Goal: Task Accomplishment & Management: Complete application form

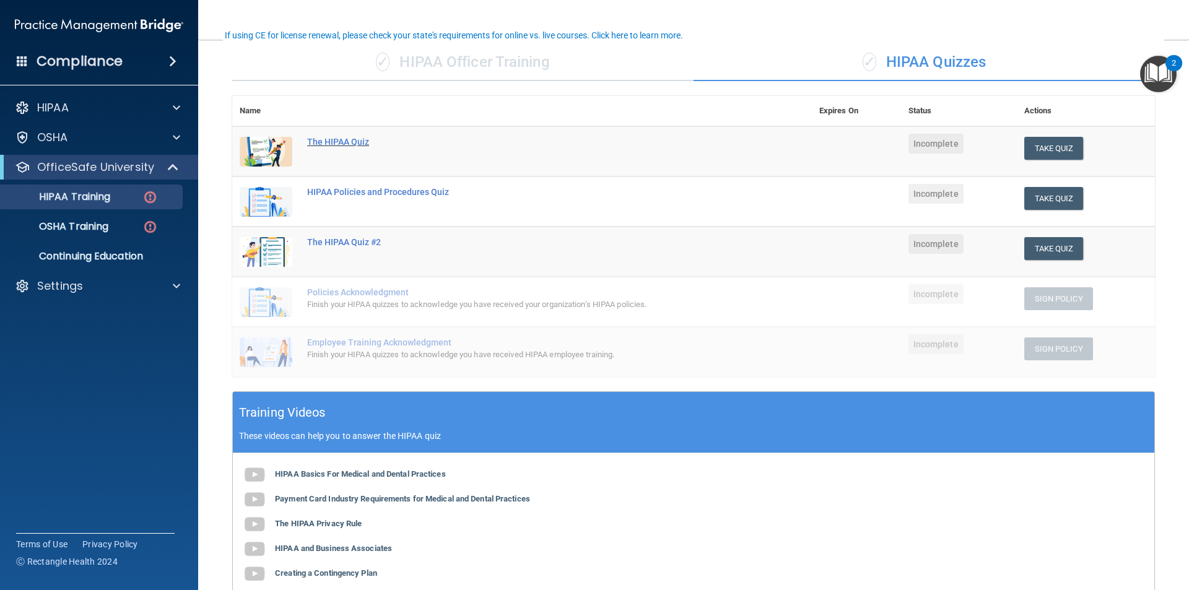
scroll to position [30, 0]
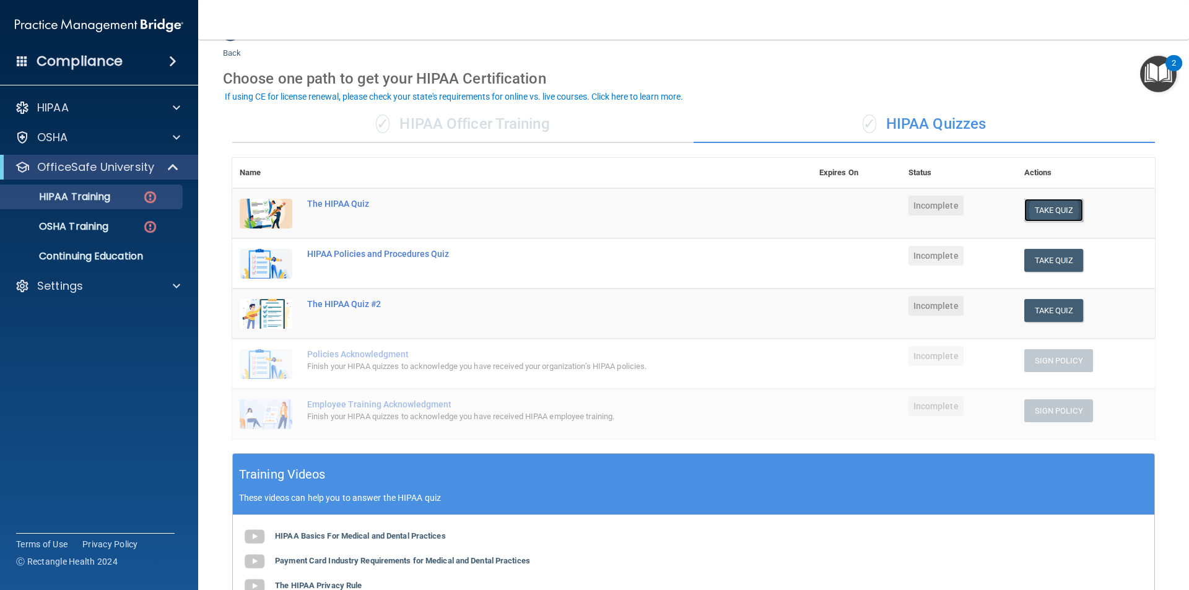
click at [1059, 217] on button "Take Quiz" at bounding box center [1054, 210] width 59 height 23
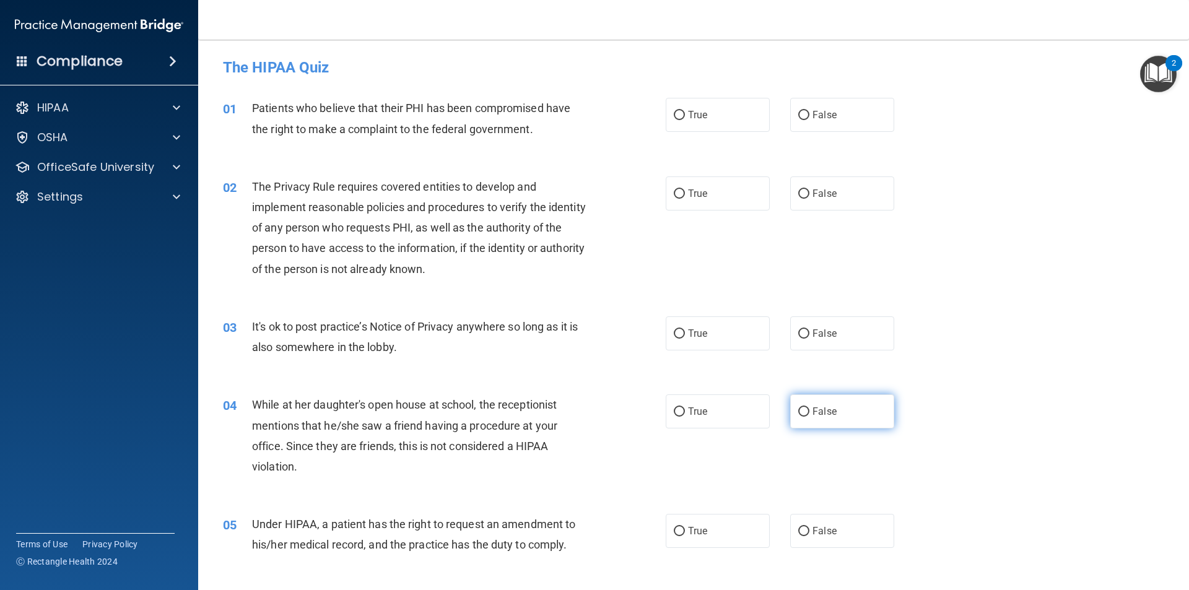
click at [813, 413] on span "False" at bounding box center [825, 412] width 24 height 12
click at [807, 413] on input "False" at bounding box center [804, 412] width 11 height 9
radio input "true"
click at [711, 129] on label "True" at bounding box center [718, 115] width 104 height 34
click at [685, 120] on input "True" at bounding box center [679, 115] width 11 height 9
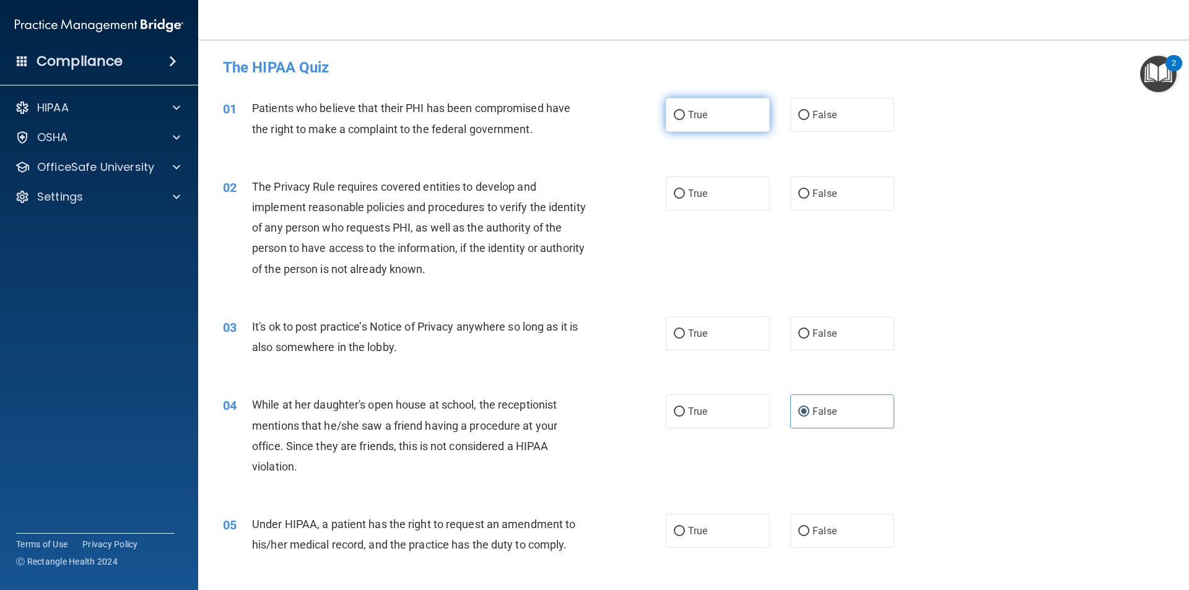
radio input "true"
click at [689, 205] on label "True" at bounding box center [718, 194] width 104 height 34
click at [685, 199] on input "True" at bounding box center [679, 194] width 11 height 9
radio input "true"
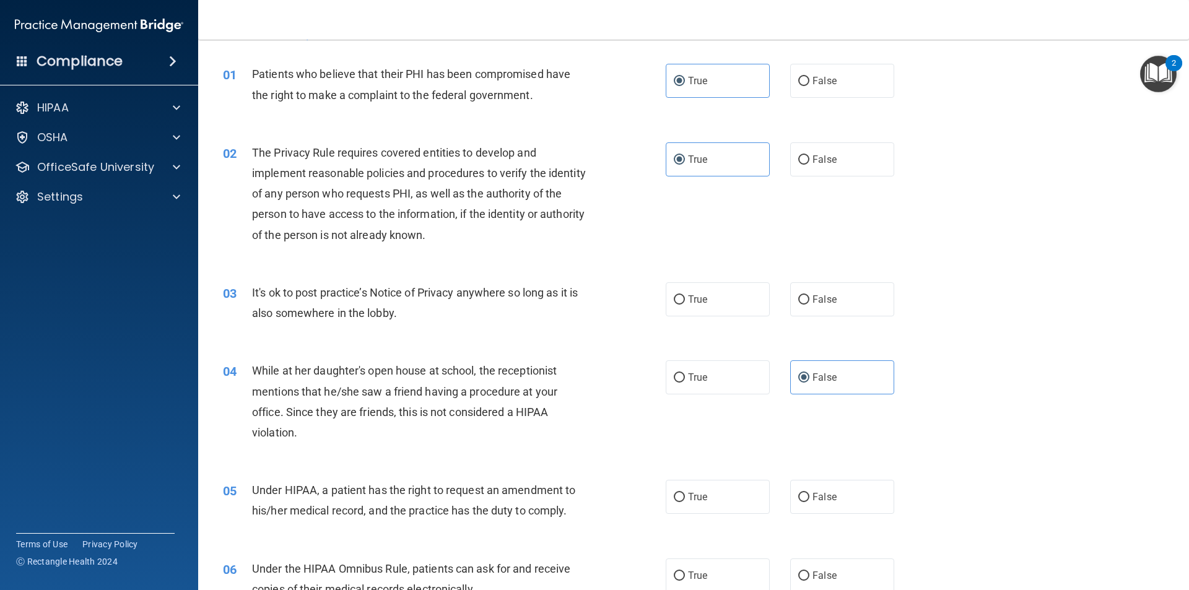
scroll to position [62, 0]
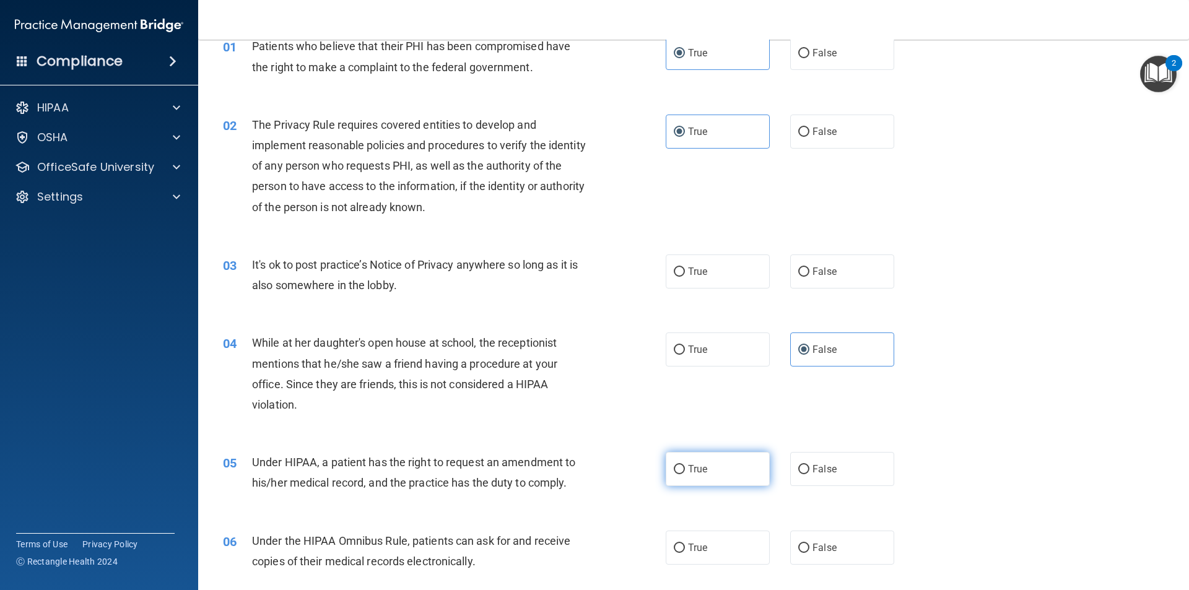
click at [721, 469] on label "True" at bounding box center [718, 469] width 104 height 34
click at [685, 469] on input "True" at bounding box center [679, 469] width 11 height 9
radio input "true"
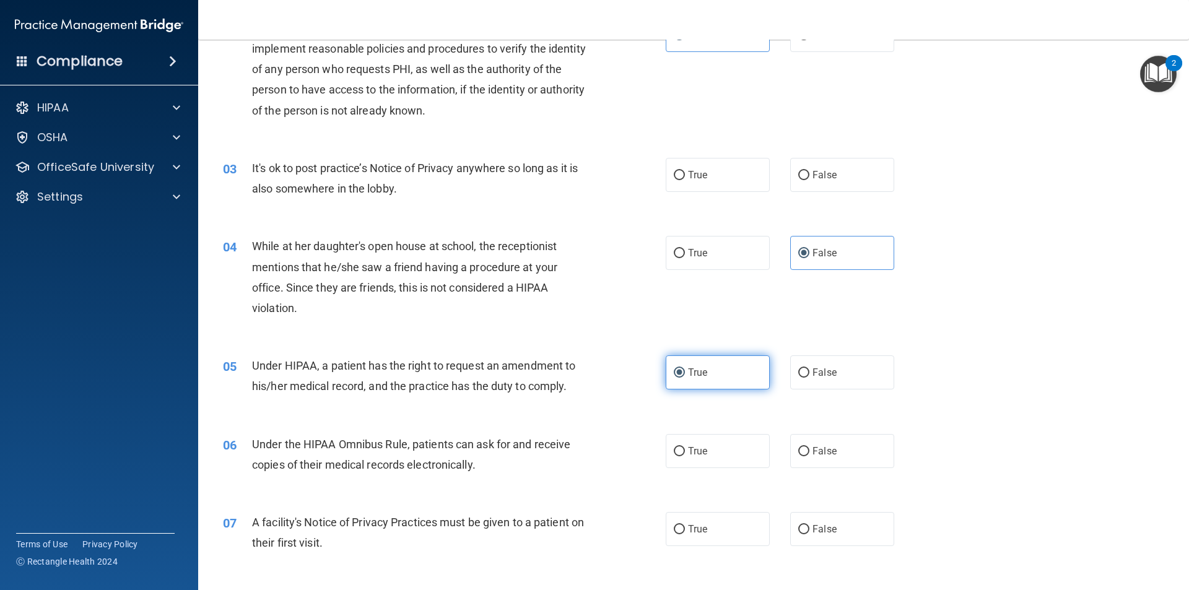
scroll to position [186, 0]
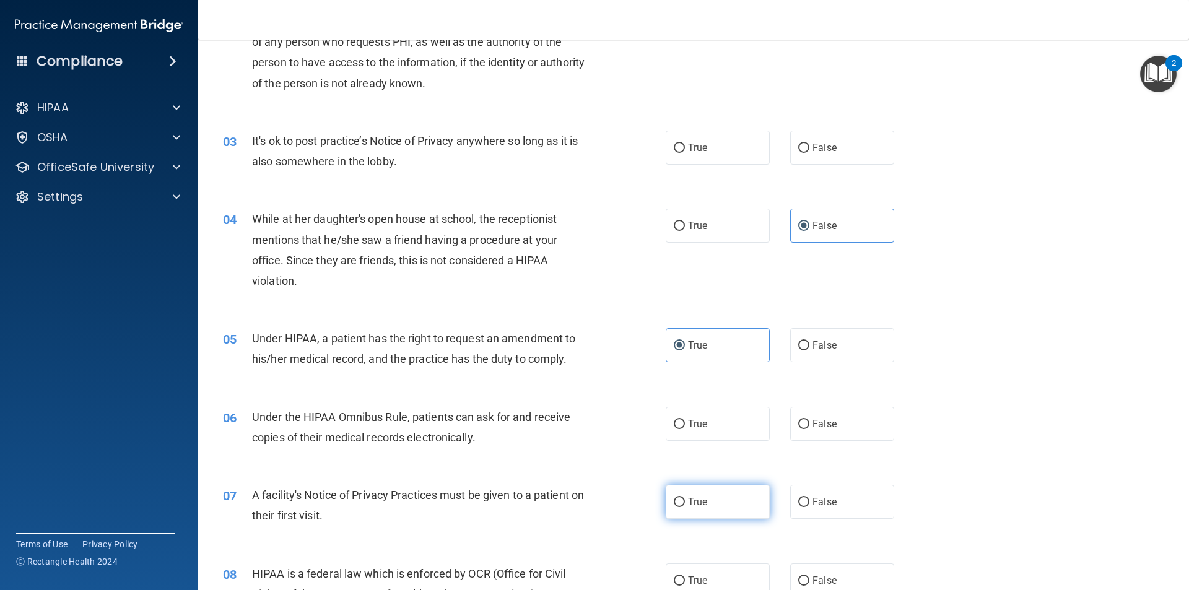
click at [687, 487] on label "True" at bounding box center [718, 502] width 104 height 34
click at [685, 498] on input "True" at bounding box center [679, 502] width 11 height 9
radio input "true"
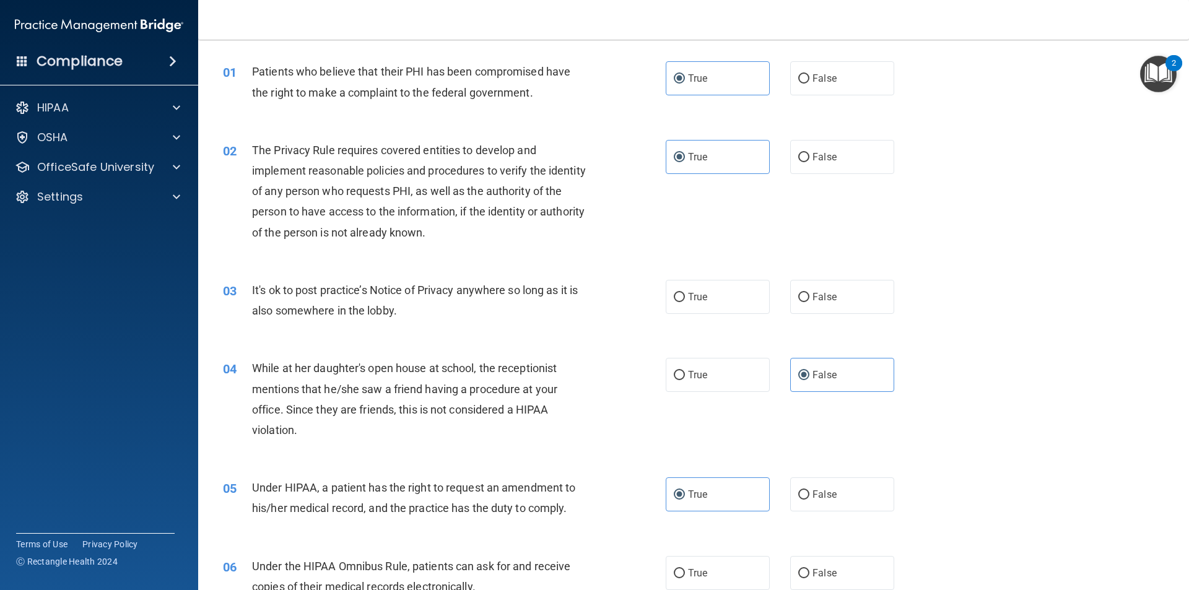
scroll to position [0, 0]
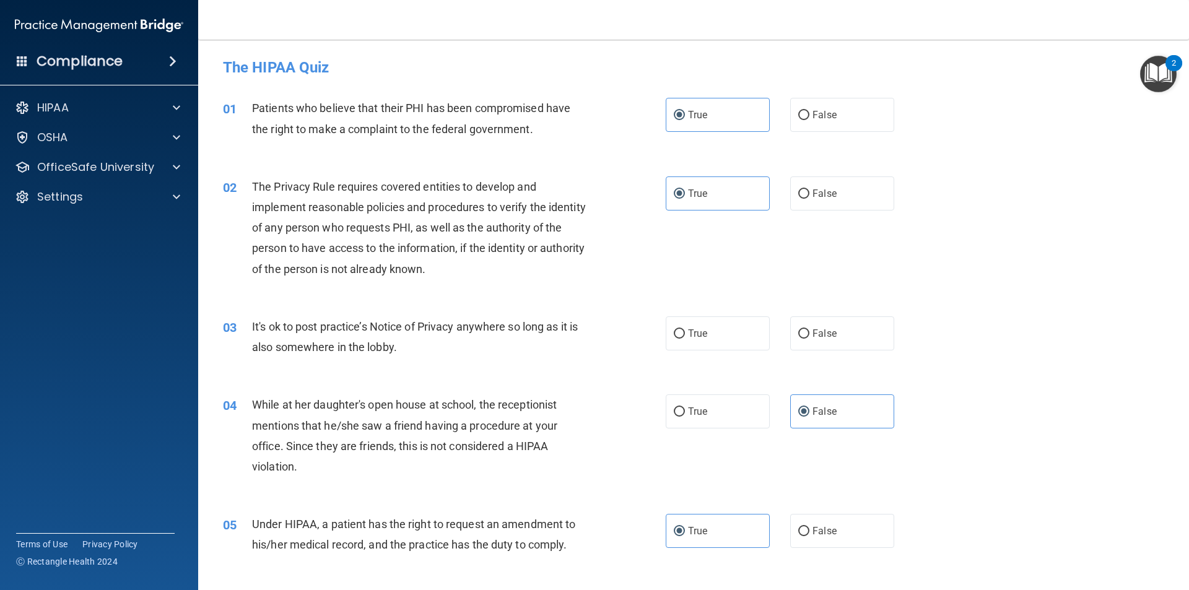
click at [1152, 63] on img "Open Resource Center, 2 new notifications" at bounding box center [1159, 74] width 37 height 37
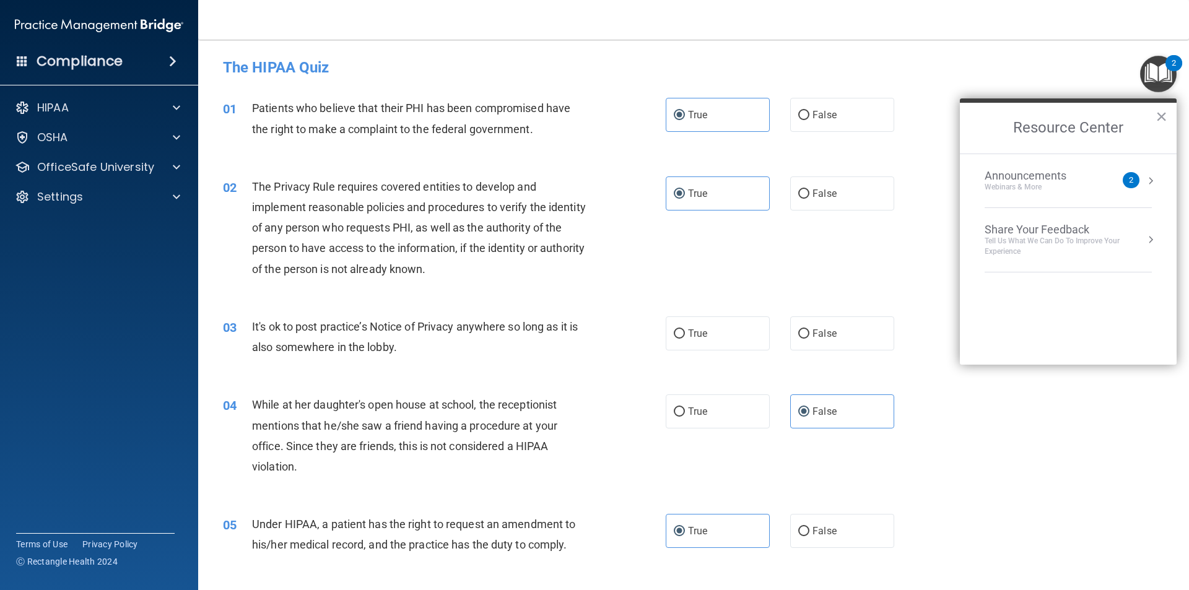
click at [1149, 71] on img "Open Resource Center, 2 new notifications" at bounding box center [1159, 74] width 37 height 37
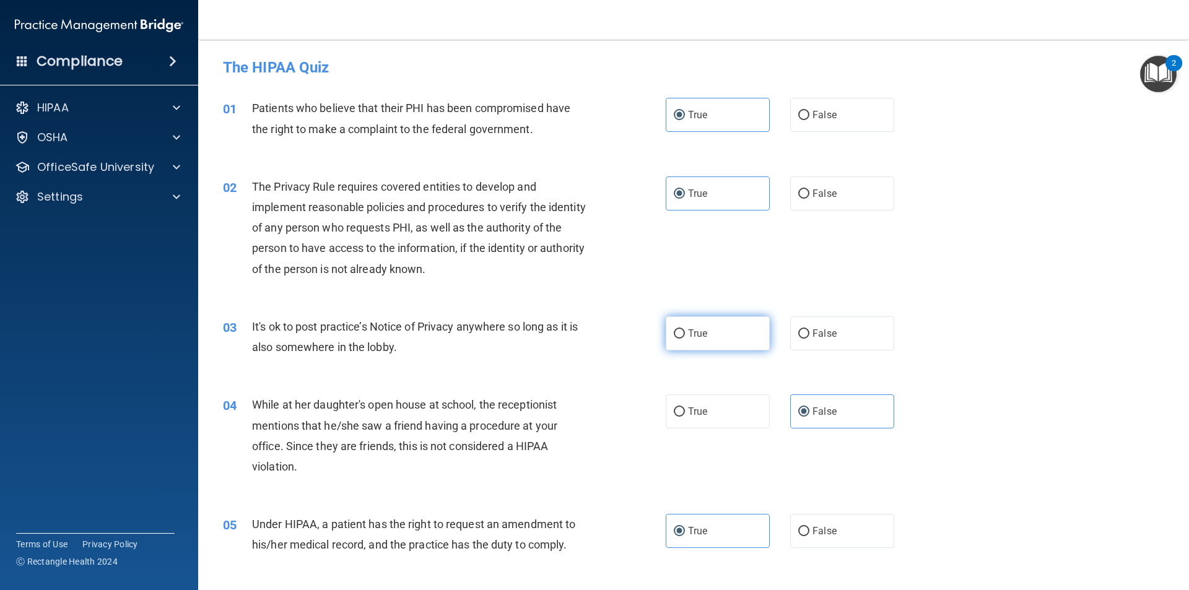
click at [755, 334] on label "True" at bounding box center [718, 334] width 104 height 34
click at [685, 334] on input "True" at bounding box center [679, 334] width 11 height 9
radio input "true"
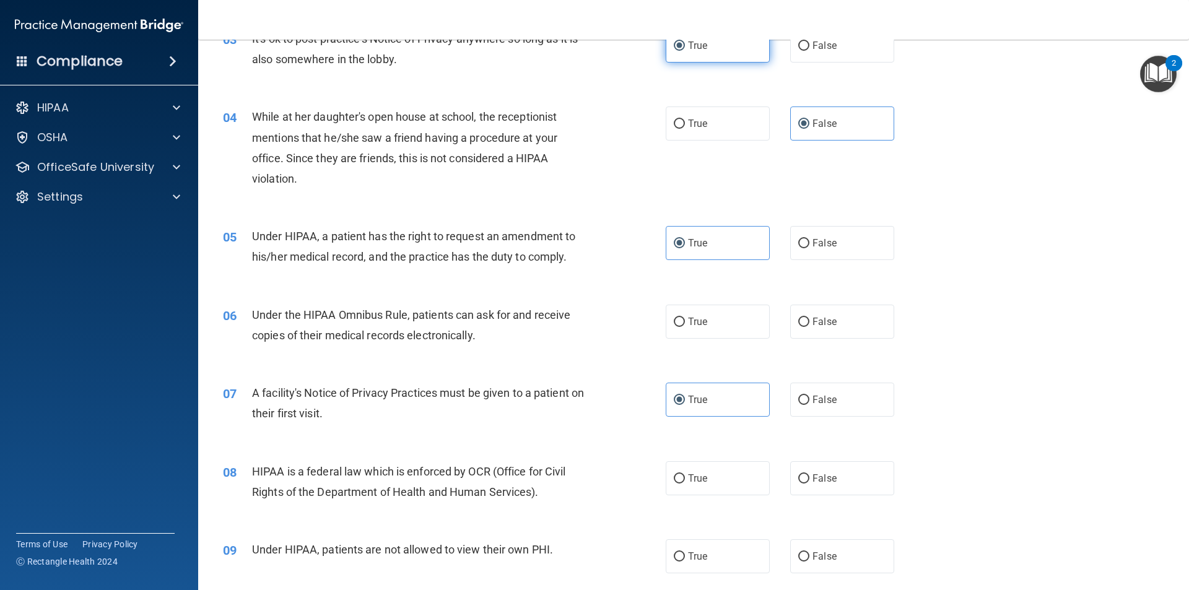
scroll to position [310, 0]
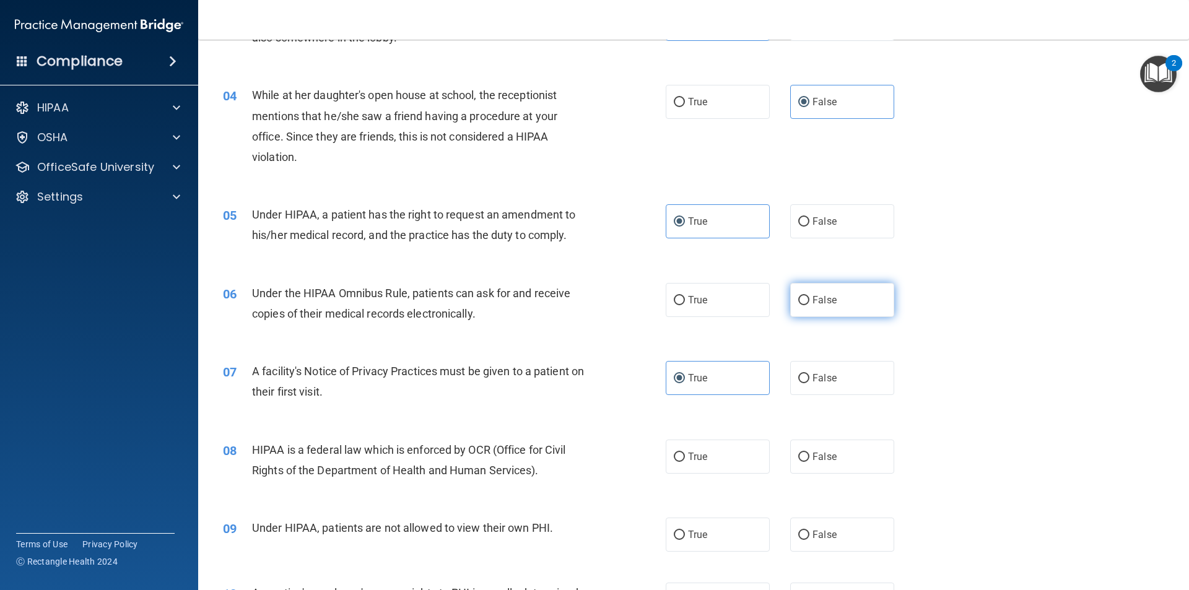
click at [795, 305] on label "False" at bounding box center [842, 300] width 104 height 34
click at [799, 305] on input "False" at bounding box center [804, 300] width 11 height 9
radio input "true"
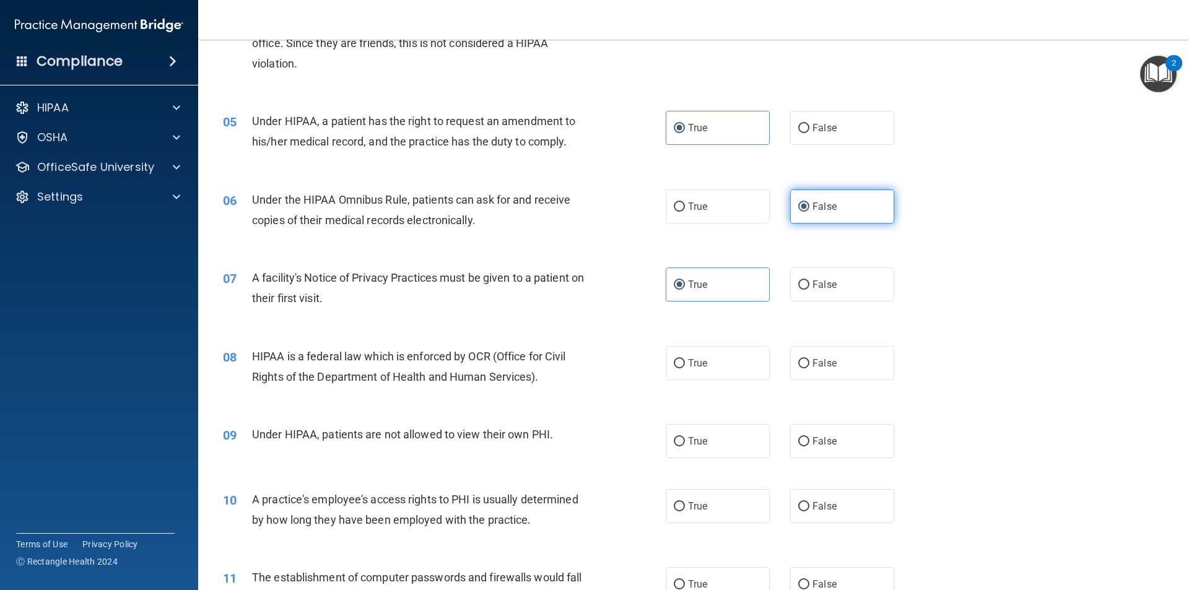
scroll to position [434, 0]
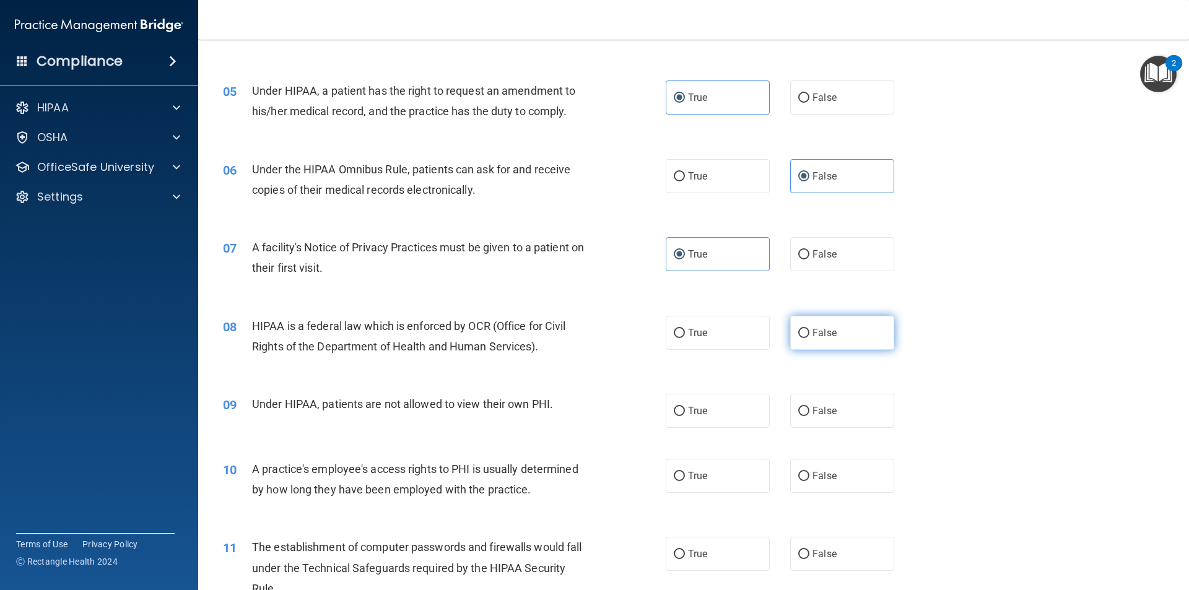
click at [835, 331] on label "False" at bounding box center [842, 333] width 104 height 34
click at [810, 331] on input "False" at bounding box center [804, 333] width 11 height 9
radio input "true"
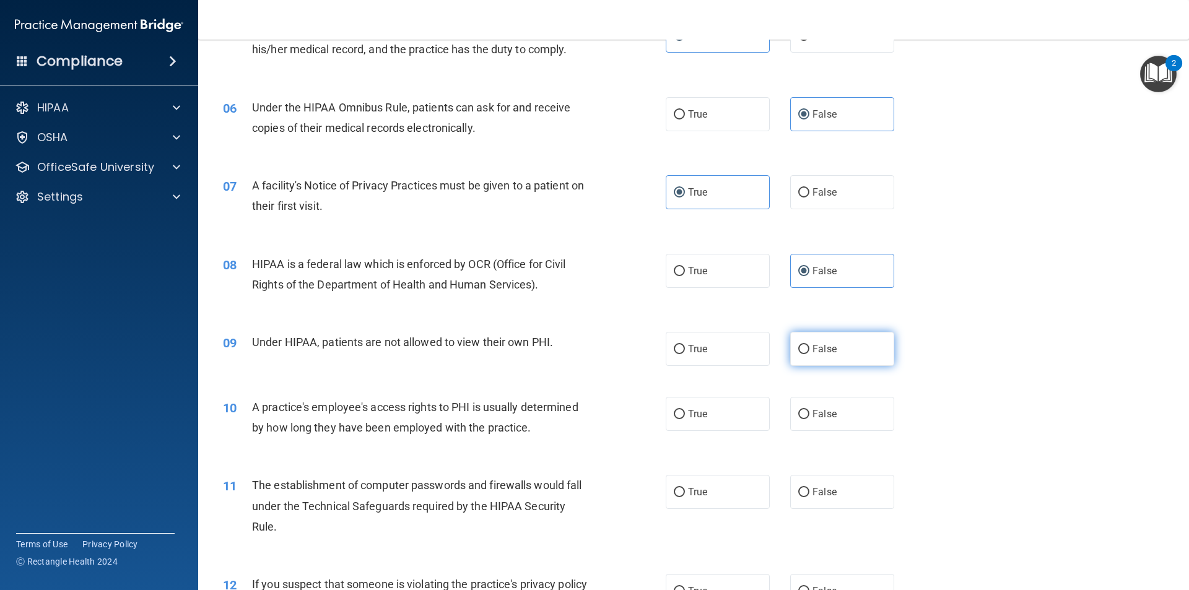
click at [872, 340] on label "False" at bounding box center [842, 349] width 104 height 34
click at [810, 345] on input "False" at bounding box center [804, 349] width 11 height 9
radio input "true"
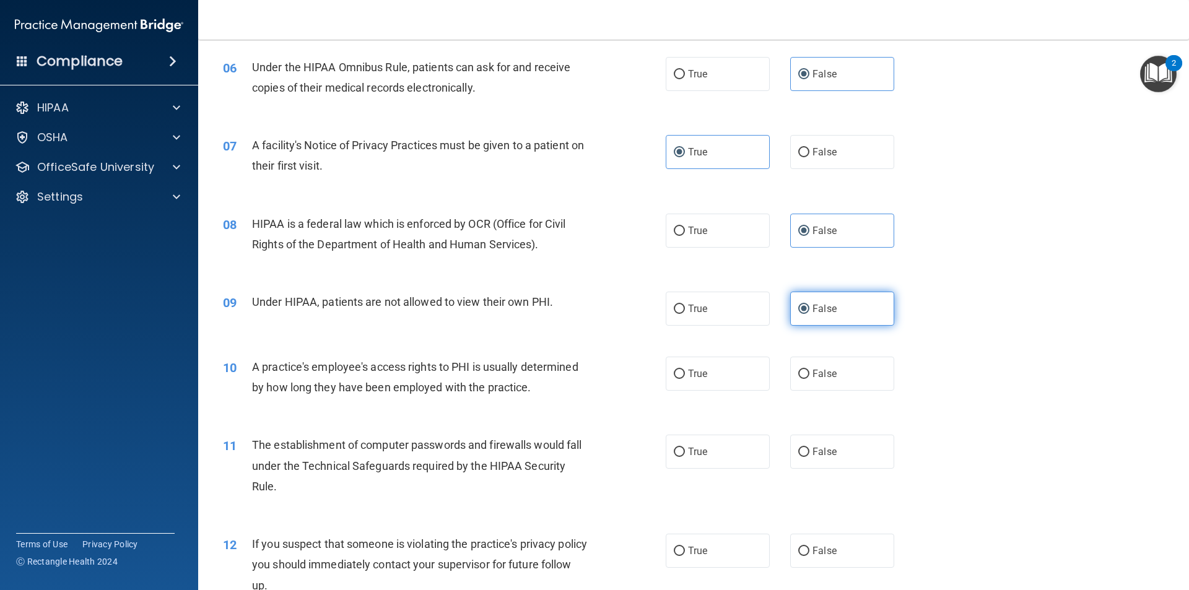
scroll to position [558, 0]
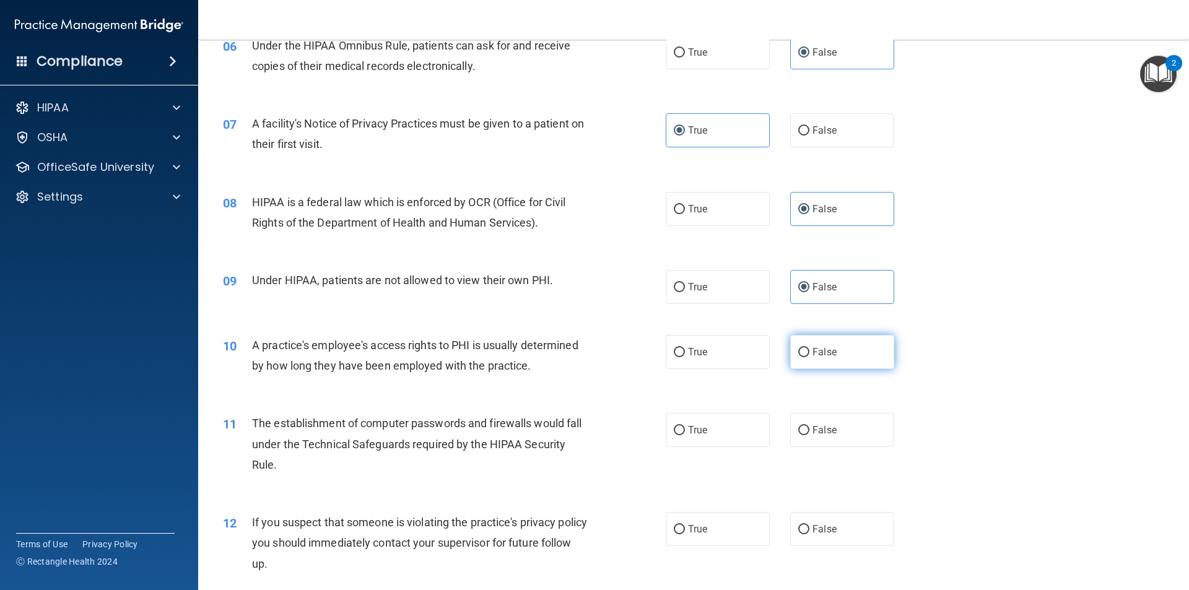
click at [868, 340] on label "False" at bounding box center [842, 352] width 104 height 34
click at [810, 348] on input "False" at bounding box center [804, 352] width 11 height 9
radio input "true"
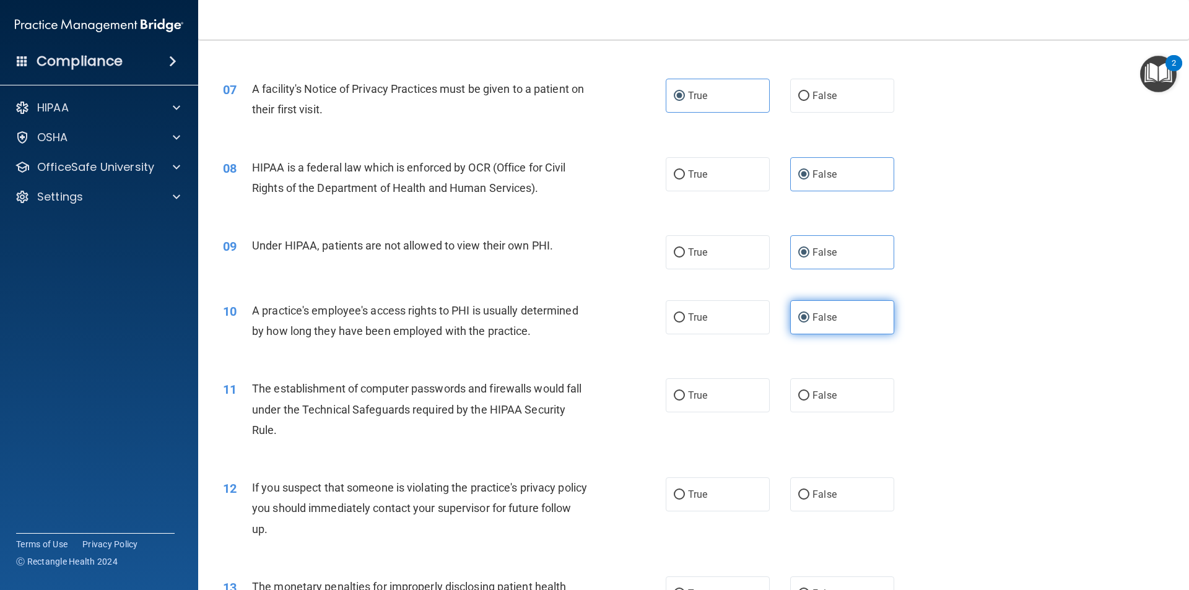
scroll to position [620, 0]
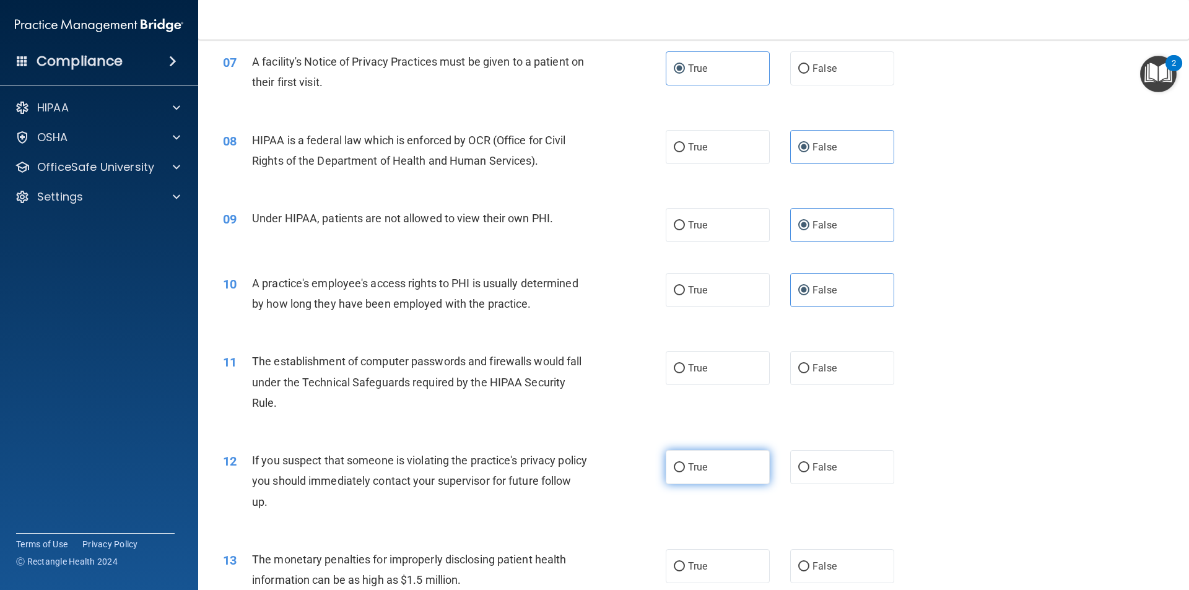
click at [686, 474] on label "True" at bounding box center [718, 467] width 104 height 34
click at [685, 473] on input "True" at bounding box center [679, 467] width 11 height 9
radio input "true"
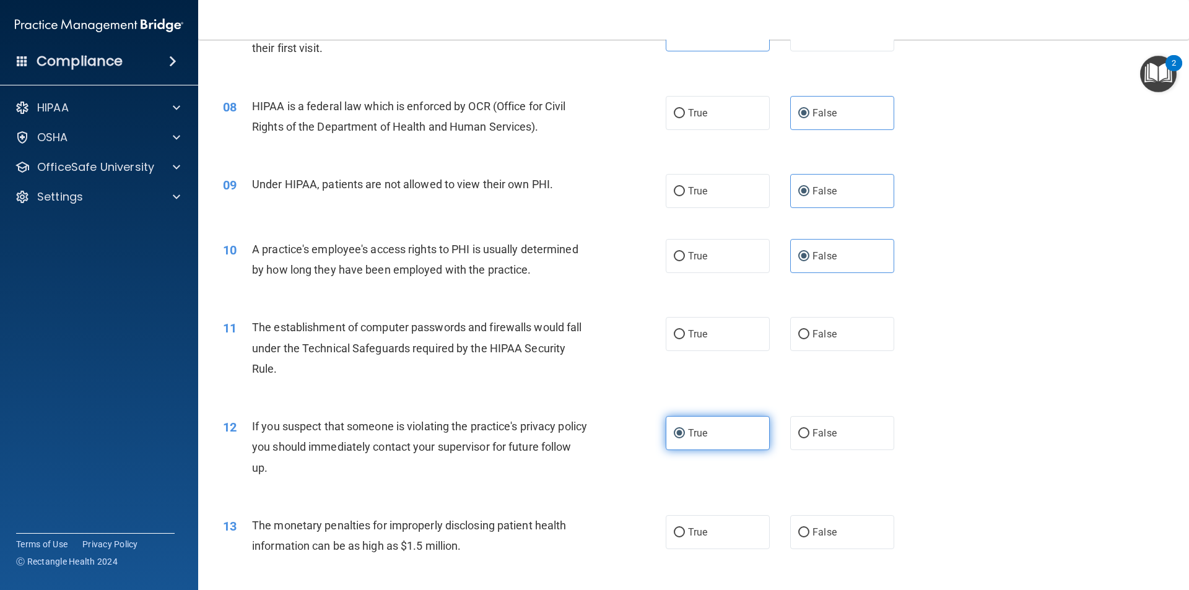
scroll to position [681, 0]
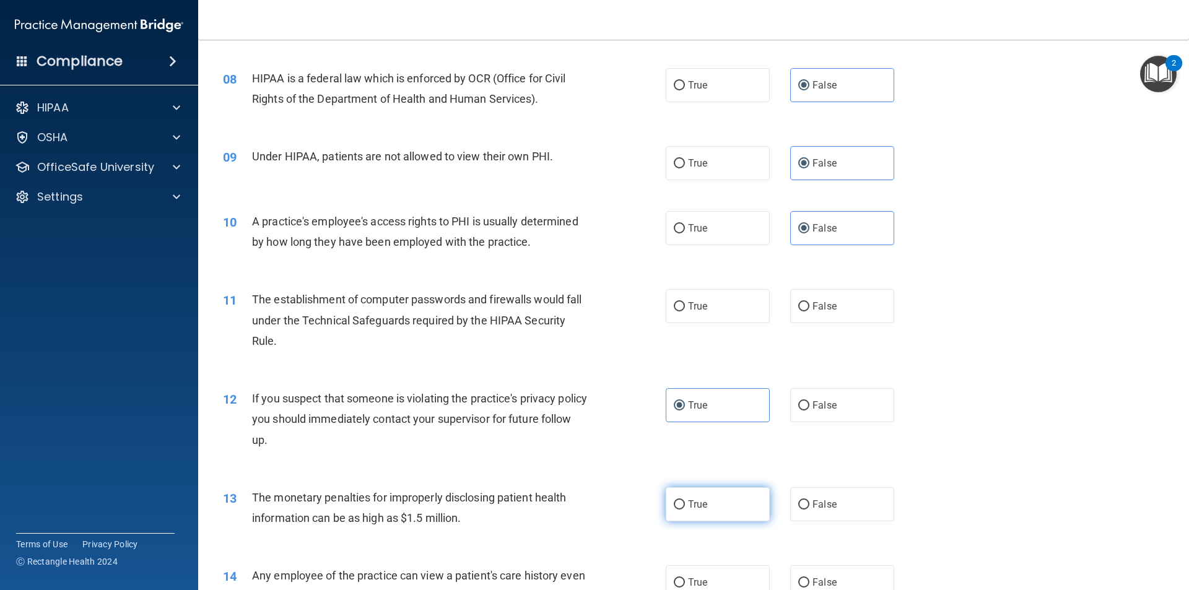
click at [706, 498] on label "True" at bounding box center [718, 505] width 104 height 34
click at [685, 501] on input "True" at bounding box center [679, 505] width 11 height 9
radio input "true"
click at [689, 304] on span "True" at bounding box center [697, 306] width 19 height 12
click at [685, 304] on input "True" at bounding box center [679, 306] width 11 height 9
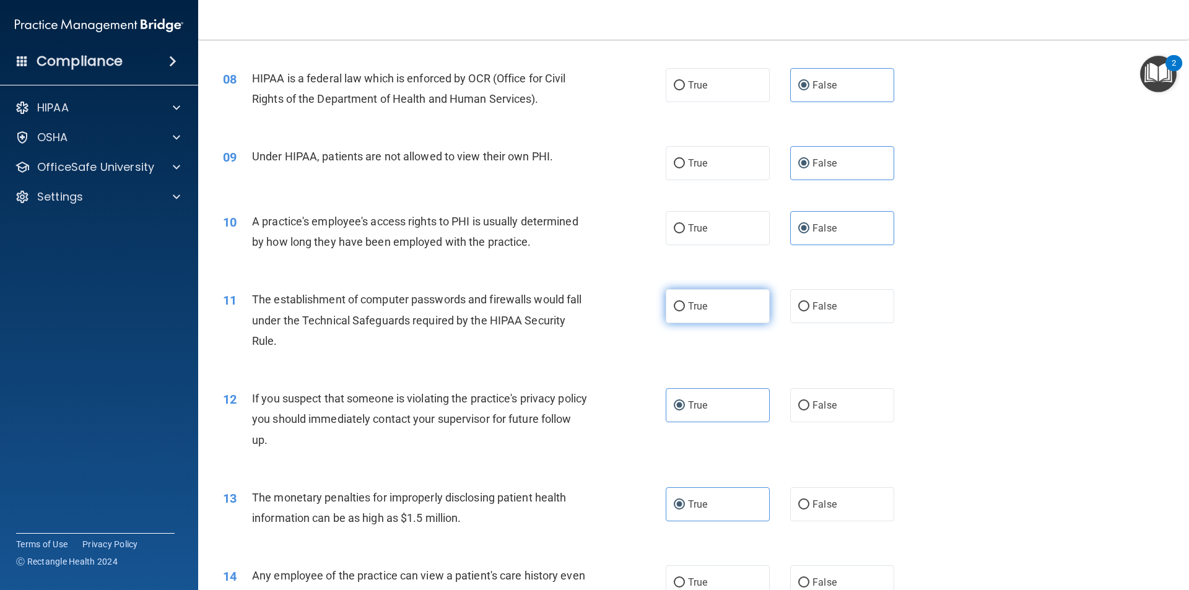
radio input "true"
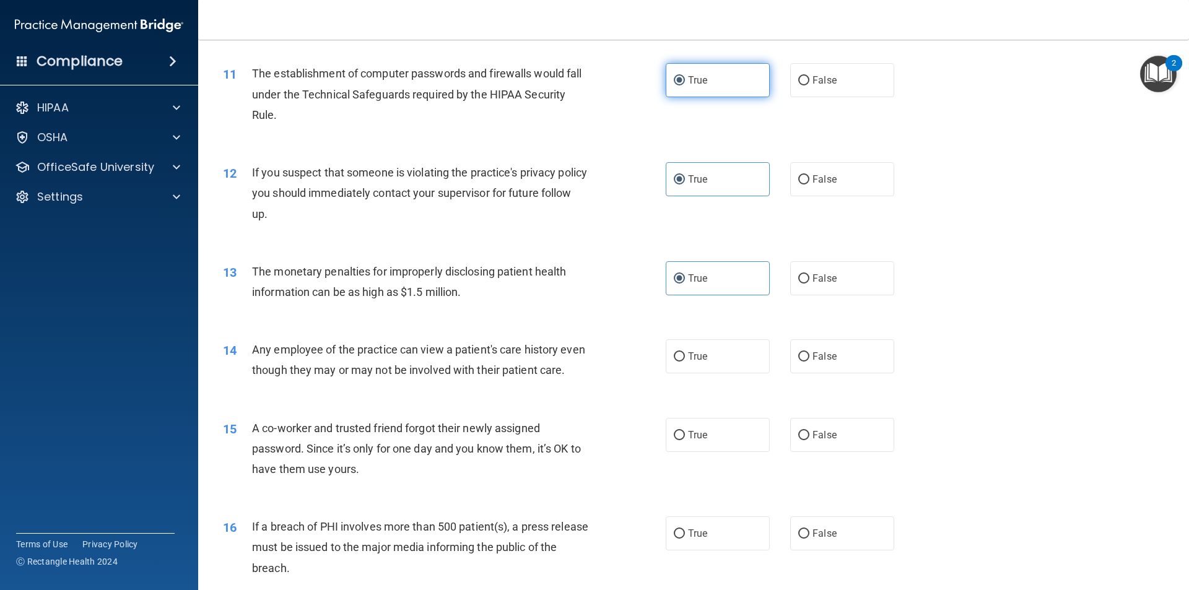
scroll to position [929, 0]
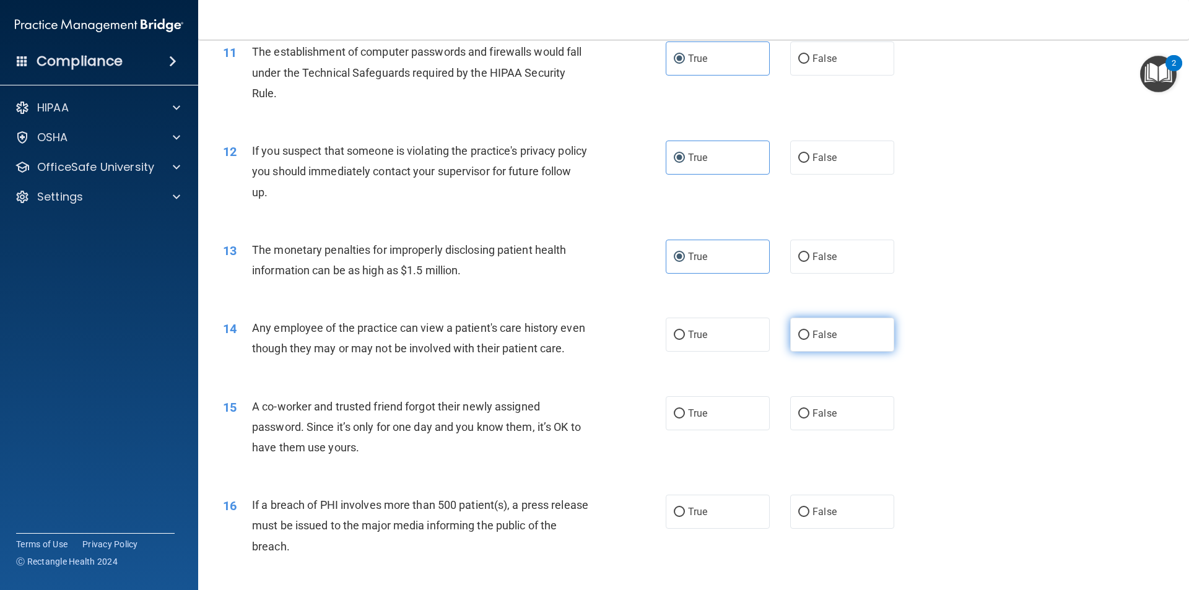
click at [821, 348] on label "False" at bounding box center [842, 335] width 104 height 34
click at [810, 340] on input "False" at bounding box center [804, 335] width 11 height 9
radio input "true"
click at [826, 431] on label "False" at bounding box center [842, 413] width 104 height 34
click at [810, 419] on input "False" at bounding box center [804, 413] width 11 height 9
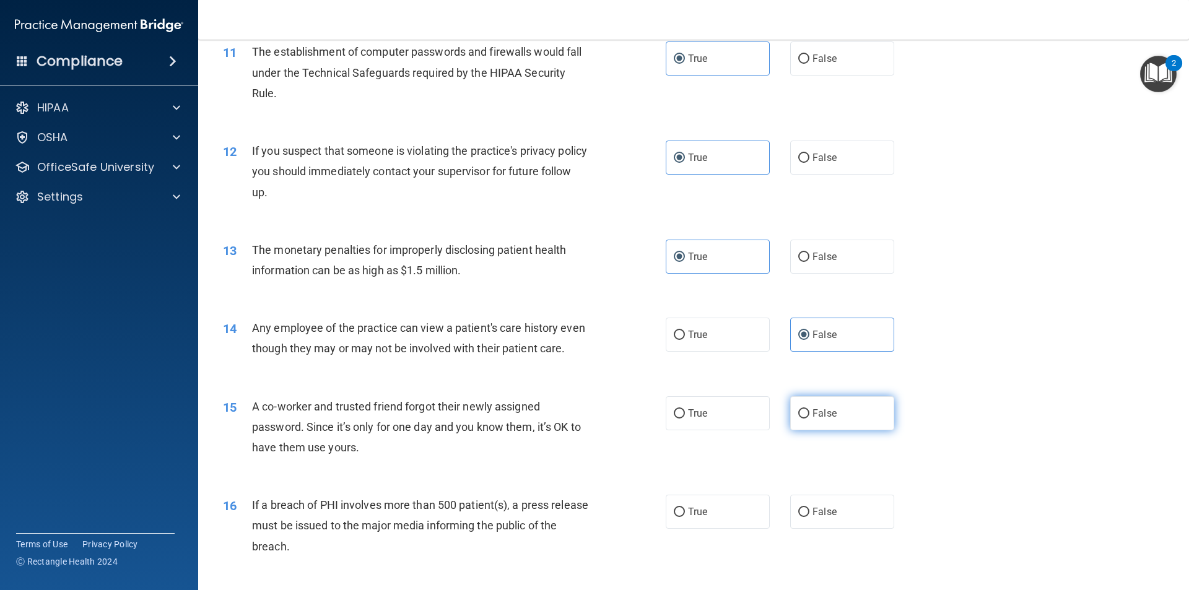
radio input "true"
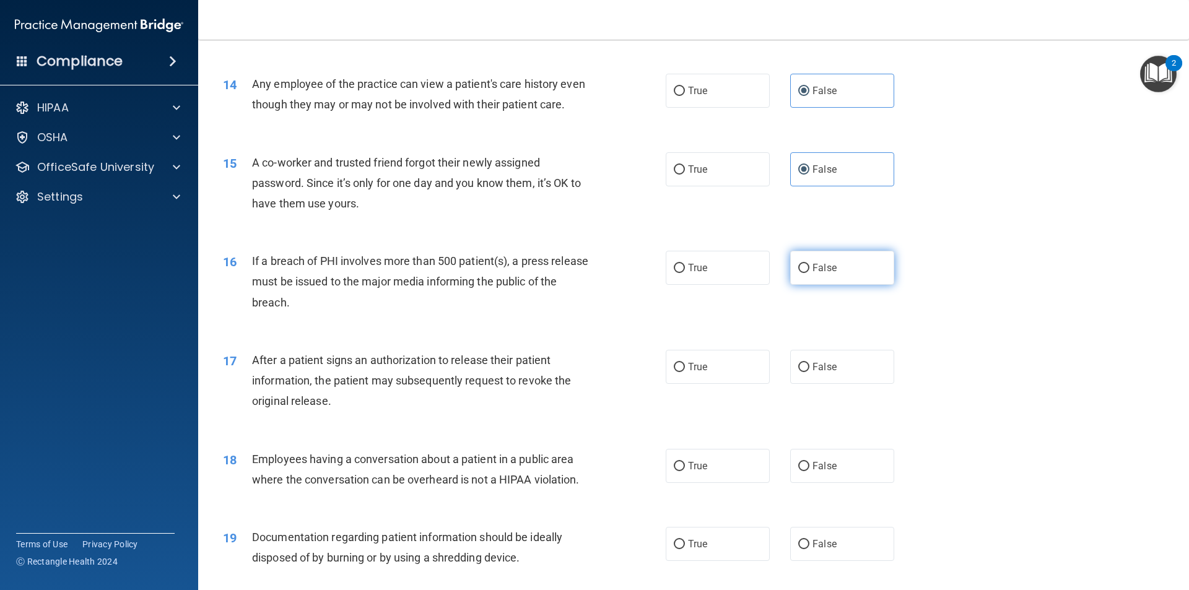
scroll to position [1177, 0]
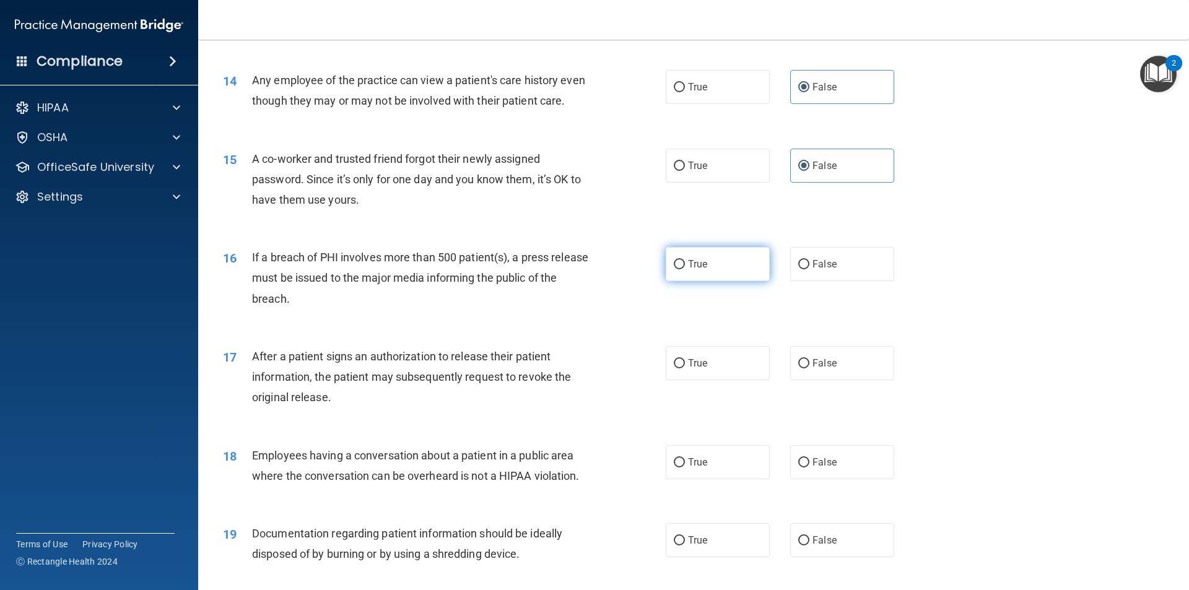
click at [711, 281] on label "True" at bounding box center [718, 264] width 104 height 34
click at [685, 269] on input "True" at bounding box center [679, 264] width 11 height 9
radio input "true"
click at [704, 322] on div "16 If a breach of PHI involves more than 500 patient(s), a press release must b…" at bounding box center [694, 281] width 960 height 99
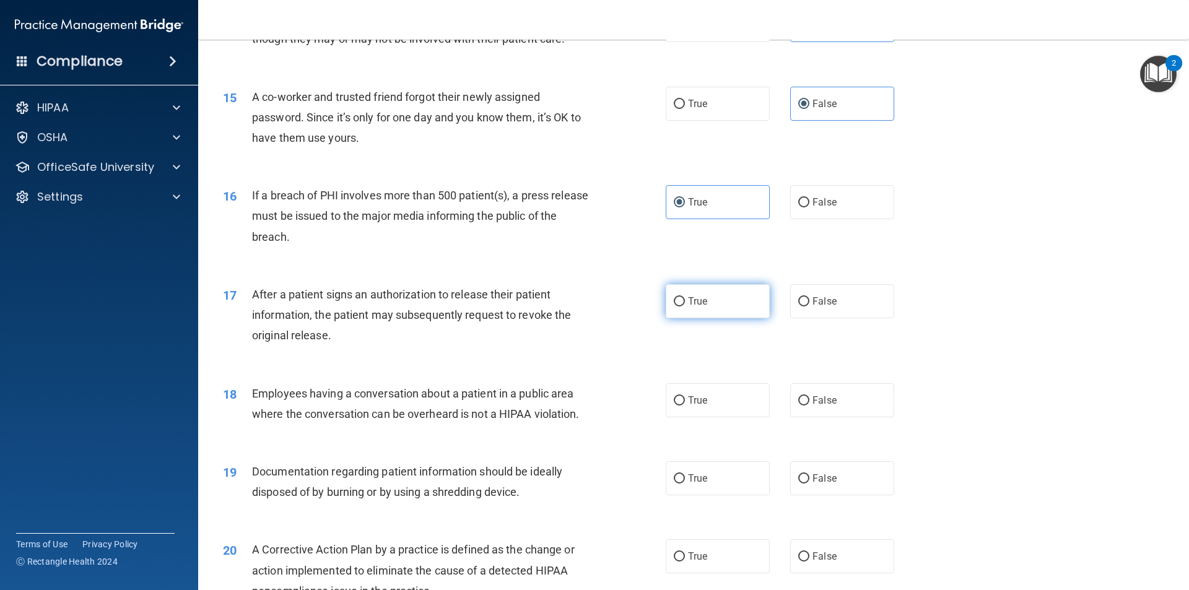
click at [674, 307] on input "True" at bounding box center [679, 301] width 11 height 9
radio input "true"
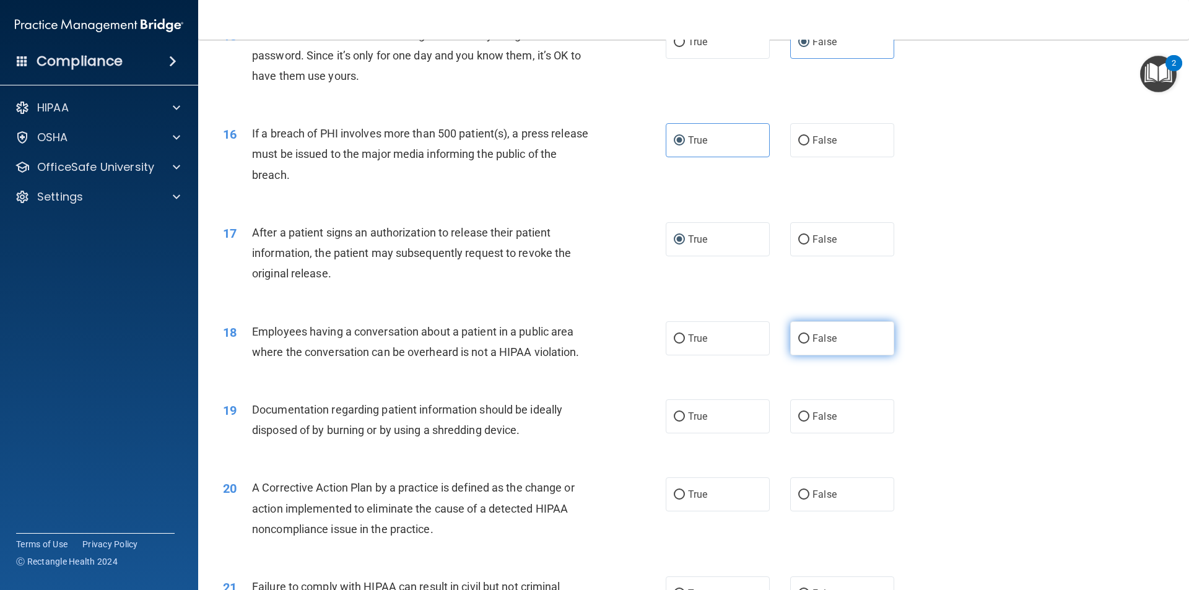
click at [815, 347] on label "False" at bounding box center [842, 339] width 104 height 34
click at [810, 344] on input "False" at bounding box center [804, 339] width 11 height 9
radio input "true"
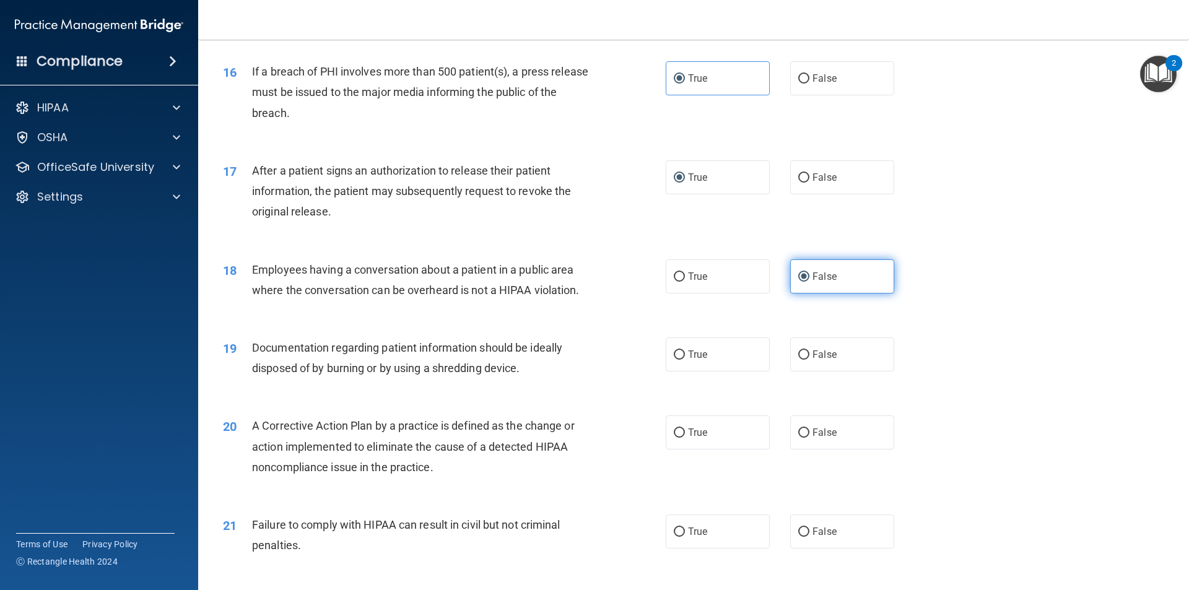
scroll to position [1425, 0]
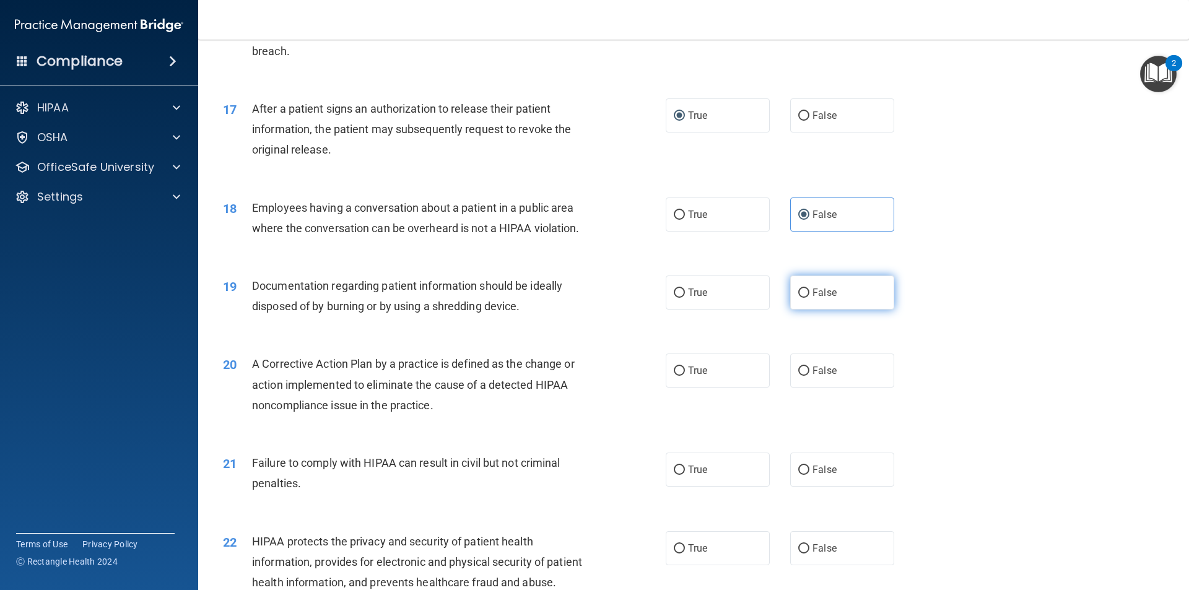
click at [826, 299] on span "False" at bounding box center [825, 293] width 24 height 12
click at [810, 298] on input "False" at bounding box center [804, 293] width 11 height 9
radio input "true"
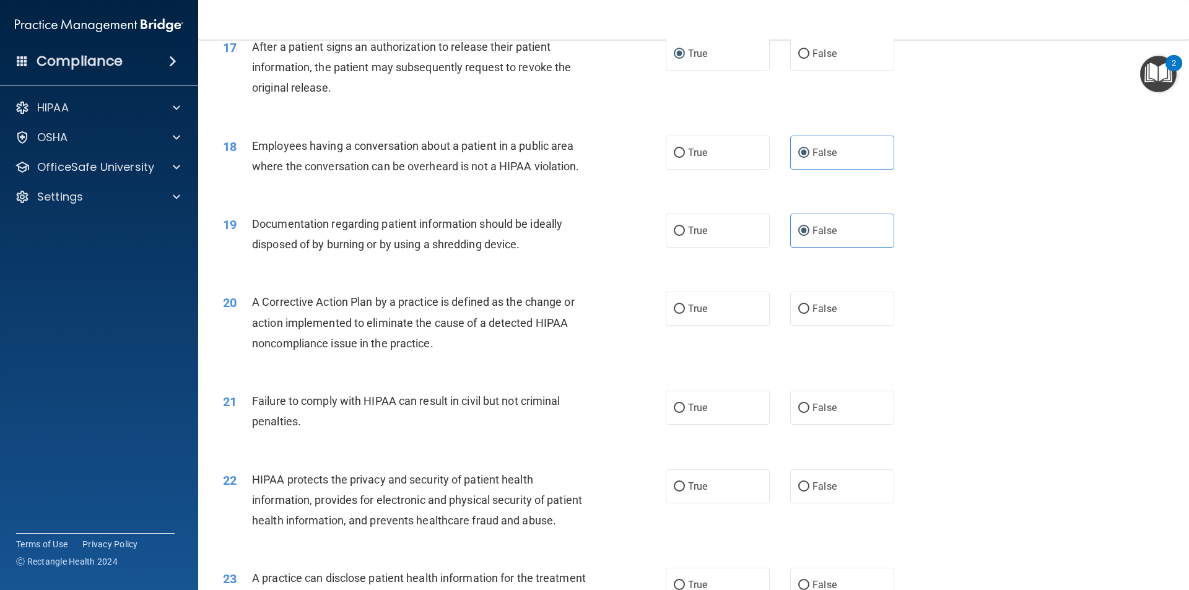
scroll to position [1611, 0]
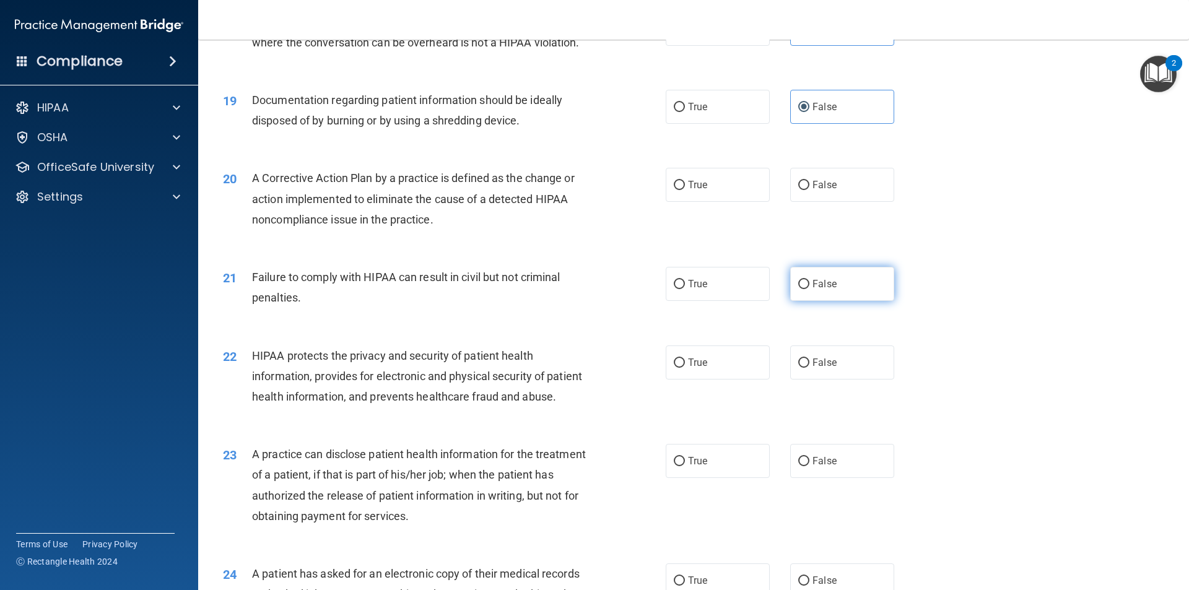
click at [825, 301] on label "False" at bounding box center [842, 284] width 104 height 34
click at [810, 289] on input "False" at bounding box center [804, 284] width 11 height 9
radio input "true"
click at [722, 202] on label "True" at bounding box center [718, 185] width 104 height 34
click at [685, 190] on input "True" at bounding box center [679, 185] width 11 height 9
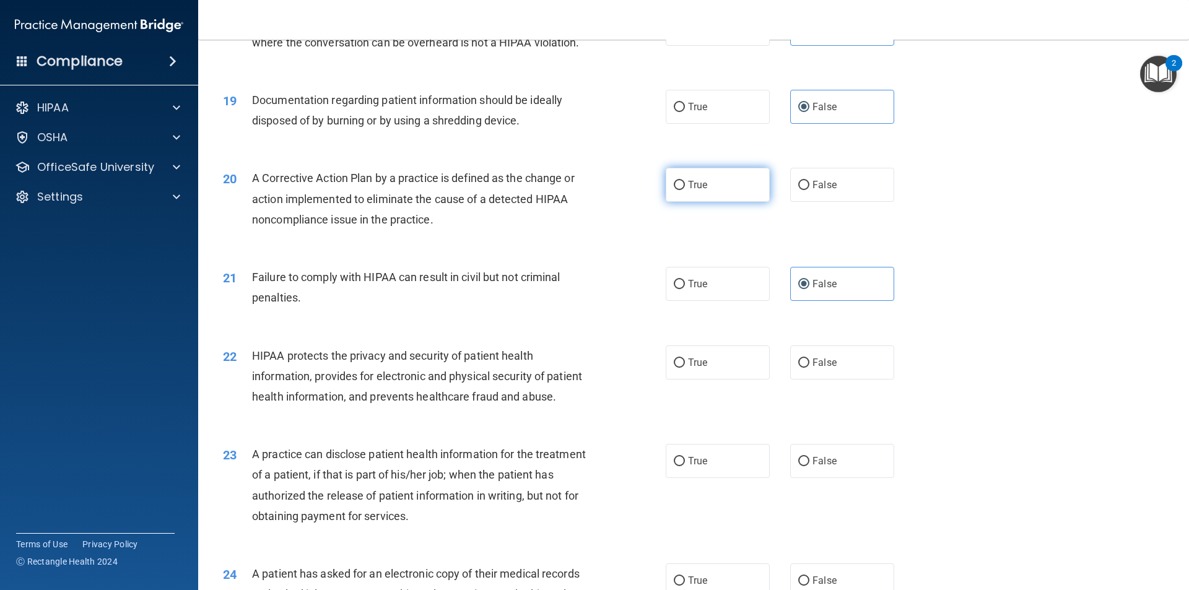
radio input "true"
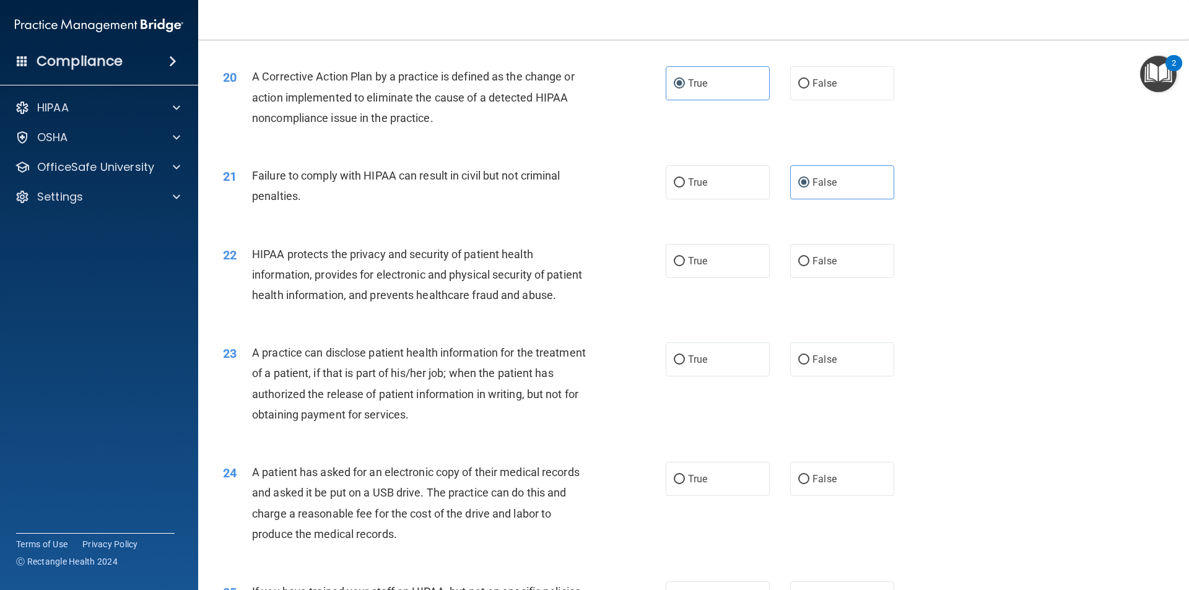
scroll to position [1735, 0]
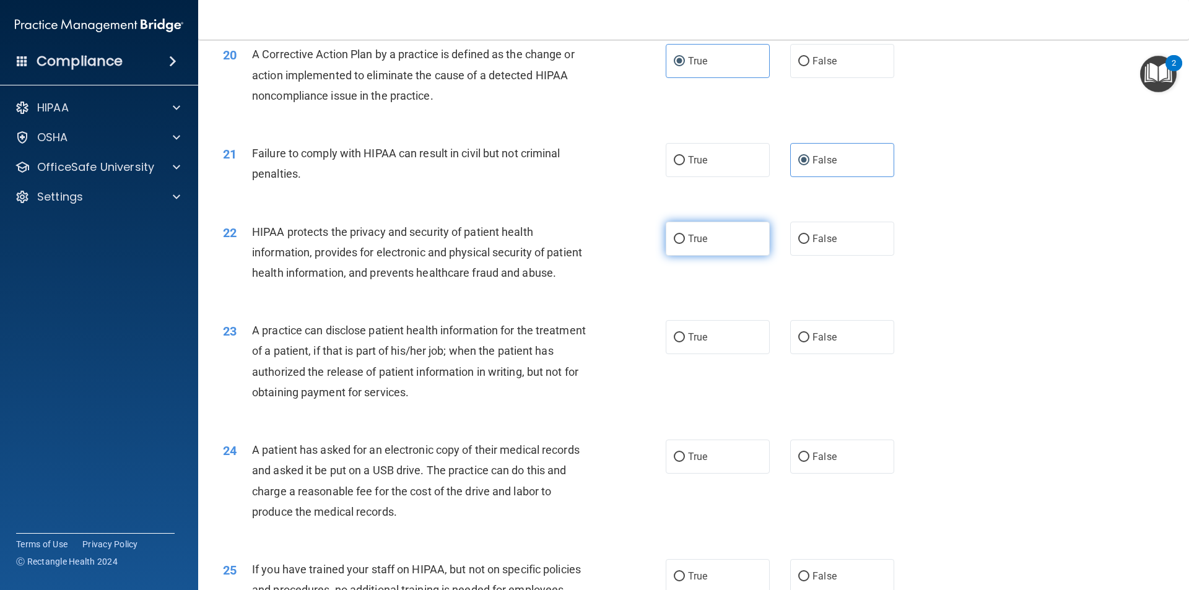
click at [691, 245] on span "True" at bounding box center [697, 239] width 19 height 12
click at [685, 244] on input "True" at bounding box center [679, 239] width 11 height 9
radio input "true"
click at [708, 302] on div "22 HIPAA protects the privacy and security of patient health information, provi…" at bounding box center [694, 255] width 960 height 99
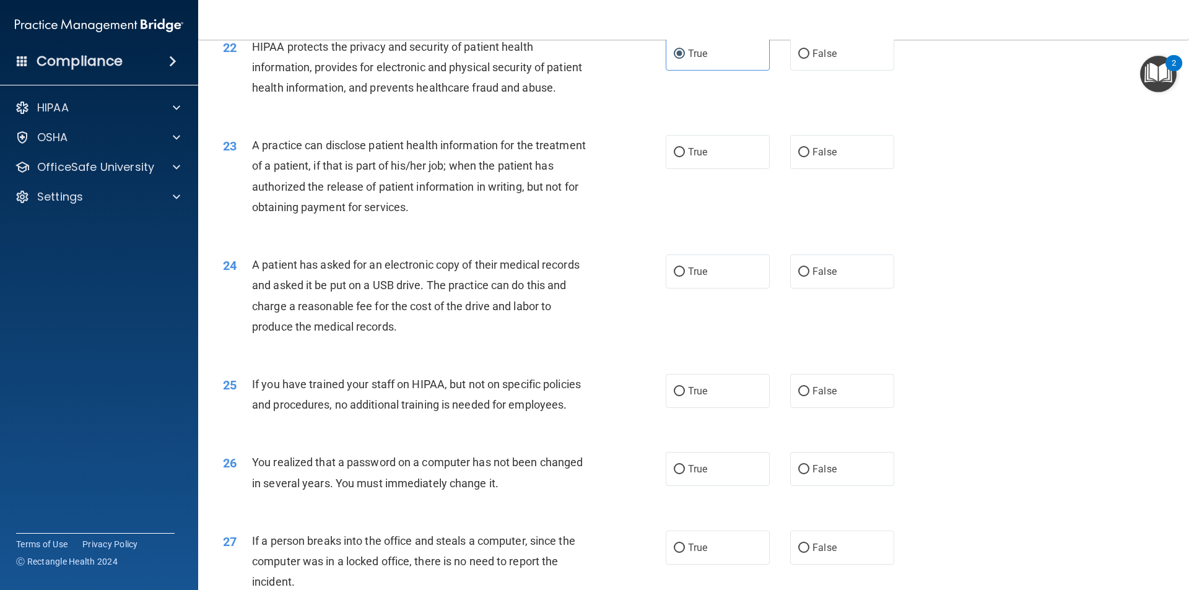
scroll to position [1920, 0]
click at [797, 169] on label "False" at bounding box center [842, 151] width 104 height 34
click at [799, 157] on input "False" at bounding box center [804, 151] width 11 height 9
radio input "true"
click at [893, 288] on div "True False" at bounding box center [791, 271] width 250 height 34
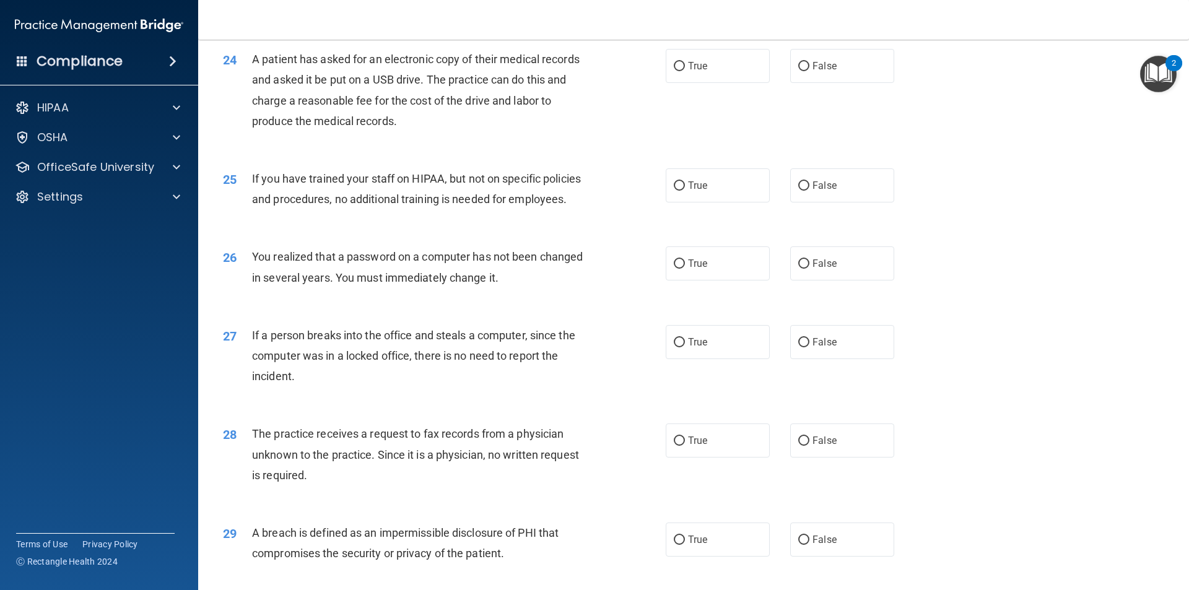
scroll to position [2044, 0]
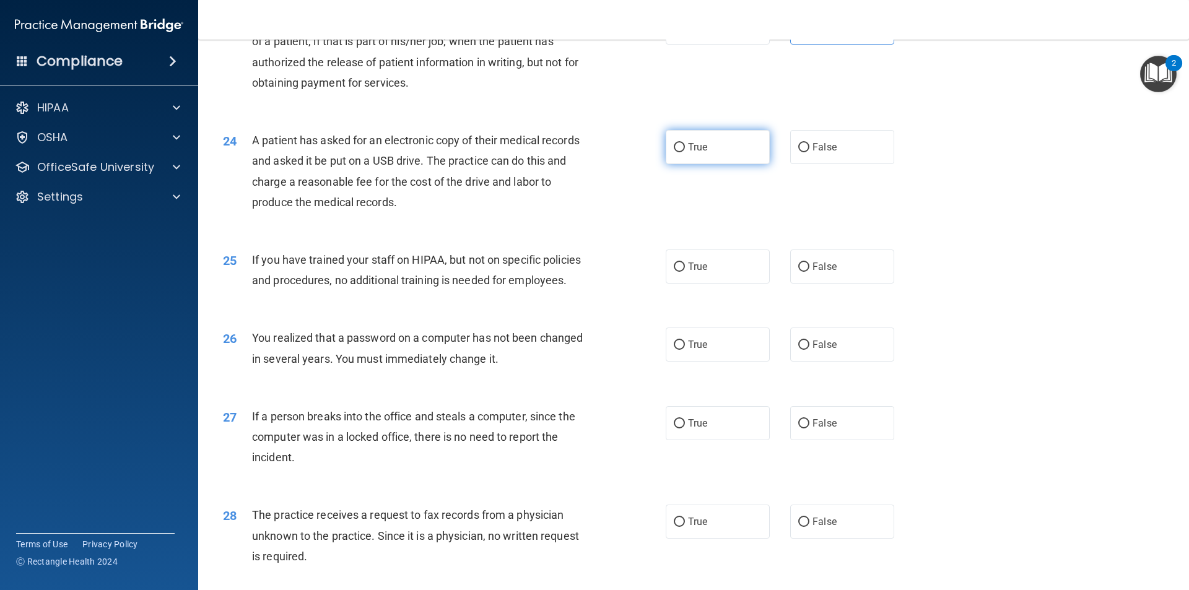
click at [743, 164] on label "True" at bounding box center [718, 147] width 104 height 34
click at [685, 152] on input "True" at bounding box center [679, 147] width 11 height 9
radio input "true"
click at [850, 284] on label "False" at bounding box center [842, 267] width 104 height 34
click at [810, 272] on input "False" at bounding box center [804, 267] width 11 height 9
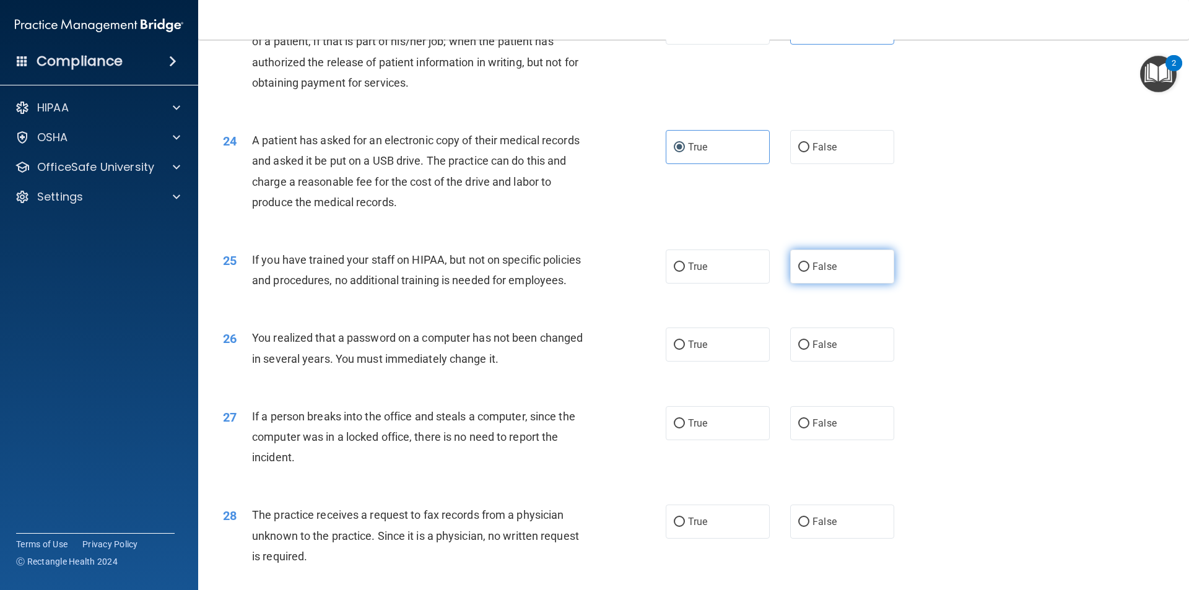
radio input "true"
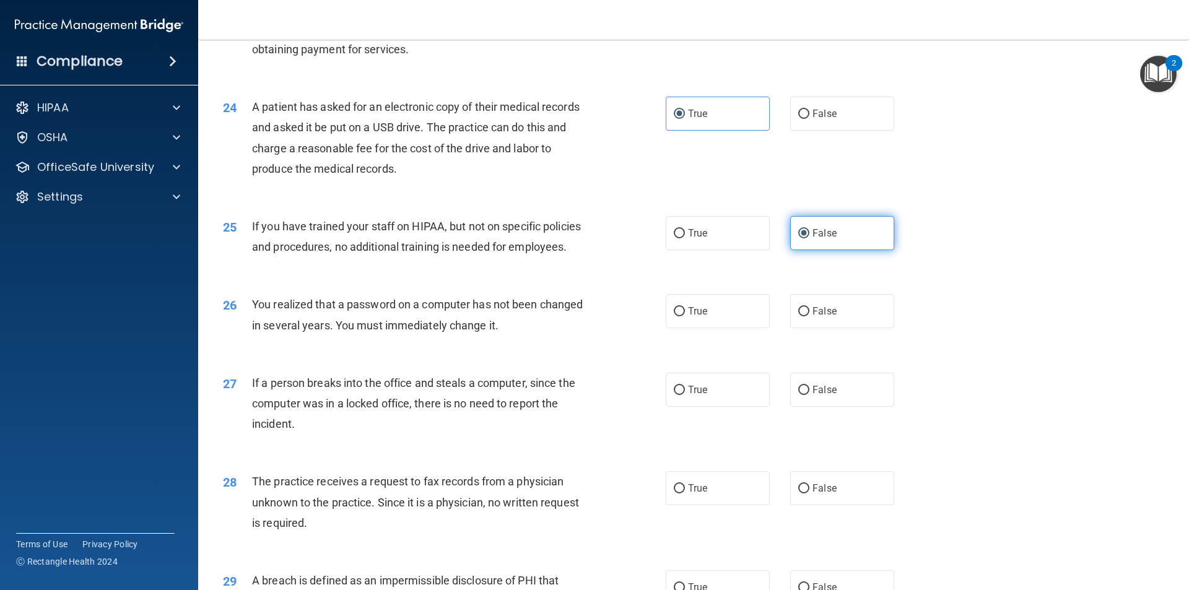
scroll to position [2106, 0]
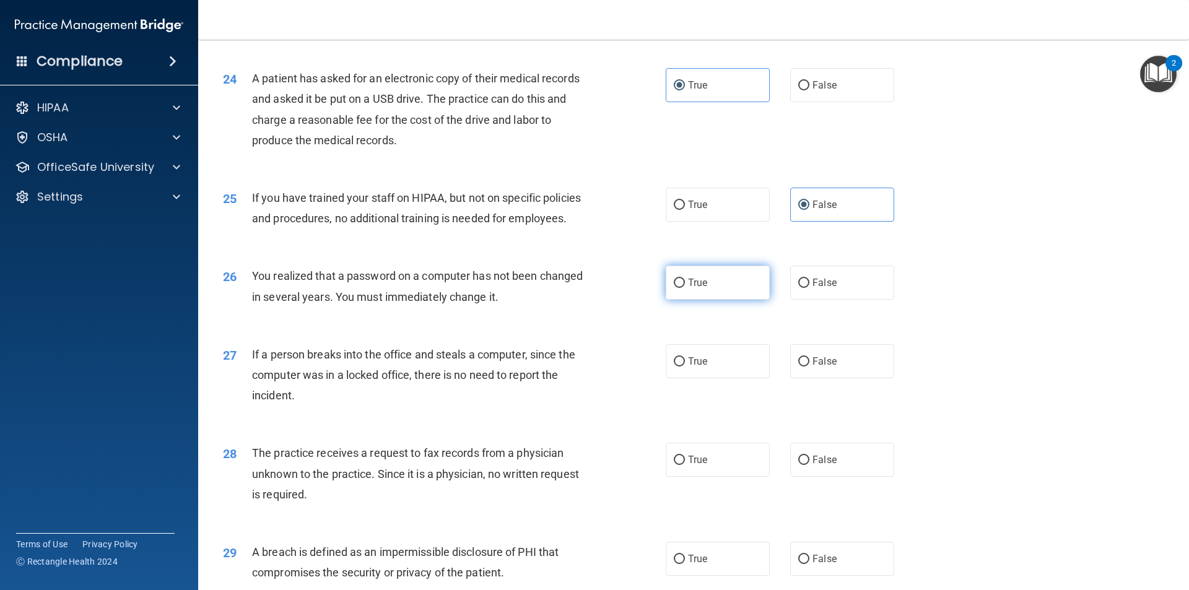
click at [737, 300] on label "True" at bounding box center [718, 283] width 104 height 34
click at [685, 288] on input "True" at bounding box center [679, 283] width 11 height 9
radio input "true"
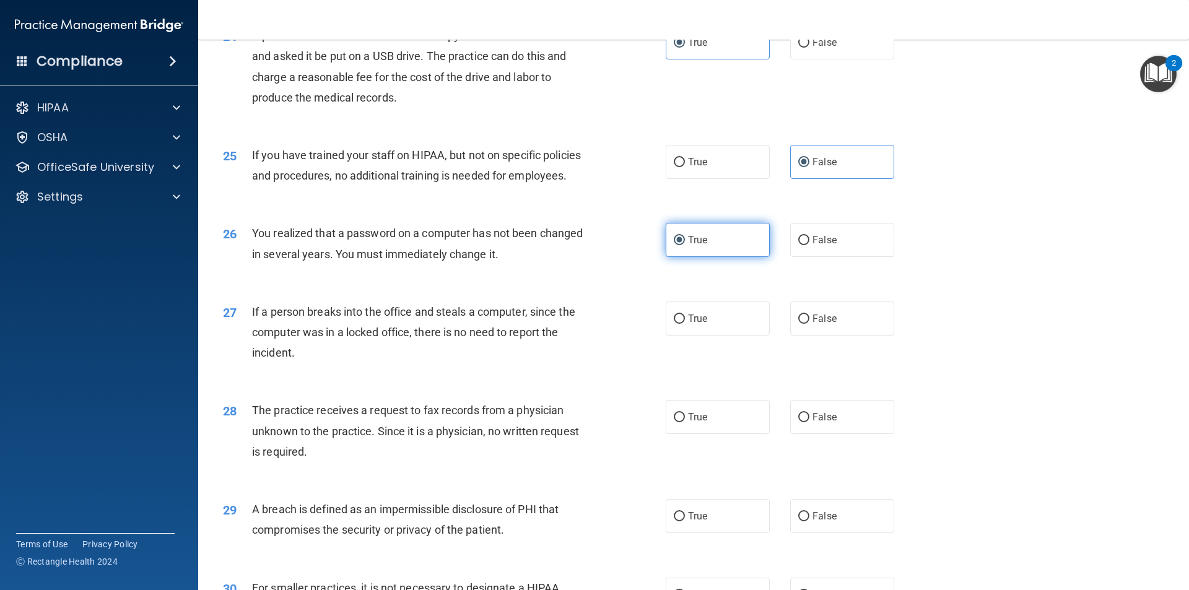
scroll to position [2230, 0]
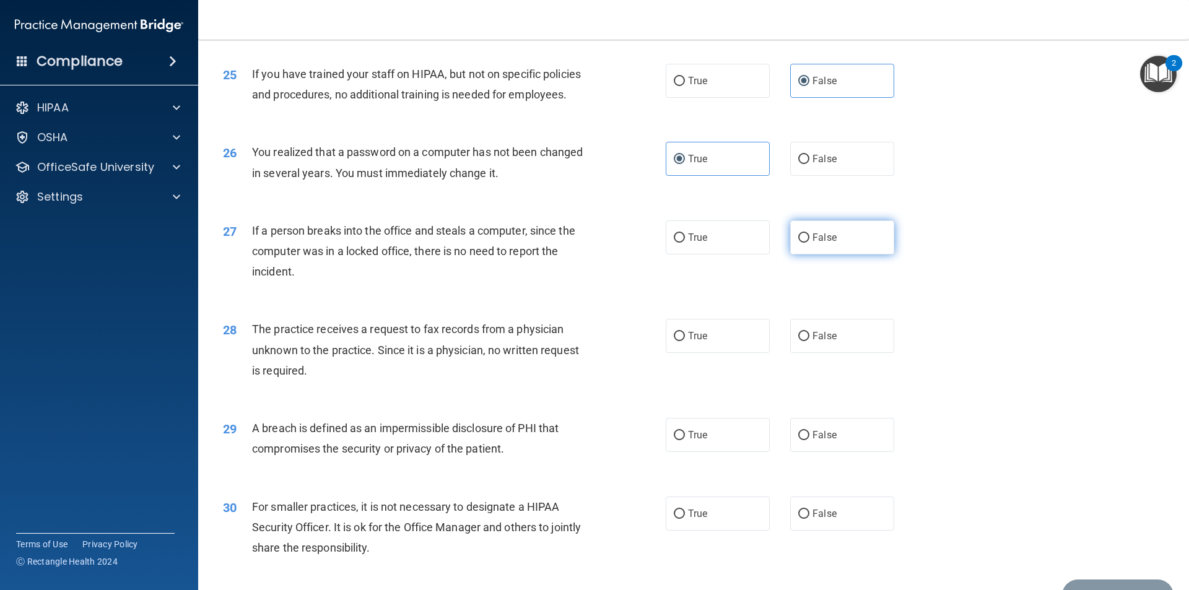
click at [796, 255] on label "False" at bounding box center [842, 238] width 104 height 34
click at [799, 243] on input "False" at bounding box center [804, 238] width 11 height 9
radio input "true"
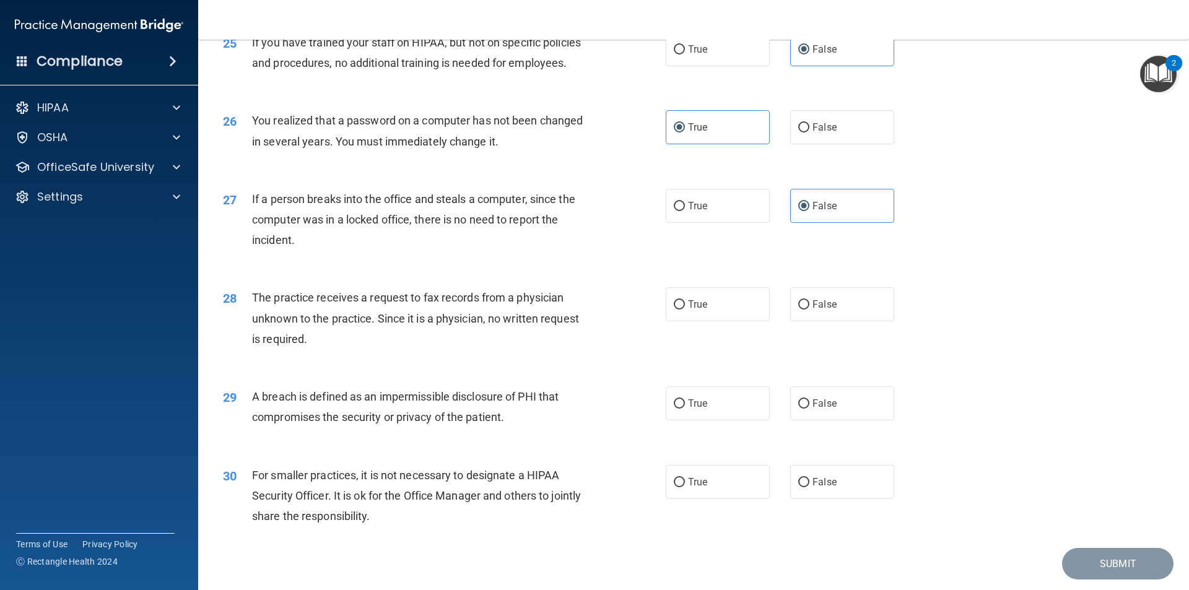
scroll to position [2292, 0]
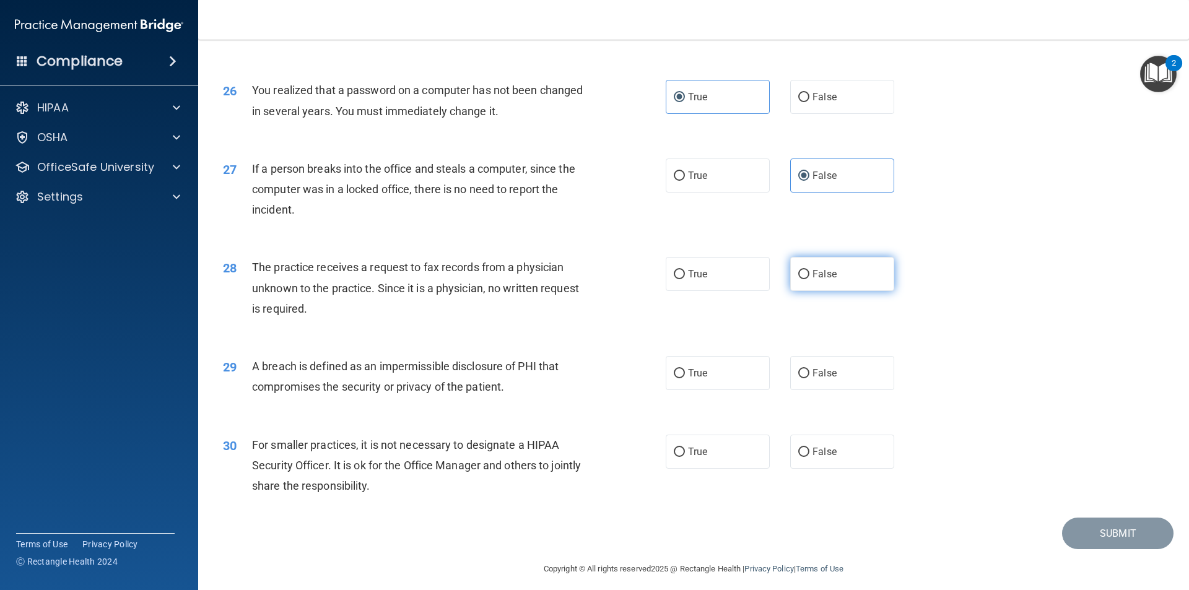
click at [867, 291] on label "False" at bounding box center [842, 274] width 104 height 34
click at [810, 279] on input "False" at bounding box center [804, 274] width 11 height 9
radio input "true"
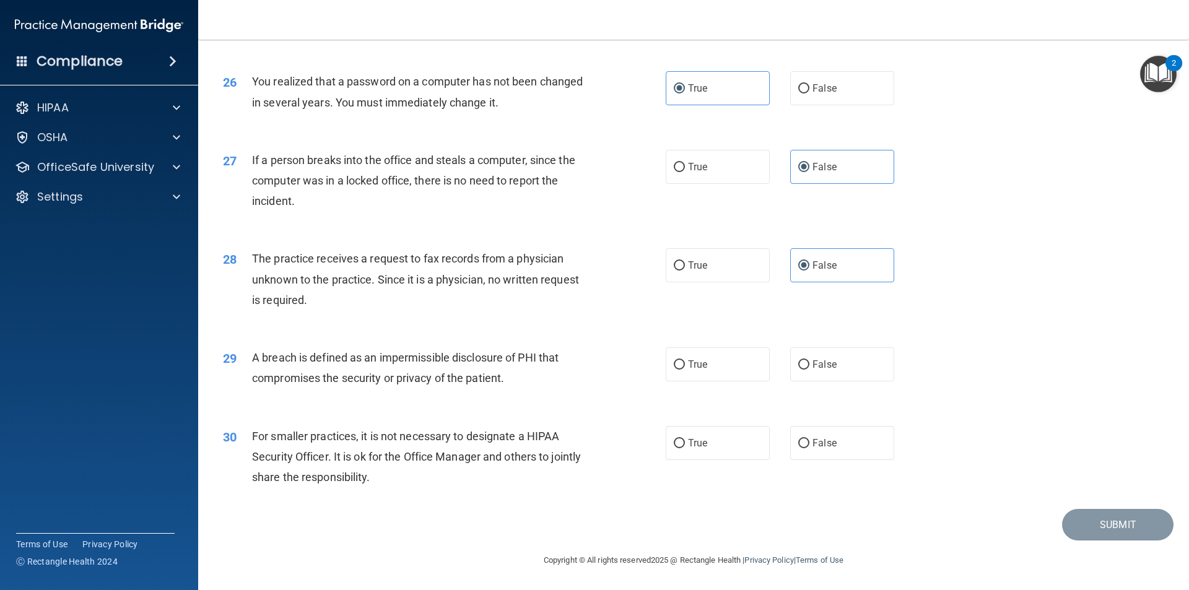
scroll to position [2342, 0]
click at [732, 353] on label "True" at bounding box center [718, 365] width 104 height 34
click at [685, 361] on input "True" at bounding box center [679, 365] width 11 height 9
radio input "true"
click at [804, 432] on label "False" at bounding box center [842, 443] width 104 height 34
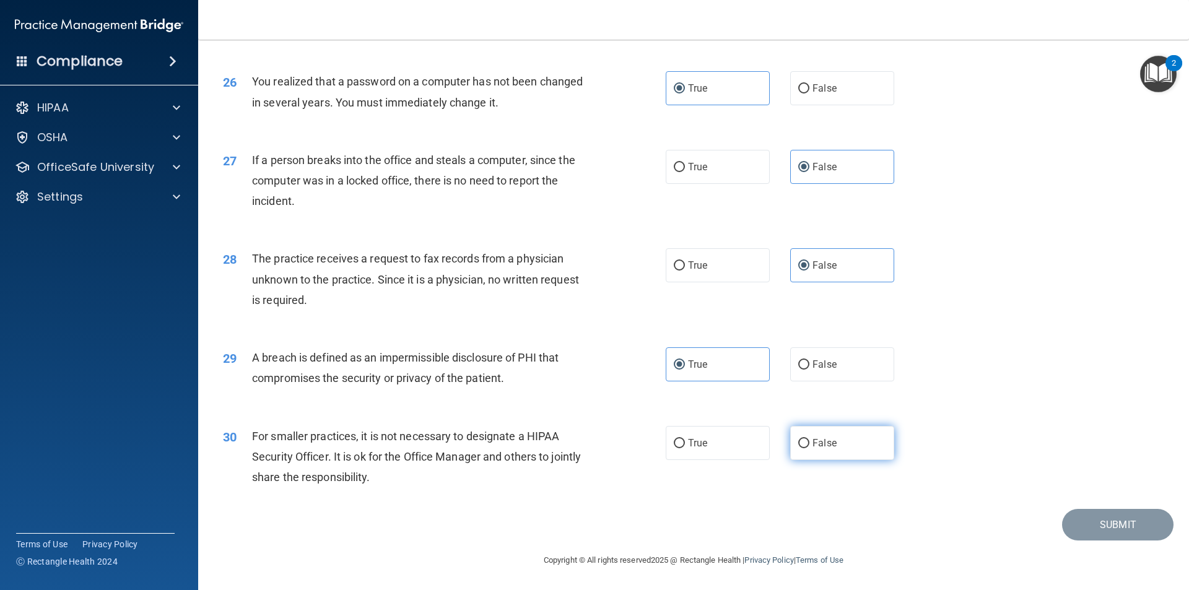
click at [804, 439] on input "False" at bounding box center [804, 443] width 11 height 9
radio input "true"
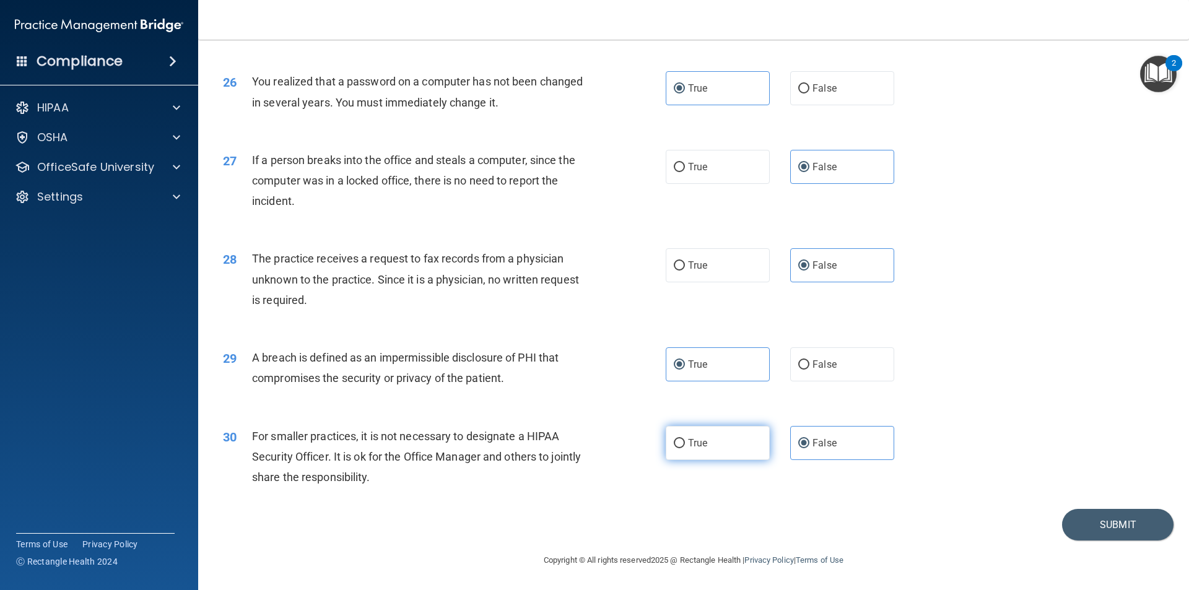
click at [688, 447] on span "True" at bounding box center [697, 443] width 19 height 12
click at [685, 447] on input "True" at bounding box center [679, 443] width 11 height 9
radio input "true"
click at [855, 448] on label "False" at bounding box center [842, 443] width 104 height 34
click at [810, 448] on input "False" at bounding box center [804, 443] width 11 height 9
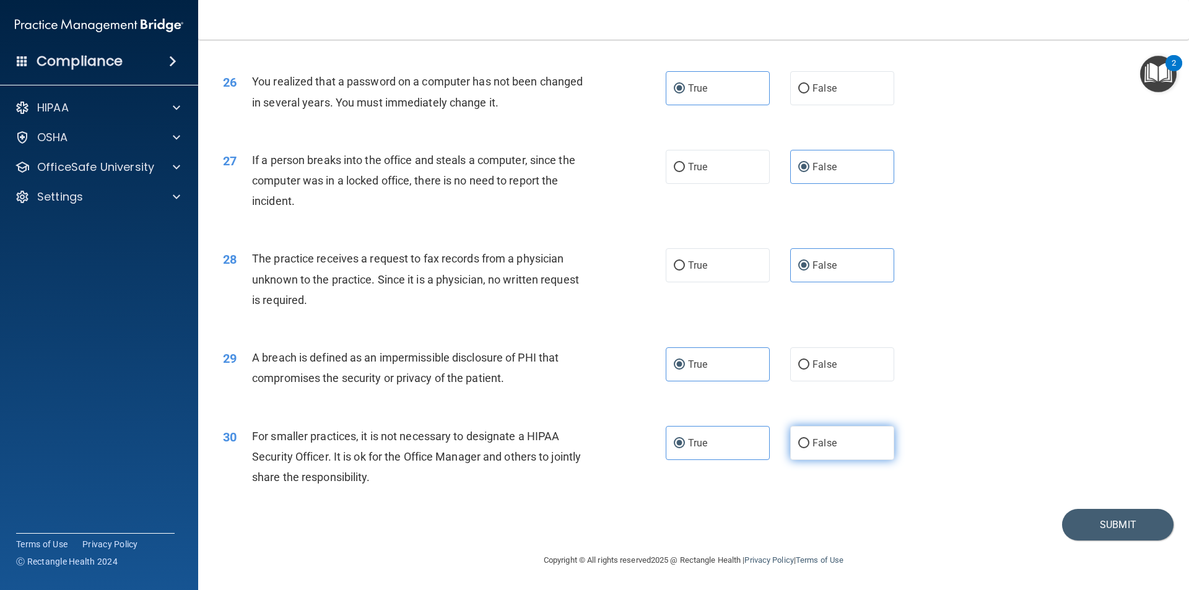
radio input "true"
radio input "false"
click at [1147, 520] on button "Submit" at bounding box center [1118, 525] width 112 height 32
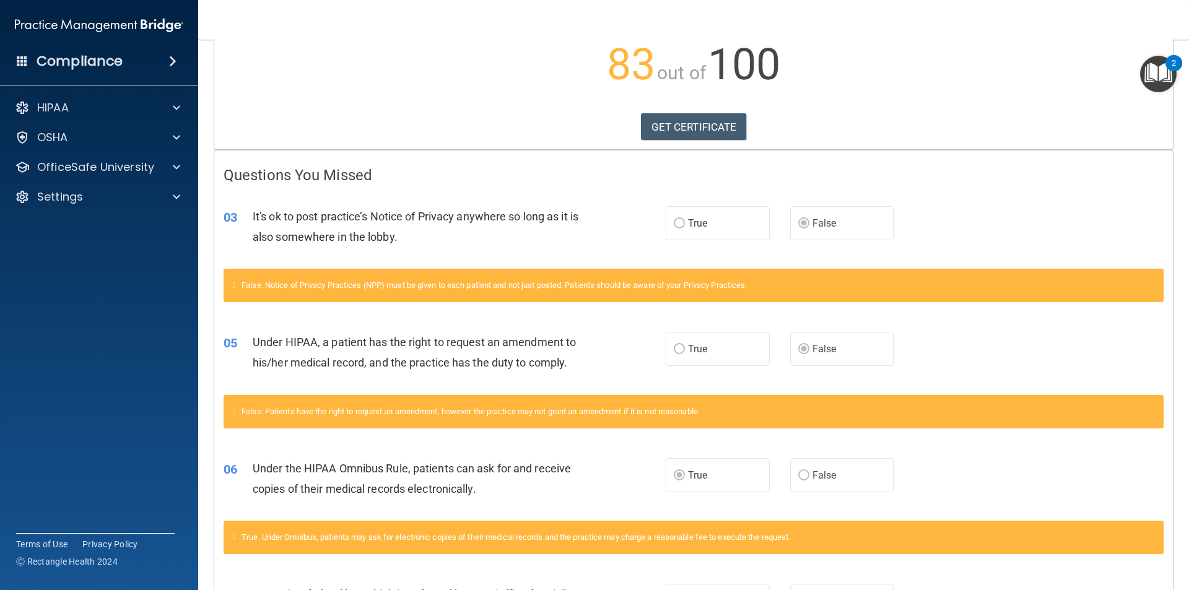
scroll to position [60, 0]
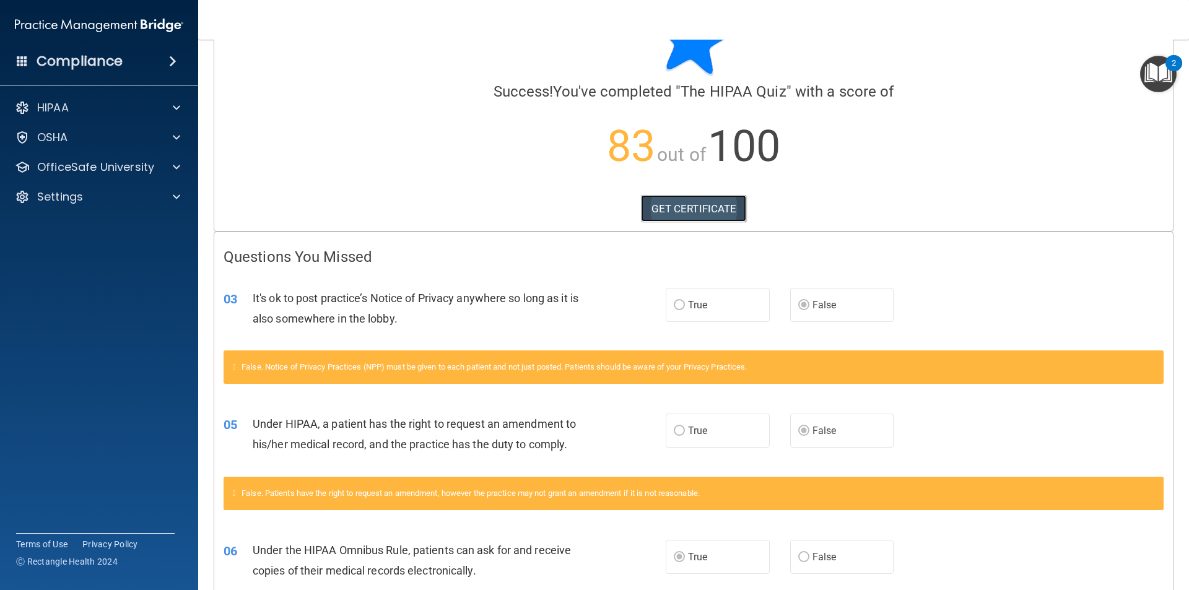
click at [676, 201] on link "GET CERTIFICATE" at bounding box center [694, 208] width 106 height 27
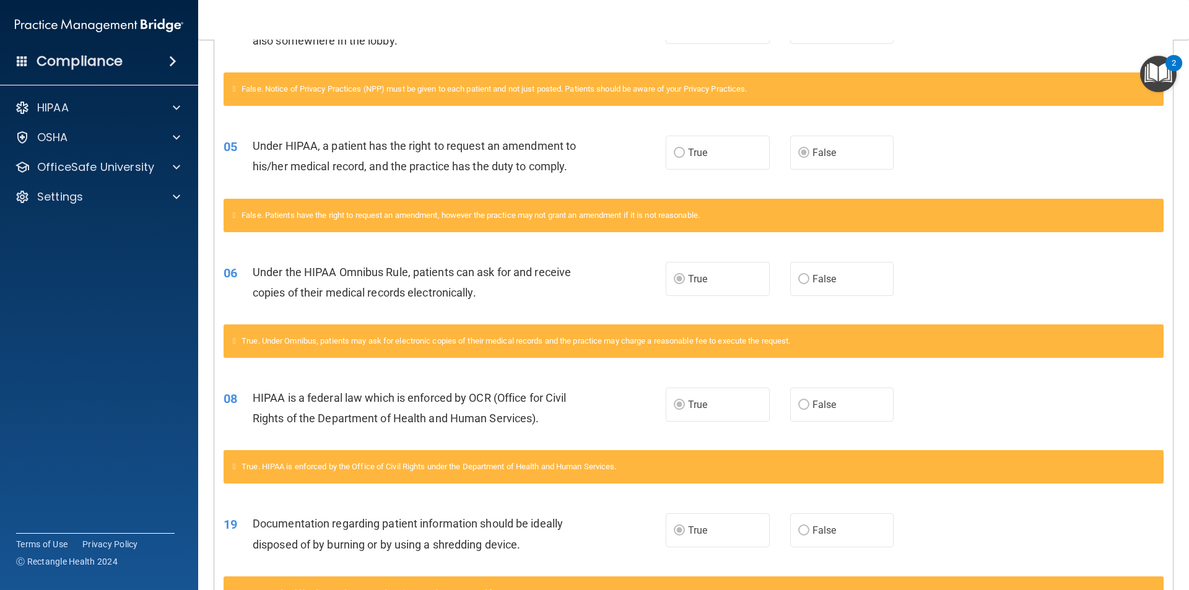
scroll to position [122, 0]
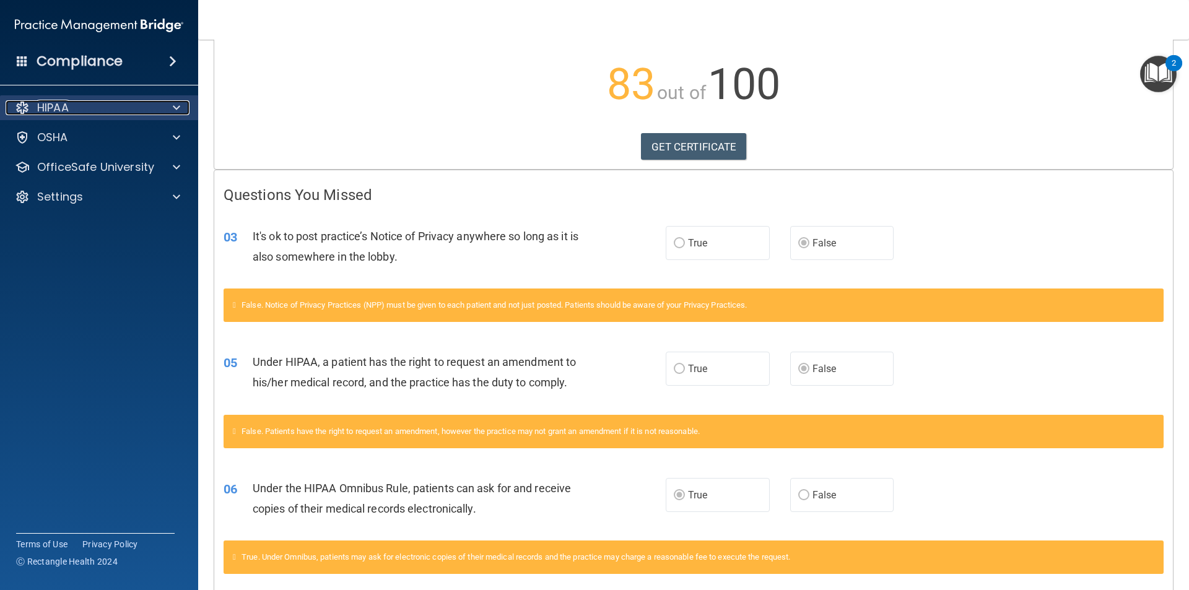
click at [133, 105] on div "HIPAA" at bounding box center [83, 107] width 154 height 15
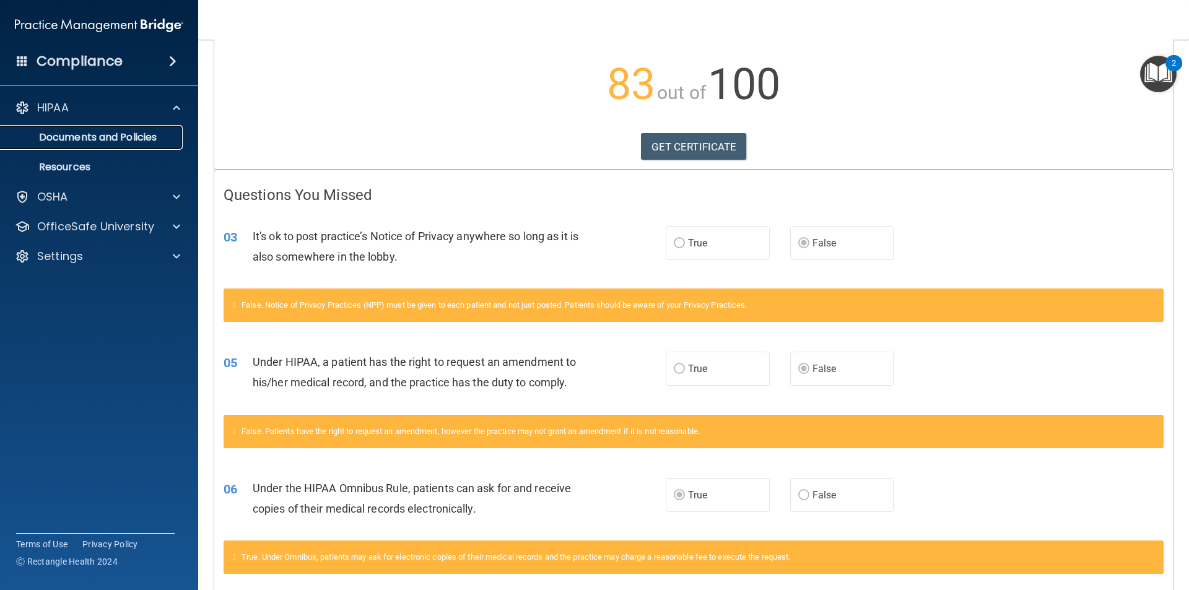
click at [128, 141] on p "Documents and Policies" at bounding box center [92, 137] width 169 height 12
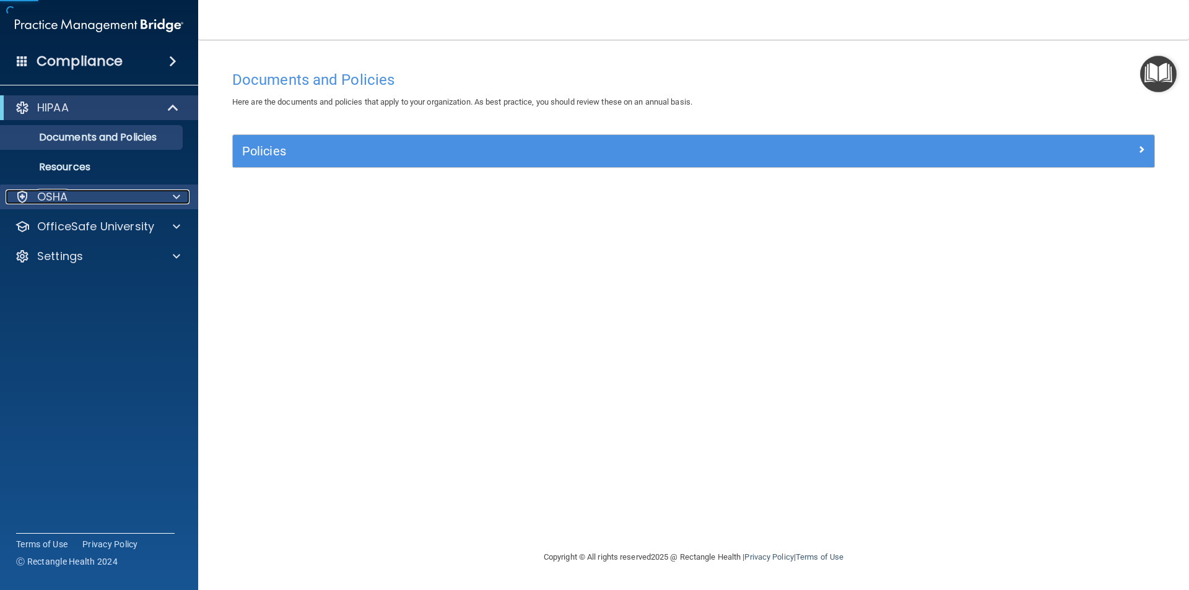
click at [118, 199] on div "OSHA" at bounding box center [83, 197] width 154 height 15
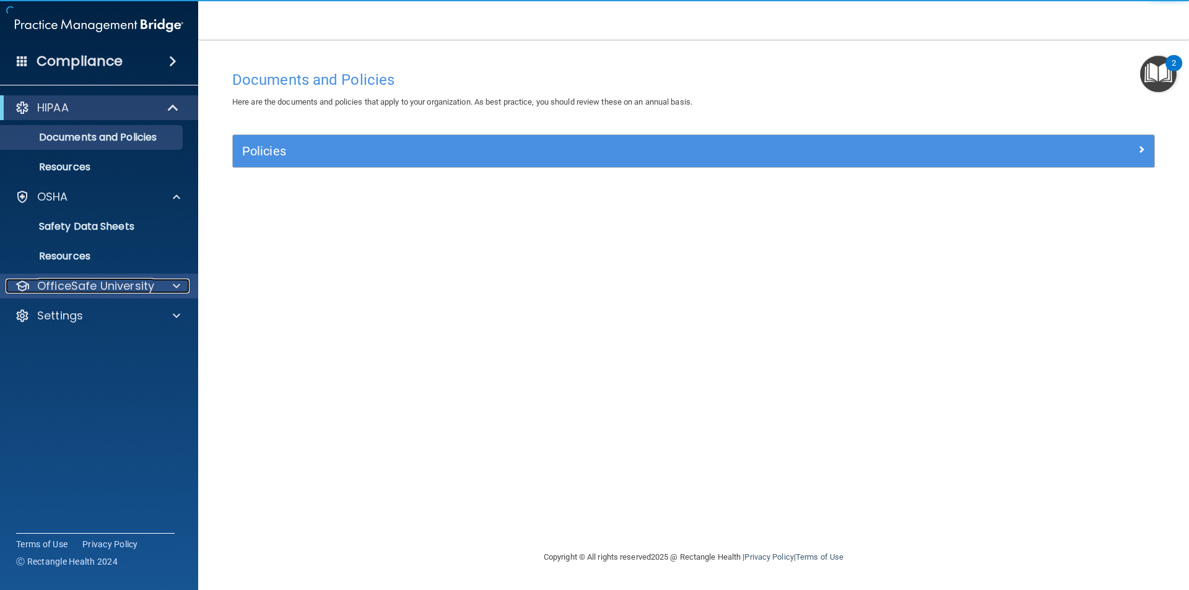
click at [118, 291] on p "OfficeSafe University" at bounding box center [95, 286] width 117 height 15
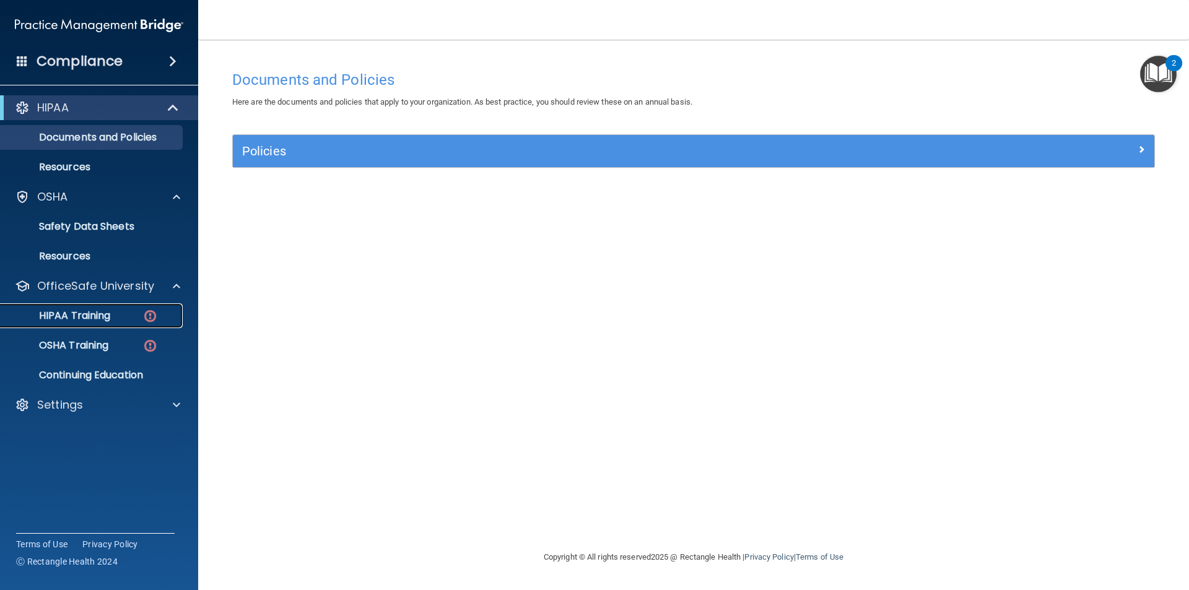
click at [126, 320] on div "HIPAA Training" at bounding box center [92, 316] width 169 height 12
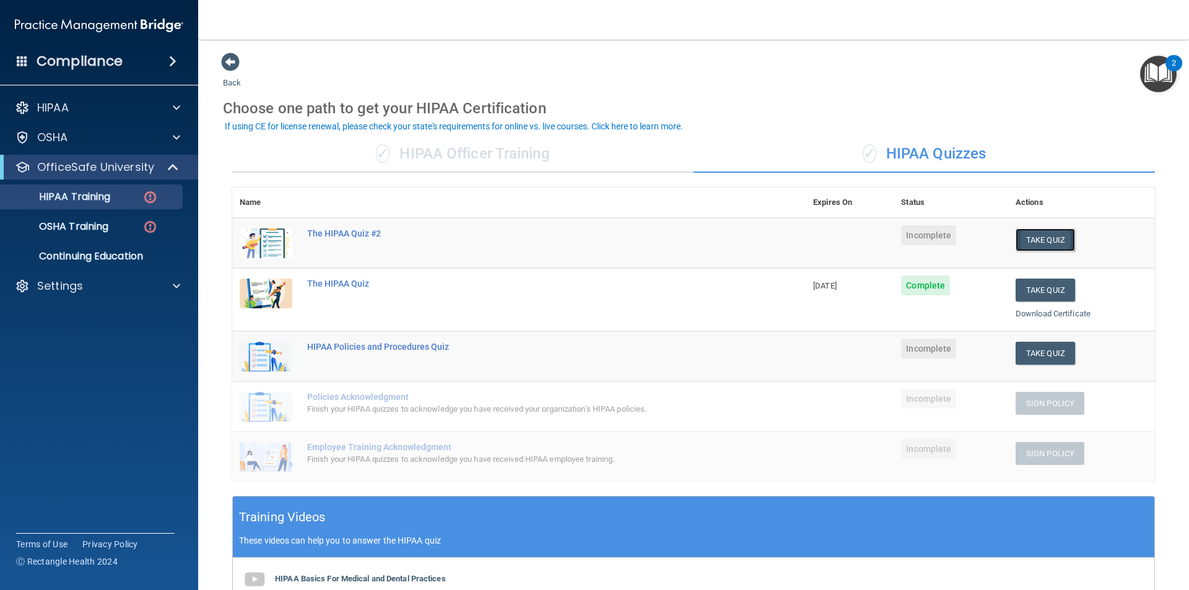
click at [1050, 235] on button "Take Quiz" at bounding box center [1045, 240] width 59 height 23
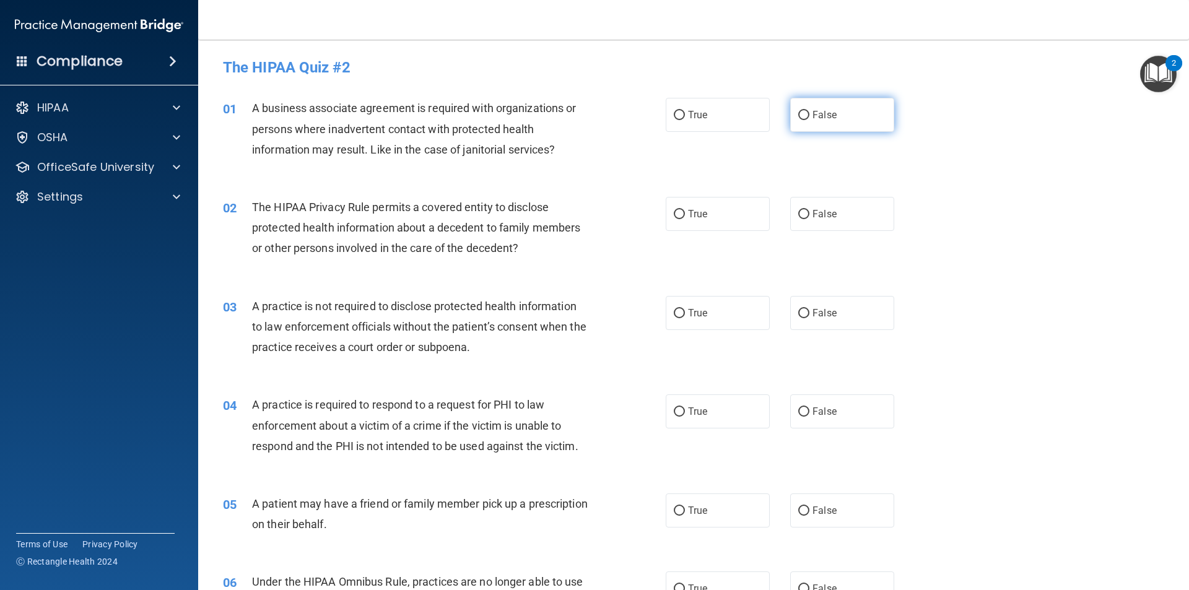
click at [838, 117] on label "False" at bounding box center [842, 115] width 104 height 34
click at [810, 117] on input "False" at bounding box center [804, 115] width 11 height 9
radio input "true"
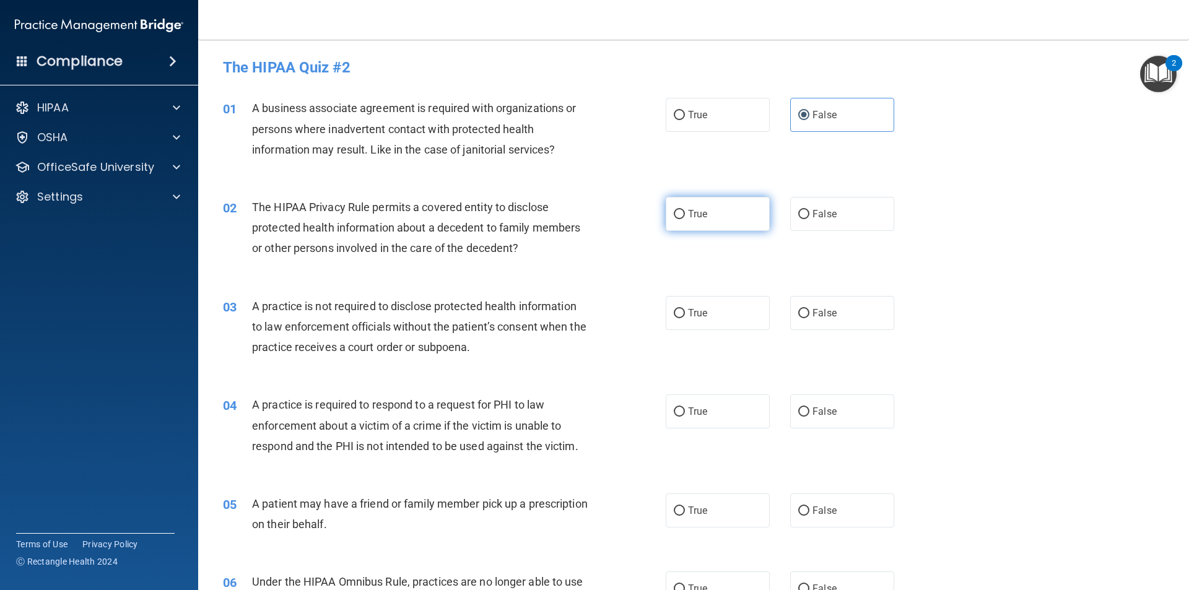
click at [670, 221] on label "True" at bounding box center [718, 214] width 104 height 34
click at [674, 219] on input "True" at bounding box center [679, 214] width 11 height 9
radio input "true"
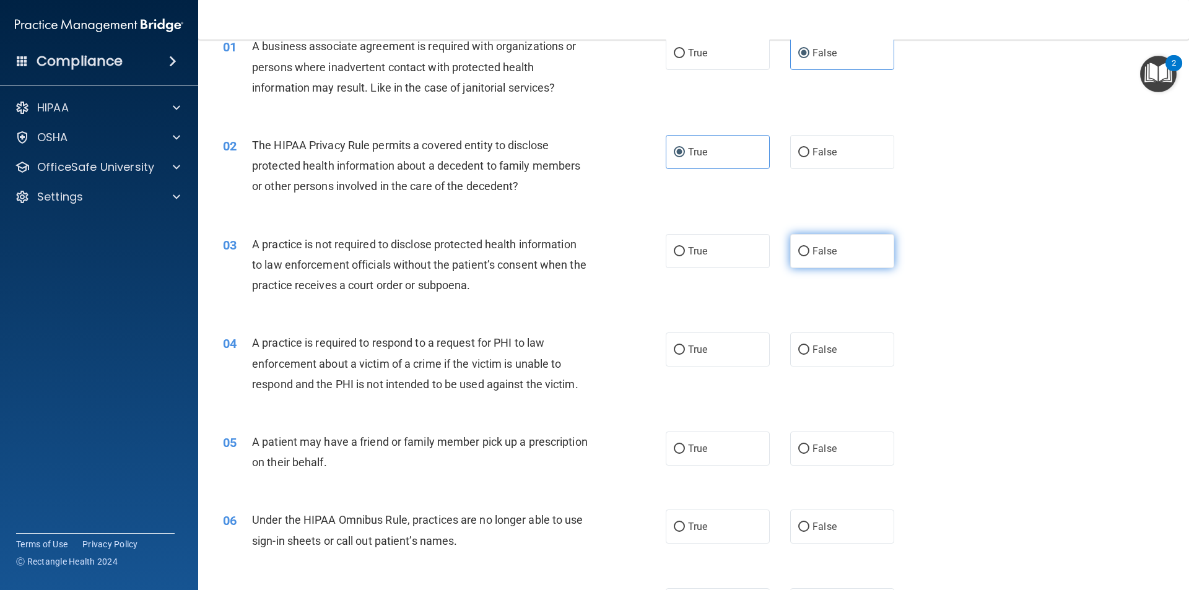
click at [805, 242] on label "False" at bounding box center [842, 251] width 104 height 34
click at [805, 247] on input "False" at bounding box center [804, 251] width 11 height 9
radio input "true"
click at [929, 259] on div "03 A practice is not required to disclose protected health information to law e…" at bounding box center [694, 268] width 960 height 99
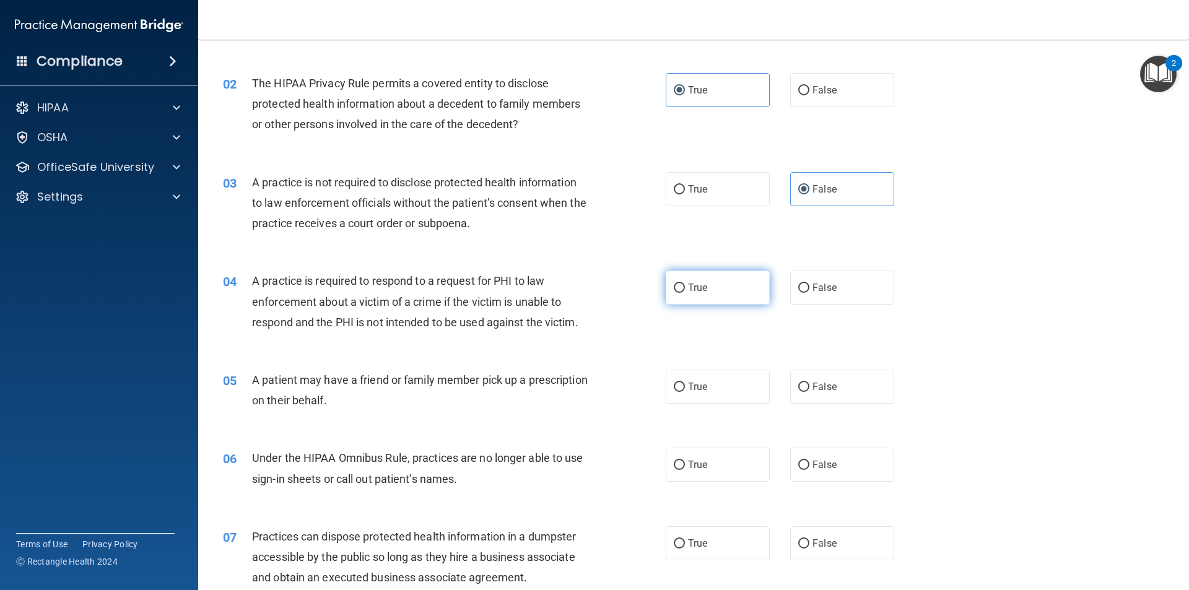
click at [707, 291] on label "True" at bounding box center [718, 288] width 104 height 34
click at [685, 291] on input "True" at bounding box center [679, 288] width 11 height 9
radio input "true"
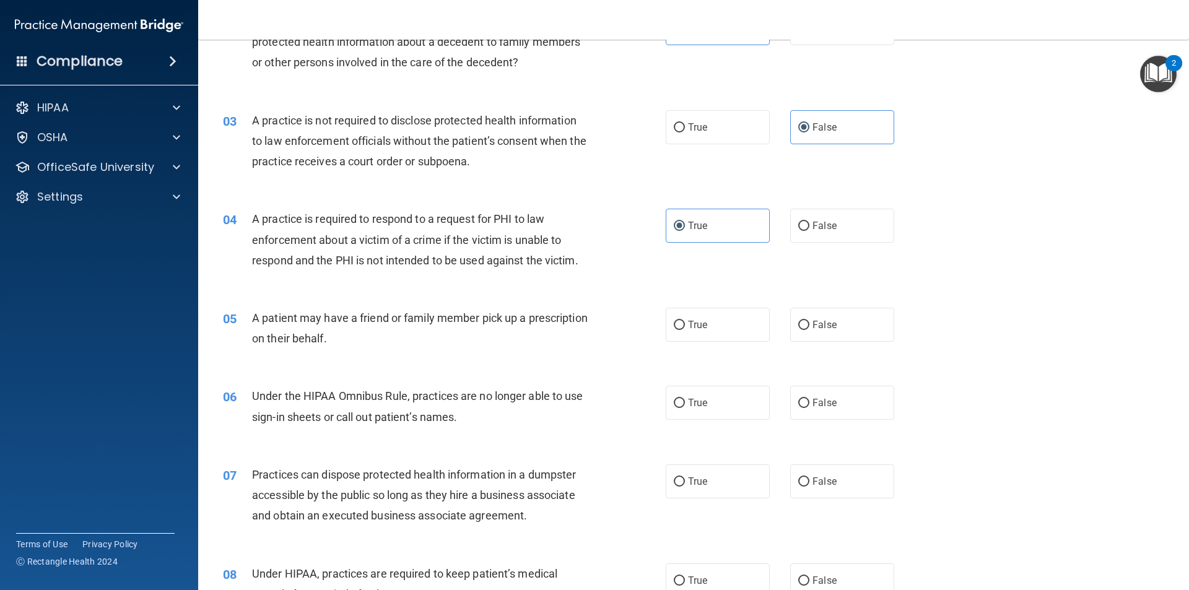
scroll to position [248, 0]
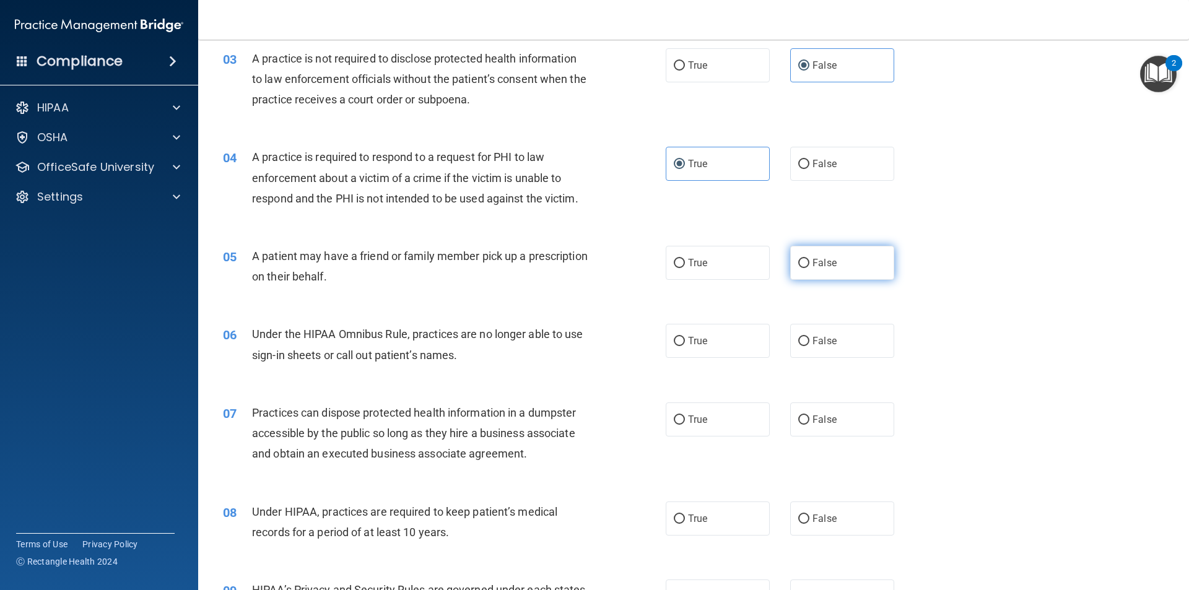
click at [847, 274] on label "False" at bounding box center [842, 263] width 104 height 34
click at [810, 268] on input "False" at bounding box center [804, 263] width 11 height 9
radio input "true"
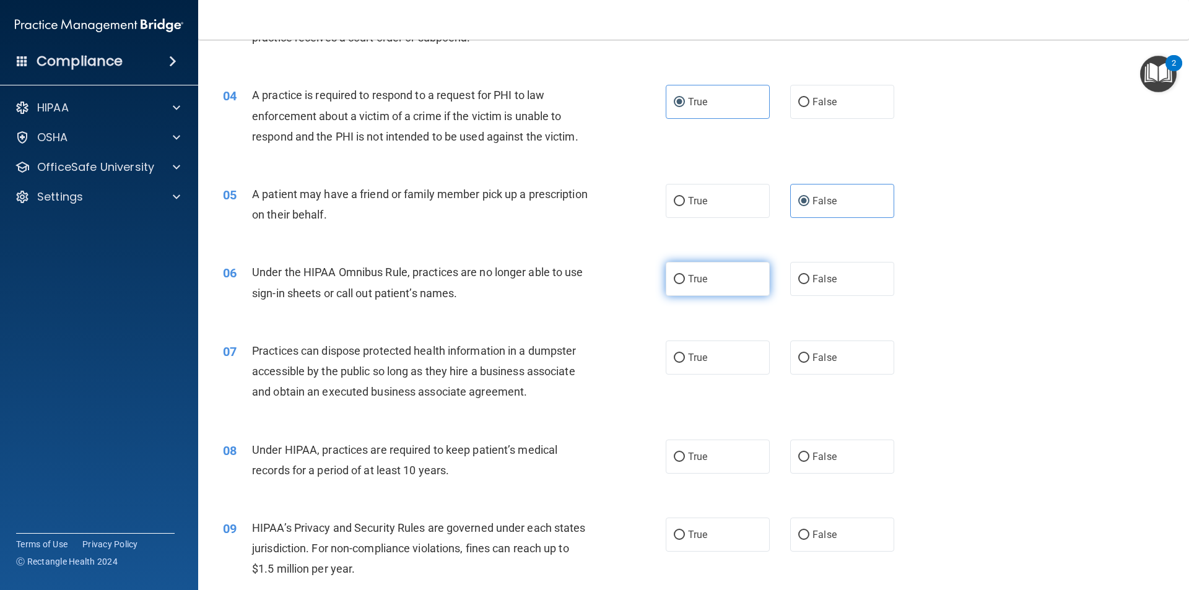
click at [721, 284] on label "True" at bounding box center [718, 279] width 104 height 34
click at [685, 284] on input "True" at bounding box center [679, 279] width 11 height 9
radio input "true"
click at [832, 369] on label "False" at bounding box center [842, 358] width 104 height 34
click at [810, 363] on input "False" at bounding box center [804, 358] width 11 height 9
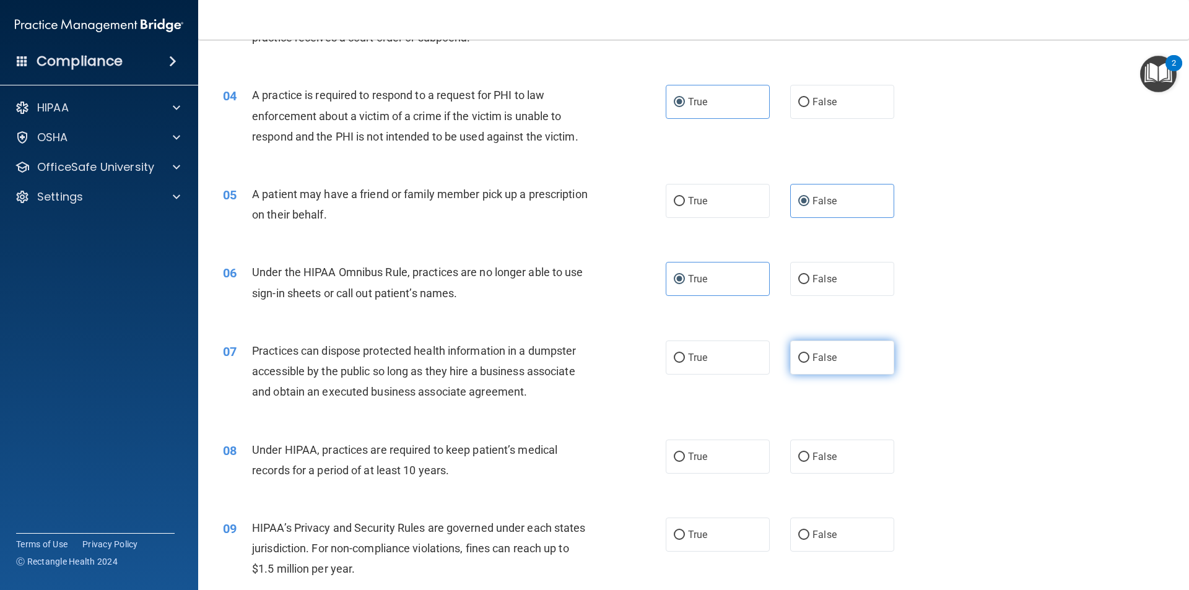
radio input "true"
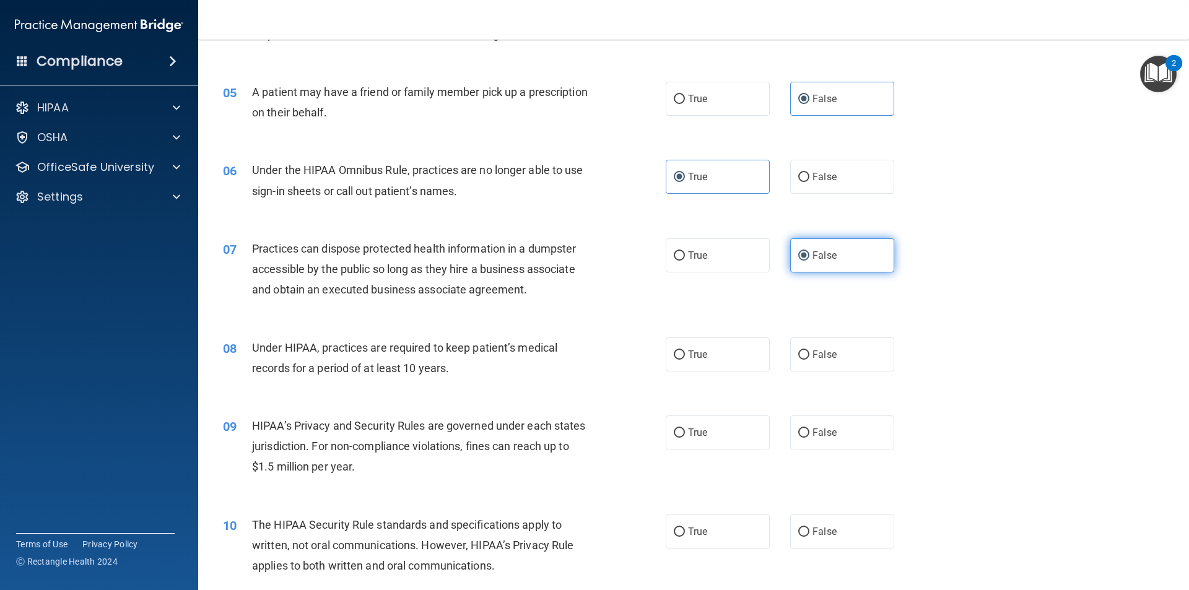
scroll to position [434, 0]
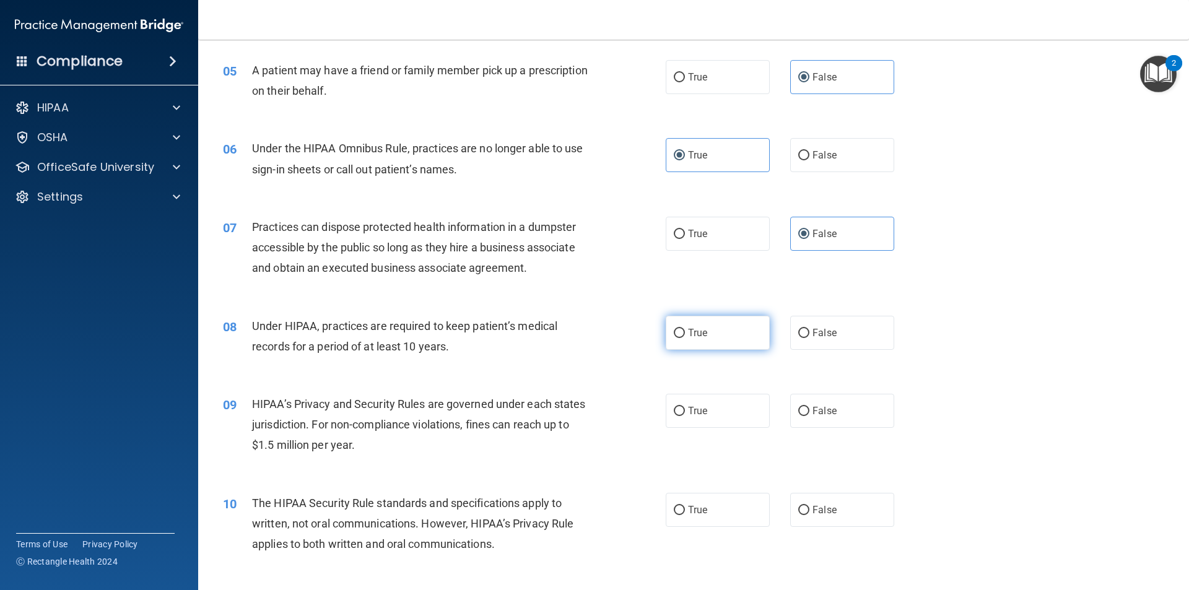
click at [703, 331] on span "True" at bounding box center [697, 333] width 19 height 12
click at [685, 331] on input "True" at bounding box center [679, 333] width 11 height 9
radio input "true"
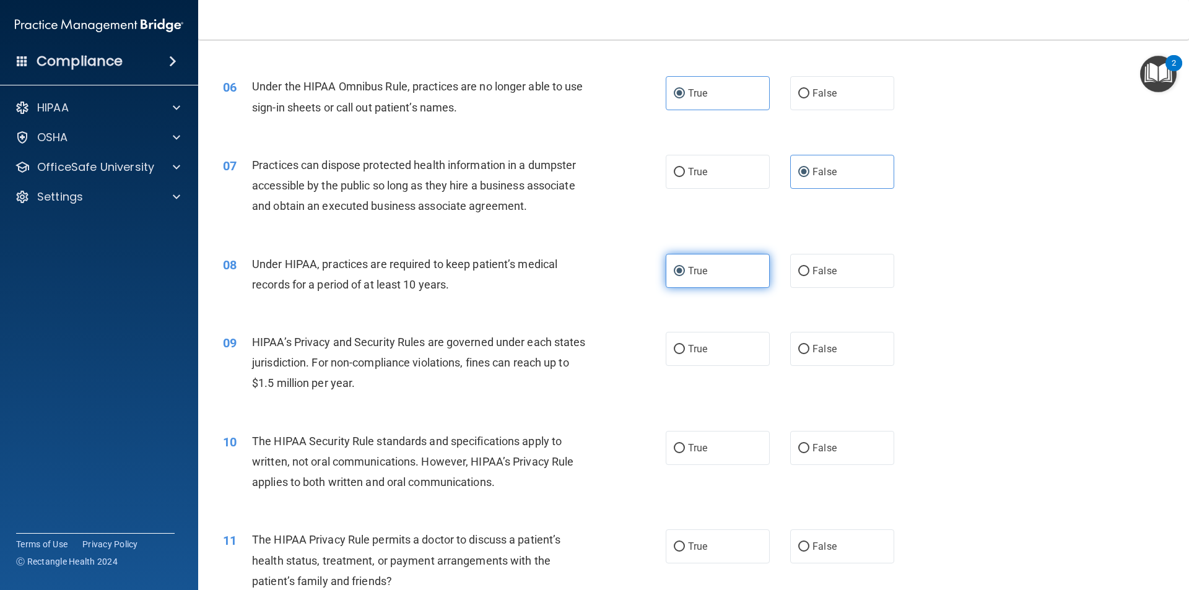
click at [716, 340] on label "True" at bounding box center [718, 349] width 104 height 34
click at [685, 345] on input "True" at bounding box center [679, 349] width 11 height 9
radio input "true"
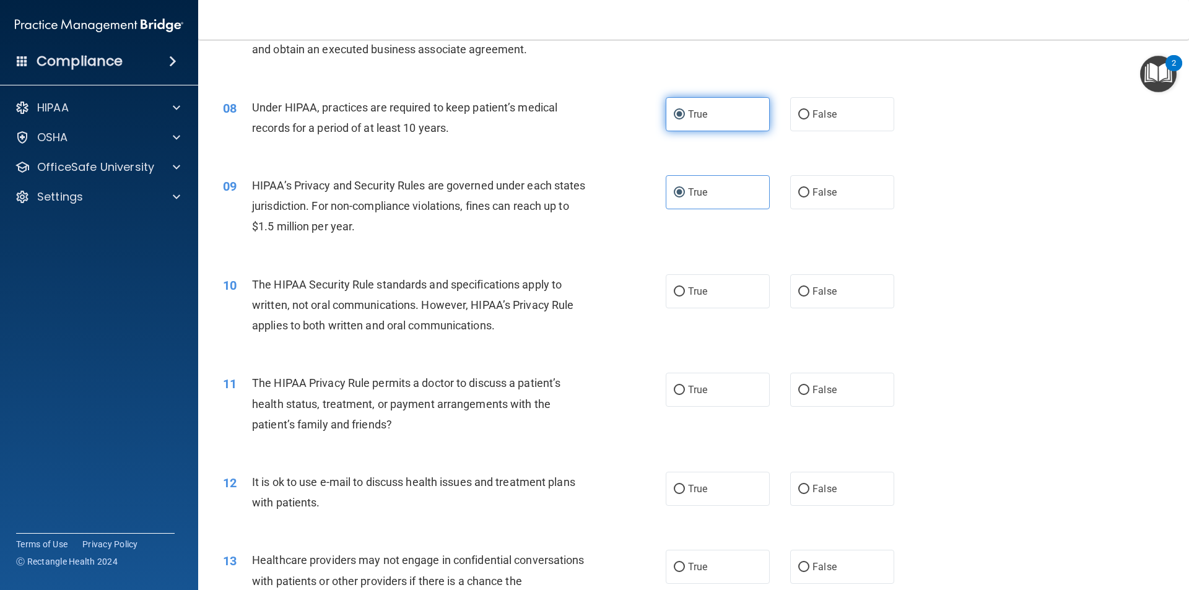
scroll to position [681, 0]
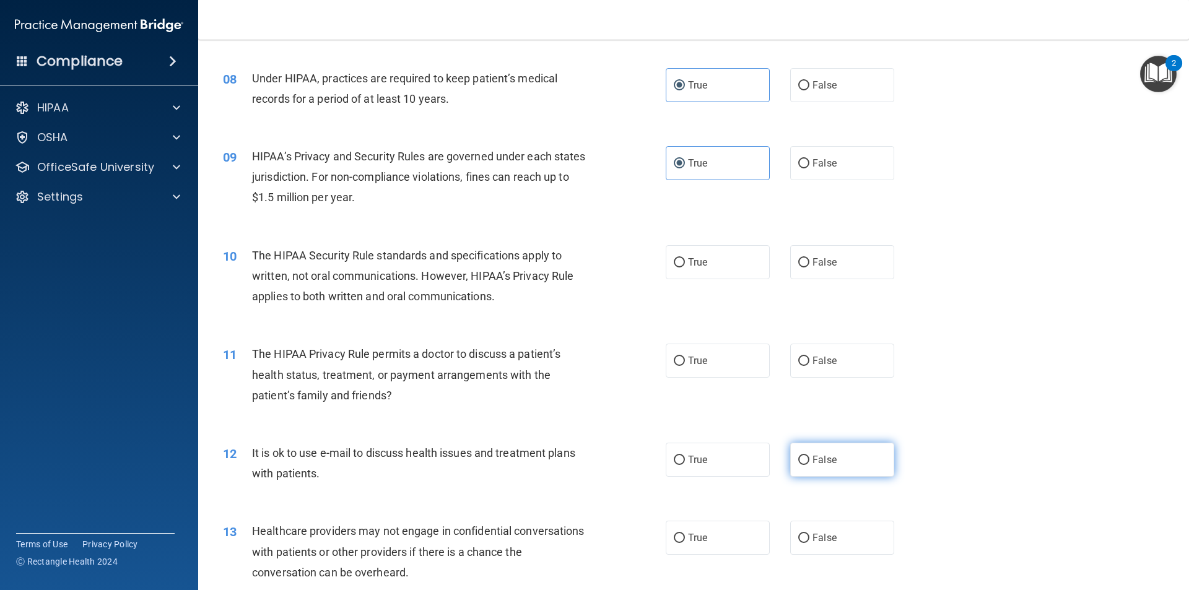
click at [844, 460] on label "False" at bounding box center [842, 460] width 104 height 34
click at [810, 460] on input "False" at bounding box center [804, 460] width 11 height 9
radio input "true"
click at [825, 366] on span "False" at bounding box center [825, 361] width 24 height 12
click at [810, 366] on input "False" at bounding box center [804, 361] width 11 height 9
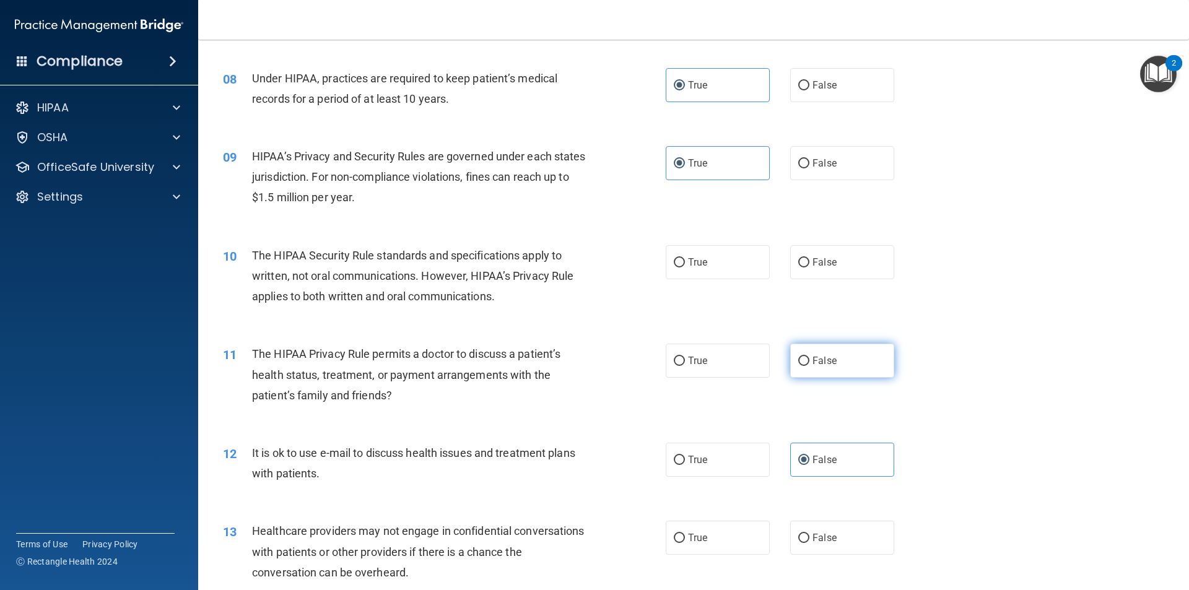
radio input "true"
click at [821, 271] on label "False" at bounding box center [842, 262] width 104 height 34
click at [810, 268] on input "False" at bounding box center [804, 262] width 11 height 9
radio input "true"
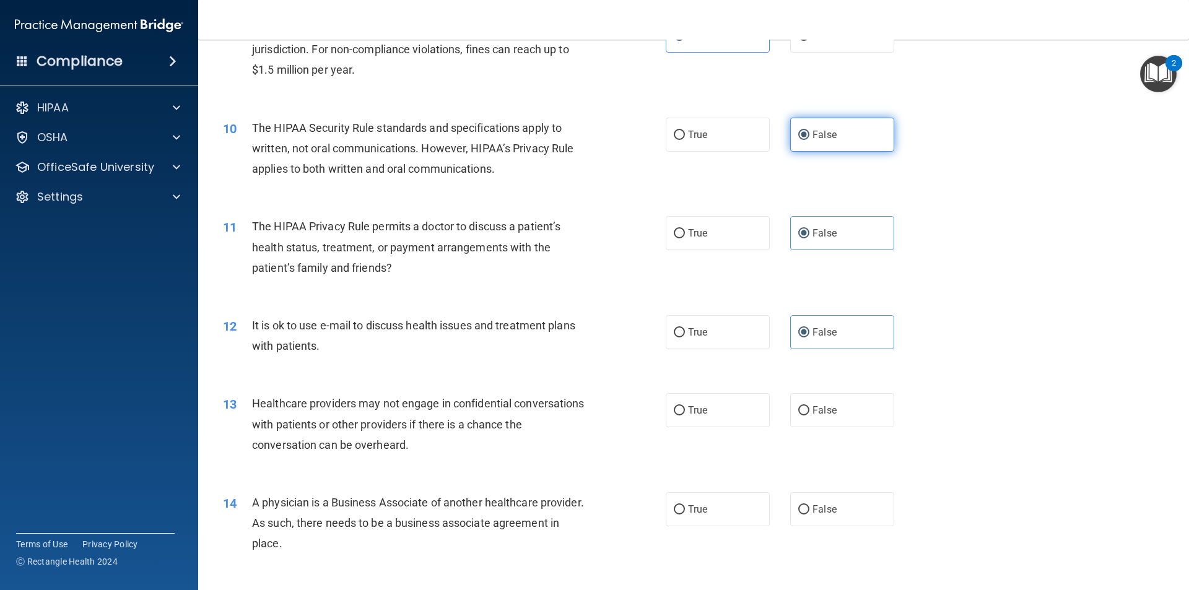
scroll to position [867, 0]
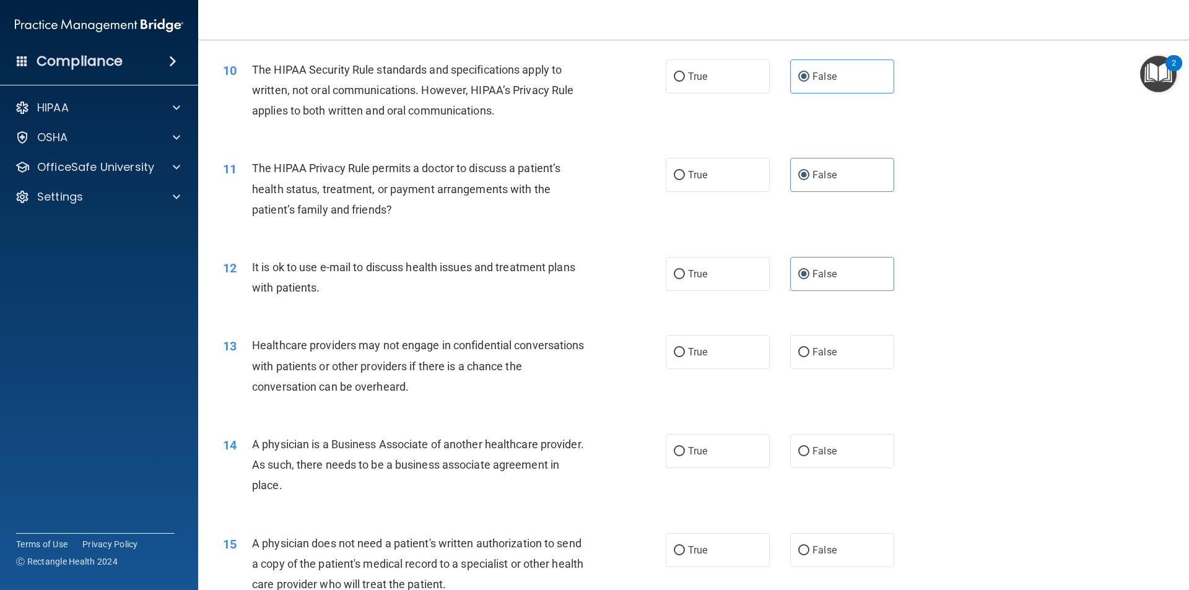
click at [966, 281] on div "12 It is ok to use e-mail to discuss health issues and treatment plans with pat…" at bounding box center [694, 281] width 960 height 78
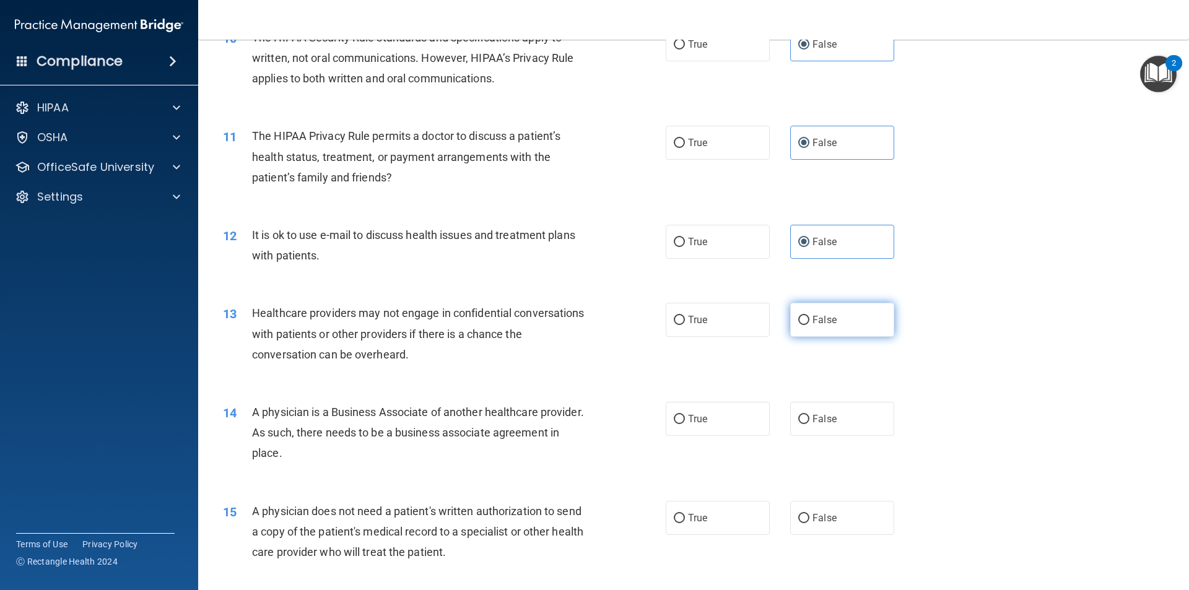
scroll to position [929, 0]
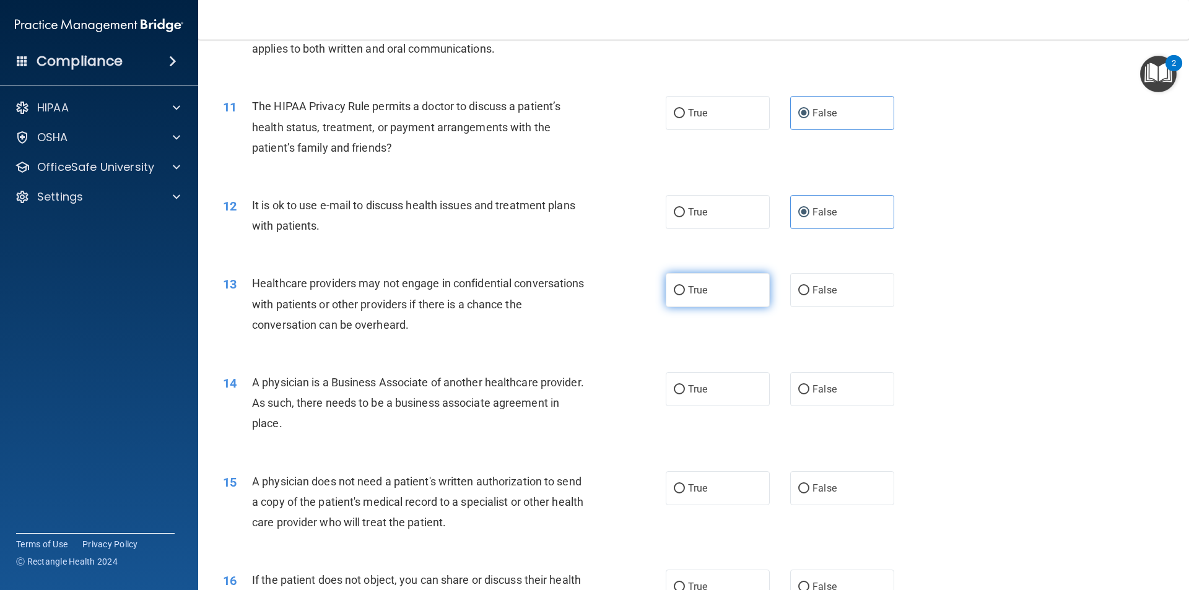
click at [678, 292] on input "True" at bounding box center [679, 290] width 11 height 9
radio input "true"
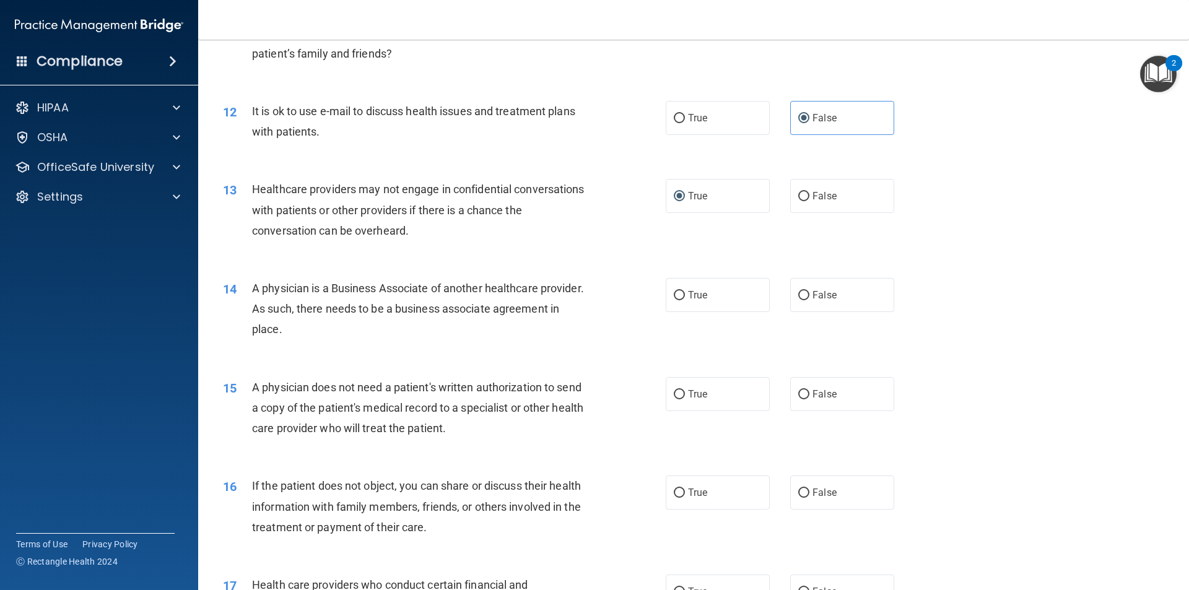
scroll to position [1053, 0]
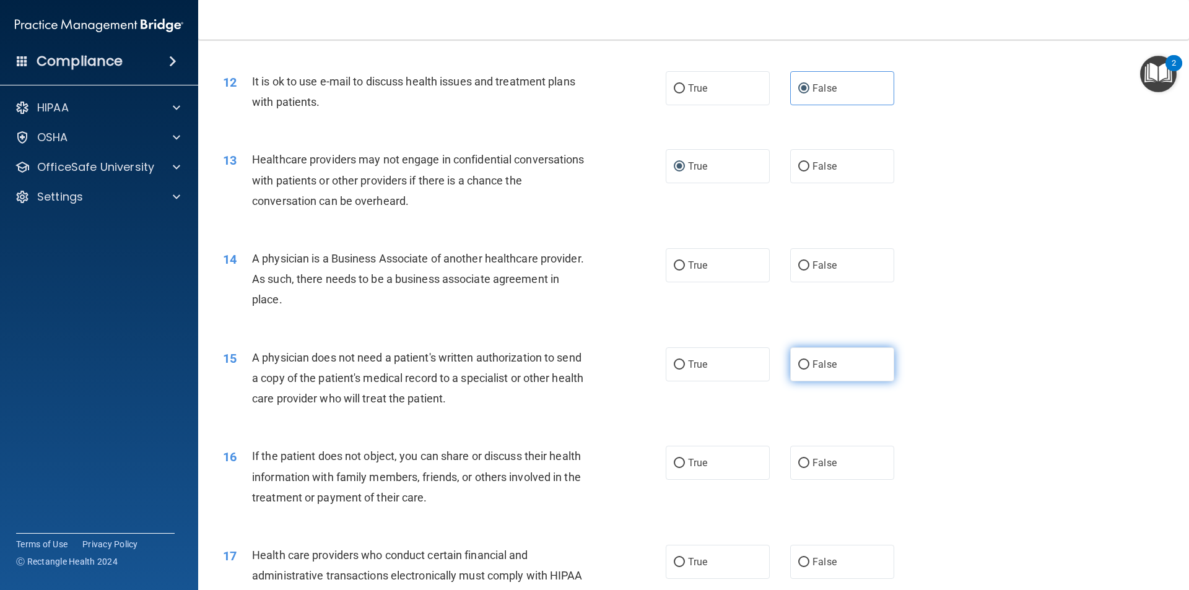
click at [868, 366] on label "False" at bounding box center [842, 365] width 104 height 34
click at [810, 366] on input "False" at bounding box center [804, 365] width 11 height 9
radio input "true"
click at [932, 404] on div "15 A physician does not need a patient's written authorization to send a copy o…" at bounding box center [694, 381] width 960 height 99
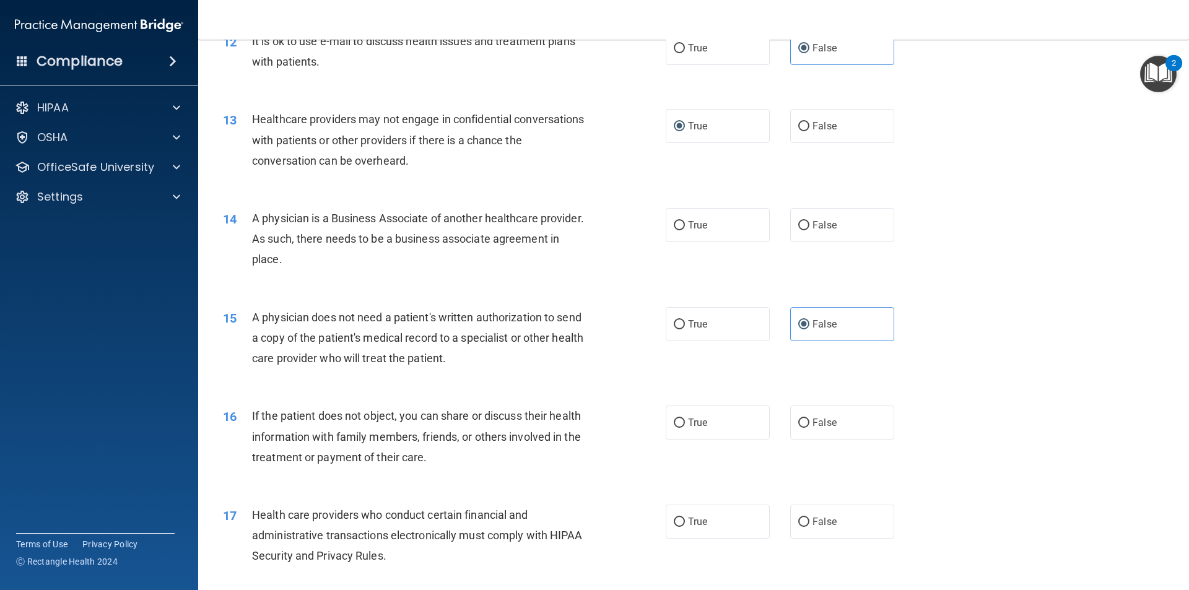
scroll to position [1115, 0]
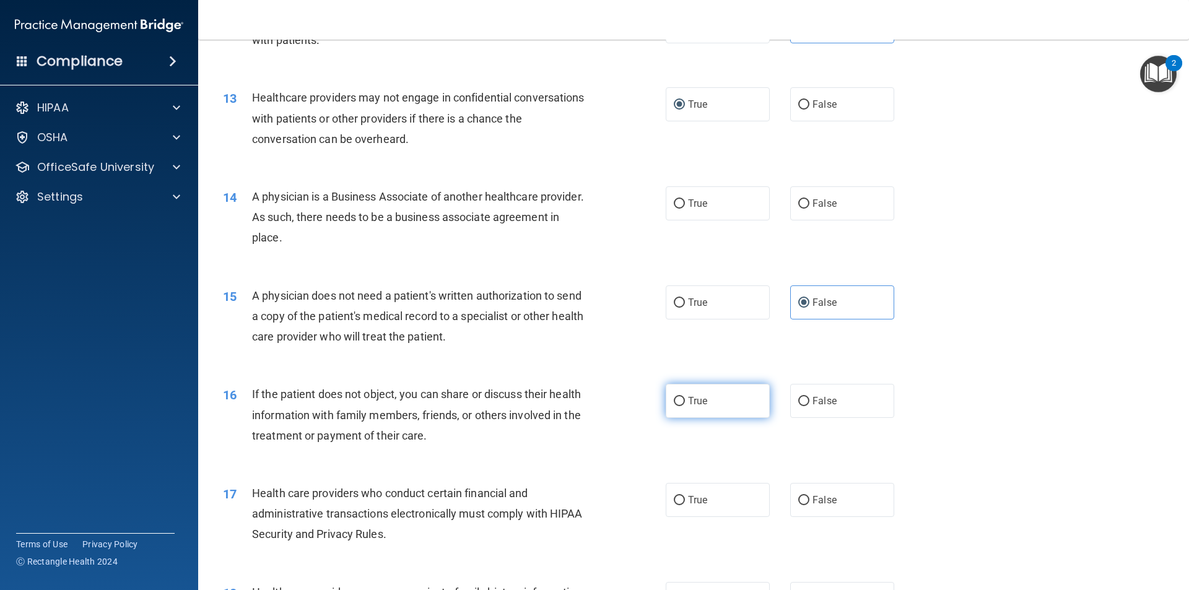
click at [733, 403] on label "True" at bounding box center [718, 401] width 104 height 34
click at [685, 403] on input "True" at bounding box center [679, 401] width 11 height 9
radio input "true"
click at [688, 207] on span "True" at bounding box center [697, 204] width 19 height 12
click at [685, 207] on input "True" at bounding box center [679, 203] width 11 height 9
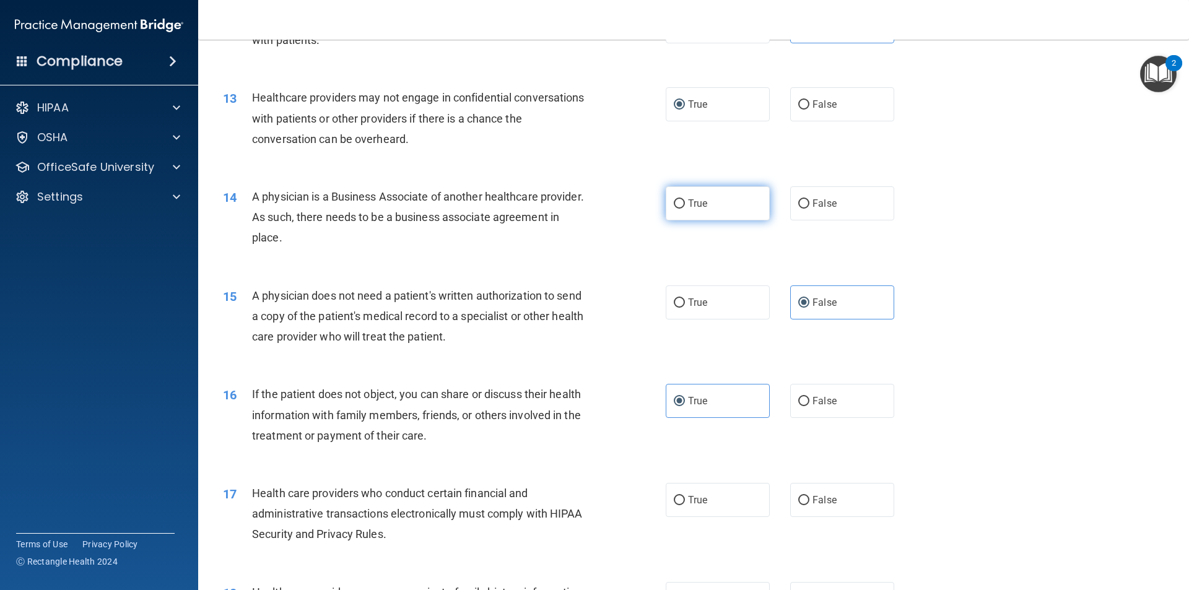
radio input "true"
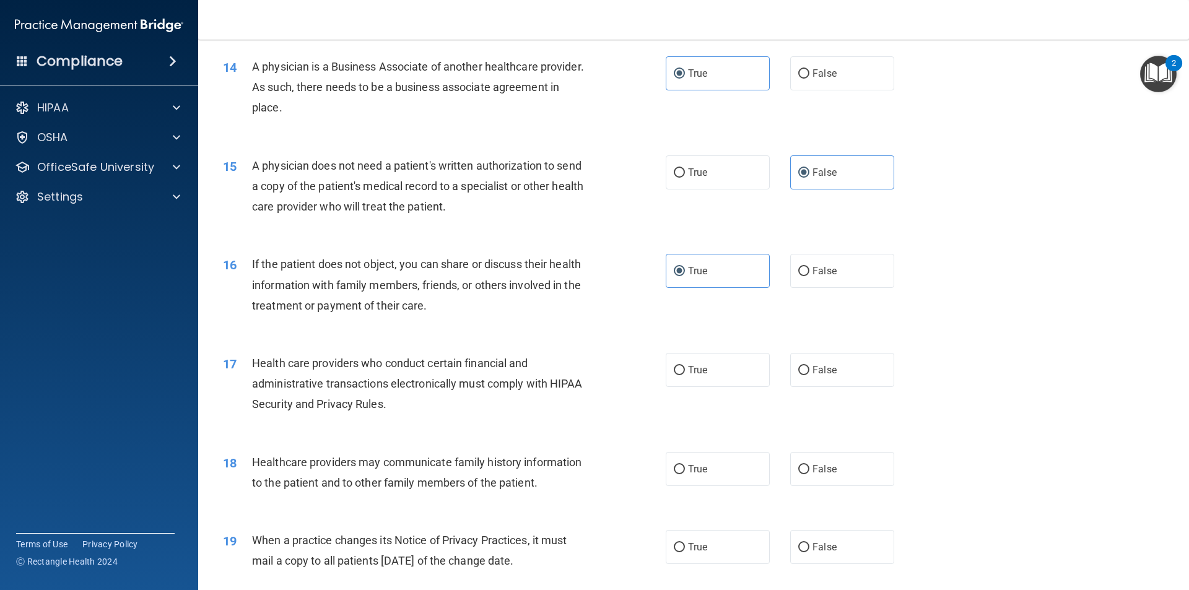
scroll to position [1301, 0]
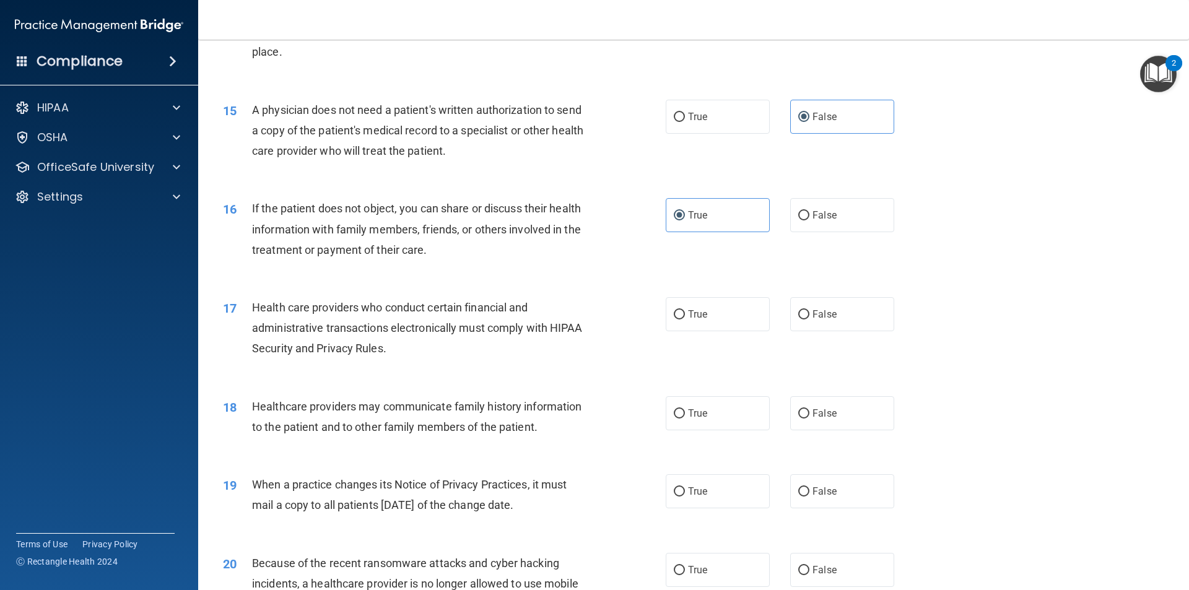
click at [897, 279] on div "16 If the patient does not object, you can share or discuss their health inform…" at bounding box center [694, 232] width 960 height 99
click at [692, 316] on span "True" at bounding box center [697, 315] width 19 height 12
click at [685, 316] on input "True" at bounding box center [679, 314] width 11 height 9
radio input "true"
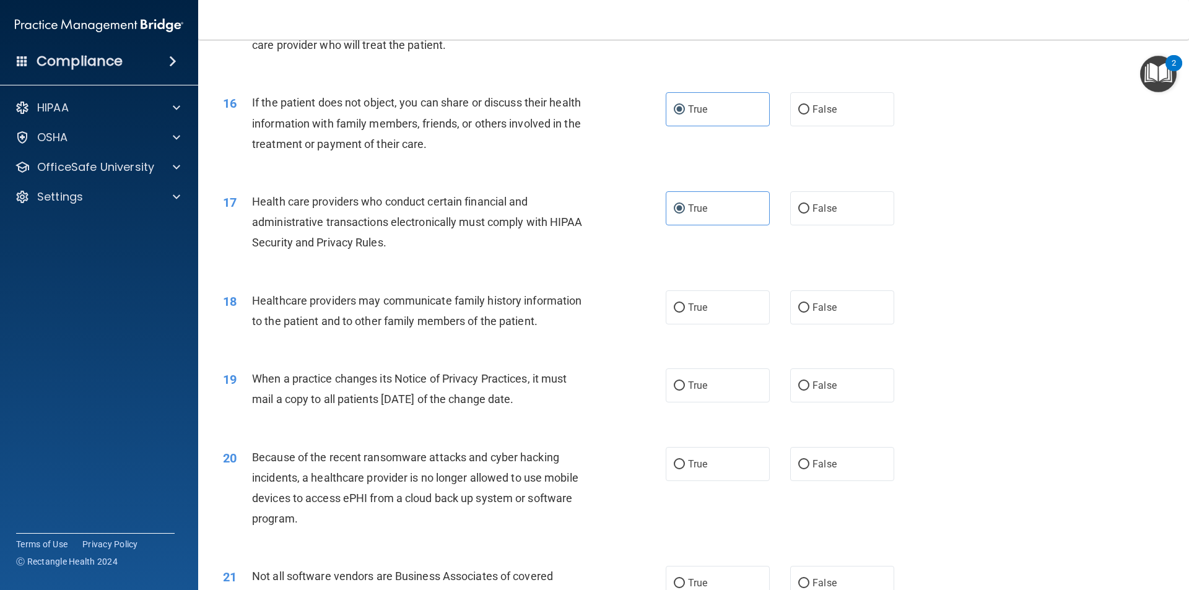
scroll to position [1425, 0]
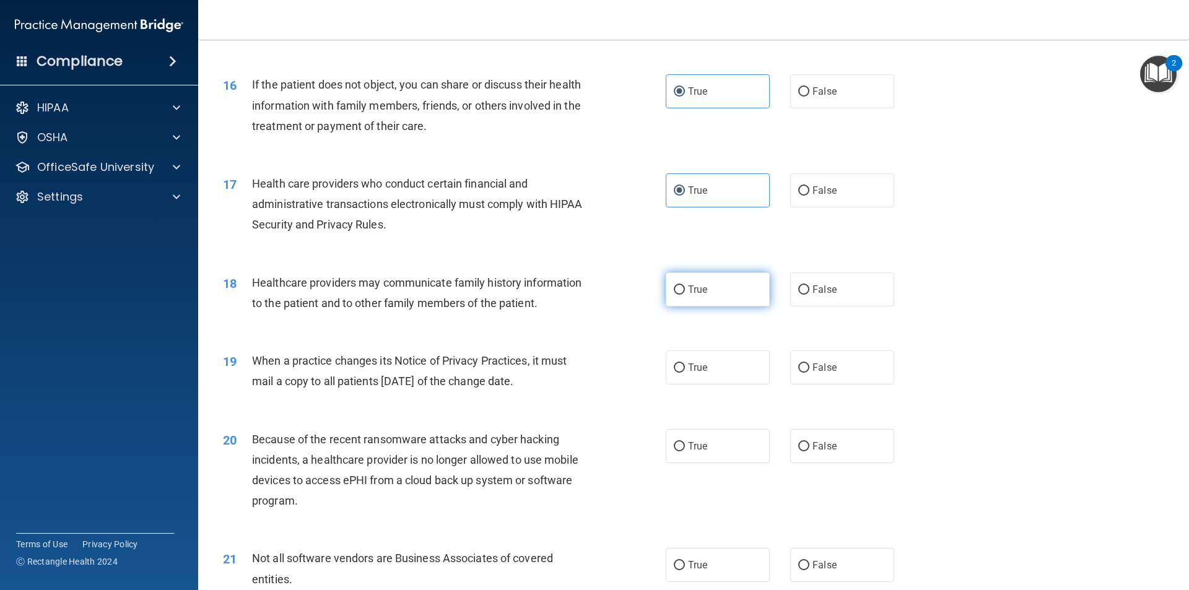
click at [743, 281] on label "True" at bounding box center [718, 290] width 104 height 34
click at [685, 286] on input "True" at bounding box center [679, 290] width 11 height 9
radio input "true"
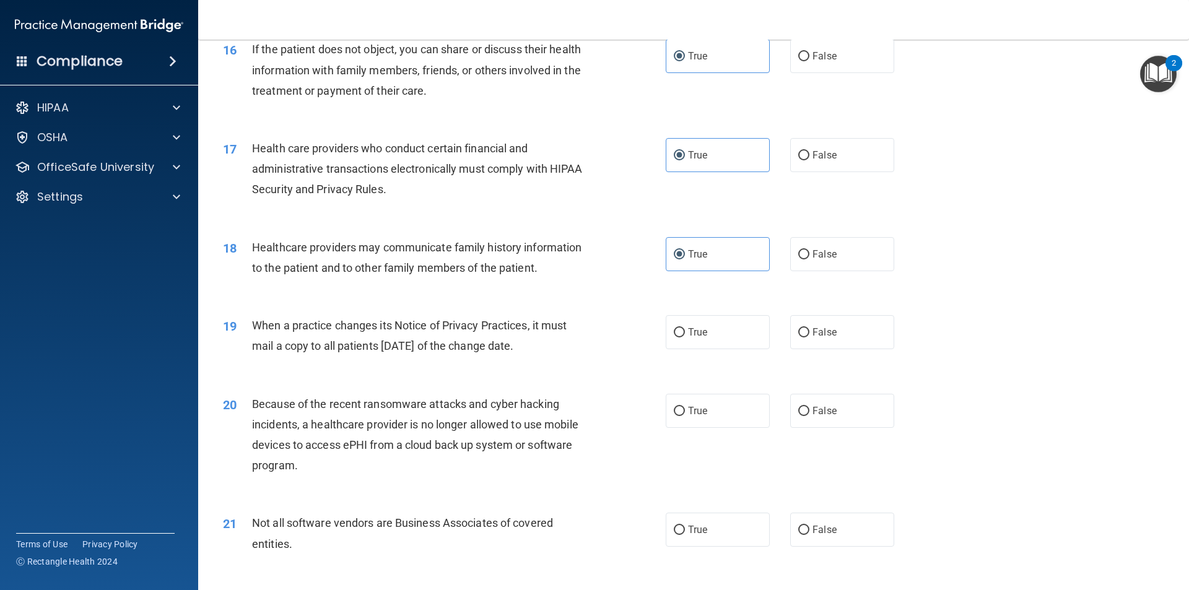
scroll to position [1488, 0]
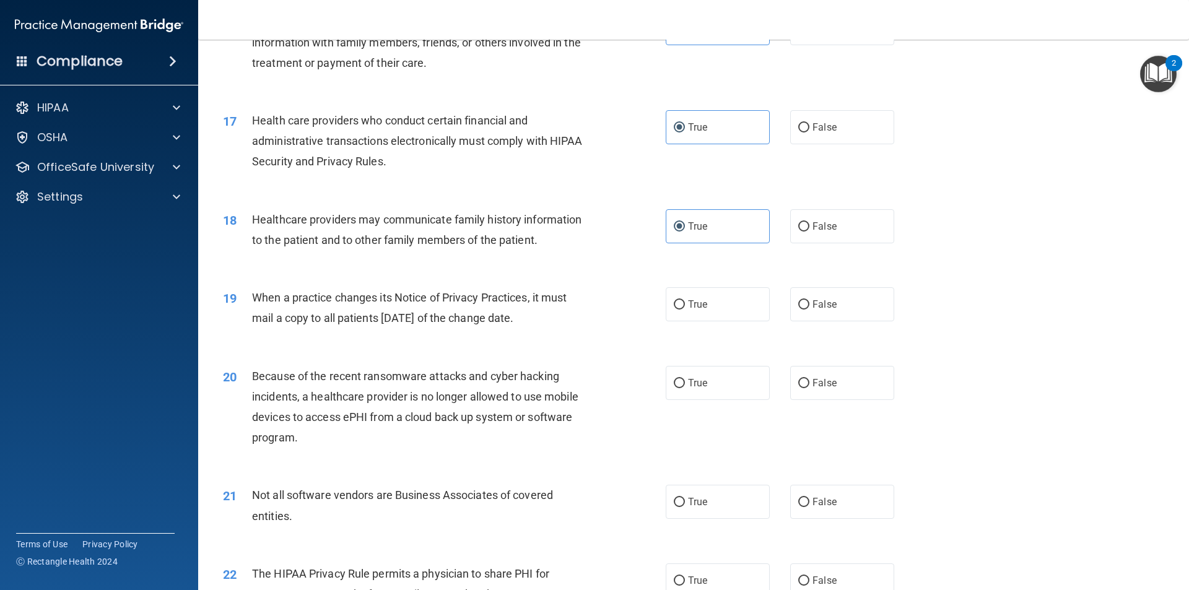
click at [1101, 385] on div "20 Because of the recent ransomware attacks and cyber hacking incidents, a heal…" at bounding box center [694, 411] width 960 height 120
click at [705, 388] on label "True" at bounding box center [718, 383] width 104 height 34
click at [685, 388] on input "True" at bounding box center [679, 383] width 11 height 9
radio input "true"
click at [701, 297] on label "True" at bounding box center [718, 304] width 104 height 34
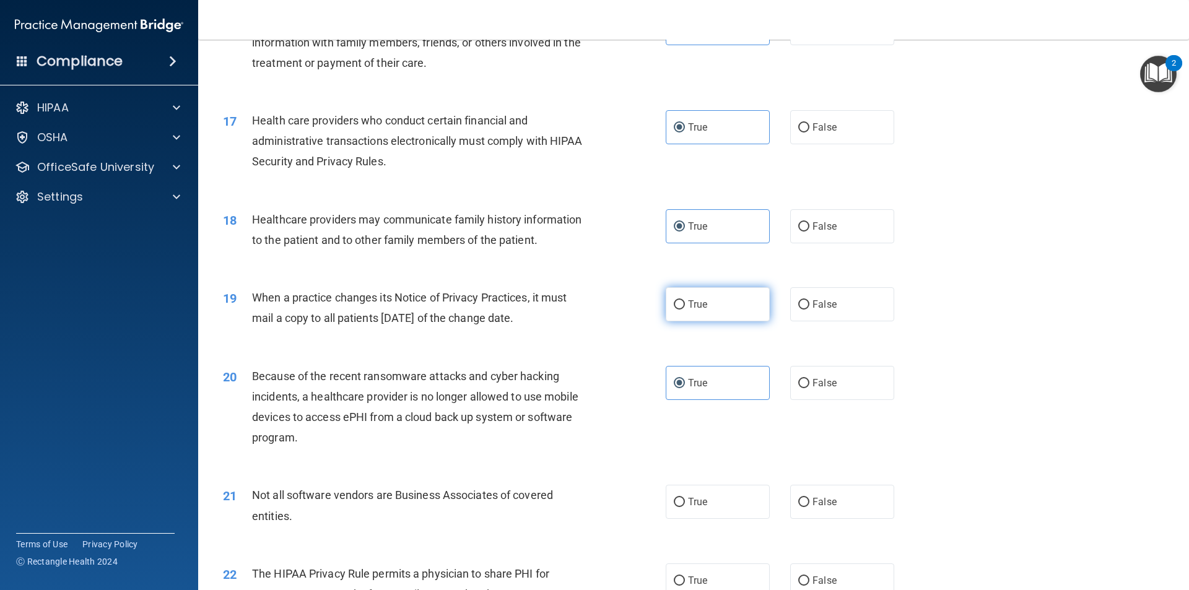
click at [685, 300] on input "True" at bounding box center [679, 304] width 11 height 9
radio input "true"
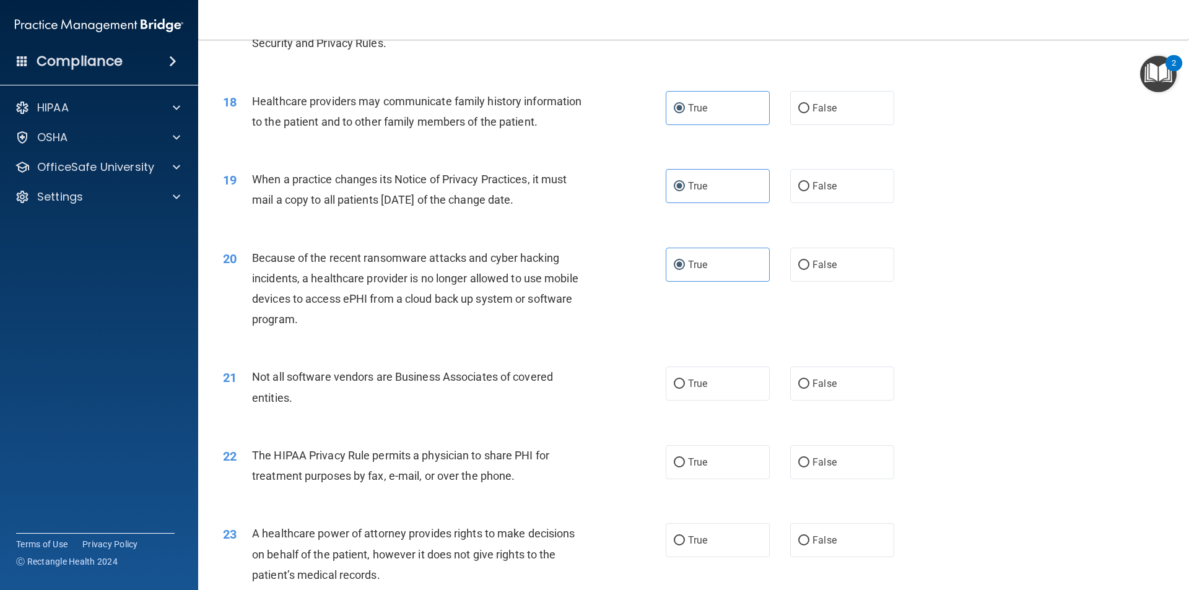
scroll to position [1612, 0]
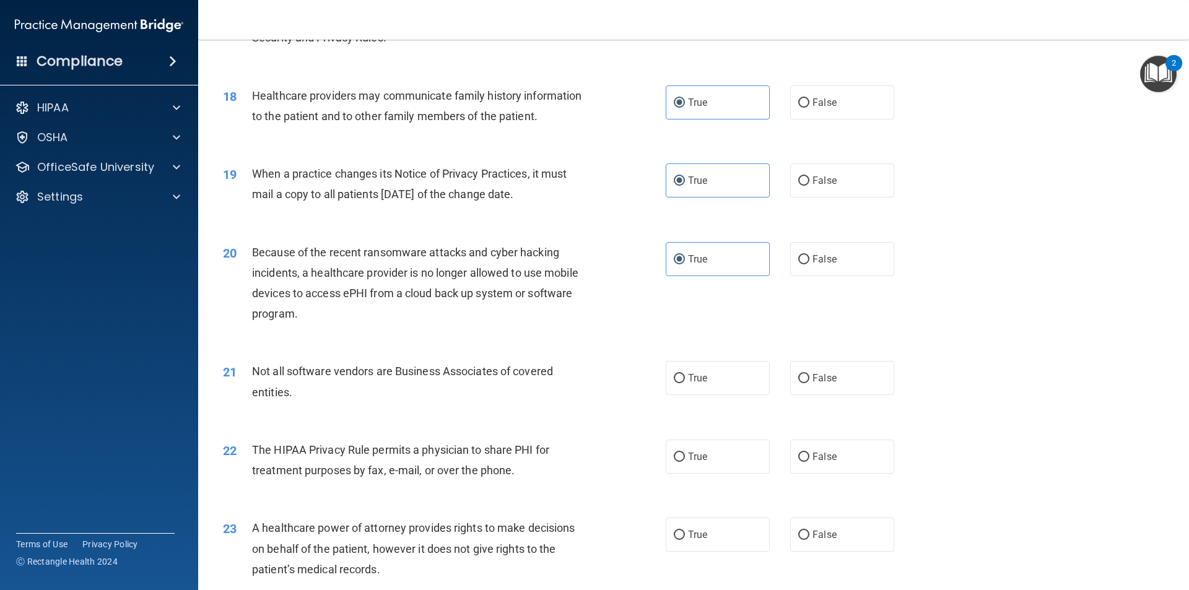
click at [581, 362] on div "Not all software vendors are Business Associates of covered entities." at bounding box center [425, 381] width 346 height 41
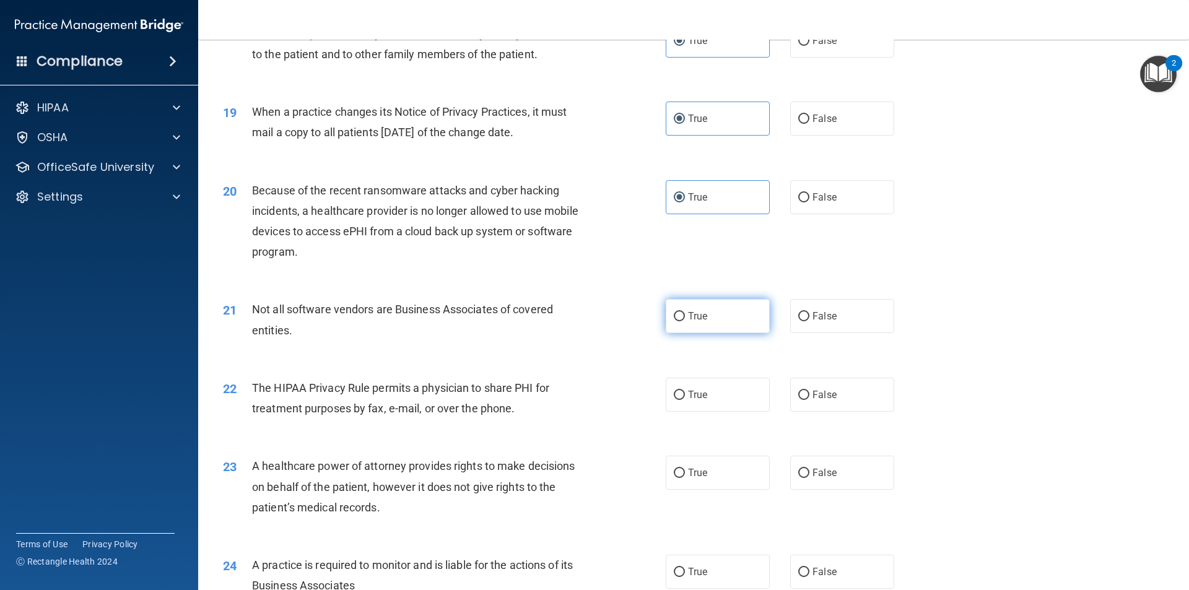
click at [685, 327] on label "True" at bounding box center [718, 316] width 104 height 34
click at [685, 322] on input "True" at bounding box center [679, 316] width 11 height 9
radio input "true"
click at [617, 358] on div "21 Not all software vendors are Business Associates of covered entities. True F…" at bounding box center [694, 323] width 960 height 78
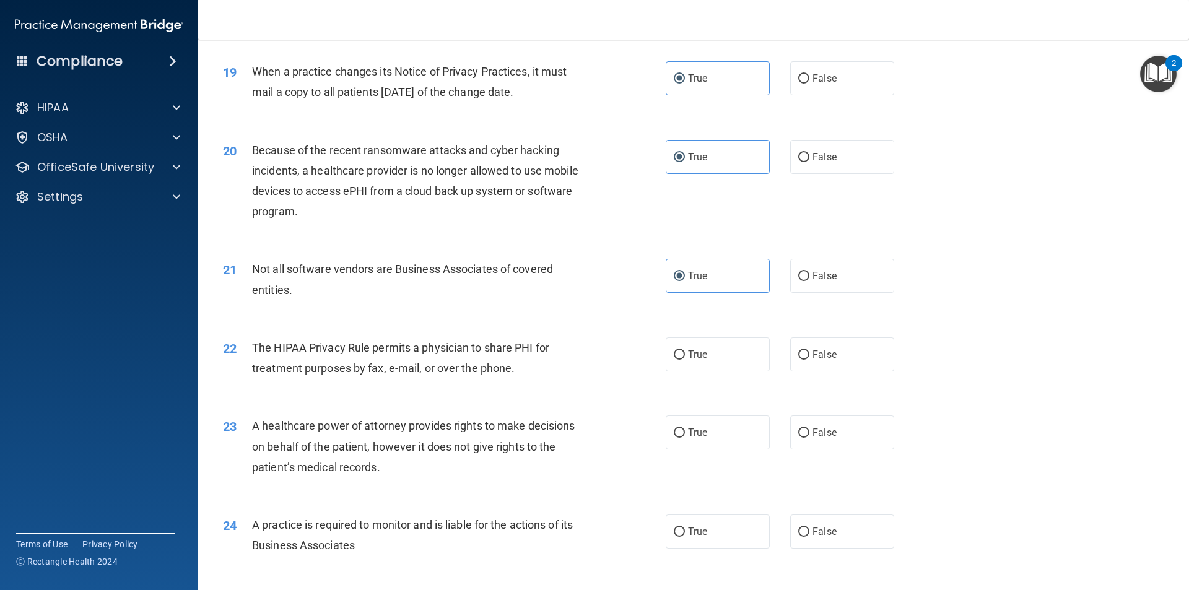
scroll to position [1736, 0]
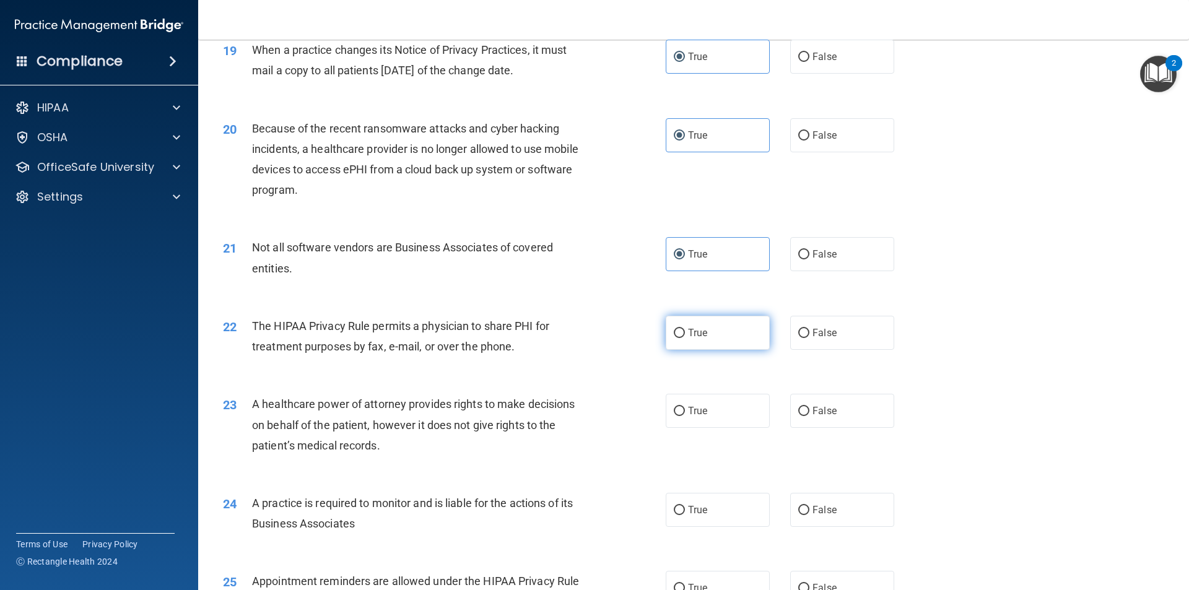
click at [703, 317] on label "True" at bounding box center [718, 333] width 104 height 34
click at [685, 329] on input "True" at bounding box center [679, 333] width 11 height 9
radio input "true"
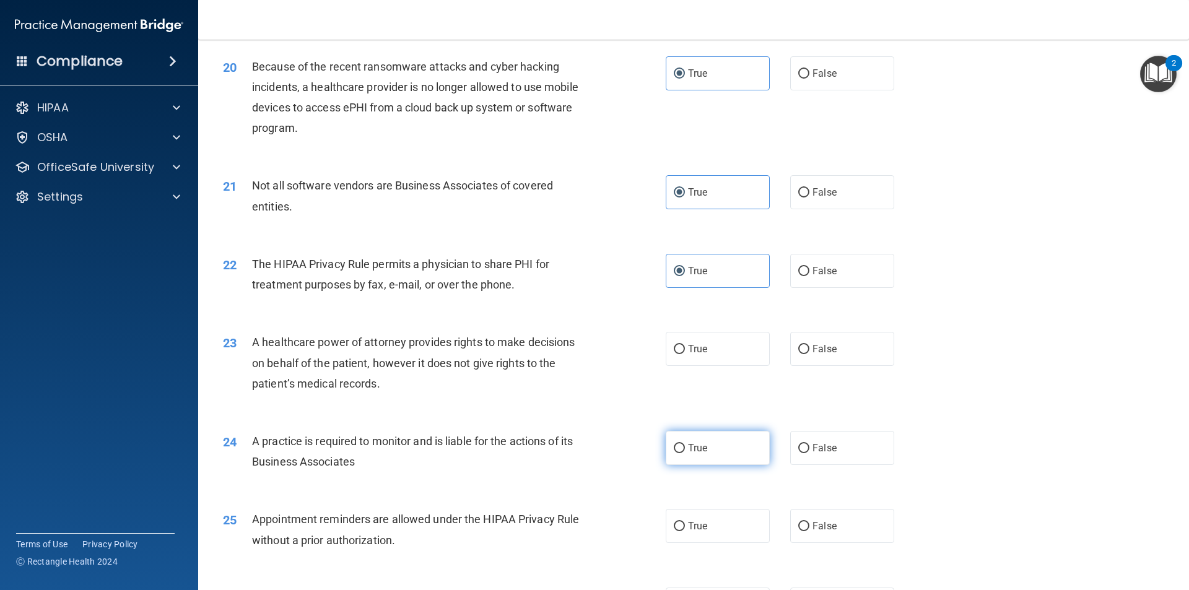
click at [716, 458] on label "True" at bounding box center [718, 448] width 104 height 34
click at [685, 453] on input "True" at bounding box center [679, 448] width 11 height 9
radio input "true"
click at [667, 530] on label "True" at bounding box center [718, 526] width 104 height 34
click at [674, 530] on input "True" at bounding box center [679, 526] width 11 height 9
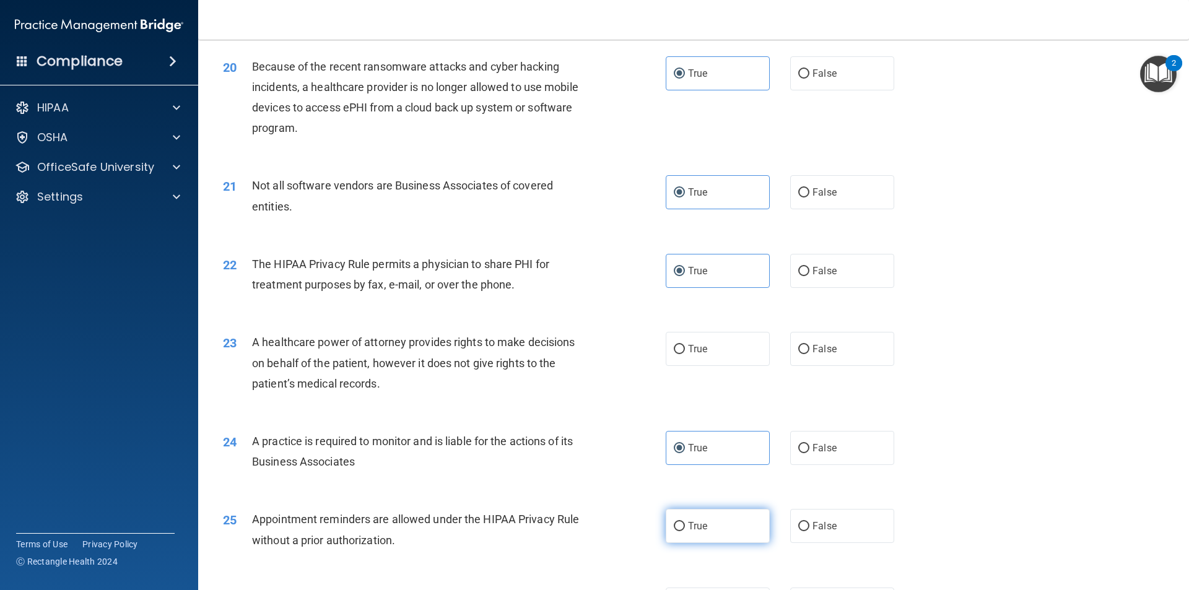
radio input "true"
click at [707, 354] on label "True" at bounding box center [718, 349] width 104 height 34
click at [685, 354] on input "True" at bounding box center [679, 349] width 11 height 9
radio input "true"
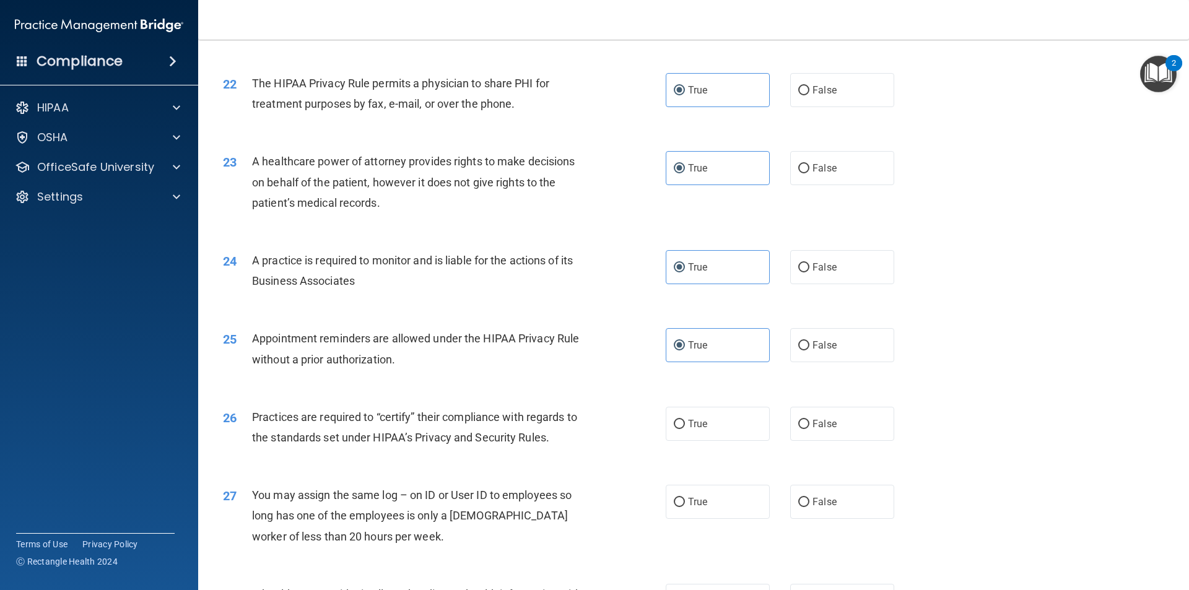
scroll to position [2046, 0]
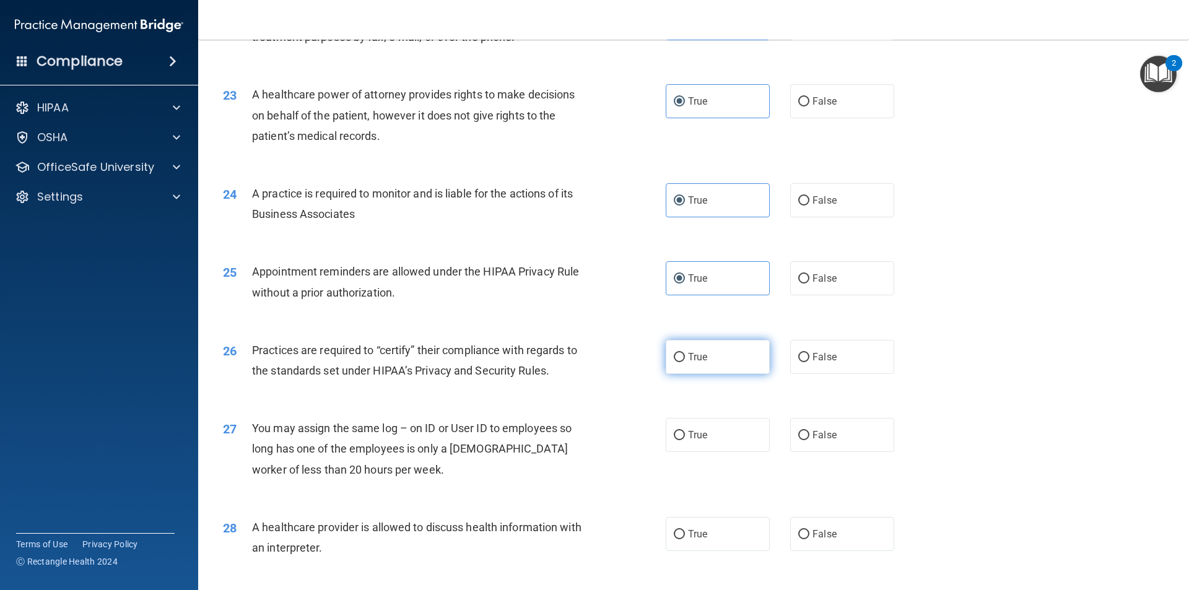
click at [686, 368] on label "True" at bounding box center [718, 357] width 104 height 34
click at [685, 362] on input "True" at bounding box center [679, 357] width 11 height 9
radio input "true"
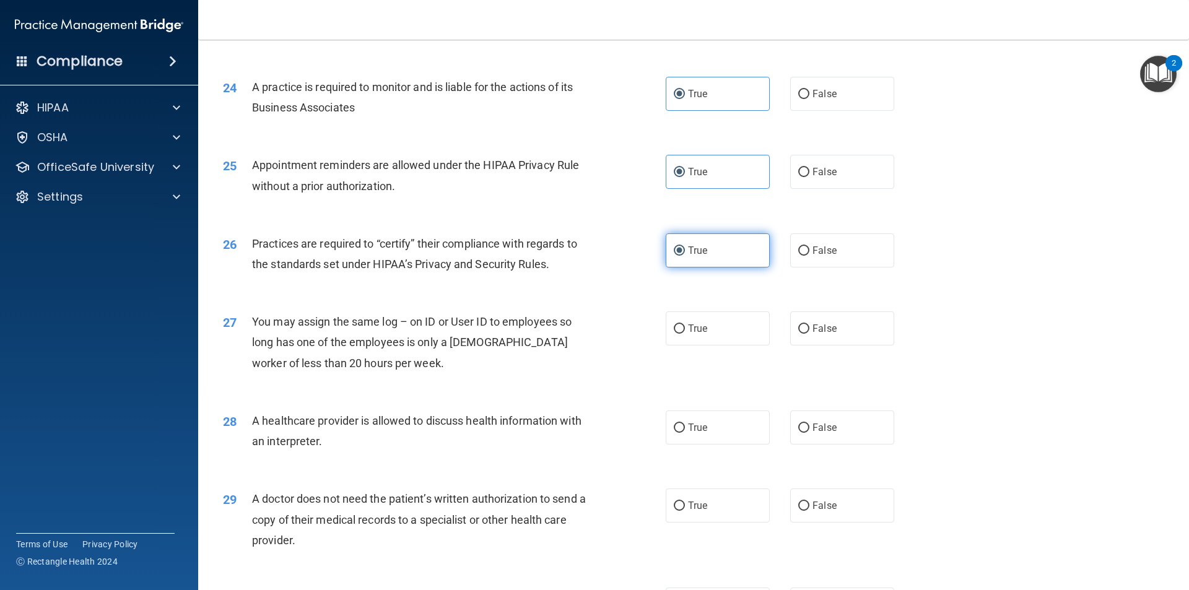
scroll to position [2169, 0]
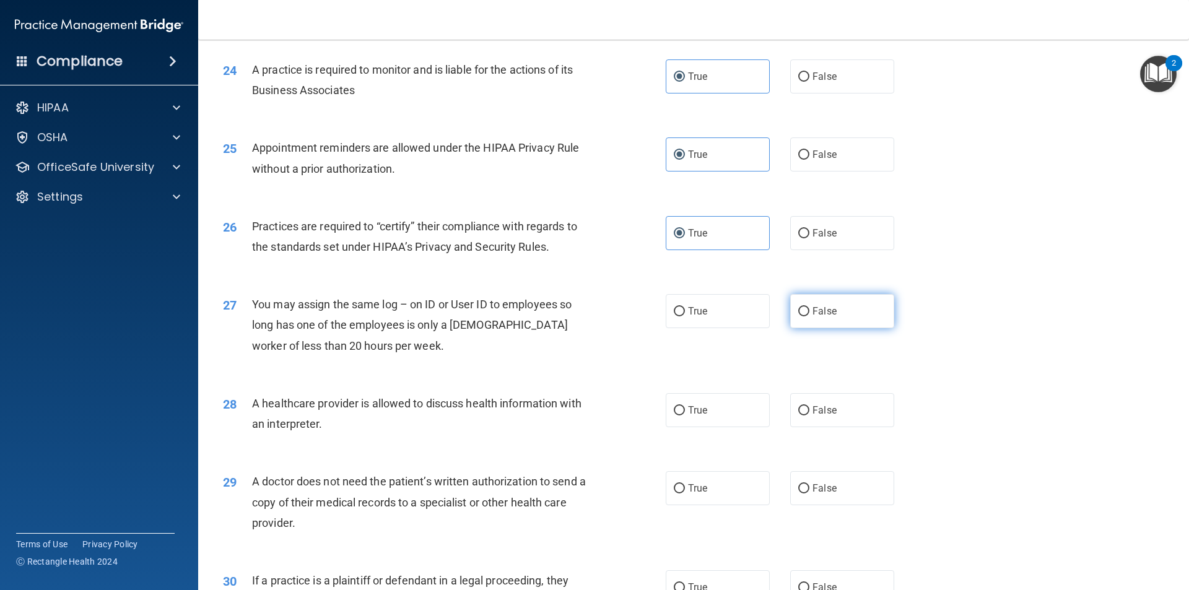
click at [836, 310] on label "False" at bounding box center [842, 311] width 104 height 34
click at [810, 310] on input "False" at bounding box center [804, 311] width 11 height 9
radio input "true"
click at [727, 418] on label "True" at bounding box center [718, 410] width 104 height 34
click at [685, 416] on input "True" at bounding box center [679, 410] width 11 height 9
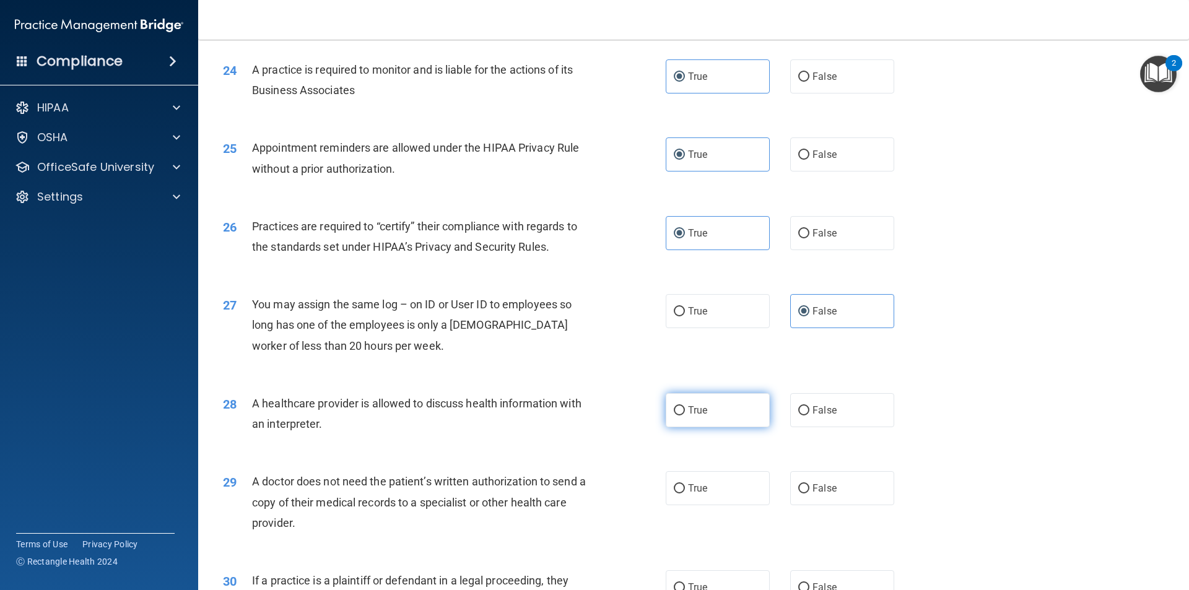
radio input "true"
click at [958, 427] on div "28 A healthcare provider is allowed to discuss health information with an inter…" at bounding box center [694, 417] width 960 height 78
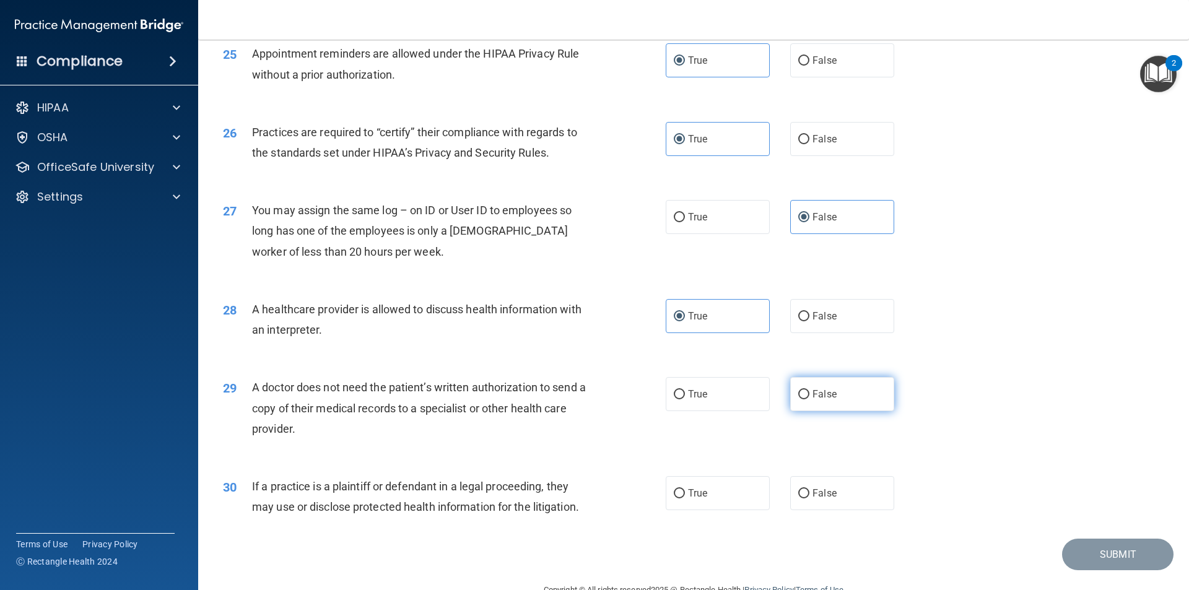
scroll to position [2293, 0]
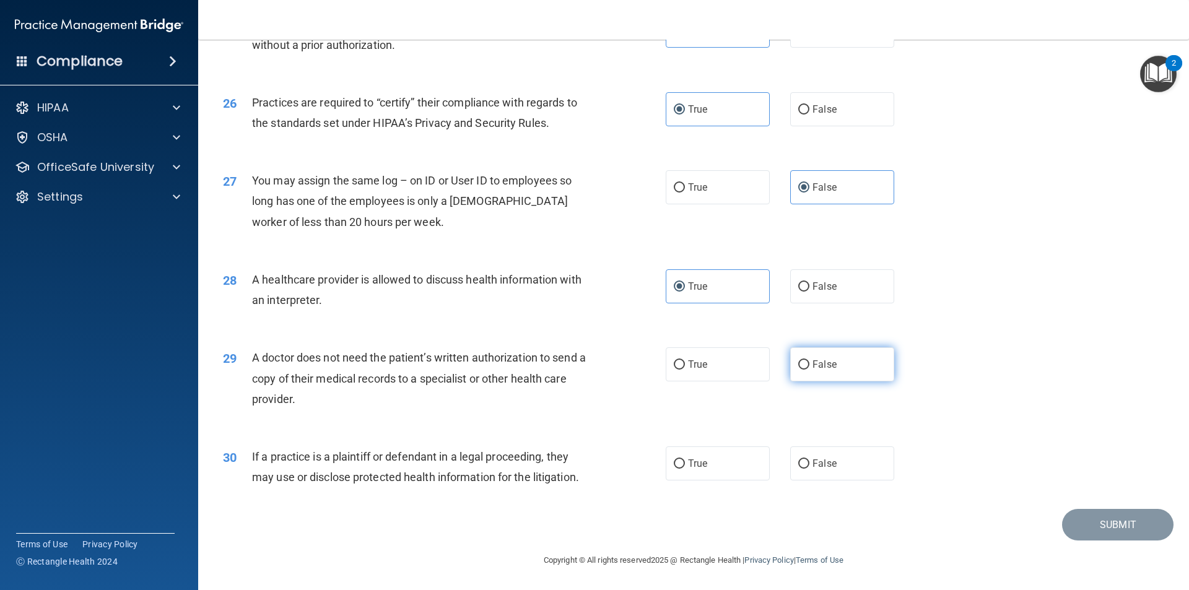
click at [848, 370] on label "False" at bounding box center [842, 365] width 104 height 34
click at [810, 370] on input "False" at bounding box center [804, 365] width 11 height 9
radio input "true"
click at [725, 458] on label "True" at bounding box center [718, 464] width 104 height 34
click at [685, 460] on input "True" at bounding box center [679, 464] width 11 height 9
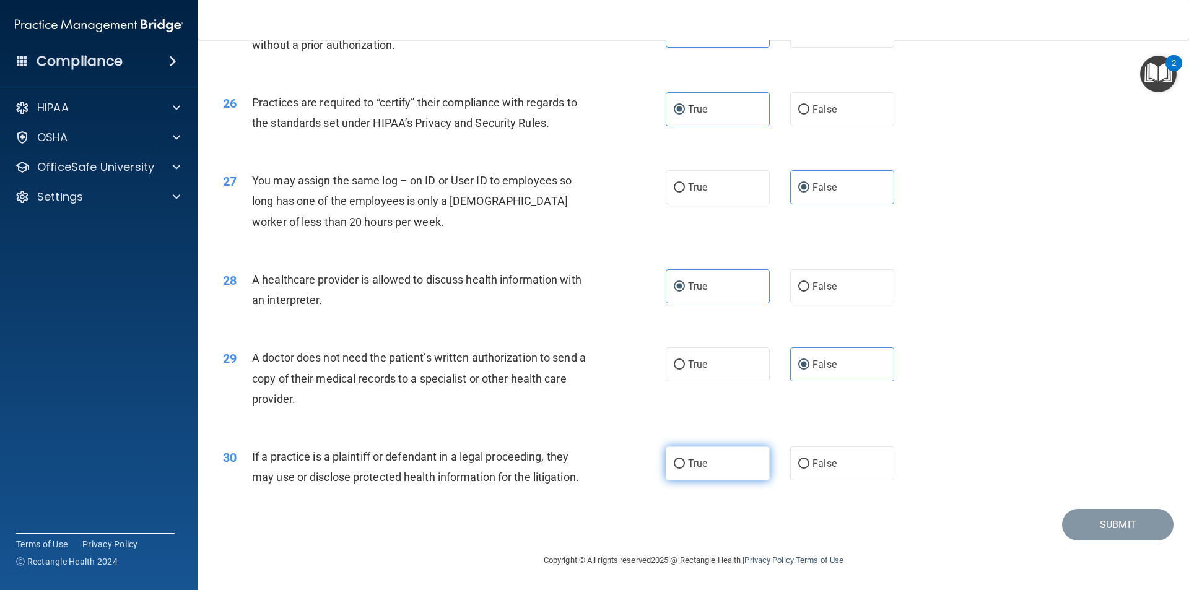
radio input "true"
click at [1113, 519] on button "Submit" at bounding box center [1118, 525] width 112 height 32
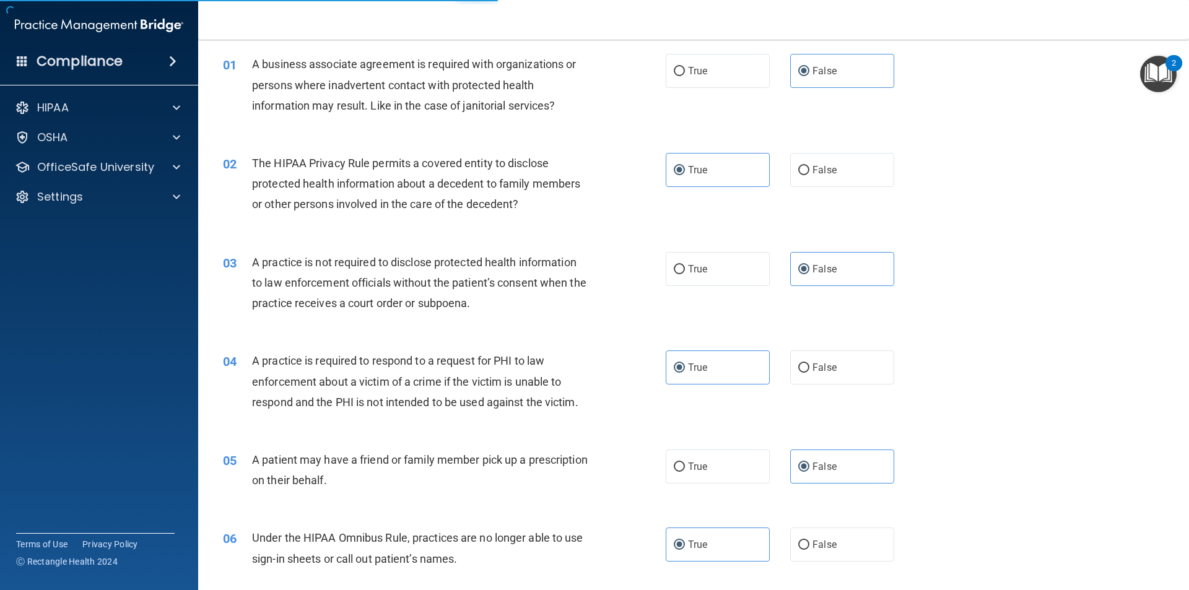
scroll to position [0, 0]
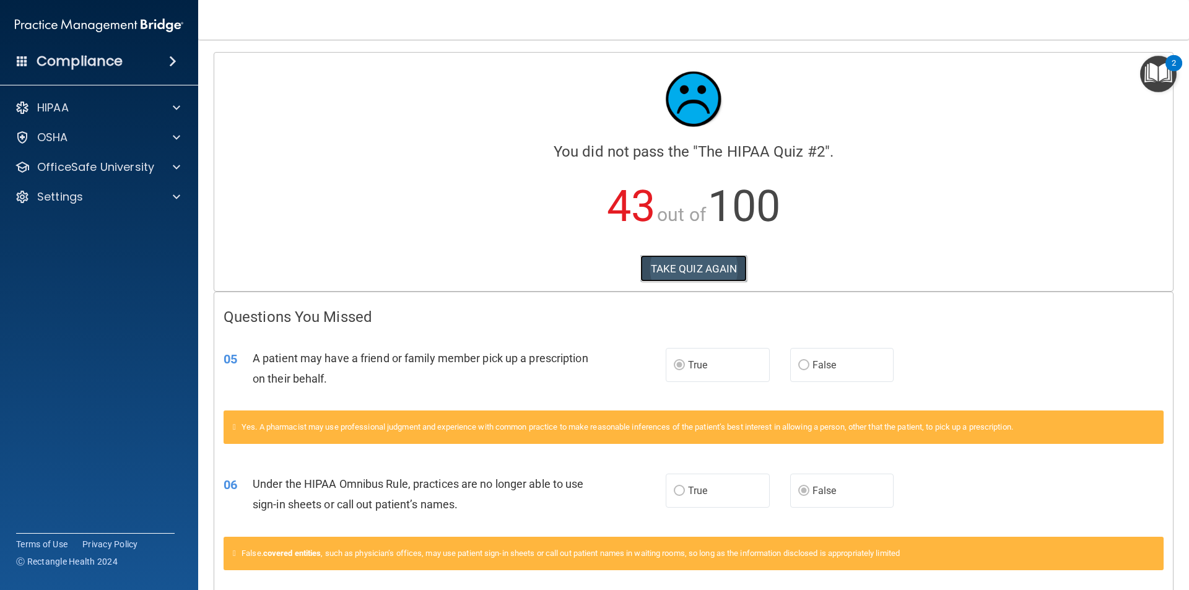
click at [694, 259] on button "TAKE QUIZ AGAIN" at bounding box center [694, 268] width 107 height 27
click at [704, 270] on button "TAKE QUIZ AGAIN" at bounding box center [694, 268] width 107 height 27
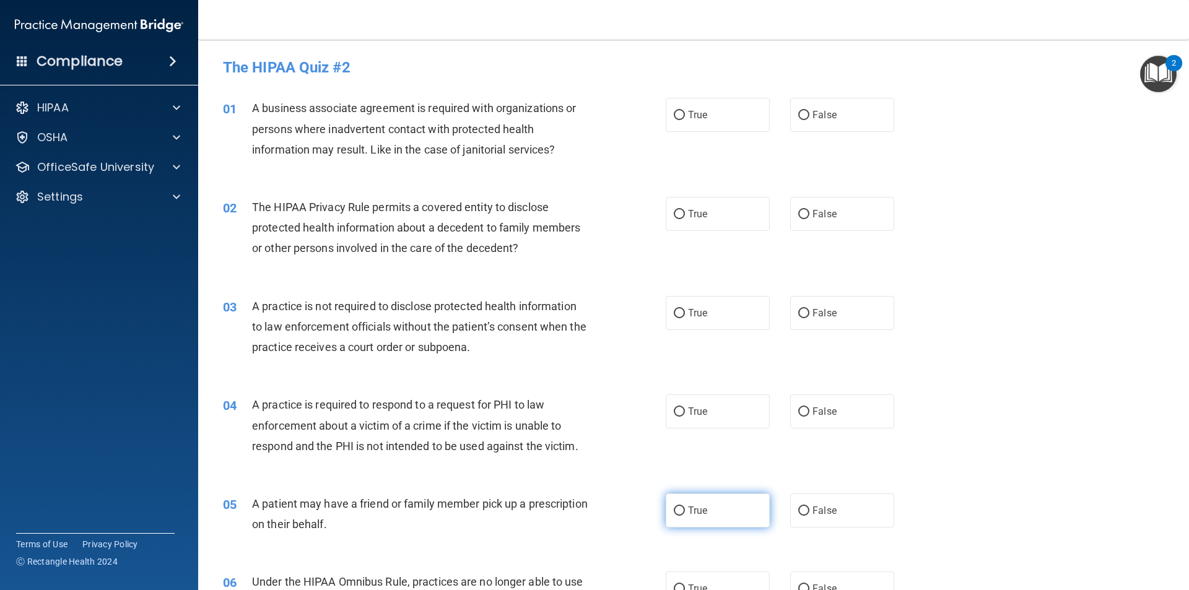
click at [712, 505] on label "True" at bounding box center [718, 511] width 104 height 34
click at [685, 507] on input "True" at bounding box center [679, 511] width 11 height 9
radio input "true"
click at [790, 118] on label "False" at bounding box center [842, 115] width 104 height 34
click at [799, 118] on input "False" at bounding box center [804, 115] width 11 height 9
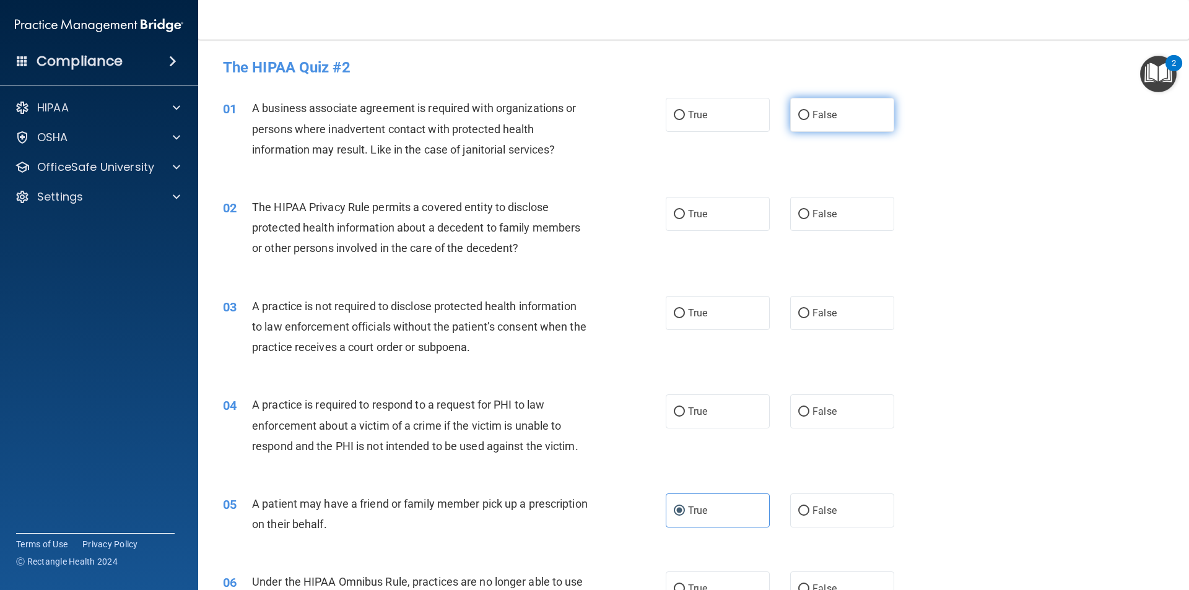
radio input "true"
click at [828, 118] on span "False" at bounding box center [825, 115] width 24 height 12
click at [810, 118] on input "False" at bounding box center [804, 115] width 11 height 9
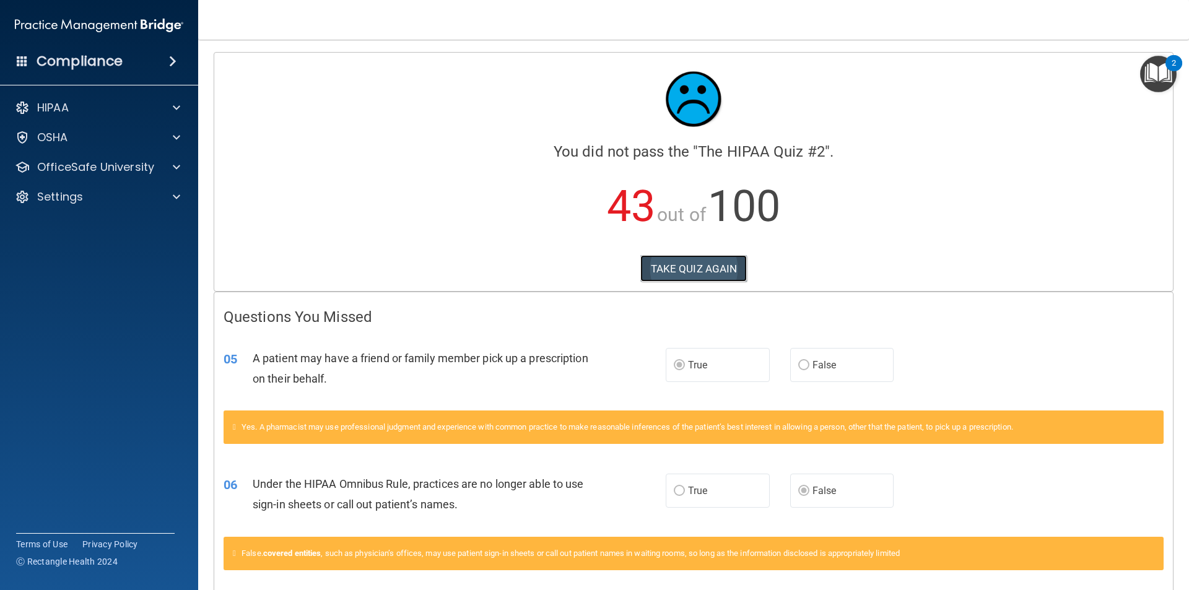
click at [671, 272] on button "TAKE QUIZ AGAIN" at bounding box center [694, 268] width 107 height 27
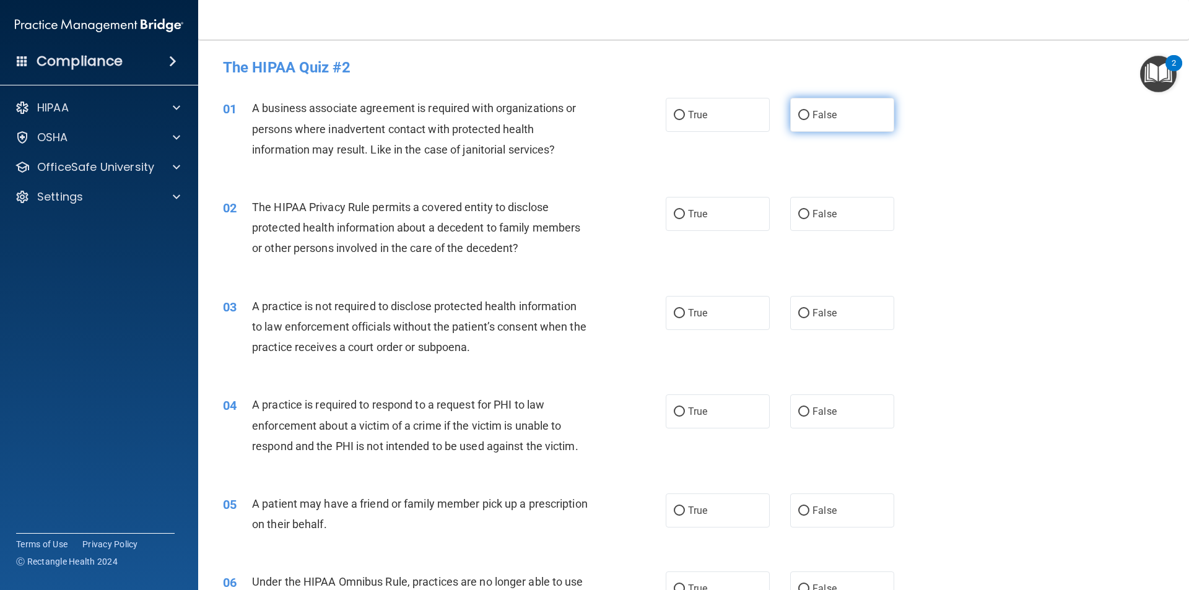
click at [817, 98] on label "False" at bounding box center [842, 115] width 104 height 34
click at [810, 111] on input "False" at bounding box center [804, 115] width 11 height 9
radio input "true"
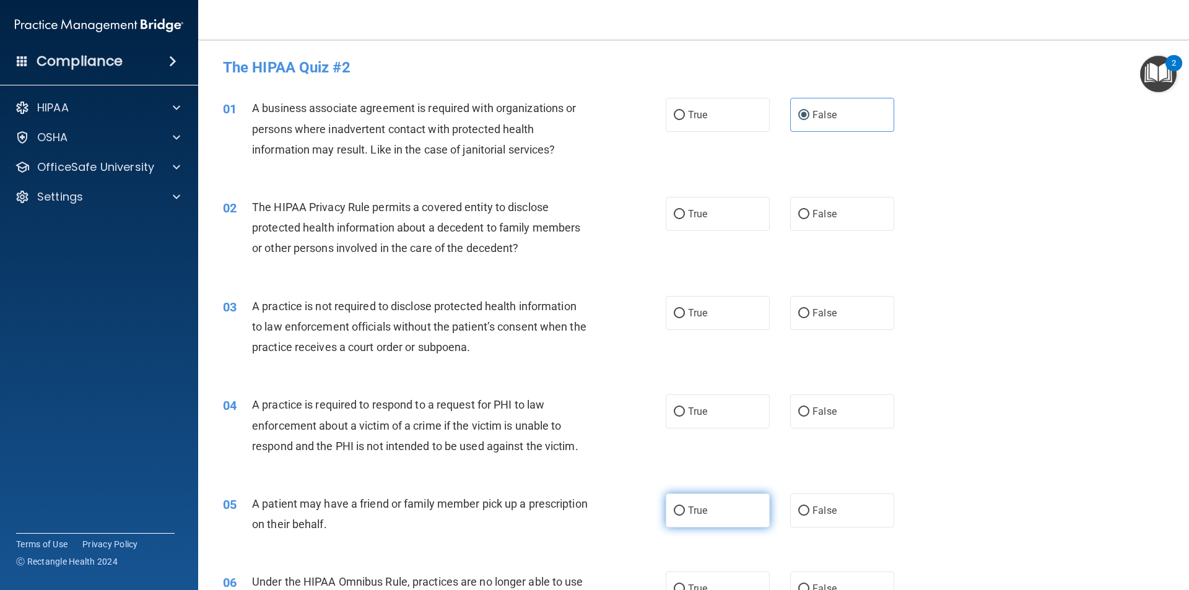
click at [675, 508] on input "True" at bounding box center [679, 511] width 11 height 9
radio input "true"
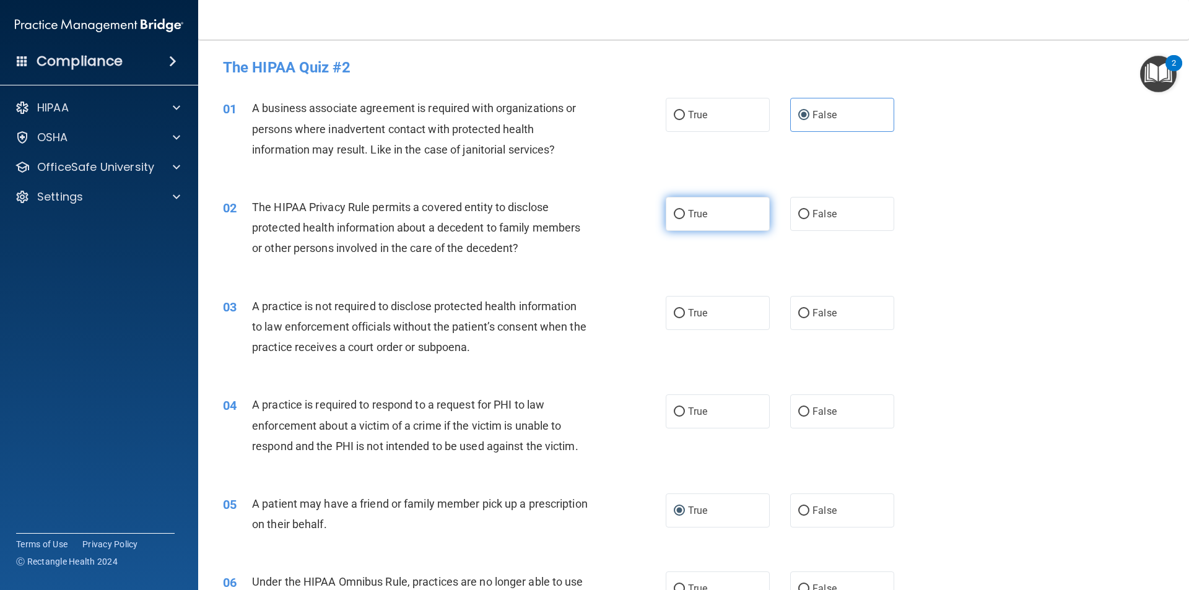
click at [720, 208] on label "True" at bounding box center [718, 214] width 104 height 34
click at [685, 210] on input "True" at bounding box center [679, 214] width 11 height 9
radio input "true"
click at [799, 312] on input "False" at bounding box center [804, 313] width 11 height 9
radio input "true"
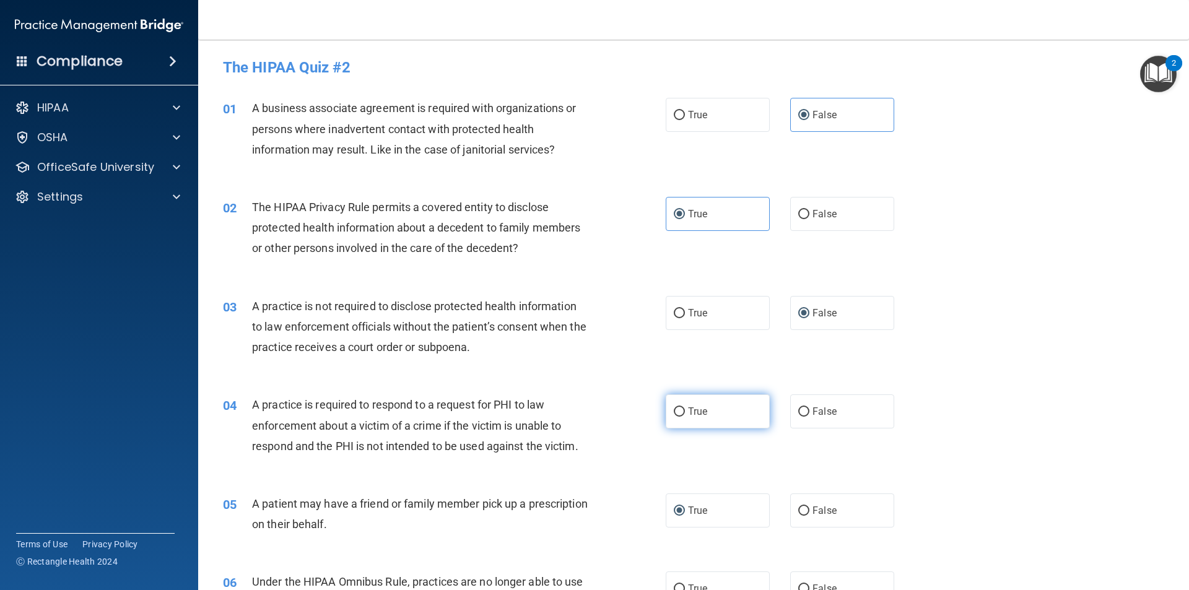
click at [722, 410] on label "True" at bounding box center [718, 412] width 104 height 34
click at [685, 410] on input "True" at bounding box center [679, 412] width 11 height 9
radio input "true"
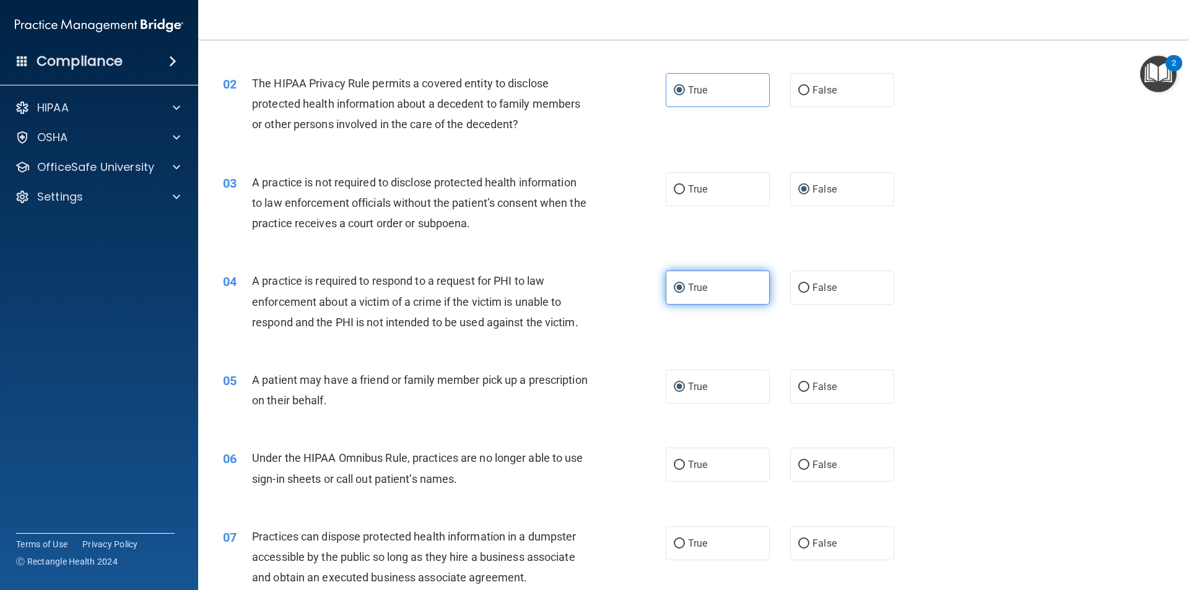
scroll to position [186, 0]
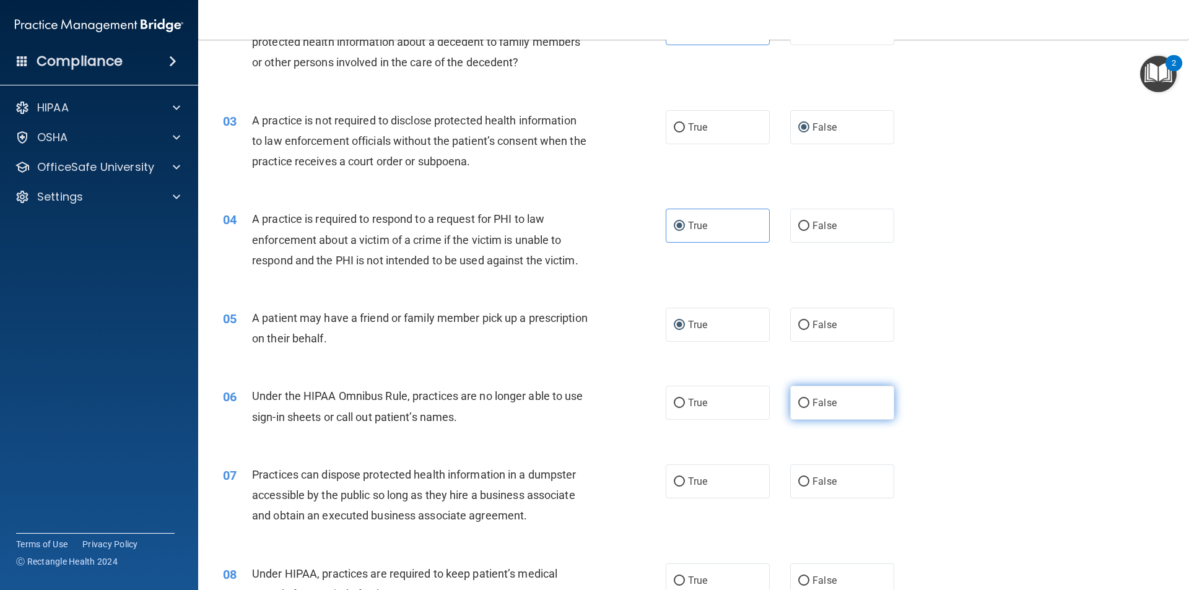
click at [824, 396] on label "False" at bounding box center [842, 403] width 104 height 34
click at [810, 399] on input "False" at bounding box center [804, 403] width 11 height 9
radio input "true"
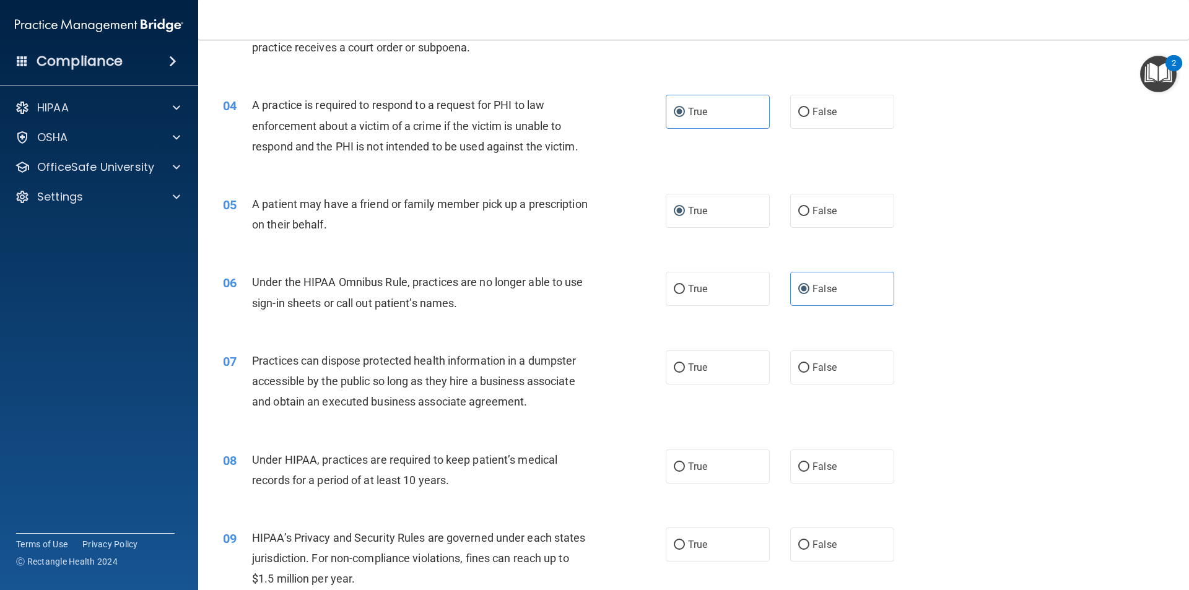
scroll to position [310, 0]
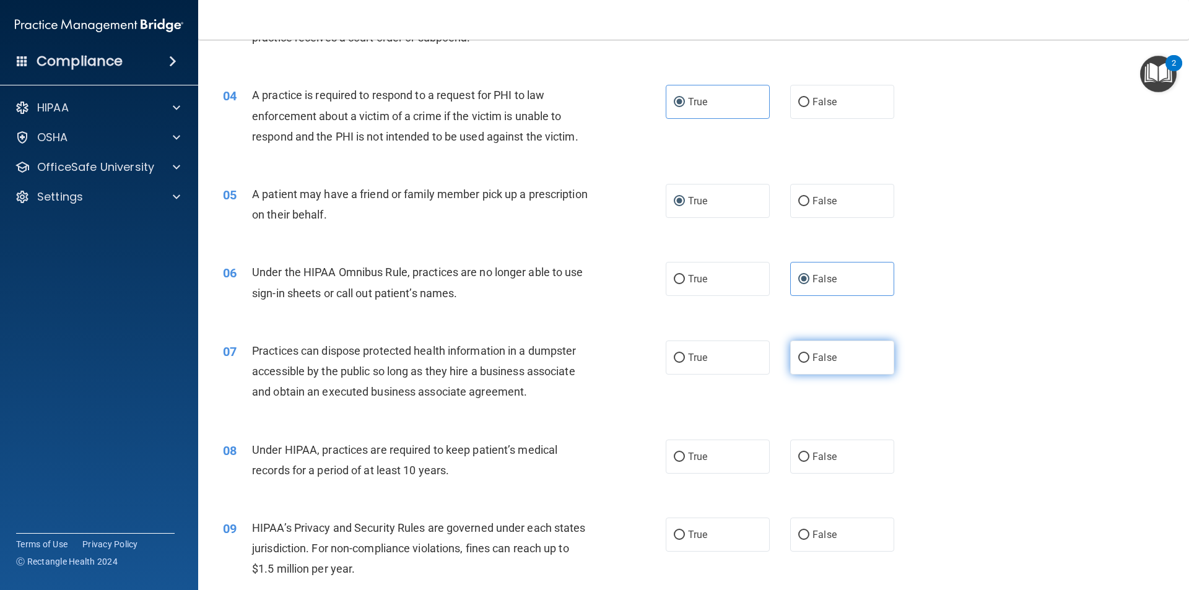
click at [821, 360] on span "False" at bounding box center [825, 358] width 24 height 12
click at [810, 360] on input "False" at bounding box center [804, 358] width 11 height 9
radio input "true"
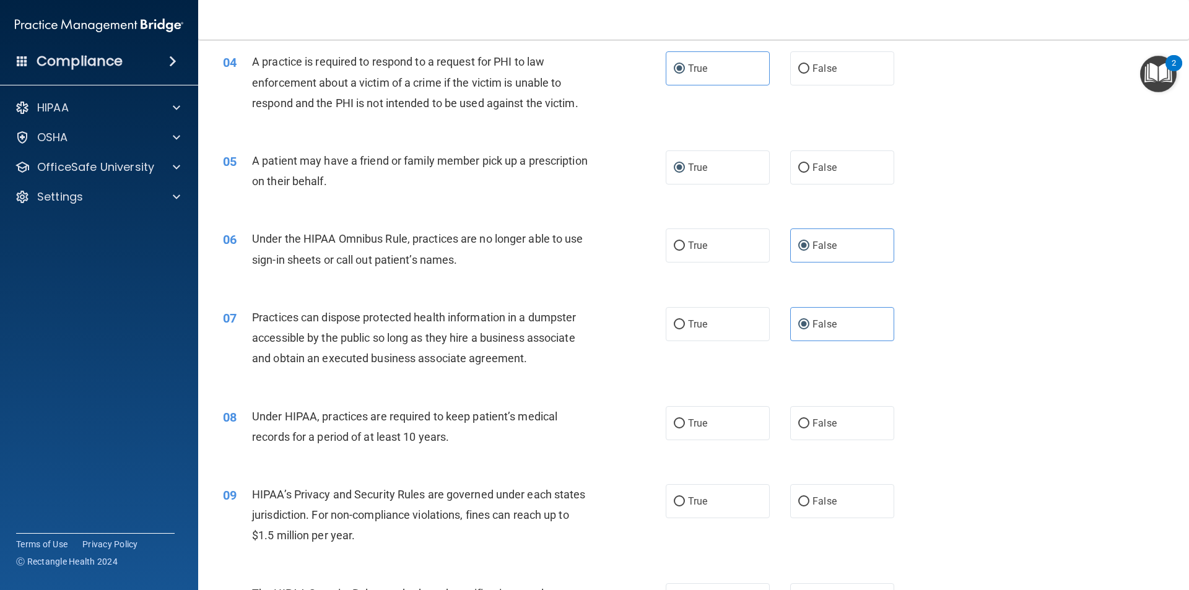
scroll to position [372, 0]
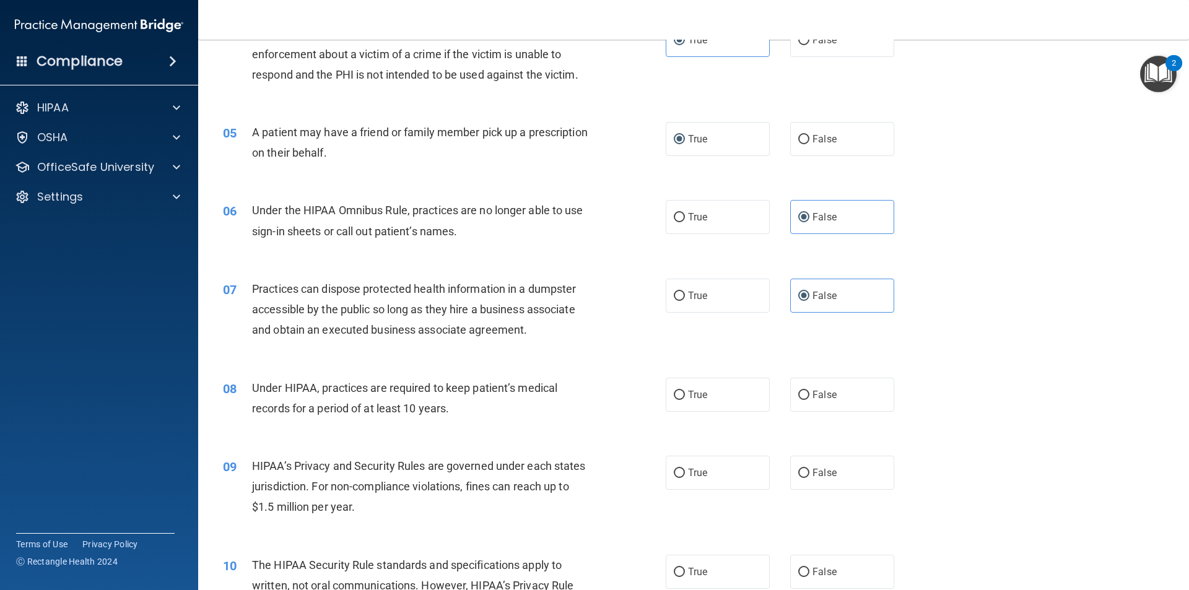
click at [831, 374] on div "08 Under HIPAA, practices are required to keep patient’s medical records for a …" at bounding box center [694, 401] width 960 height 78
click at [818, 384] on label "False" at bounding box center [842, 395] width 104 height 34
click at [810, 391] on input "False" at bounding box center [804, 395] width 11 height 9
radio input "true"
click at [794, 479] on label "False" at bounding box center [842, 473] width 104 height 34
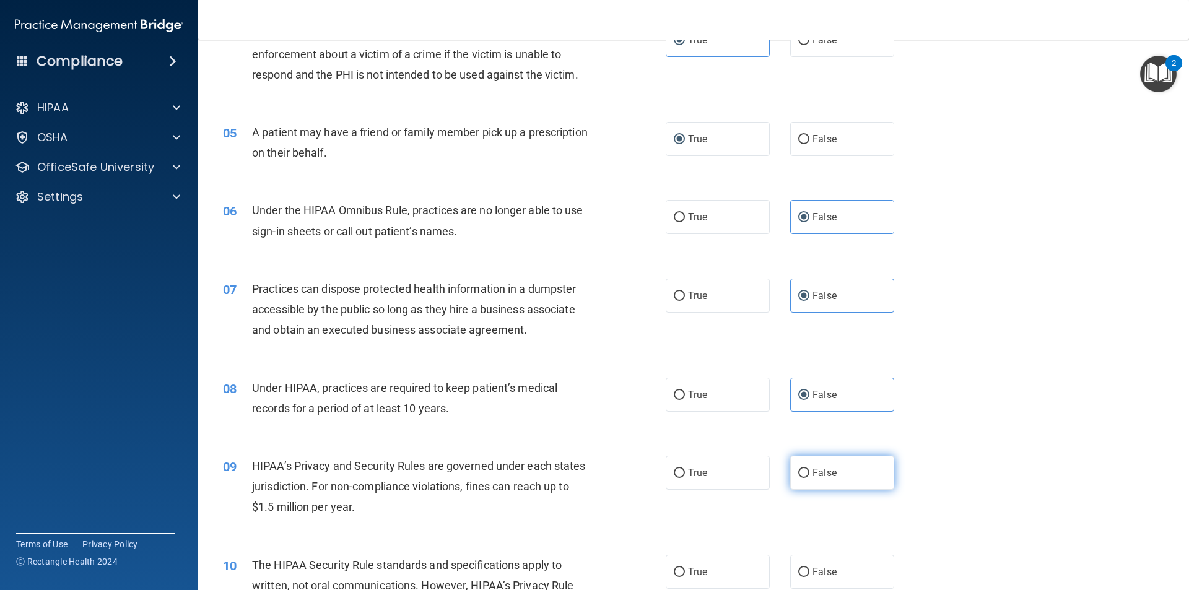
click at [799, 478] on input "False" at bounding box center [804, 473] width 11 height 9
radio input "true"
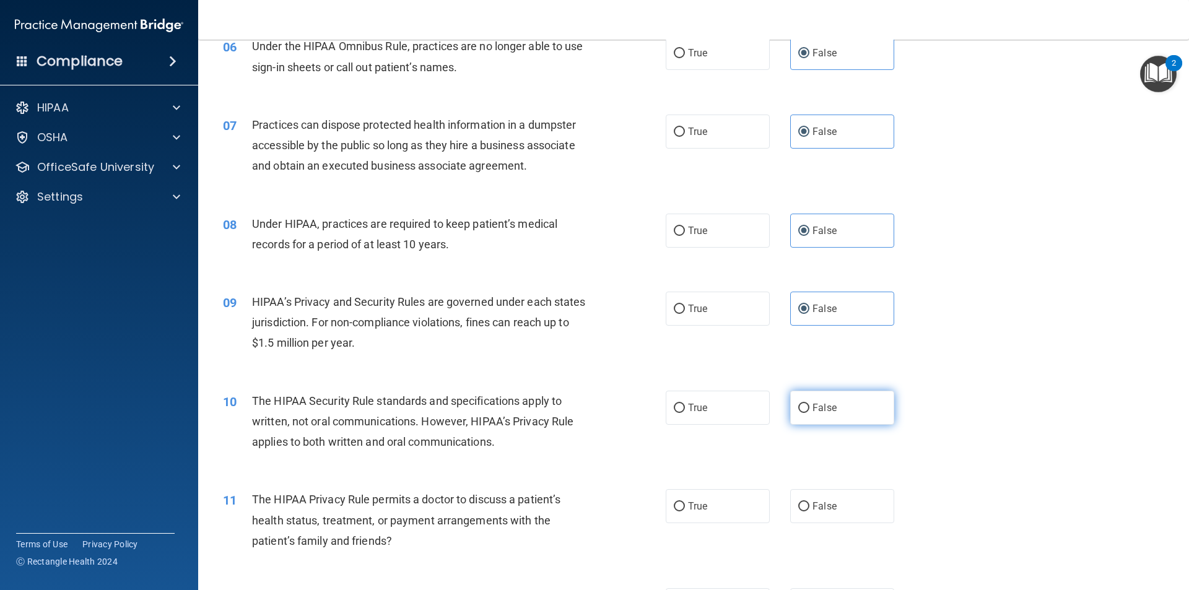
scroll to position [558, 0]
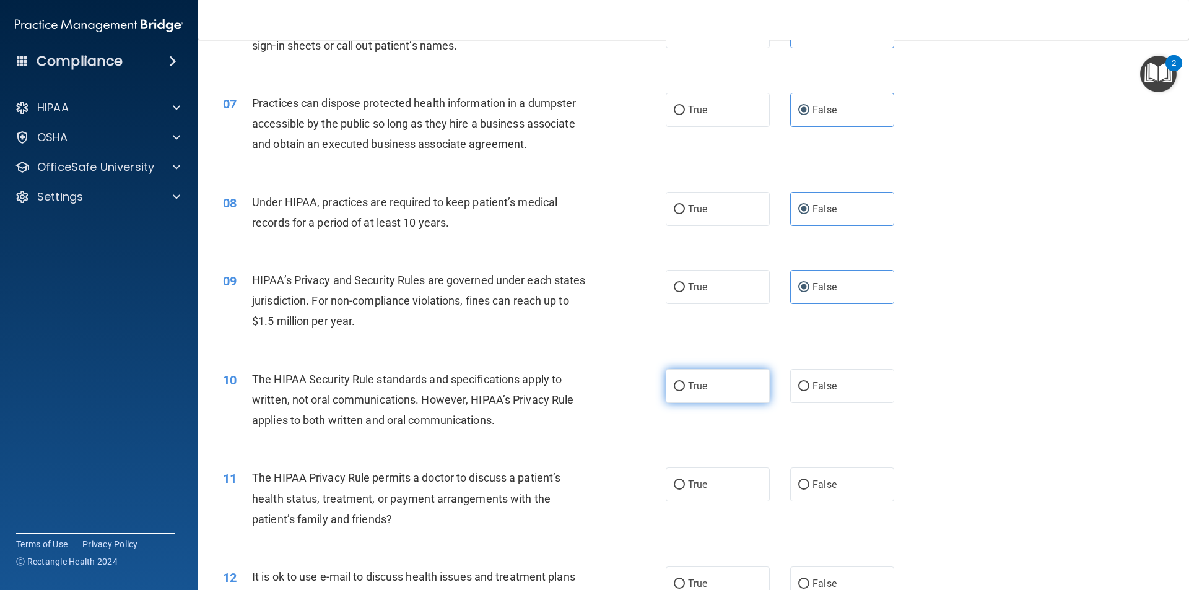
click at [728, 400] on label "True" at bounding box center [718, 386] width 104 height 34
click at [685, 392] on input "True" at bounding box center [679, 386] width 11 height 9
radio input "true"
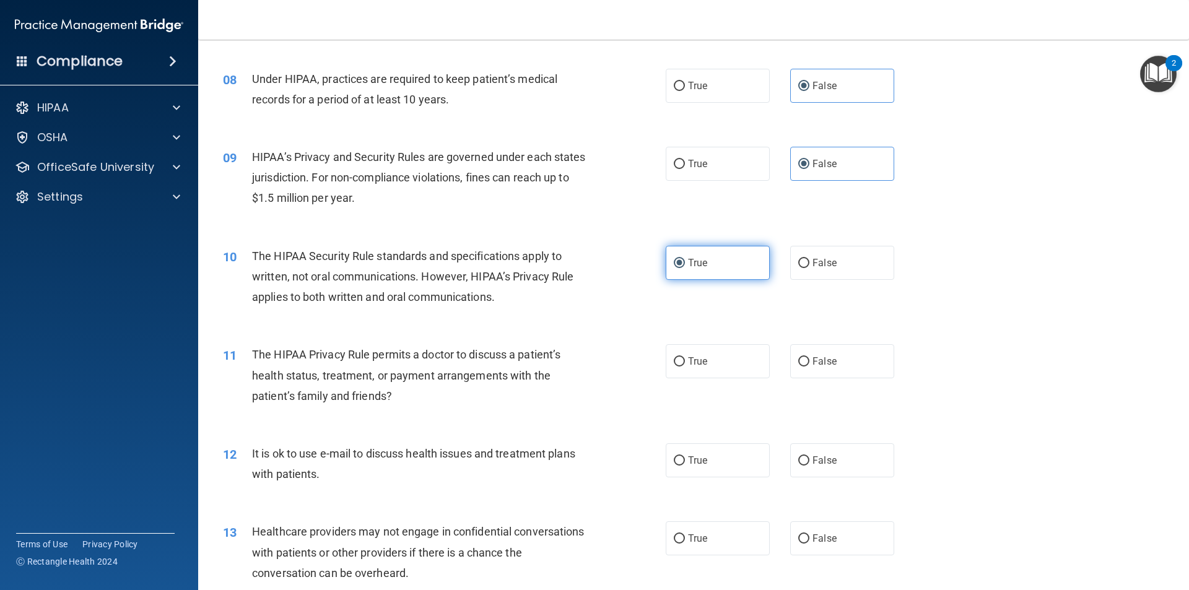
scroll to position [681, 0]
drag, startPoint x: 727, startPoint y: 359, endPoint x: 720, endPoint y: 379, distance: 20.4
click at [727, 361] on label "True" at bounding box center [718, 361] width 104 height 34
click at [685, 361] on input "True" at bounding box center [679, 361] width 11 height 9
radio input "true"
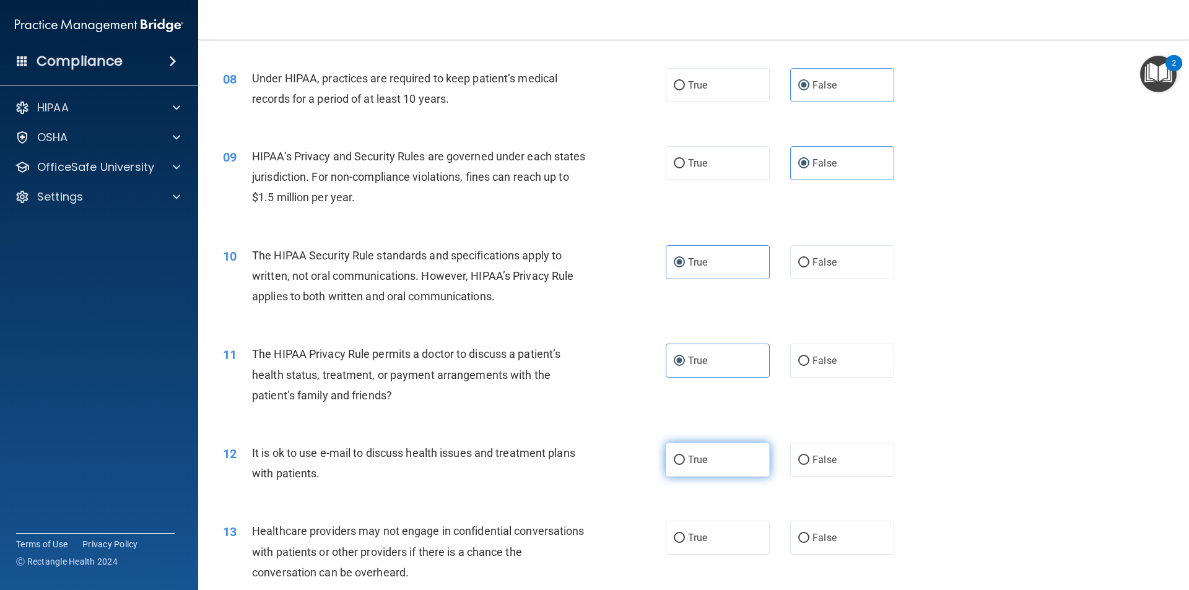
click at [700, 447] on div "12 It is ok to use e-mail to discuss health issues and treatment plans with pat…" at bounding box center [694, 466] width 960 height 78
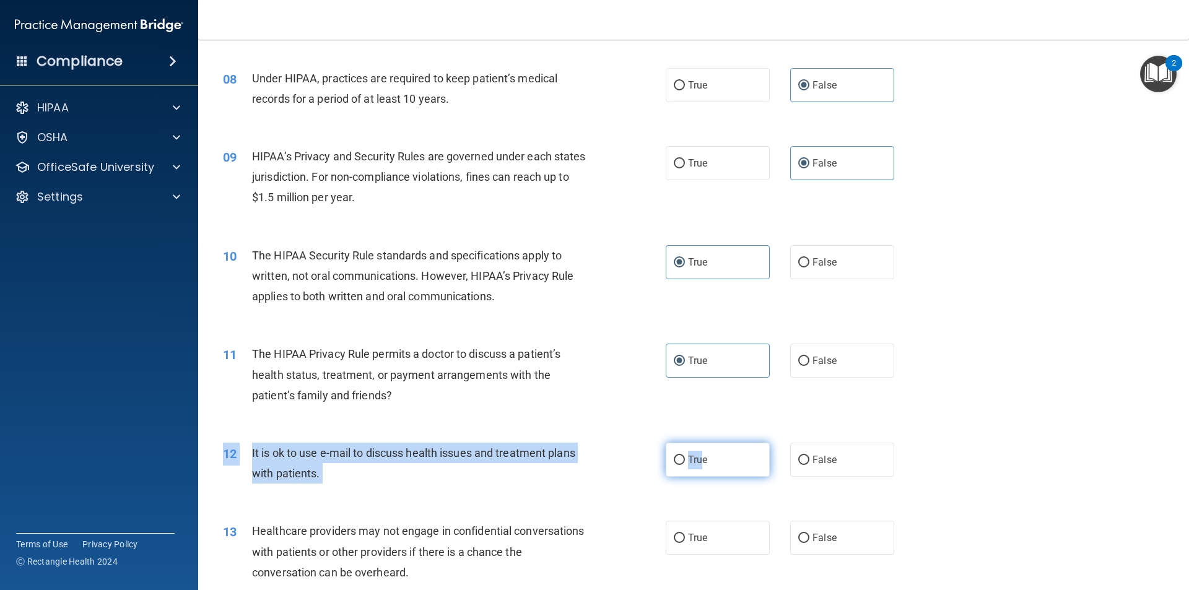
click at [688, 462] on span "True" at bounding box center [697, 460] width 19 height 12
click at [685, 462] on input "True" at bounding box center [679, 460] width 11 height 9
radio input "true"
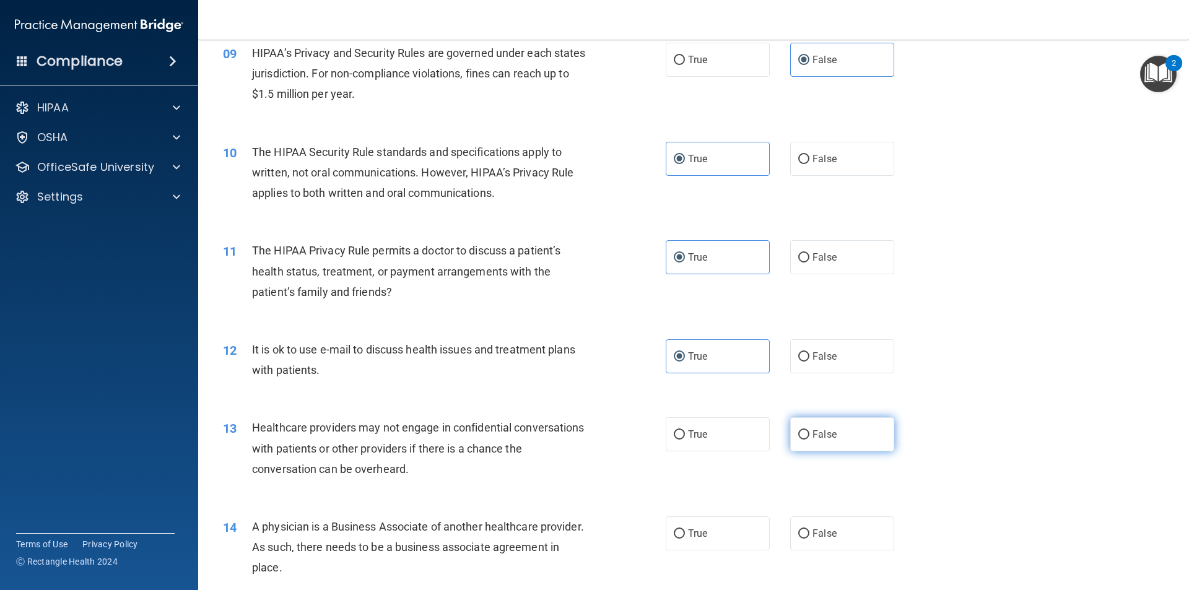
scroll to position [805, 0]
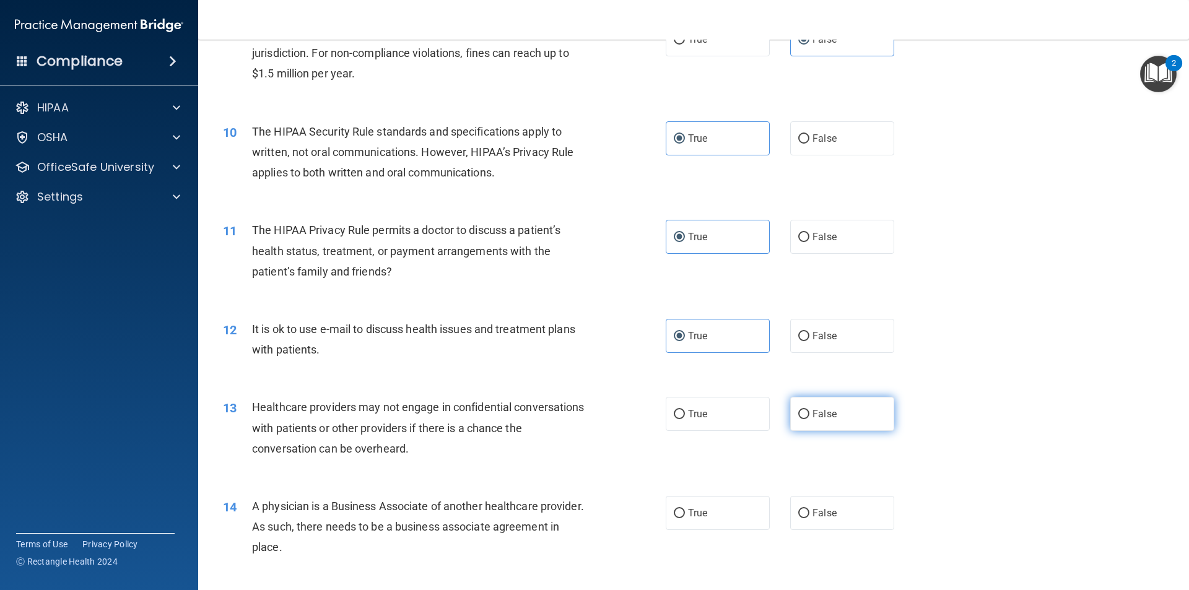
click at [878, 405] on label "False" at bounding box center [842, 414] width 104 height 34
click at [810, 410] on input "False" at bounding box center [804, 414] width 11 height 9
radio input "true"
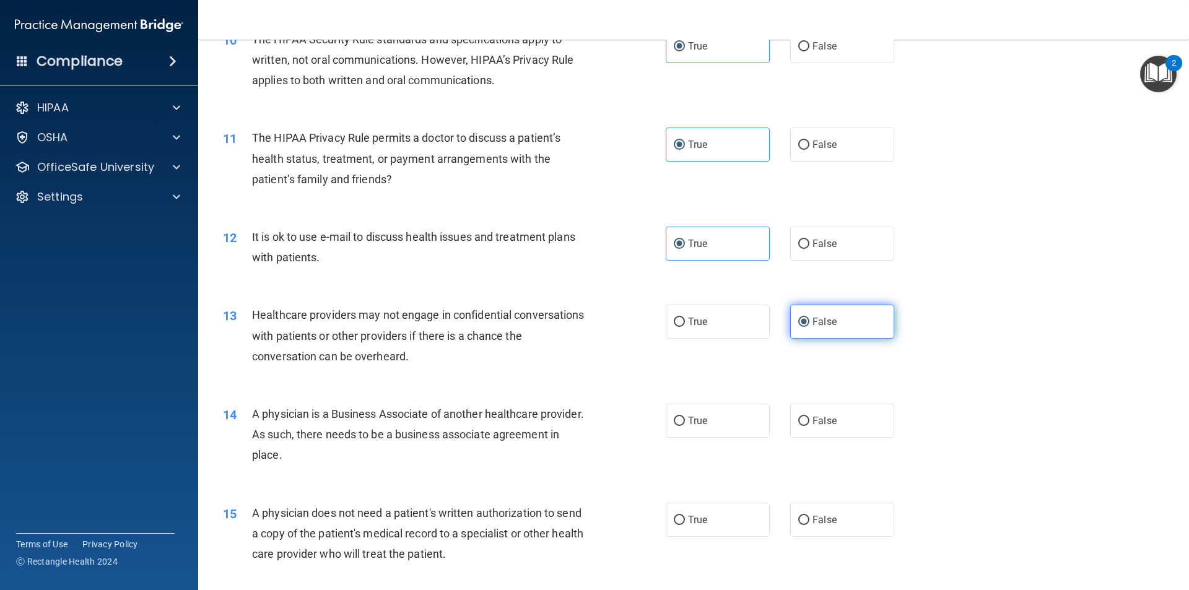
scroll to position [929, 0]
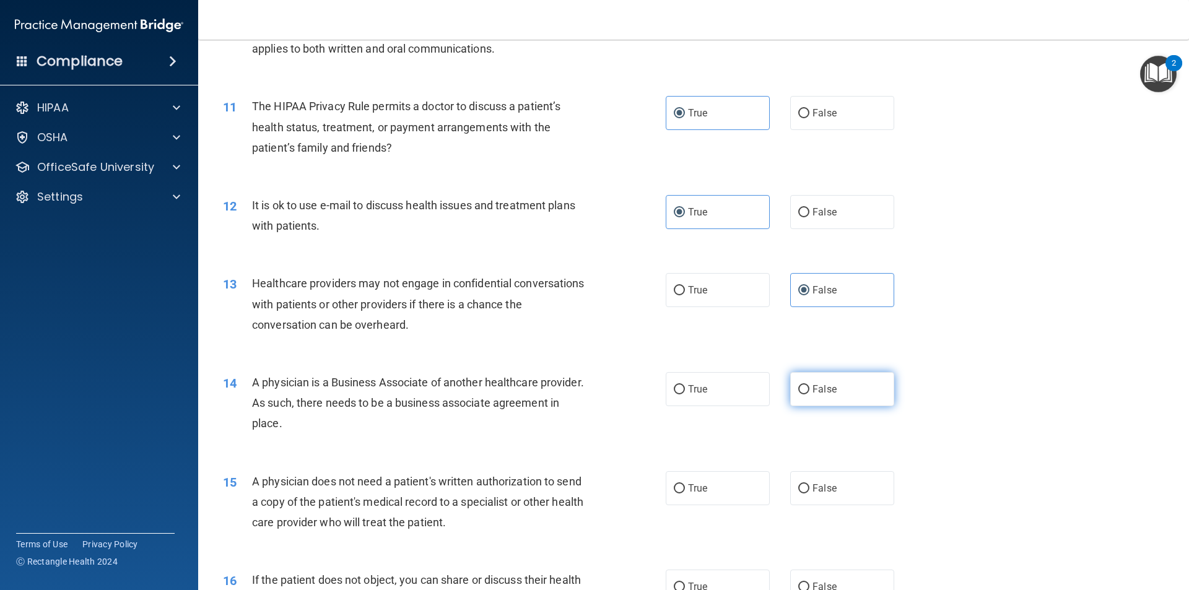
click at [860, 398] on label "False" at bounding box center [842, 389] width 104 height 34
click at [810, 395] on input "False" at bounding box center [804, 389] width 11 height 9
radio input "true"
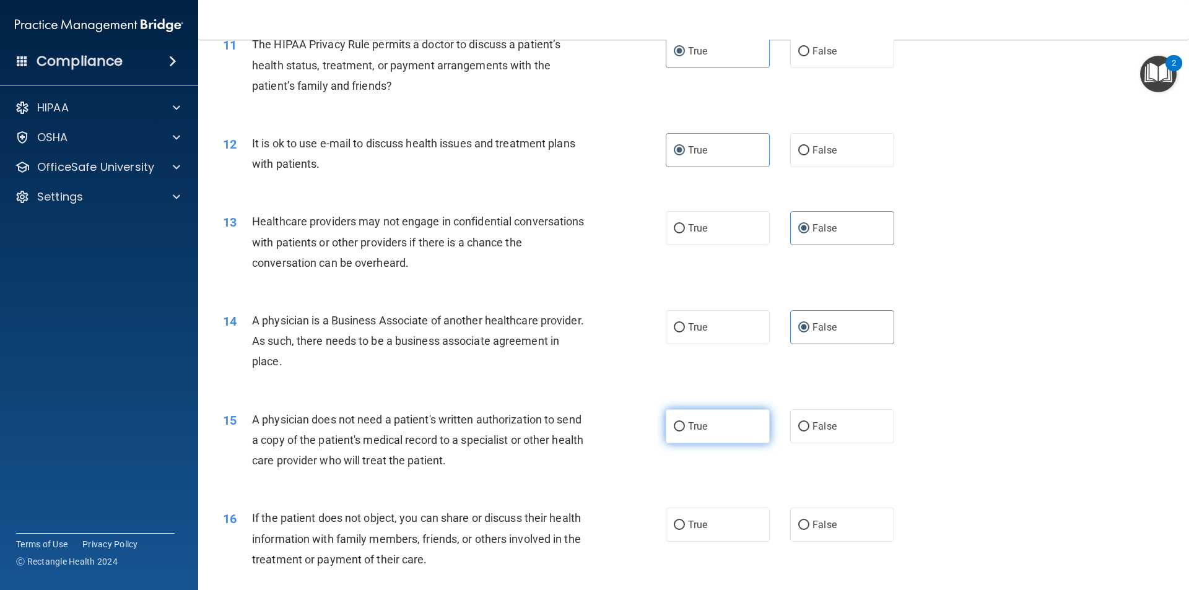
click at [689, 429] on span "True" at bounding box center [697, 427] width 19 height 12
click at [685, 429] on input "True" at bounding box center [679, 426] width 11 height 9
radio input "true"
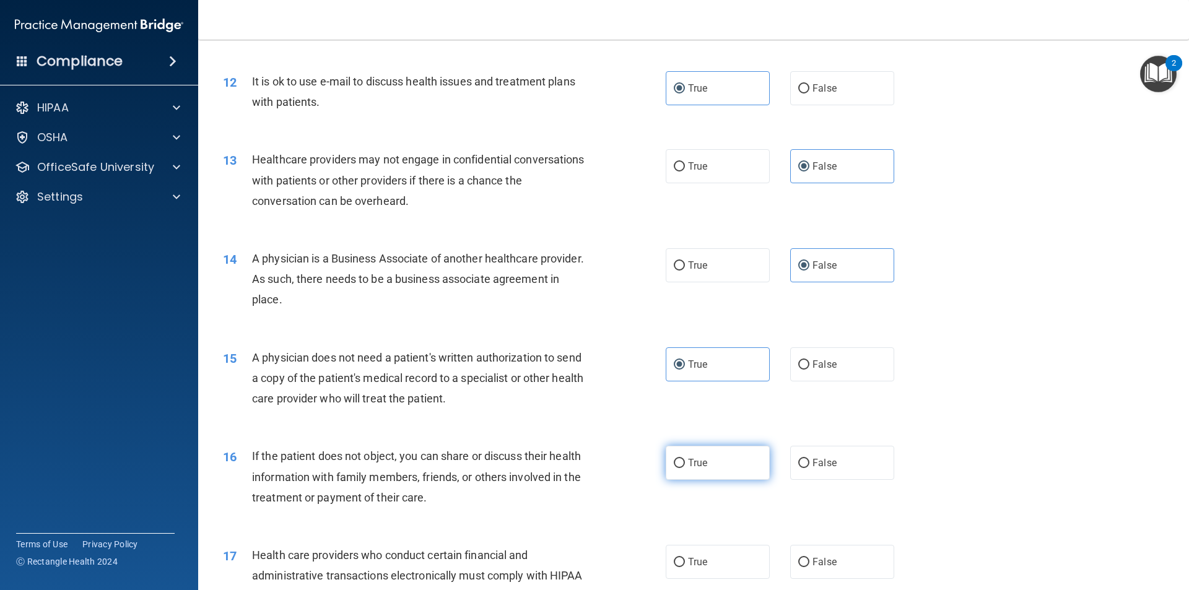
click at [702, 471] on label "True" at bounding box center [718, 463] width 104 height 34
click at [685, 468] on input "True" at bounding box center [679, 463] width 11 height 9
radio input "true"
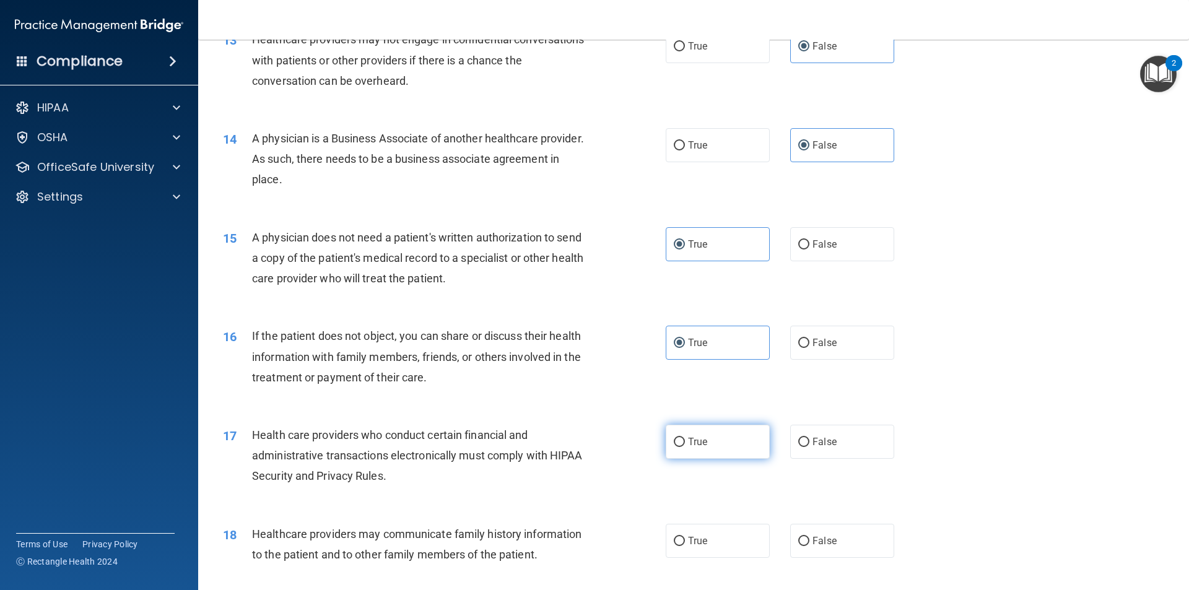
scroll to position [1177, 0]
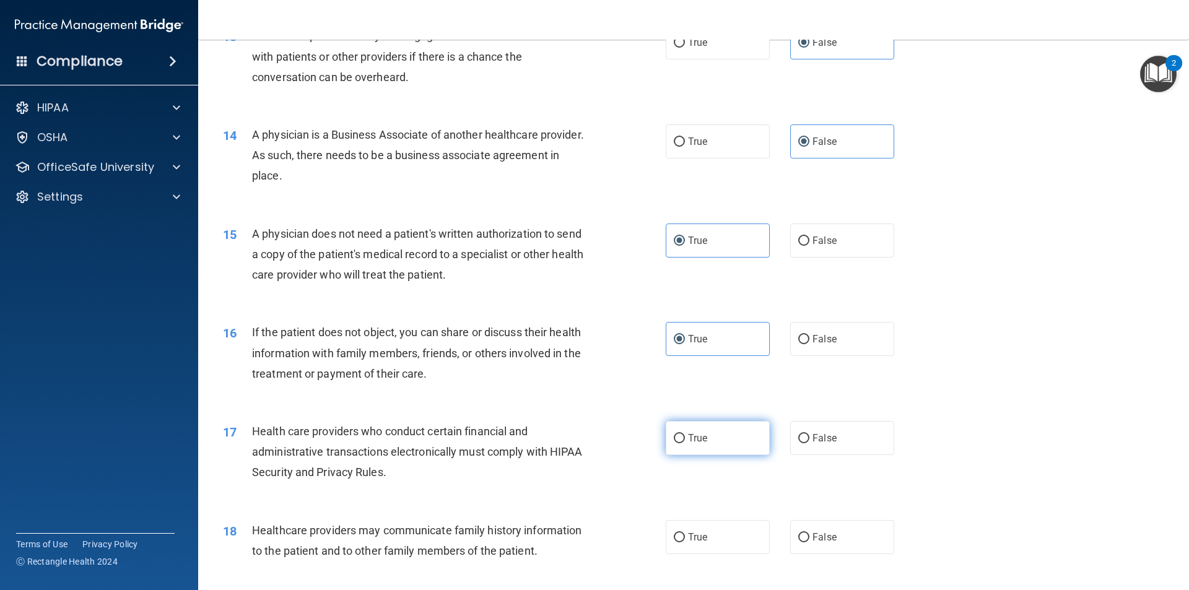
click at [732, 441] on label "True" at bounding box center [718, 438] width 104 height 34
click at [685, 441] on input "True" at bounding box center [679, 438] width 11 height 9
radio input "true"
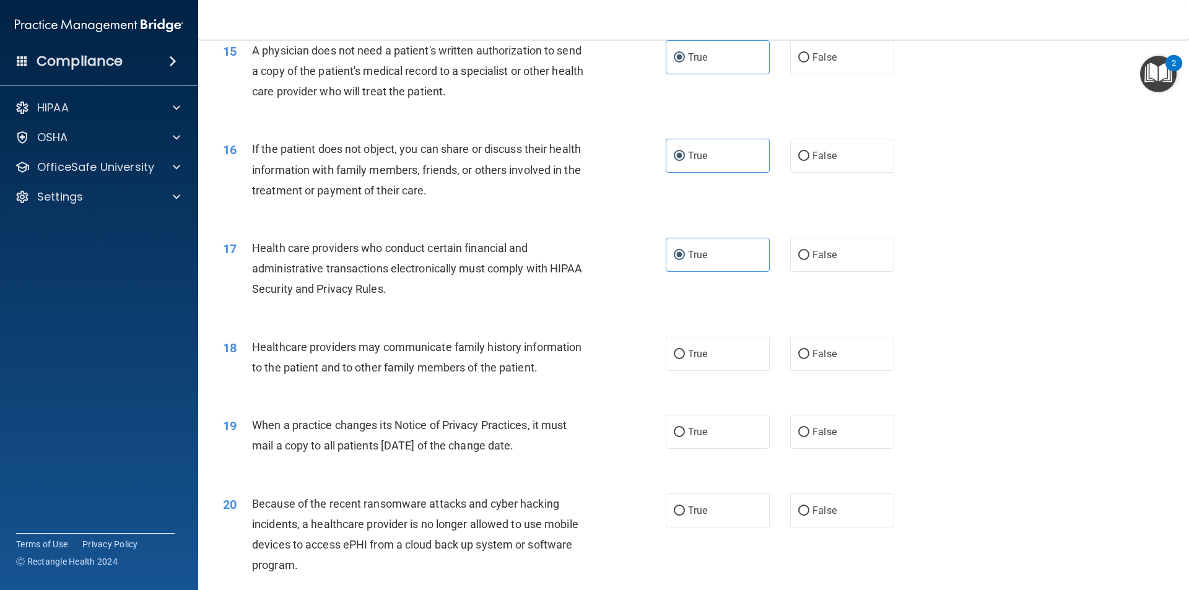
scroll to position [1363, 0]
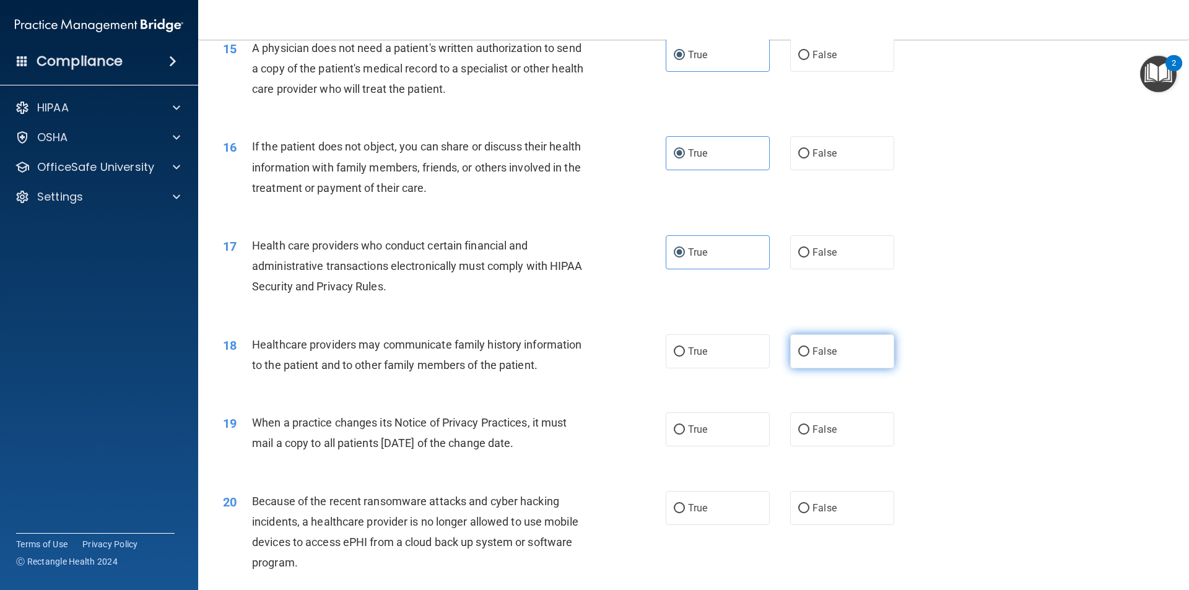
click at [844, 348] on label "False" at bounding box center [842, 352] width 104 height 34
click at [810, 348] on input "False" at bounding box center [804, 352] width 11 height 9
radio input "true"
click at [822, 447] on label "False" at bounding box center [842, 430] width 104 height 34
click at [810, 435] on input "False" at bounding box center [804, 430] width 11 height 9
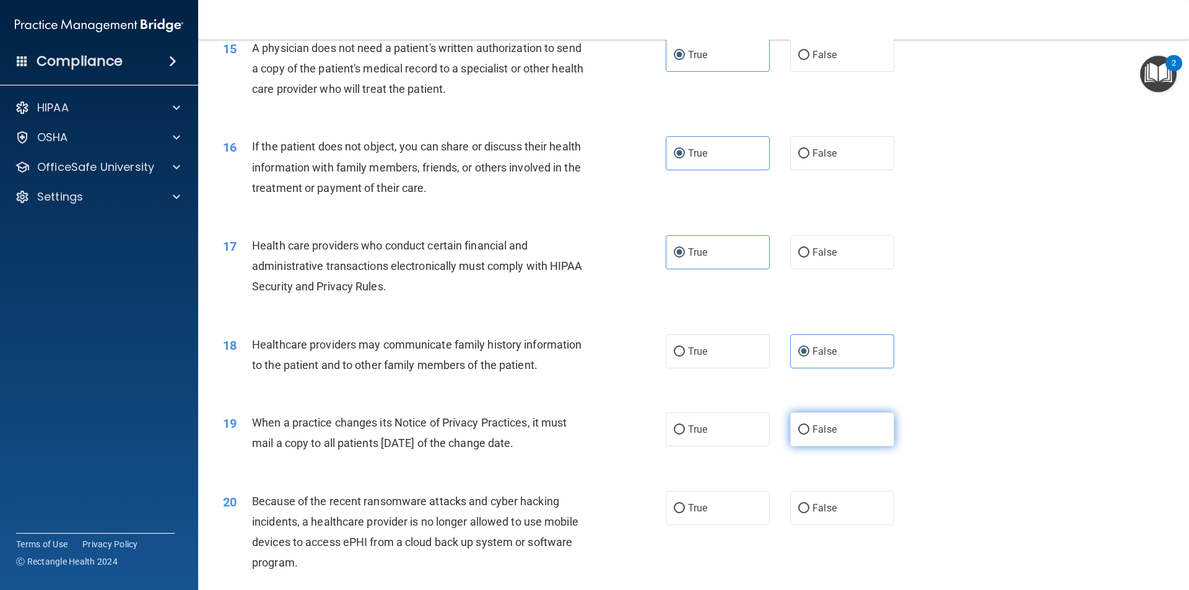
radio input "true"
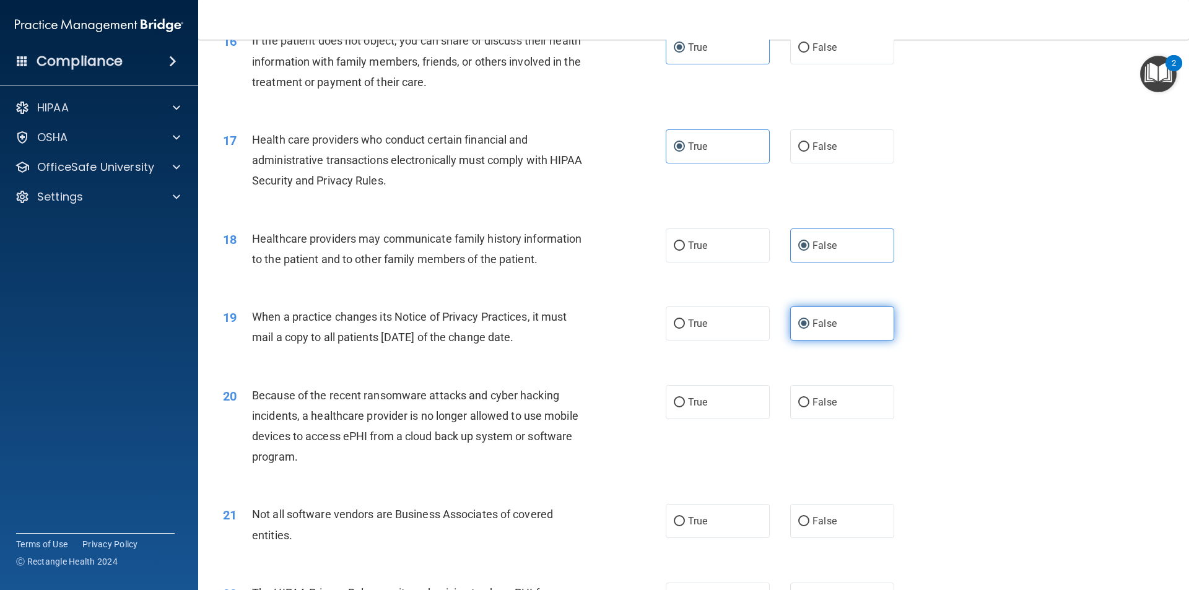
scroll to position [1487, 0]
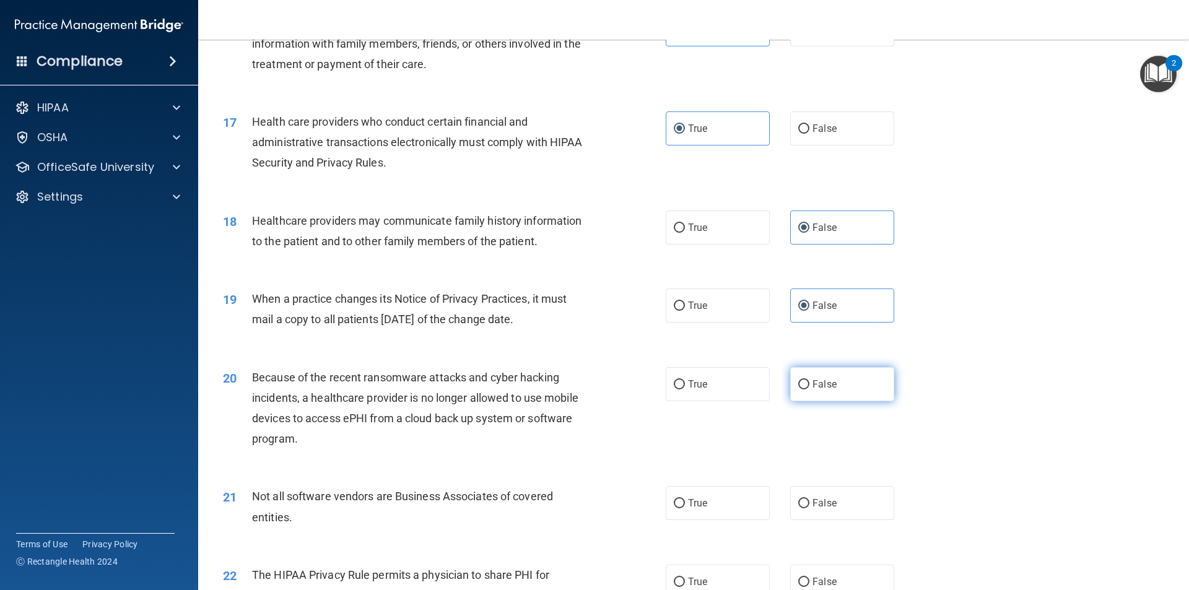
click at [820, 384] on span "False" at bounding box center [825, 385] width 24 height 12
click at [810, 384] on input "False" at bounding box center [804, 384] width 11 height 9
radio input "true"
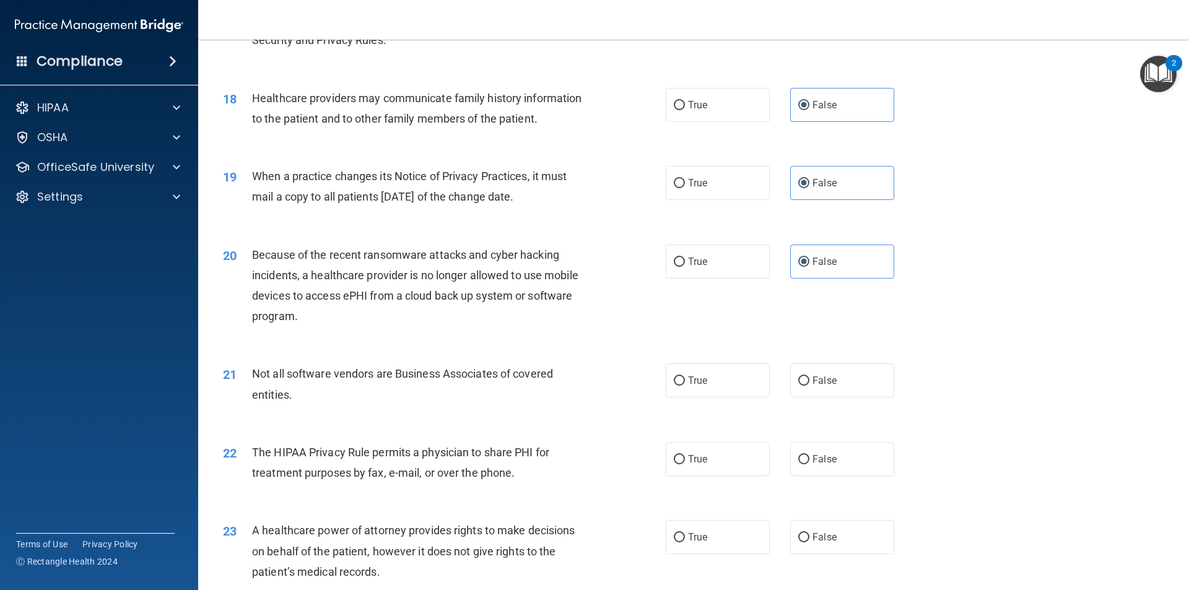
scroll to position [1611, 0]
click at [680, 387] on label "True" at bounding box center [718, 379] width 104 height 34
click at [680, 385] on input "True" at bounding box center [679, 379] width 11 height 9
radio input "true"
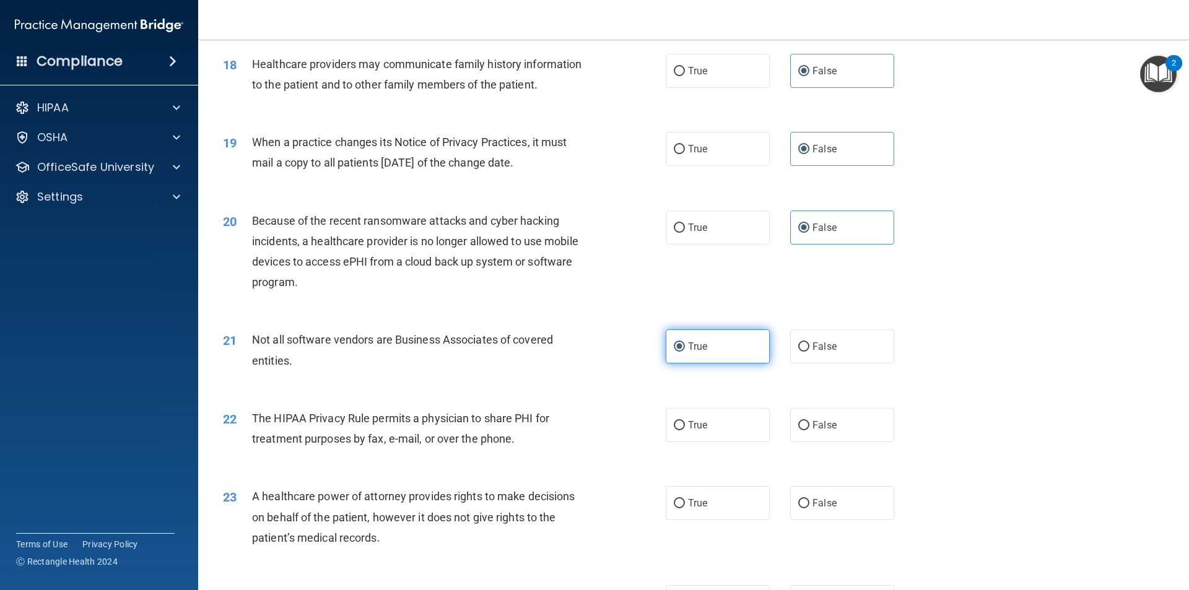
scroll to position [1735, 0]
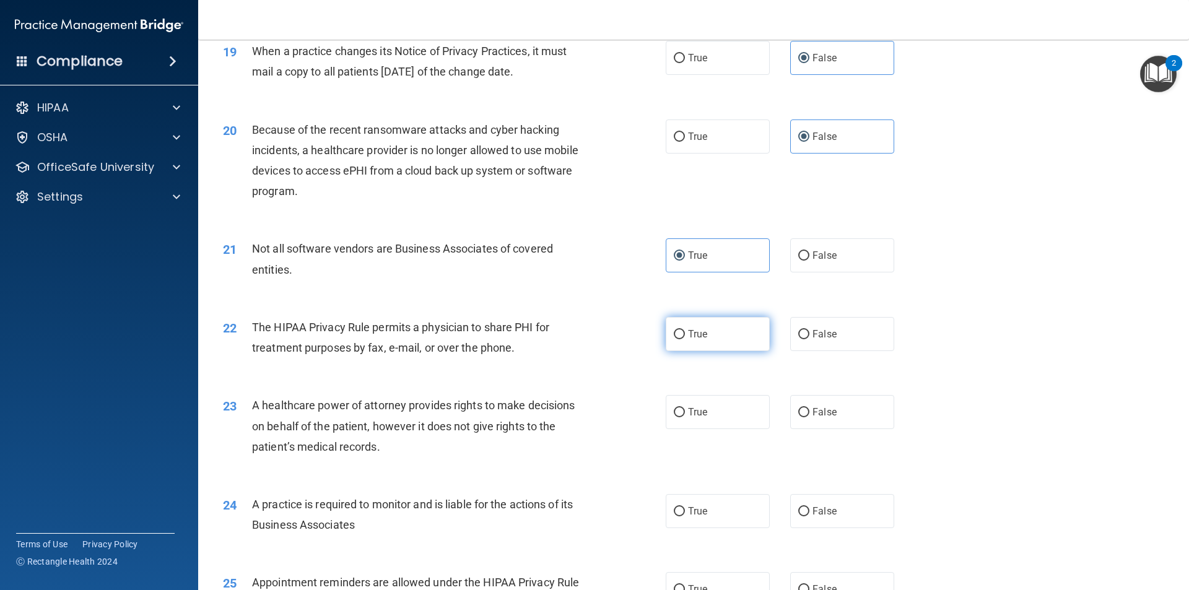
click at [753, 349] on label "True" at bounding box center [718, 334] width 104 height 34
click at [685, 339] on input "True" at bounding box center [679, 334] width 11 height 9
radio input "true"
click at [737, 413] on label "True" at bounding box center [718, 412] width 104 height 34
click at [685, 413] on input "True" at bounding box center [679, 412] width 11 height 9
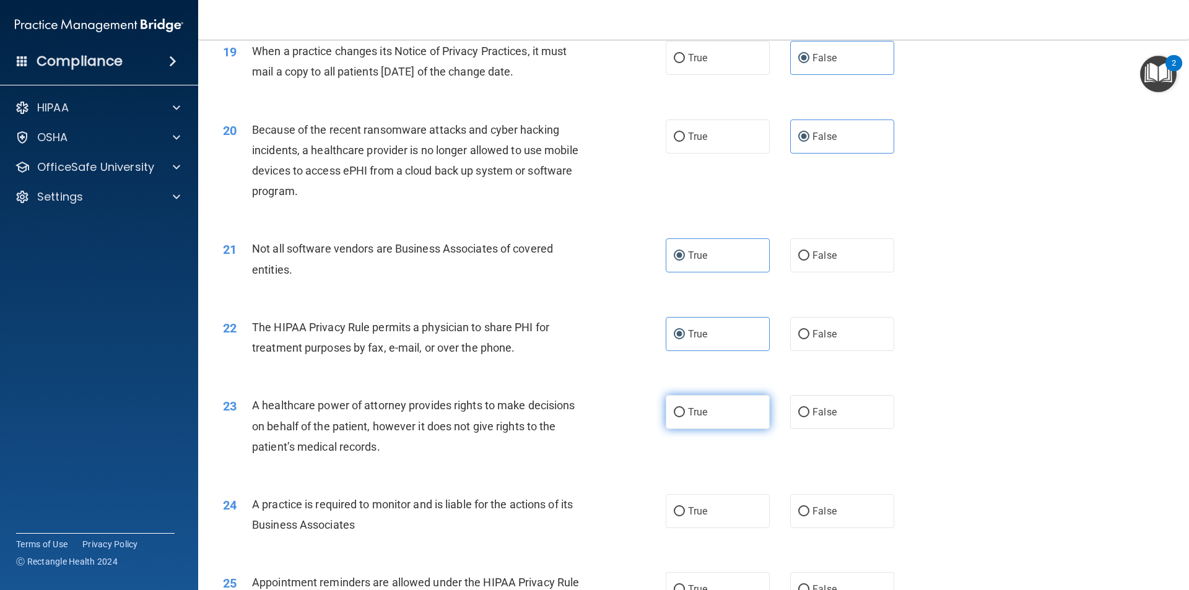
radio input "true"
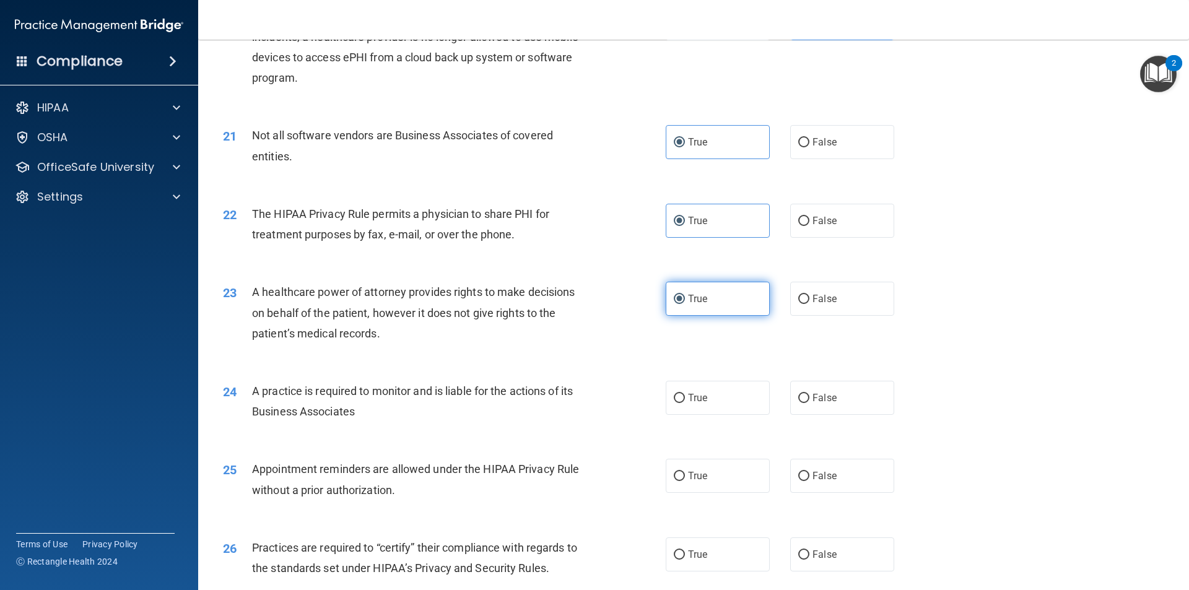
scroll to position [1859, 0]
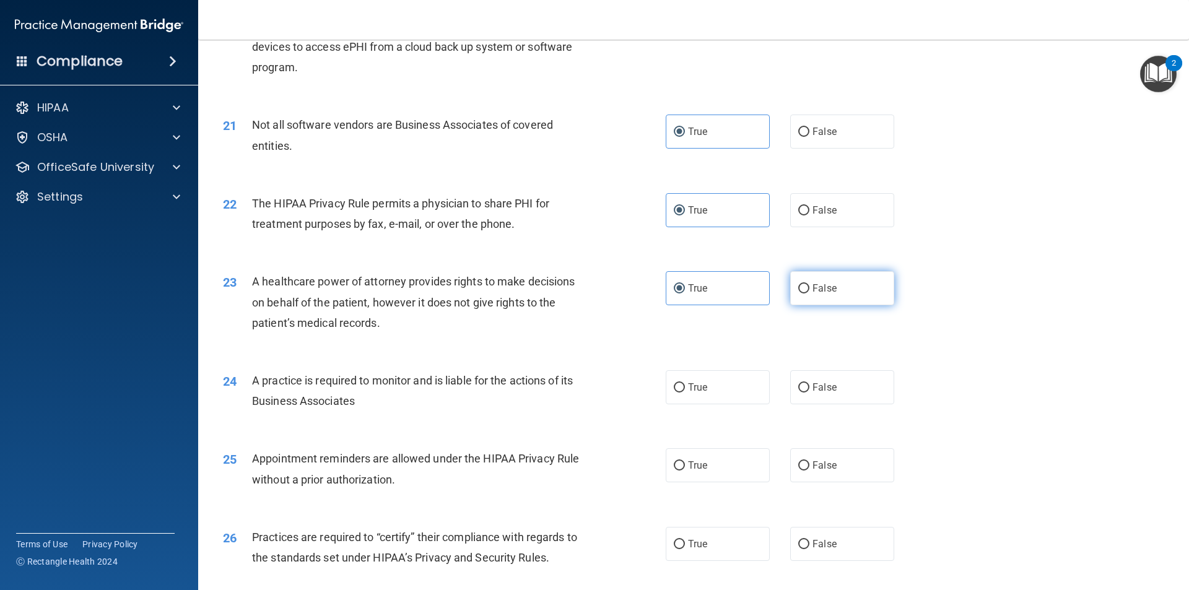
click at [806, 288] on label "False" at bounding box center [842, 288] width 104 height 34
click at [806, 288] on input "False" at bounding box center [804, 288] width 11 height 9
radio input "true"
radio input "false"
click at [834, 388] on label "False" at bounding box center [842, 387] width 104 height 34
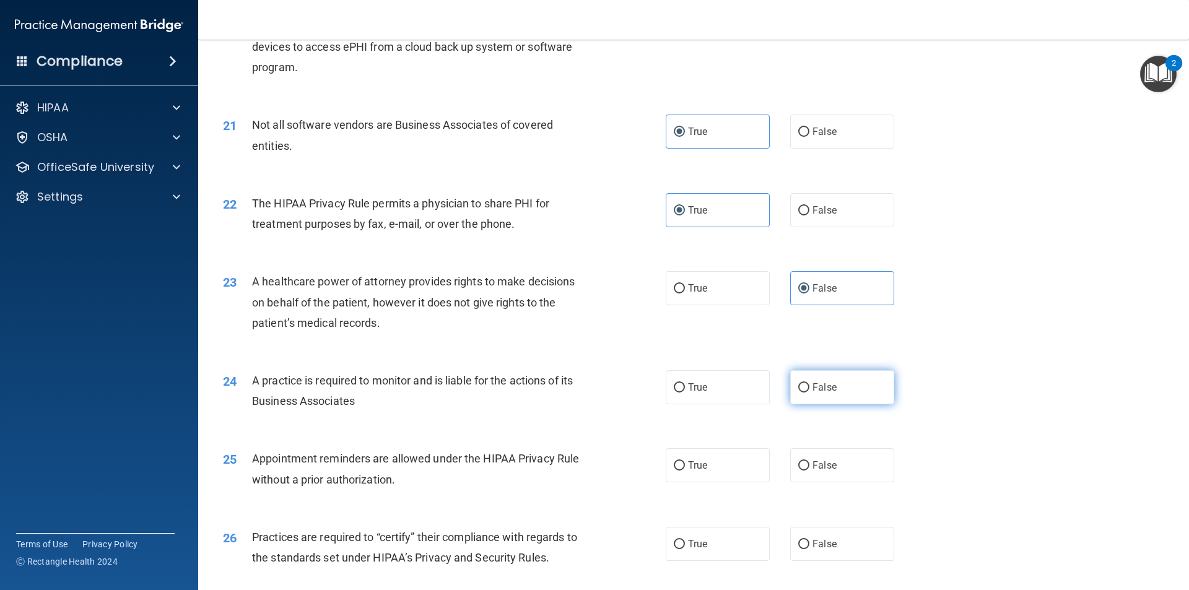
click at [810, 388] on input "False" at bounding box center [804, 387] width 11 height 9
radio input "true"
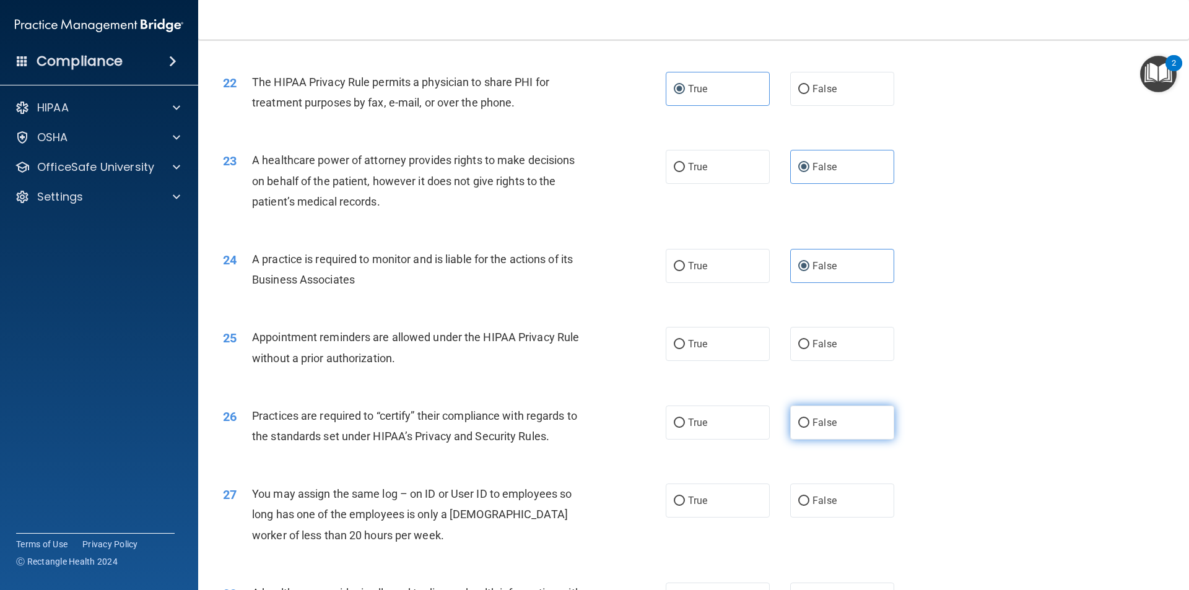
scroll to position [1982, 0]
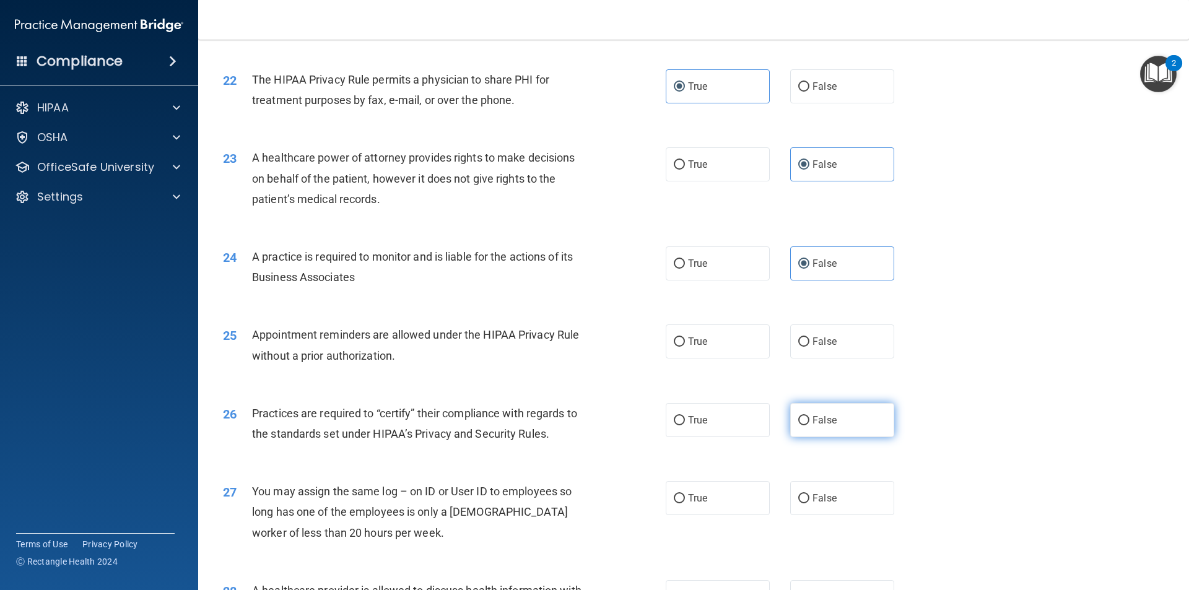
click at [836, 420] on label "False" at bounding box center [842, 420] width 104 height 34
click at [810, 420] on input "False" at bounding box center [804, 420] width 11 height 9
radio input "true"
click at [707, 347] on label "True" at bounding box center [718, 342] width 104 height 34
click at [685, 347] on input "True" at bounding box center [679, 342] width 11 height 9
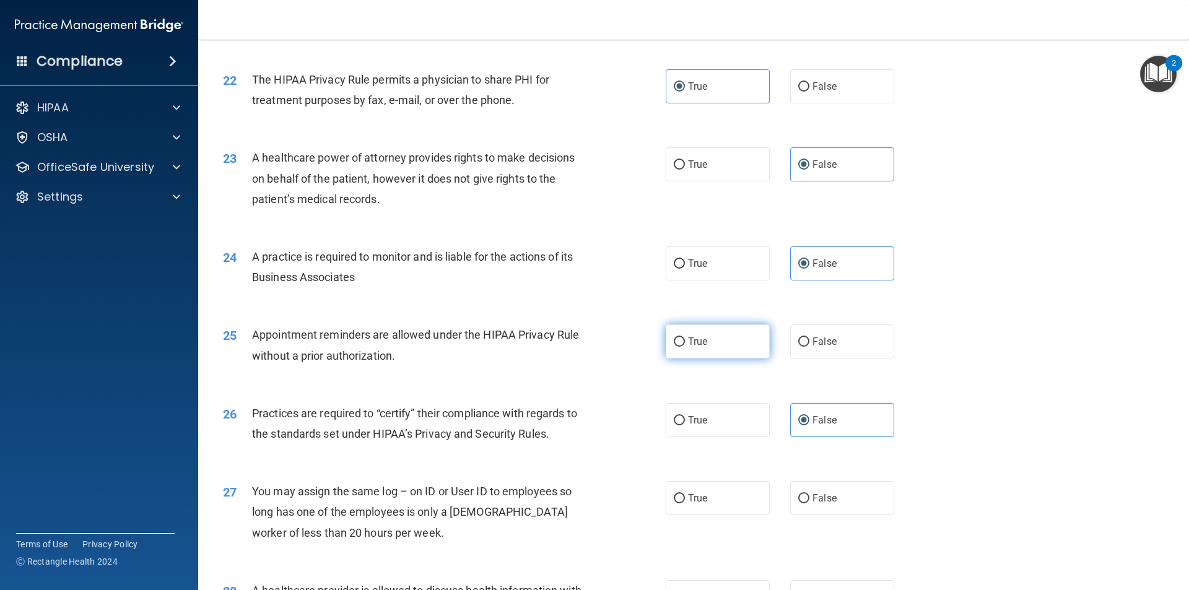
radio input "true"
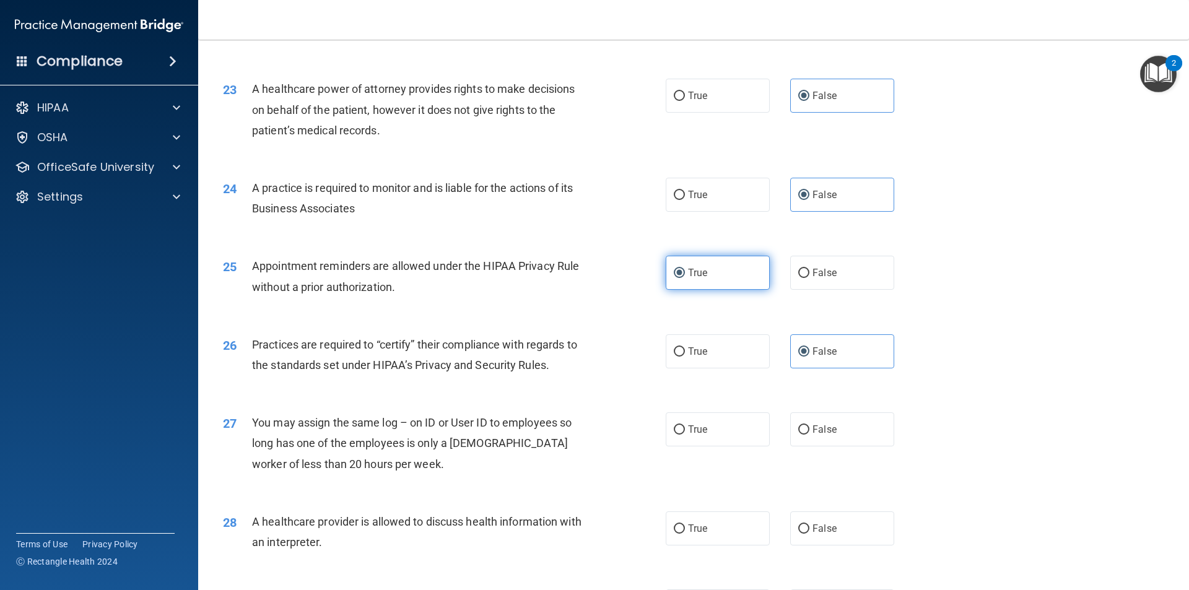
scroll to position [2106, 0]
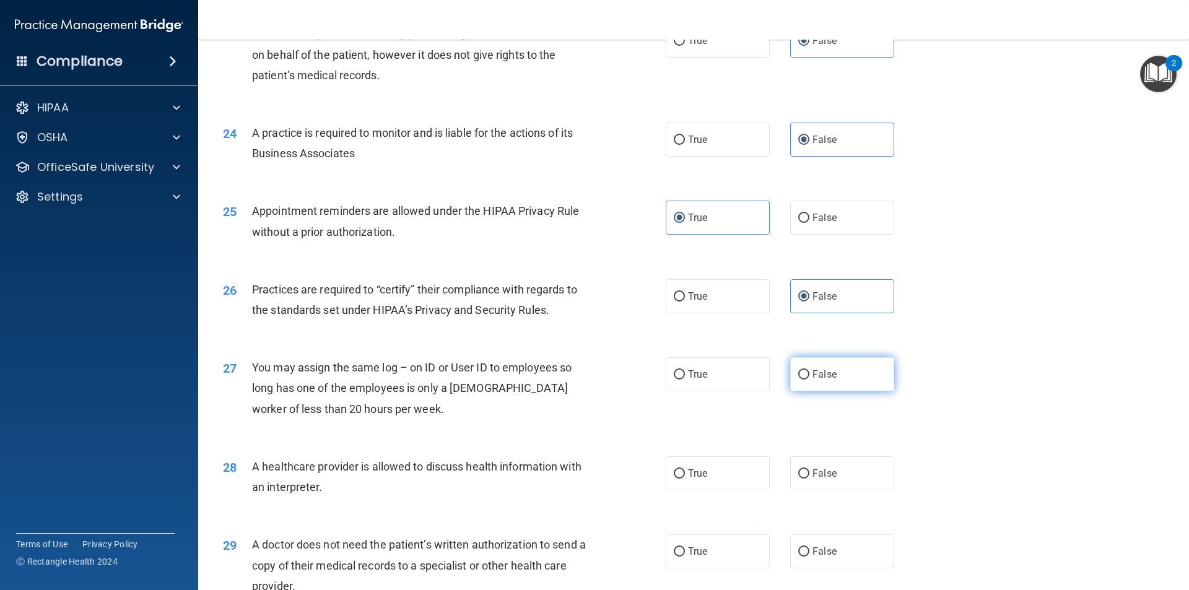
click at [796, 368] on label "False" at bounding box center [842, 374] width 104 height 34
click at [799, 370] on input "False" at bounding box center [804, 374] width 11 height 9
radio input "true"
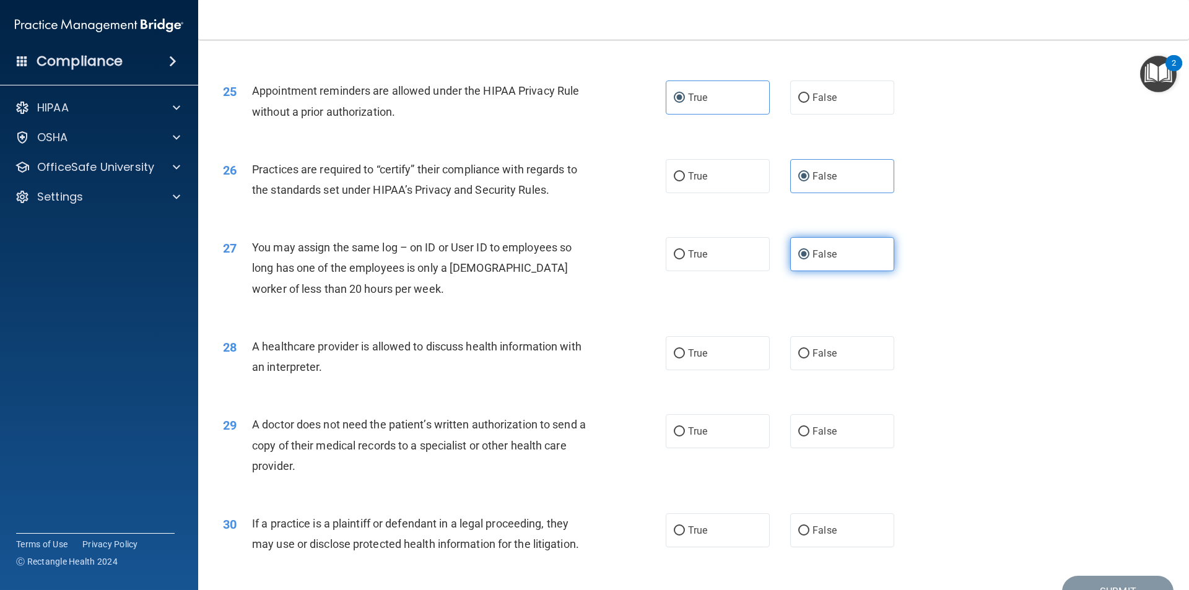
scroll to position [2230, 0]
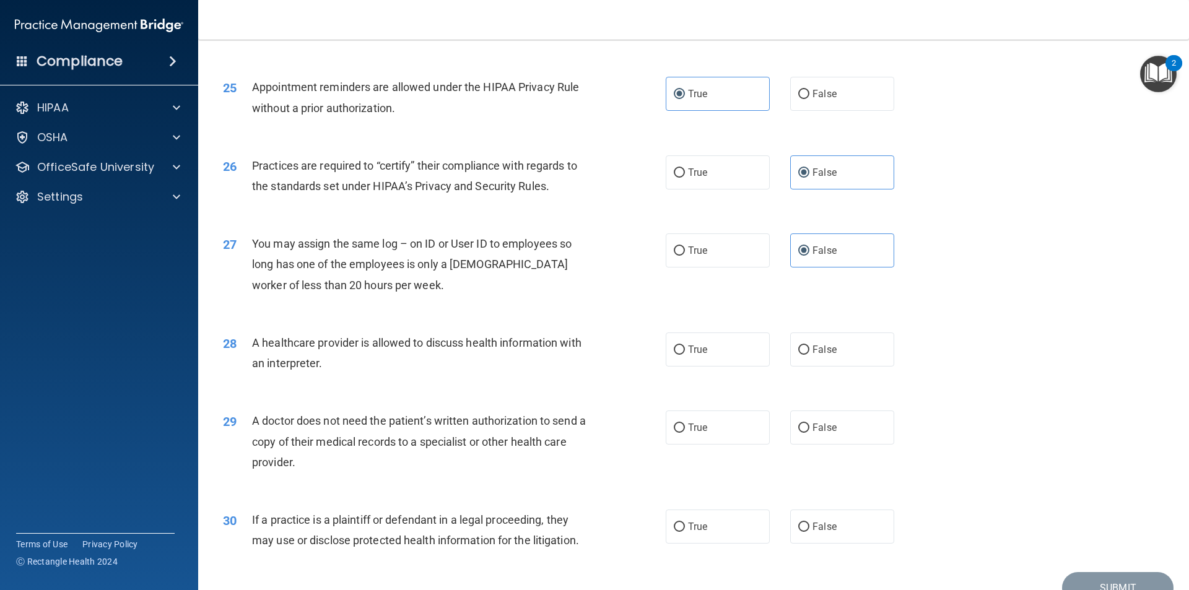
click at [667, 371] on div "28 A healthcare provider is allowed to discuss health information with an inter…" at bounding box center [444, 356] width 480 height 47
click at [680, 347] on input "True" at bounding box center [679, 350] width 11 height 9
radio input "true"
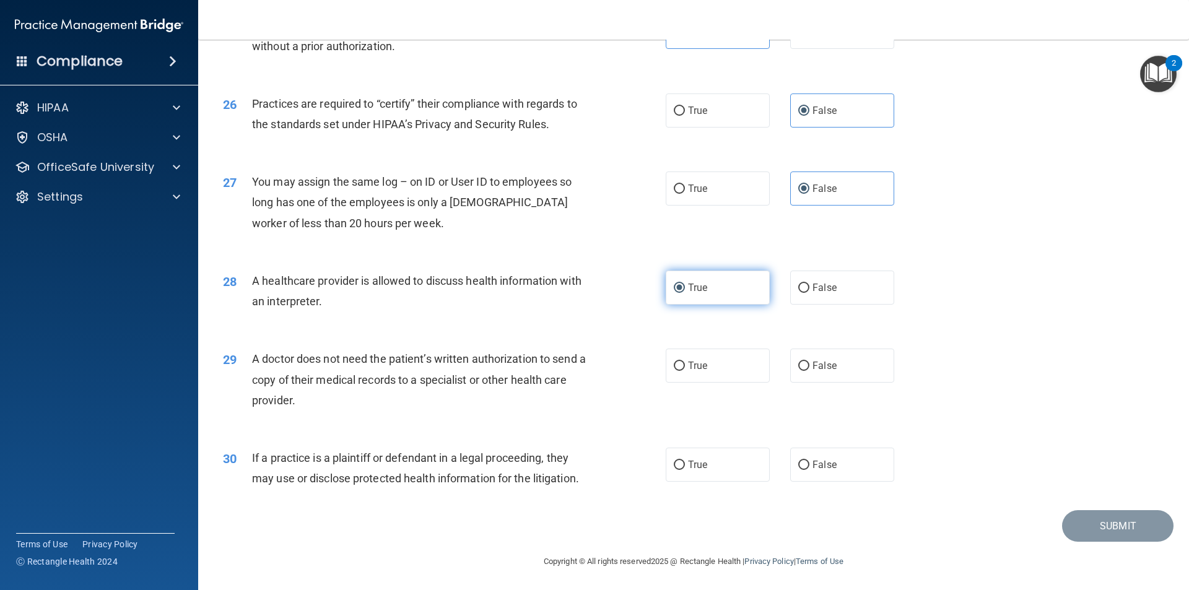
scroll to position [2293, 0]
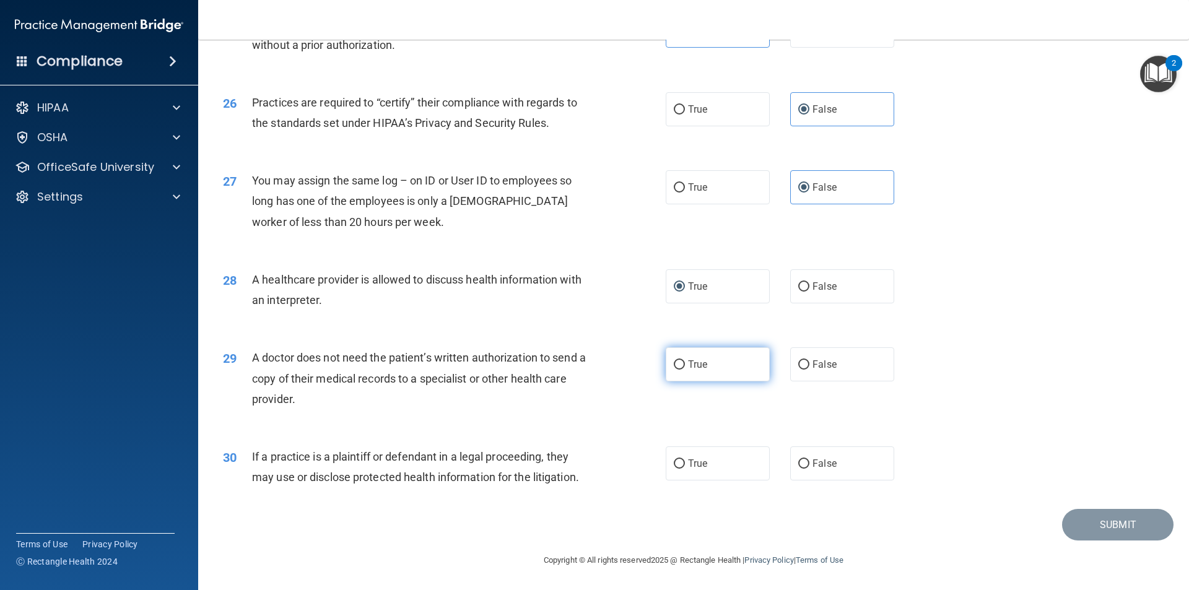
click at [700, 367] on span "True" at bounding box center [697, 365] width 19 height 12
click at [685, 367] on input "True" at bounding box center [679, 365] width 11 height 9
radio input "true"
click at [712, 470] on label "True" at bounding box center [718, 464] width 104 height 34
click at [685, 469] on input "True" at bounding box center [679, 464] width 11 height 9
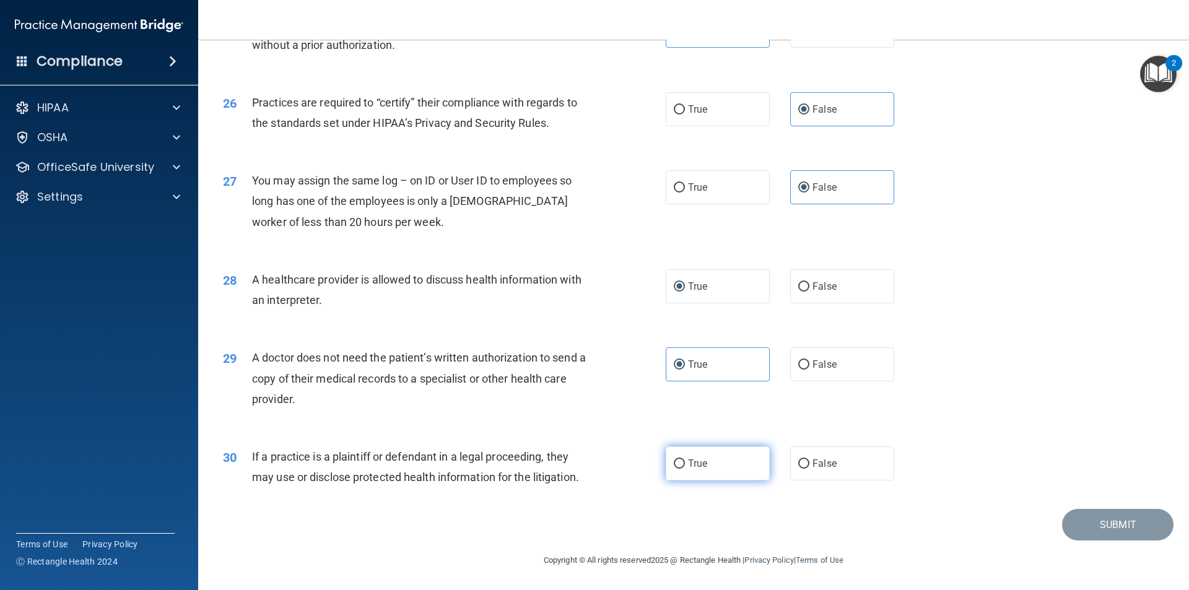
radio input "true"
click at [1136, 515] on button "Submit" at bounding box center [1118, 525] width 112 height 32
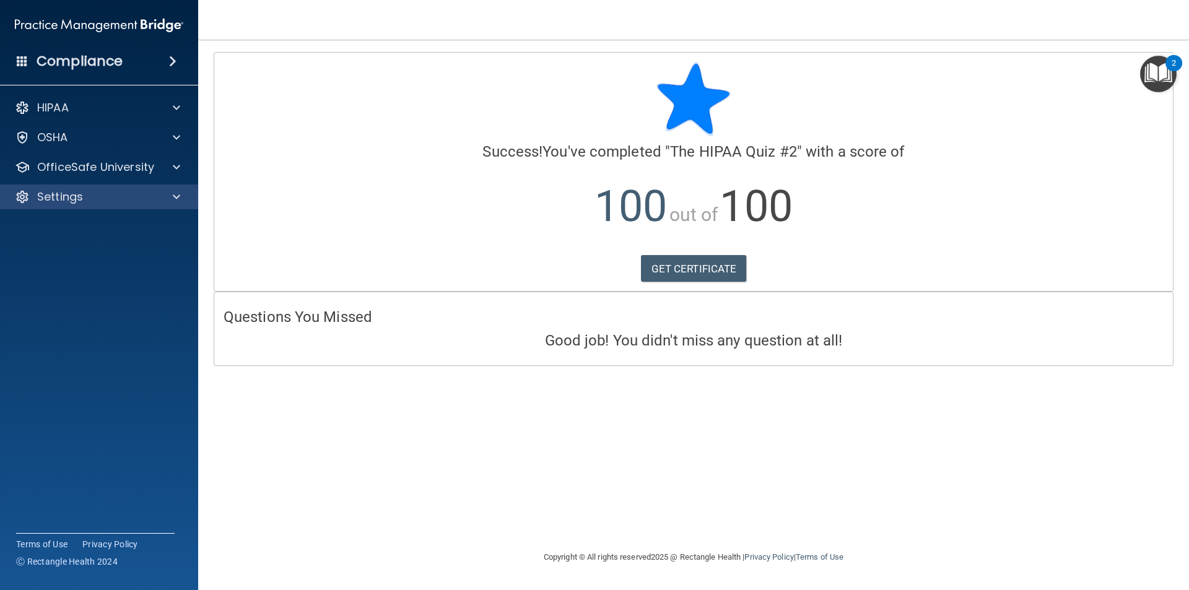
click at [112, 187] on div "Settings" at bounding box center [99, 197] width 199 height 25
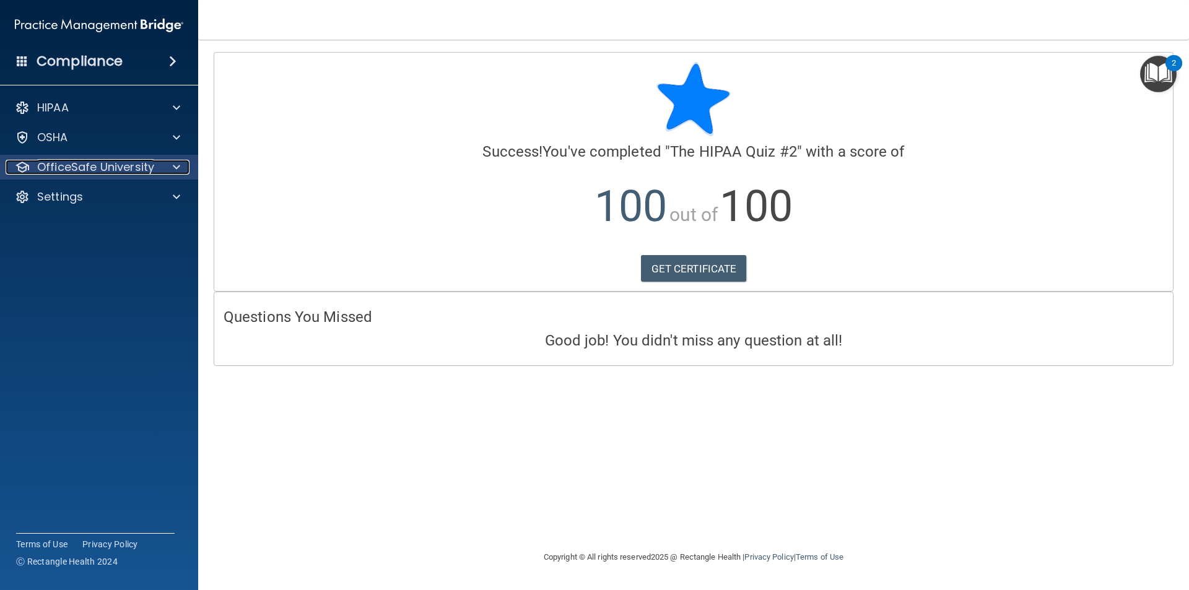
click at [108, 170] on p "OfficeSafe University" at bounding box center [95, 167] width 117 height 15
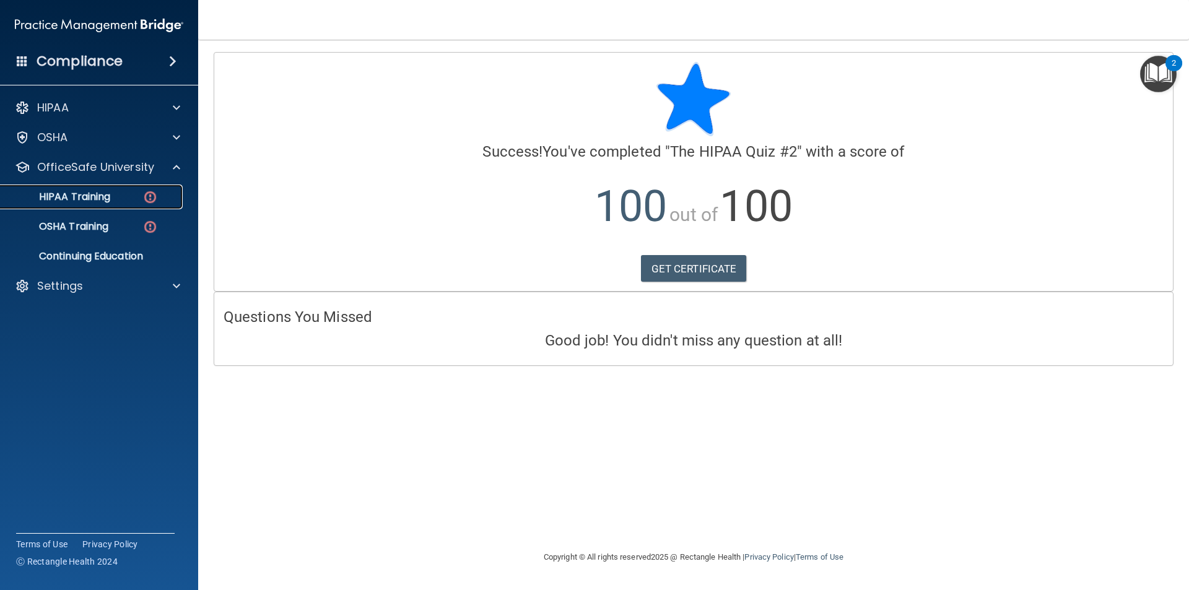
click at [108, 196] on p "HIPAA Training" at bounding box center [59, 197] width 102 height 12
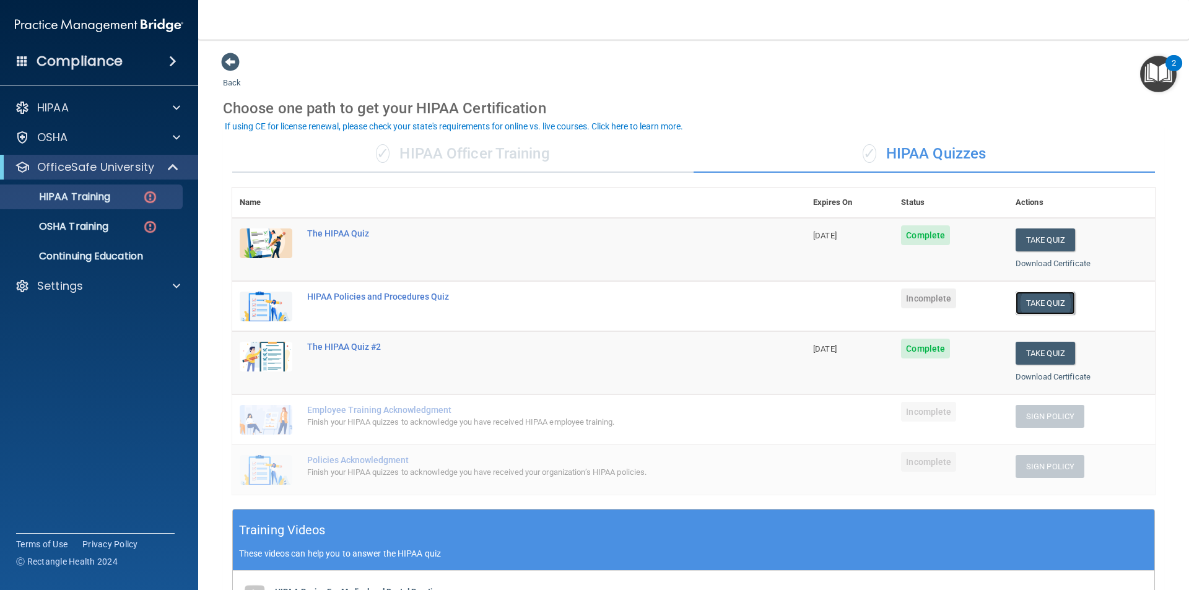
click at [1021, 302] on button "Take Quiz" at bounding box center [1045, 303] width 59 height 23
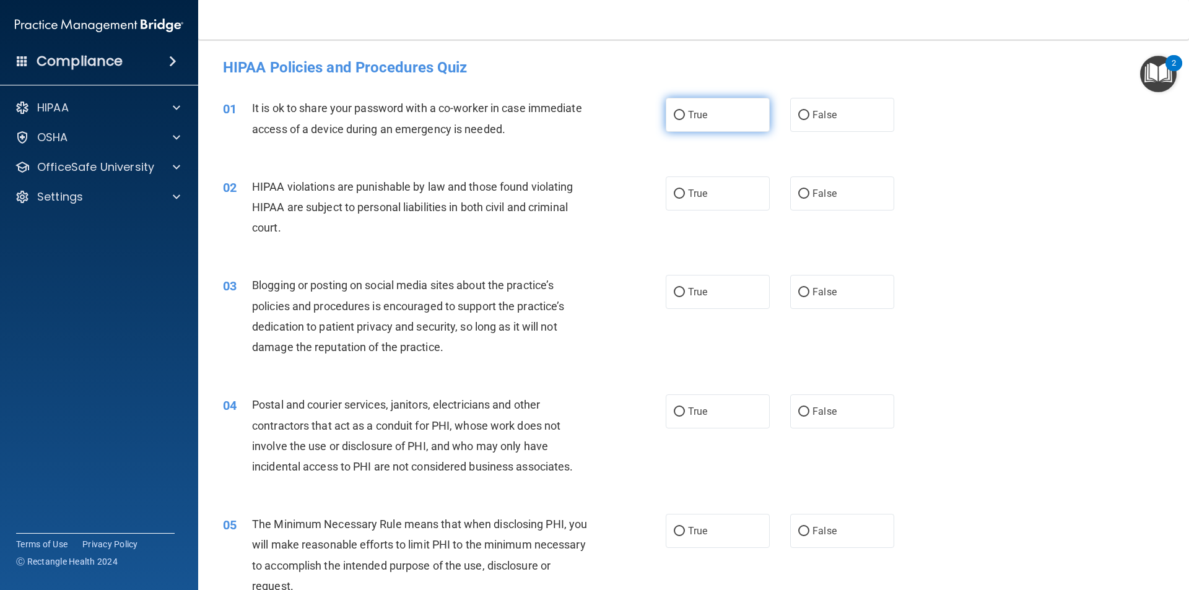
click at [756, 111] on label "True" at bounding box center [718, 115] width 104 height 34
click at [685, 111] on input "True" at bounding box center [679, 115] width 11 height 9
radio input "true"
click at [733, 185] on label "True" at bounding box center [718, 194] width 104 height 34
click at [685, 190] on input "True" at bounding box center [679, 194] width 11 height 9
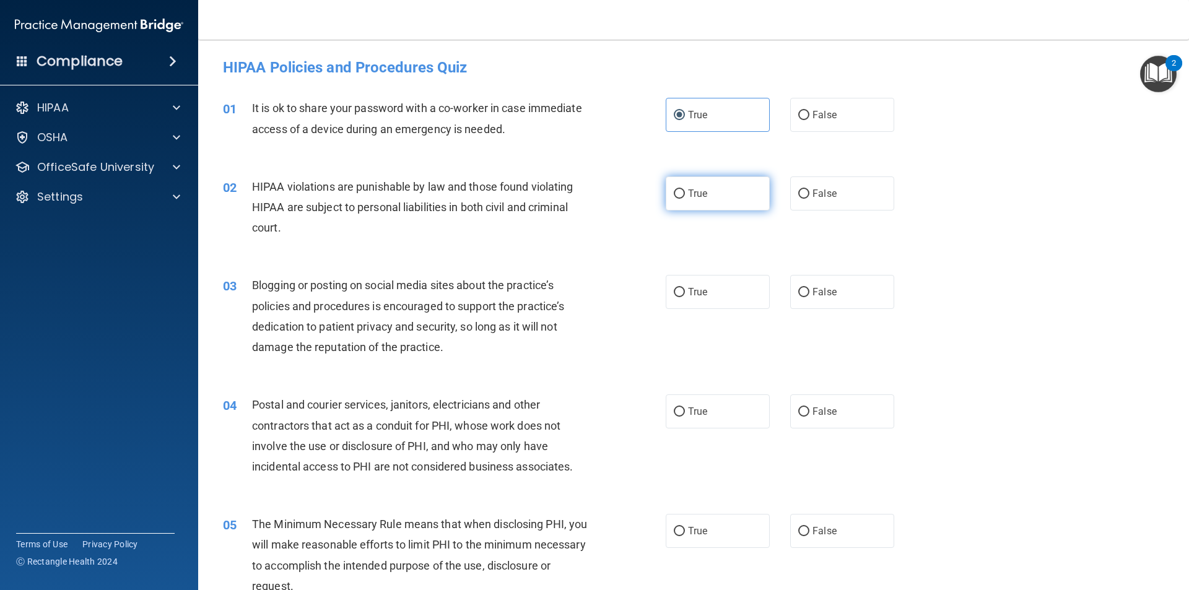
radio input "true"
click at [805, 291] on label "False" at bounding box center [842, 292] width 104 height 34
click at [805, 291] on input "False" at bounding box center [804, 292] width 11 height 9
radio input "true"
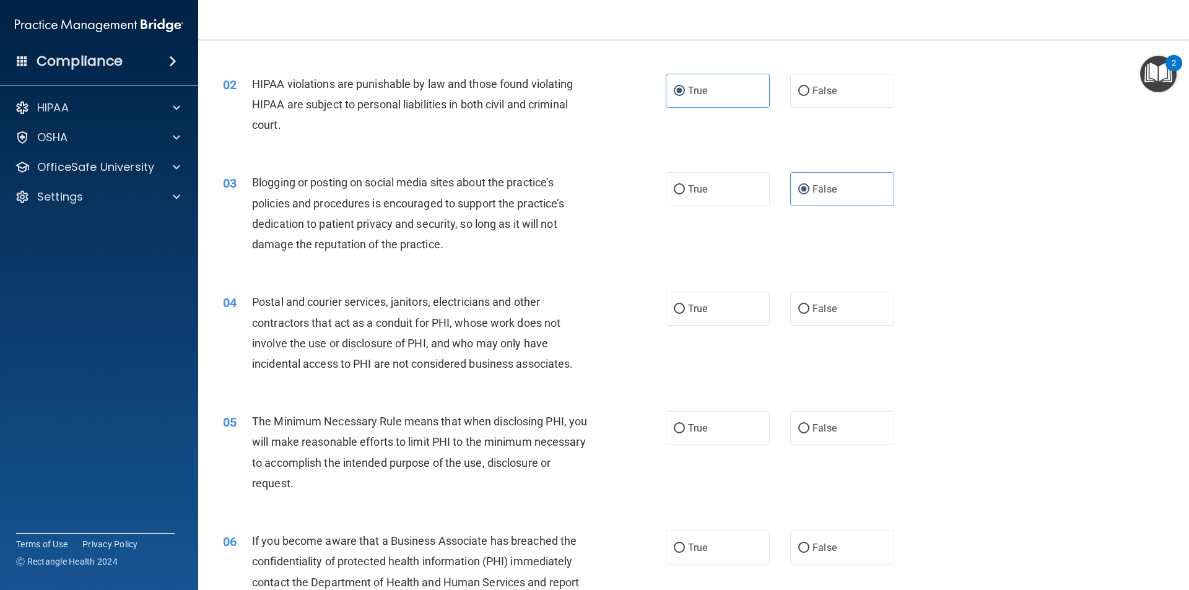
scroll to position [124, 0]
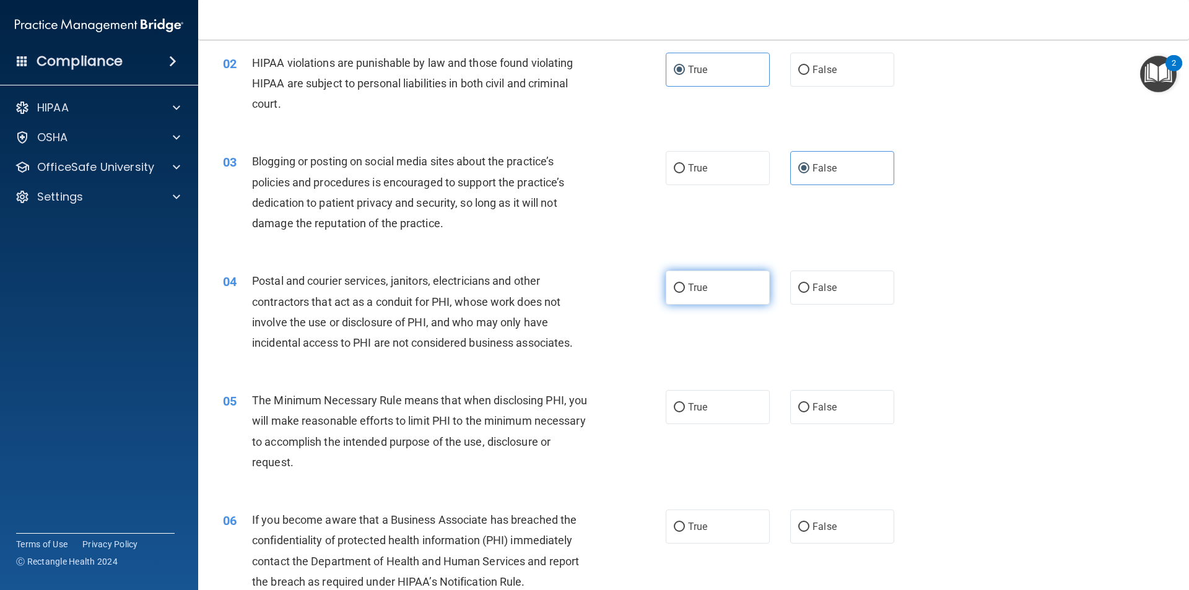
click at [694, 284] on span "True" at bounding box center [697, 288] width 19 height 12
click at [685, 284] on input "True" at bounding box center [679, 288] width 11 height 9
radio input "true"
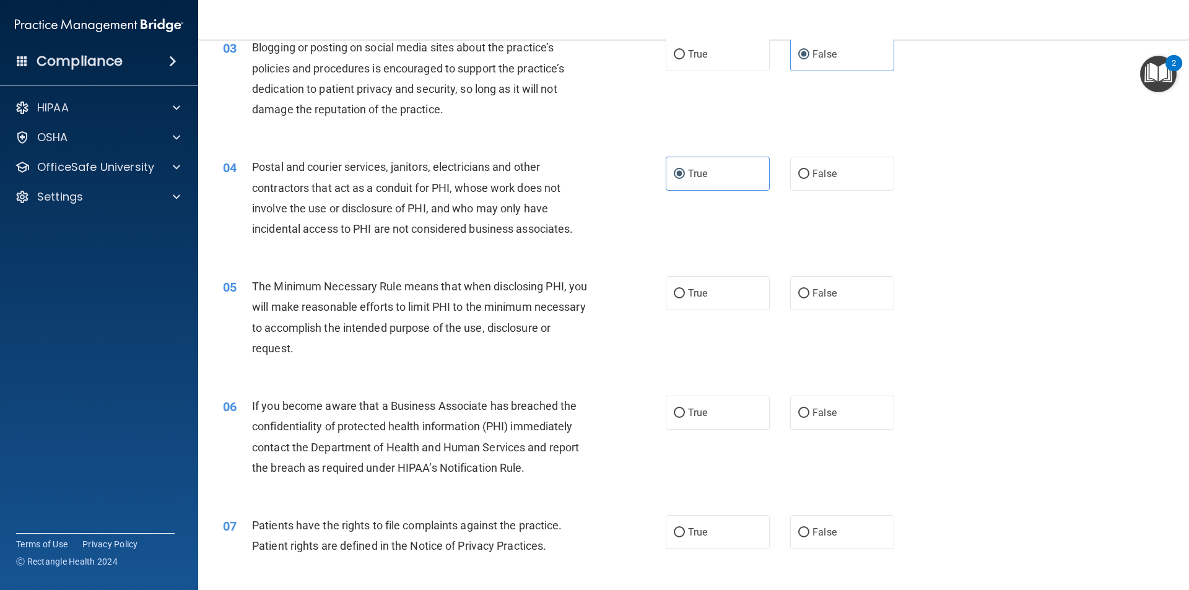
scroll to position [248, 0]
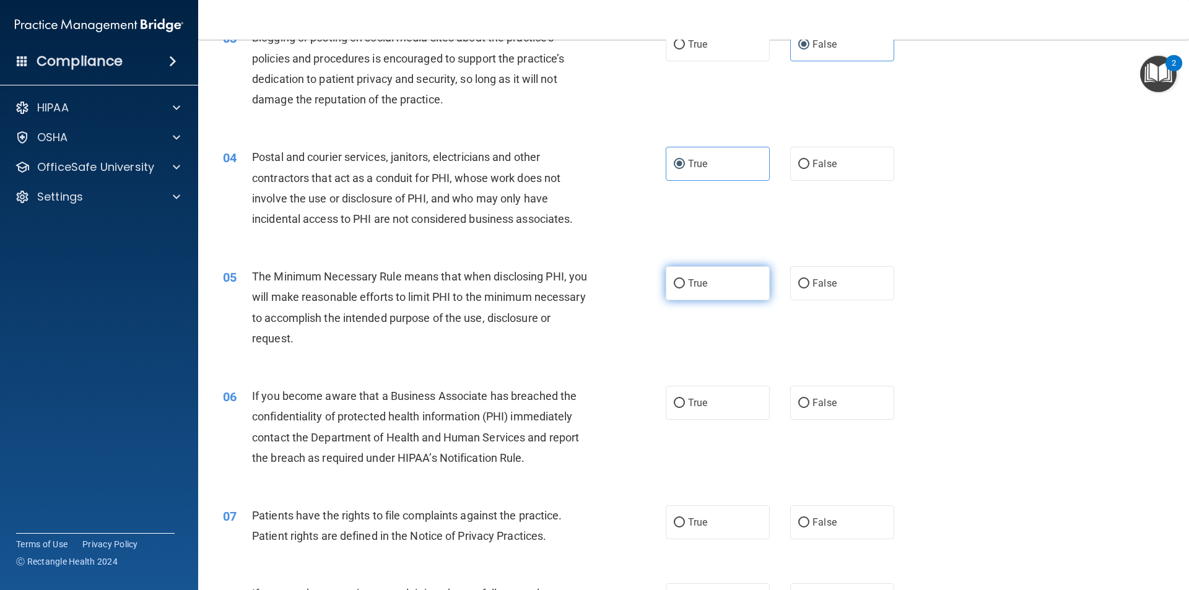
click at [724, 289] on label "True" at bounding box center [718, 283] width 104 height 34
click at [685, 289] on input "True" at bounding box center [679, 283] width 11 height 9
radio input "true"
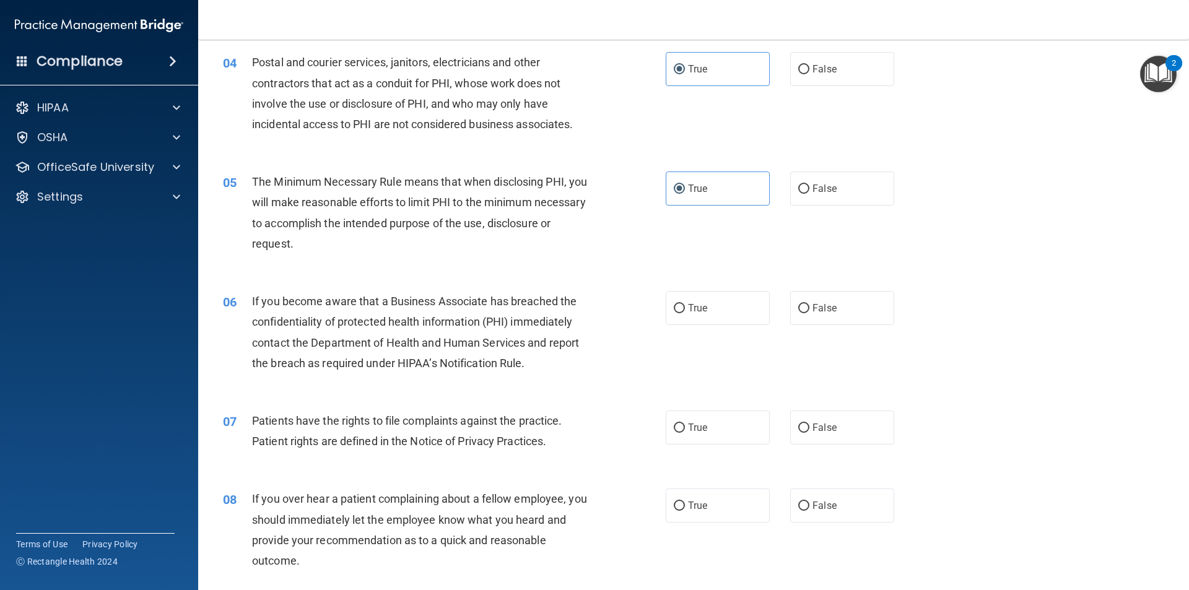
scroll to position [372, 0]
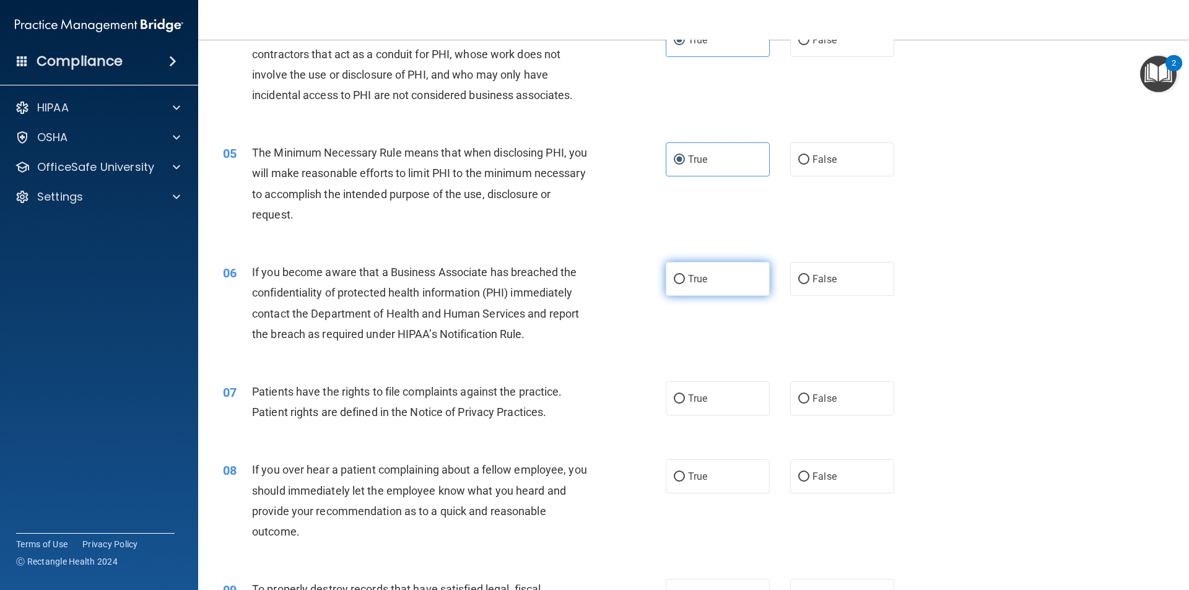
click at [730, 285] on label "True" at bounding box center [718, 279] width 104 height 34
click at [685, 284] on input "True" at bounding box center [679, 279] width 11 height 9
radio input "true"
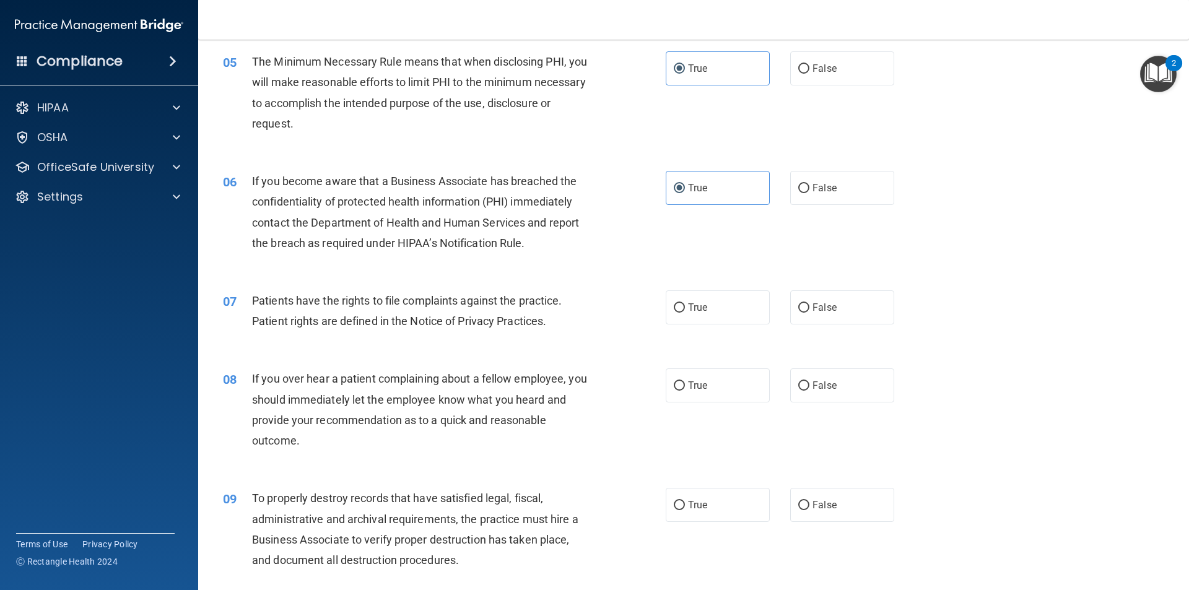
scroll to position [496, 0]
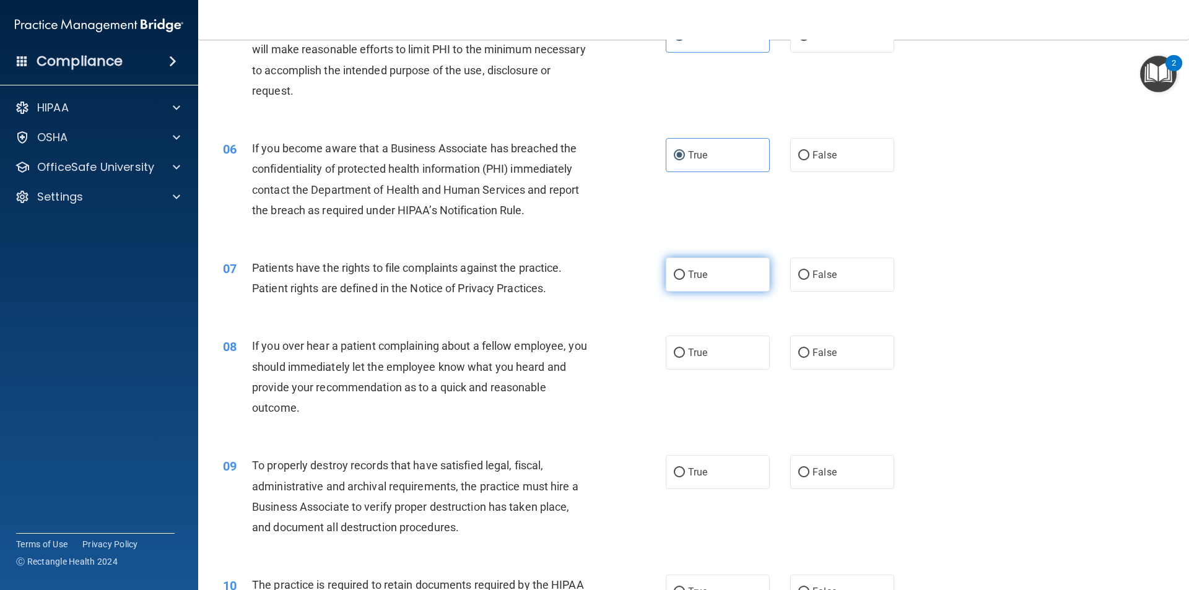
click at [747, 284] on label "True" at bounding box center [718, 275] width 104 height 34
click at [685, 280] on input "True" at bounding box center [679, 275] width 11 height 9
radio input "true"
click at [813, 349] on span "False" at bounding box center [825, 353] width 24 height 12
click at [810, 349] on input "False" at bounding box center [804, 353] width 11 height 9
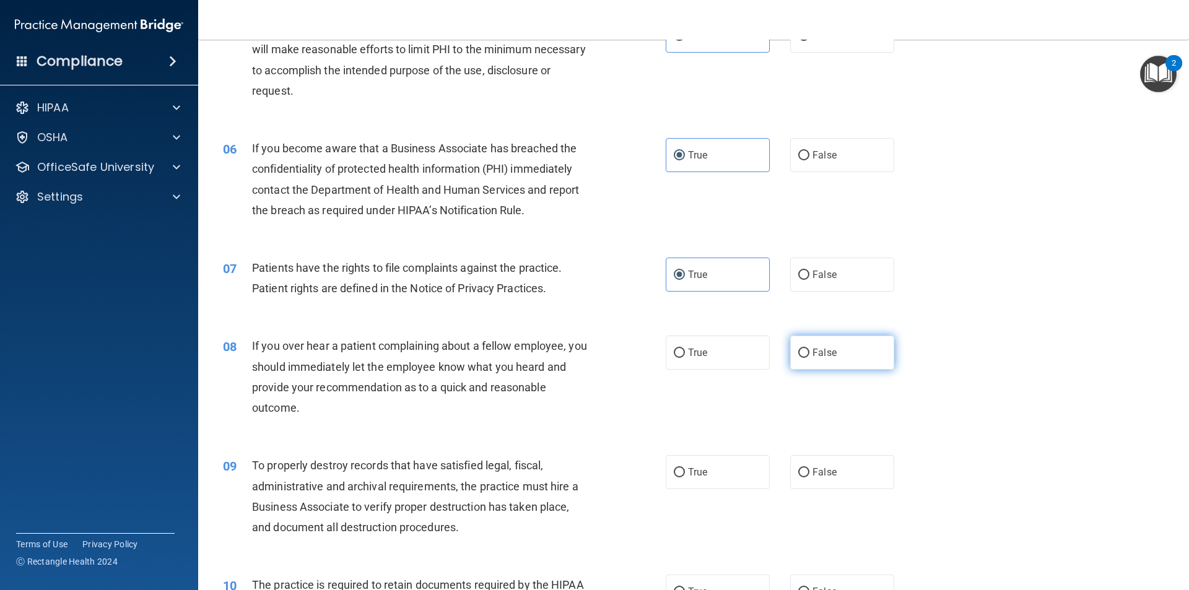
radio input "true"
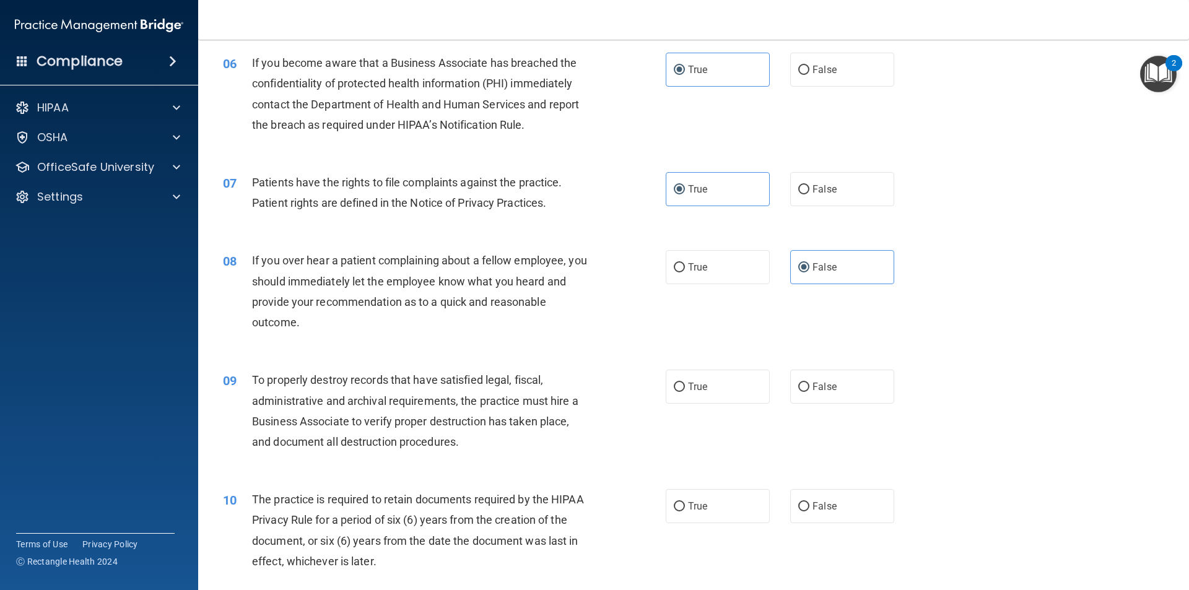
scroll to position [620, 0]
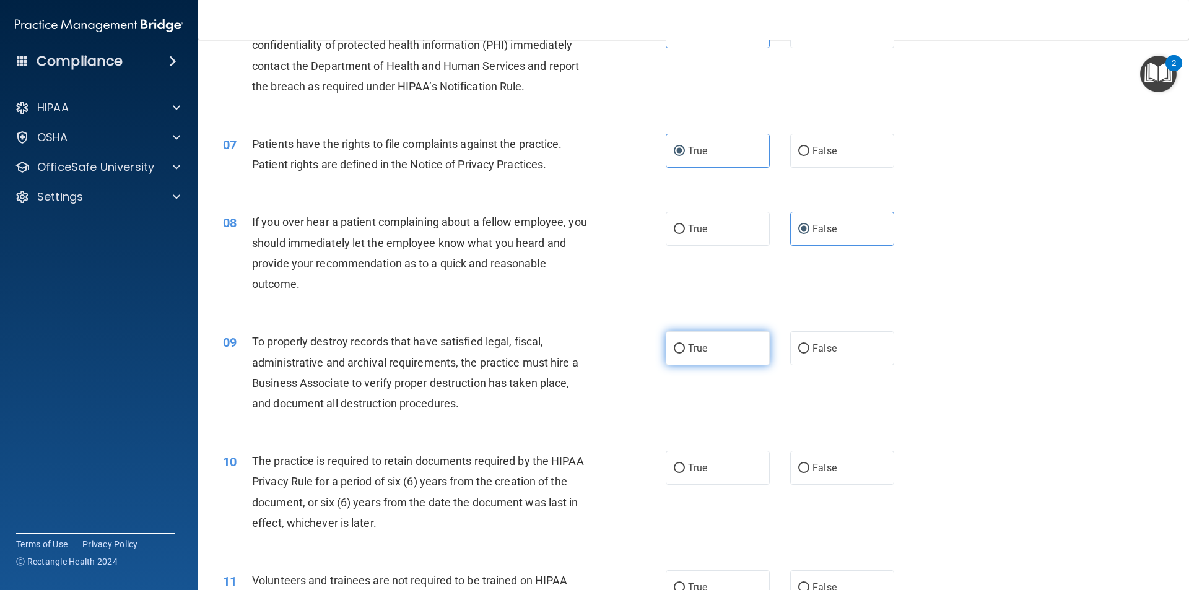
click at [748, 344] on label "True" at bounding box center [718, 348] width 104 height 34
click at [685, 344] on input "True" at bounding box center [679, 348] width 11 height 9
radio input "true"
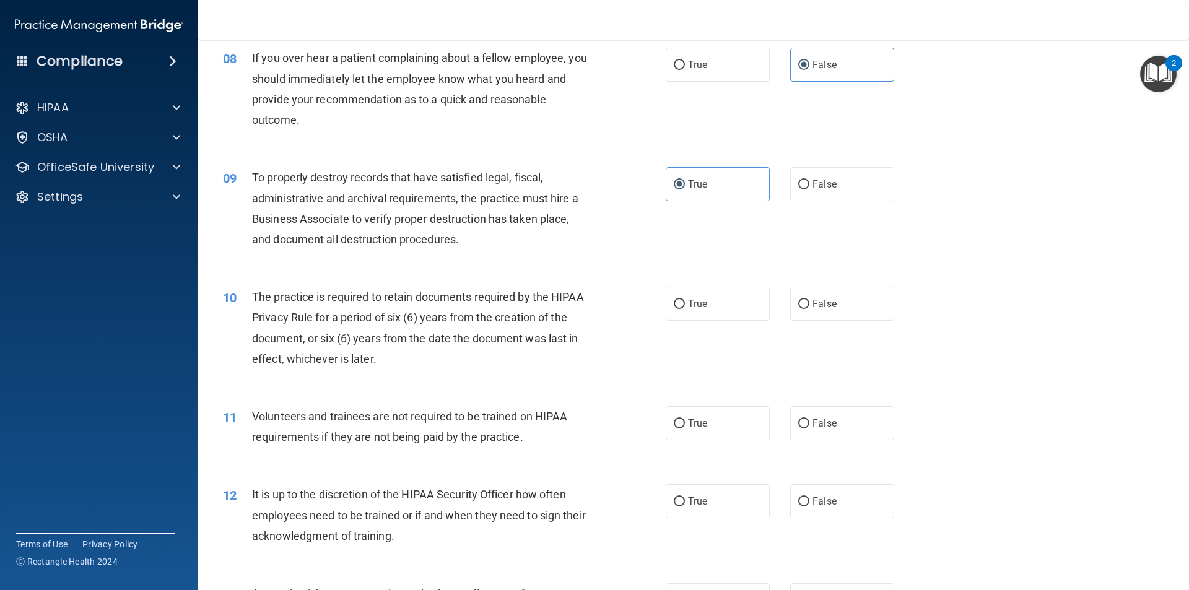
scroll to position [805, 0]
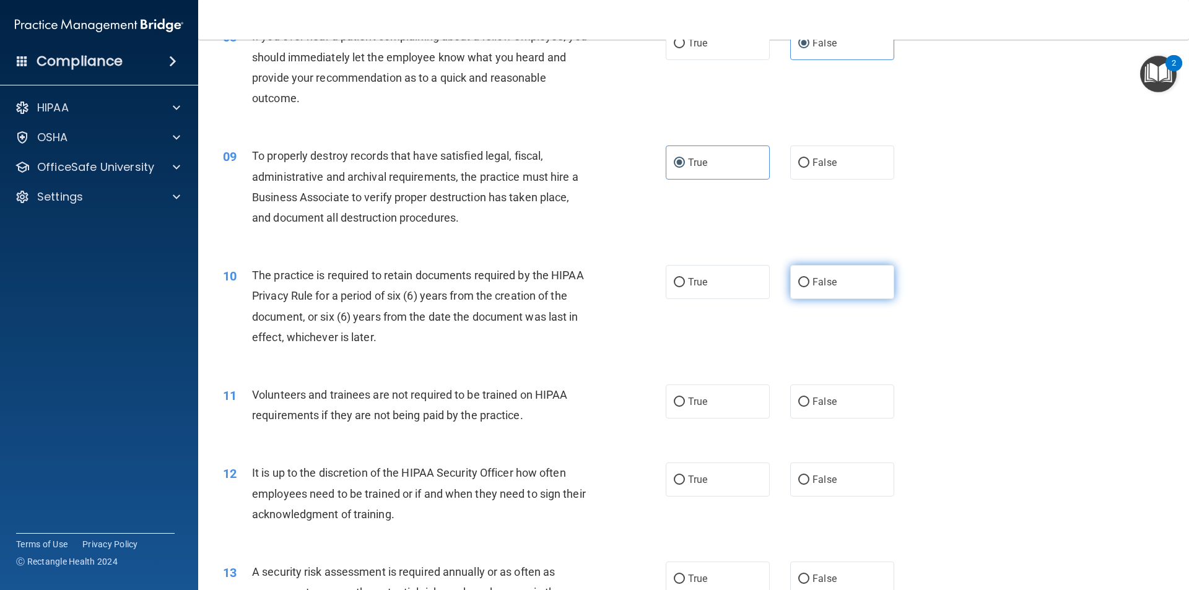
click at [855, 279] on label "False" at bounding box center [842, 282] width 104 height 34
click at [810, 279] on input "False" at bounding box center [804, 282] width 11 height 9
radio input "true"
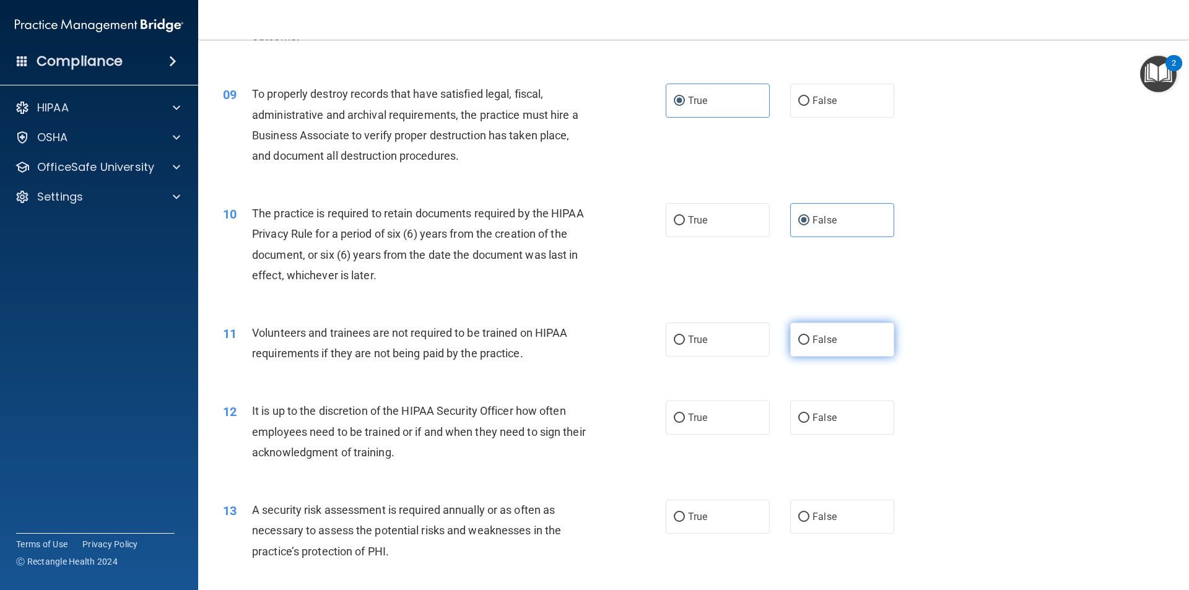
click at [820, 344] on span "False" at bounding box center [825, 340] width 24 height 12
click at [810, 344] on input "False" at bounding box center [804, 340] width 11 height 9
radio input "true"
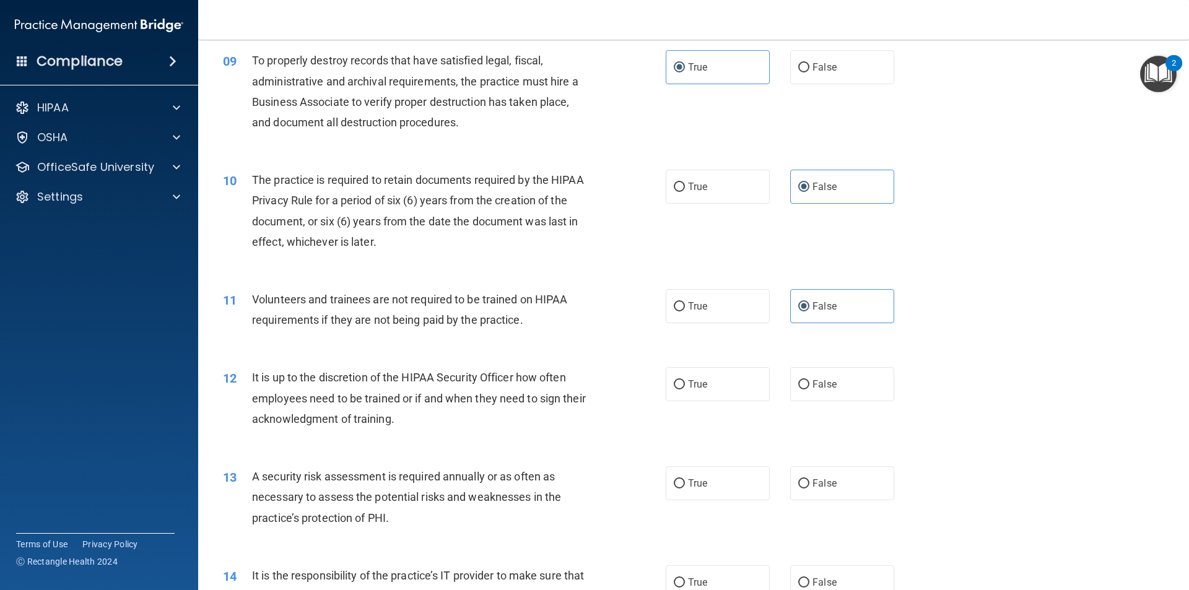
scroll to position [929, 0]
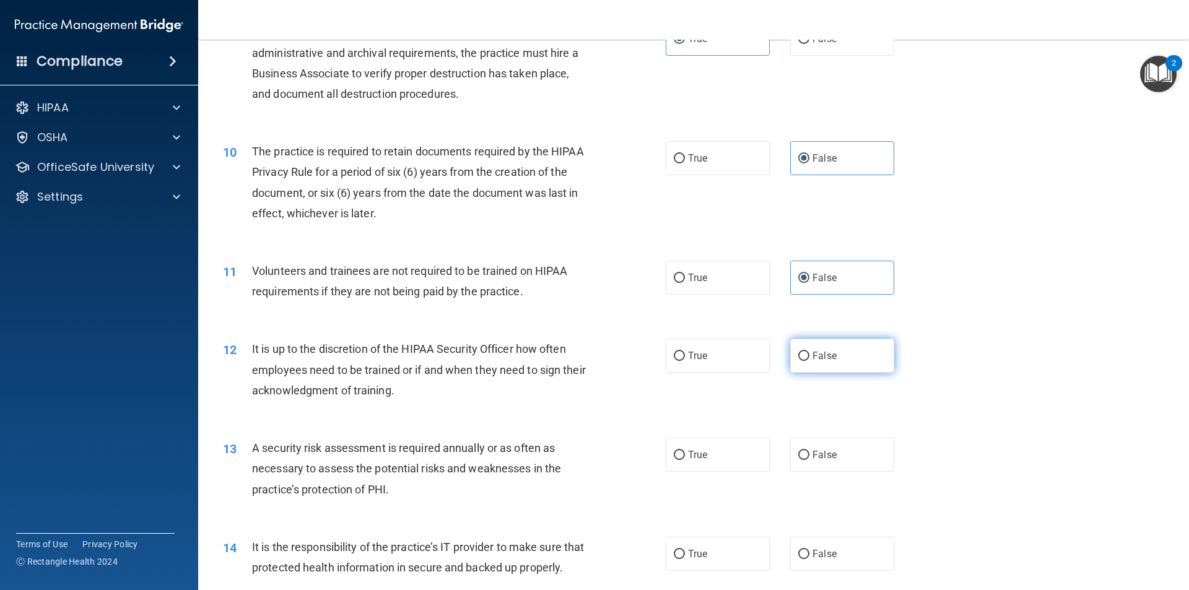
click at [847, 361] on label "False" at bounding box center [842, 356] width 104 height 34
click at [810, 361] on input "False" at bounding box center [804, 356] width 11 height 9
radio input "true"
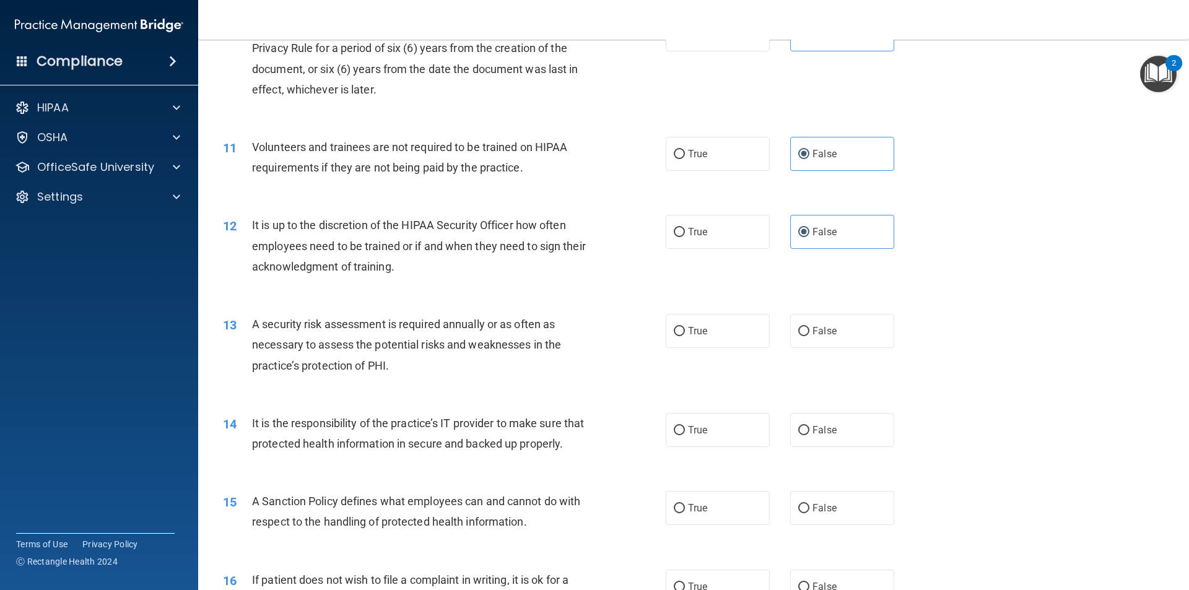
scroll to position [1115, 0]
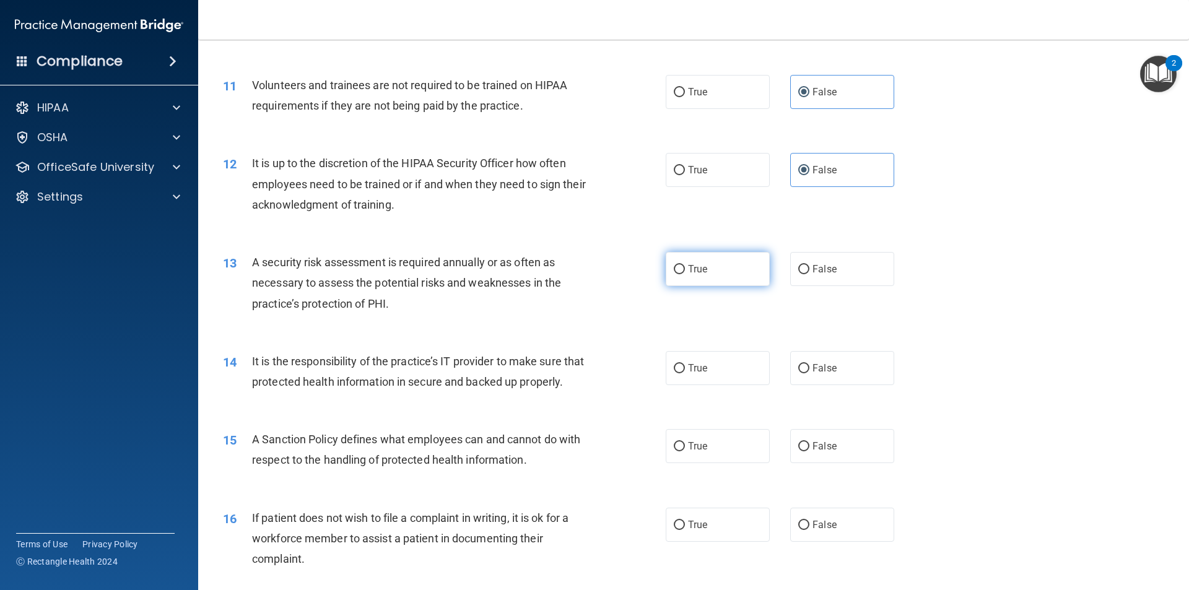
click at [726, 271] on label "True" at bounding box center [718, 269] width 104 height 34
click at [685, 271] on input "True" at bounding box center [679, 269] width 11 height 9
radio input "true"
click at [691, 368] on span "True" at bounding box center [697, 368] width 19 height 12
click at [685, 368] on input "True" at bounding box center [679, 368] width 11 height 9
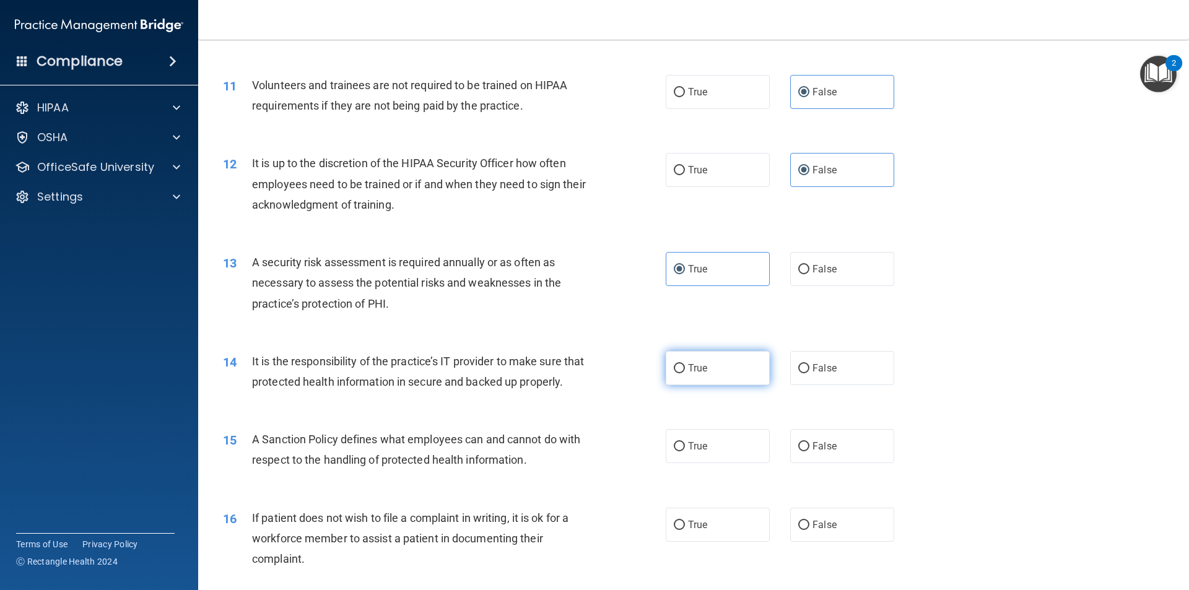
radio input "true"
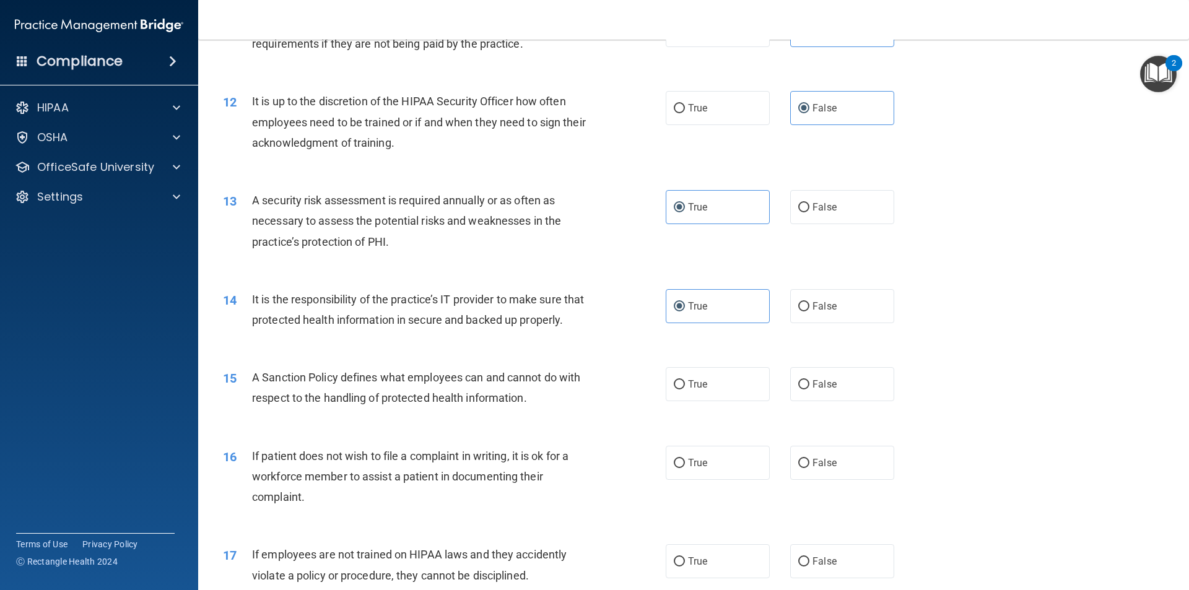
scroll to position [1239, 0]
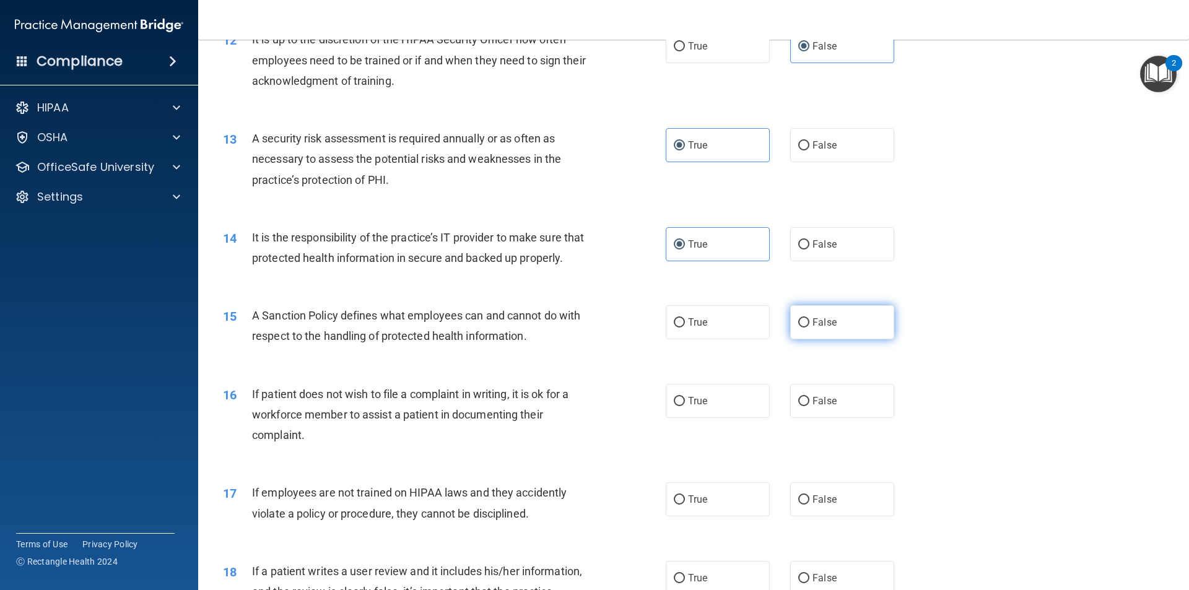
click at [821, 339] on label "False" at bounding box center [842, 322] width 104 height 34
click at [810, 328] on input "False" at bounding box center [804, 322] width 11 height 9
radio input "true"
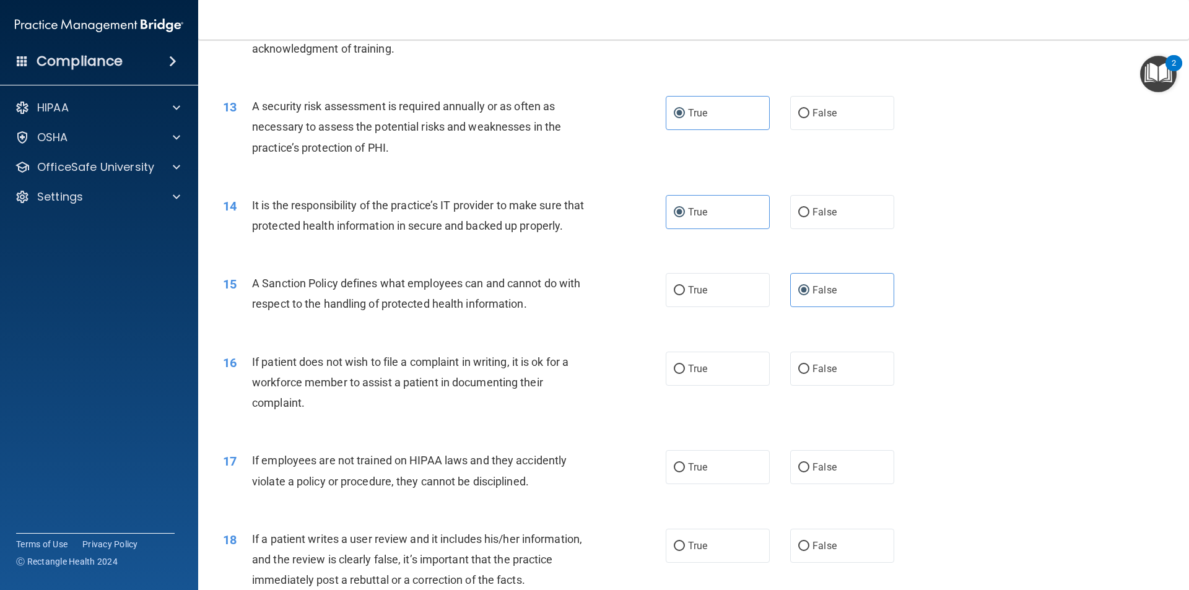
scroll to position [1301, 0]
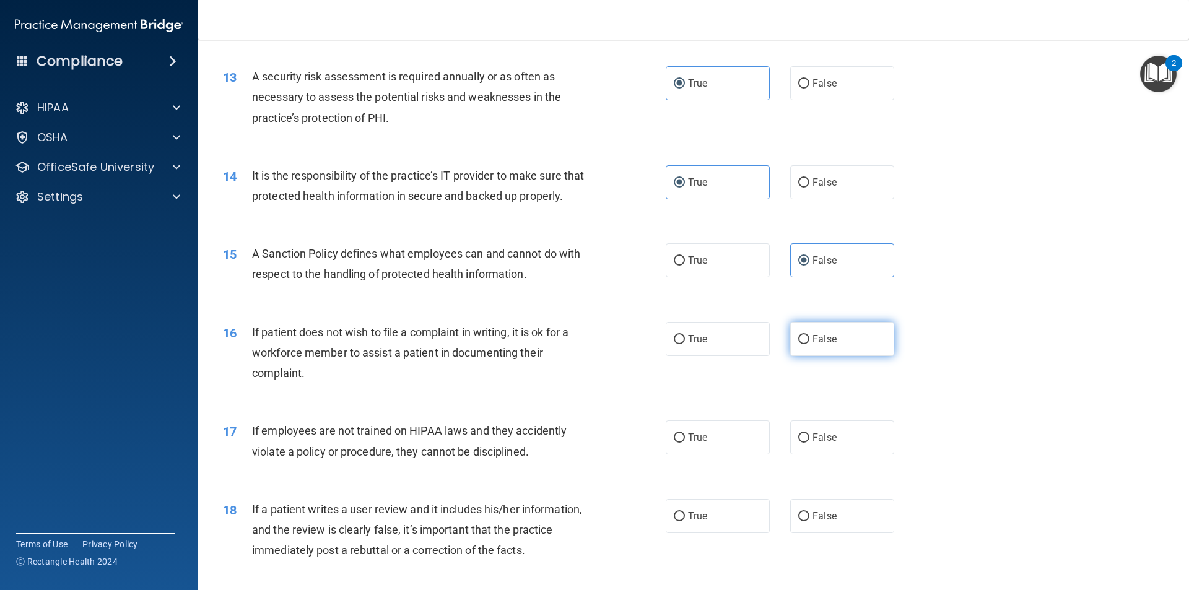
click at [843, 356] on label "False" at bounding box center [842, 339] width 104 height 34
click at [810, 344] on input "False" at bounding box center [804, 339] width 11 height 9
radio input "true"
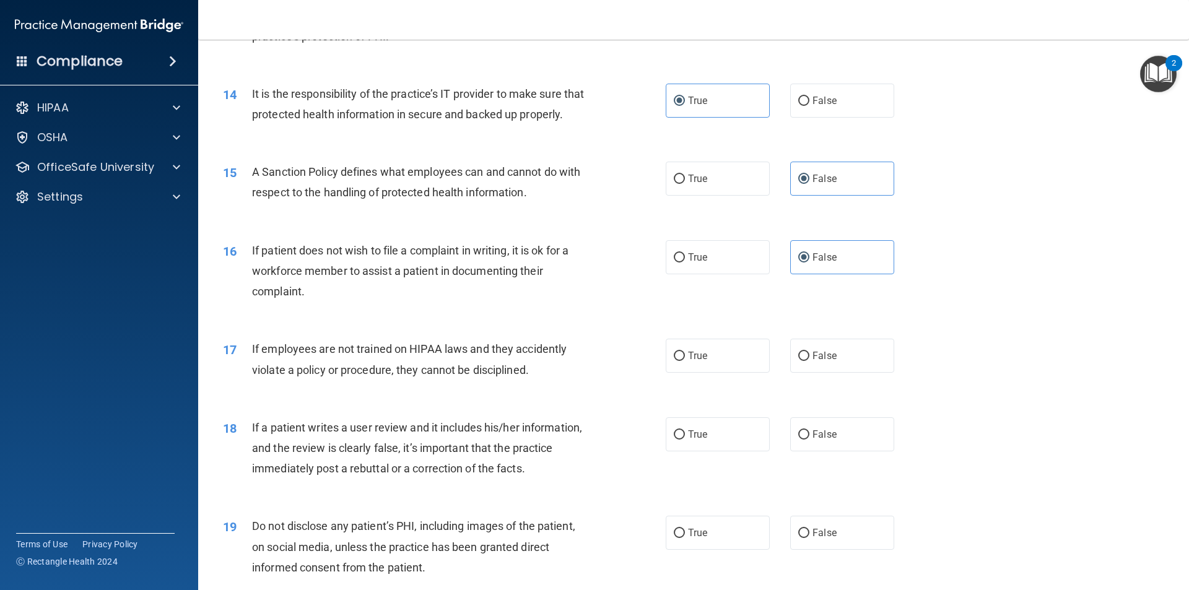
scroll to position [1411, 0]
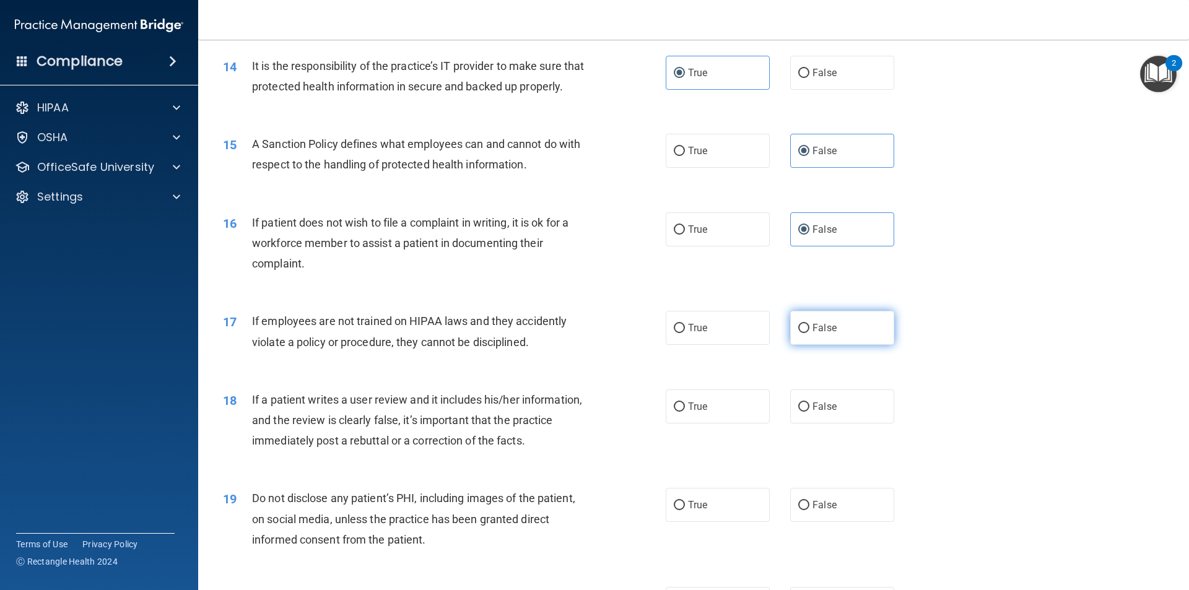
click at [861, 345] on label "False" at bounding box center [842, 328] width 104 height 34
click at [810, 333] on input "False" at bounding box center [804, 328] width 11 height 9
radio input "true"
click at [979, 374] on div "17 If employees are not trained on HIPAA laws and they accidently violate a pol…" at bounding box center [694, 335] width 960 height 78
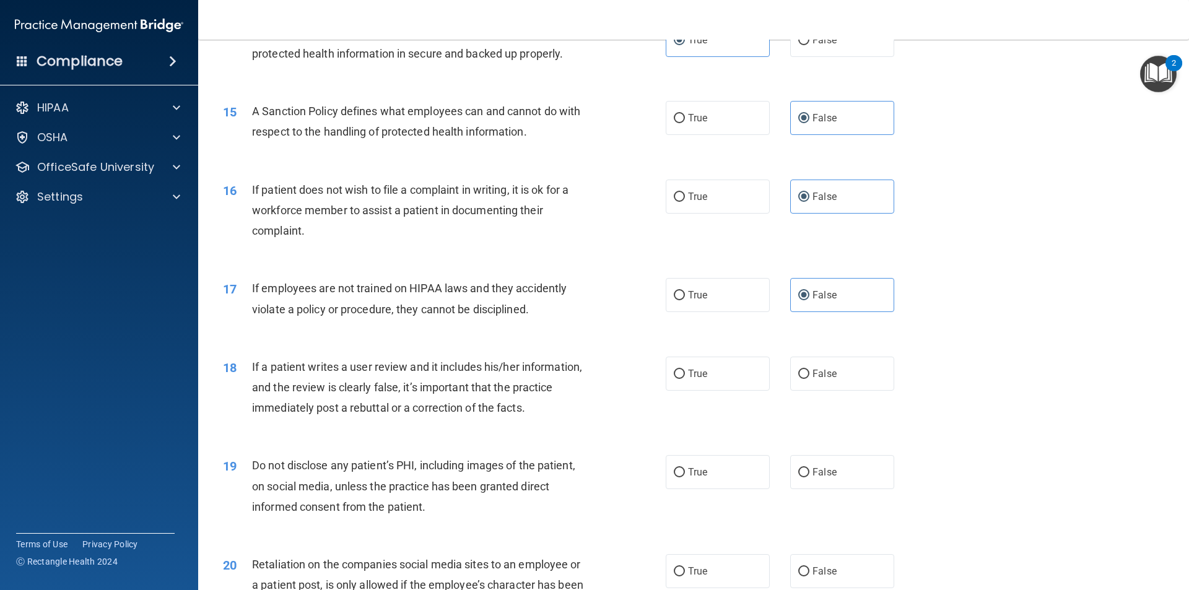
scroll to position [1473, 0]
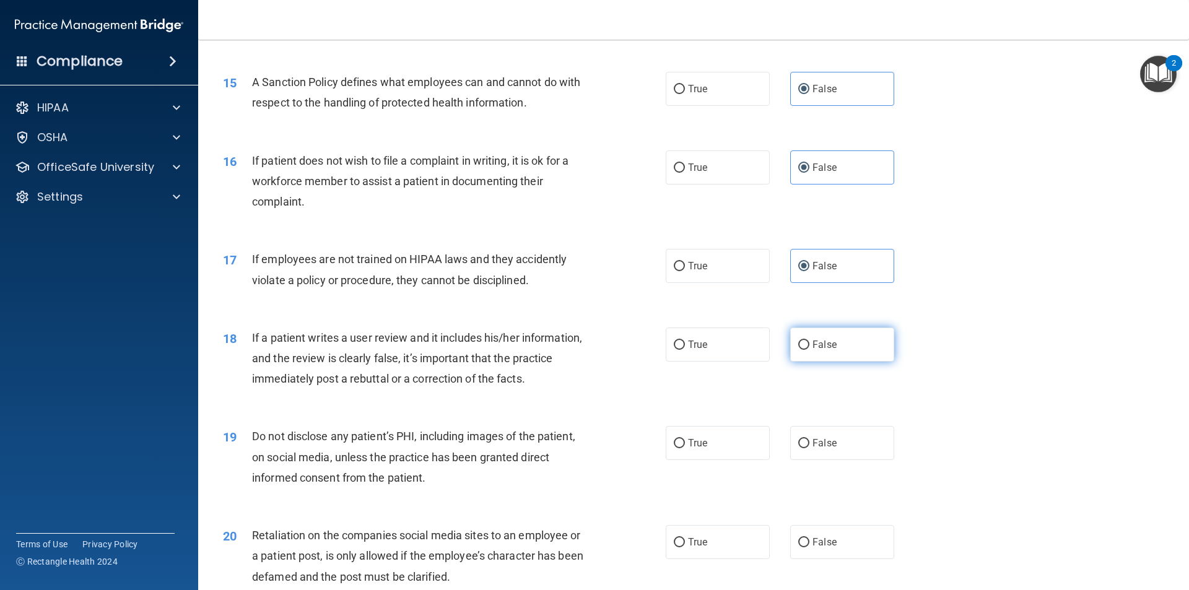
click at [816, 362] on label "False" at bounding box center [842, 345] width 104 height 34
click at [810, 350] on input "False" at bounding box center [804, 345] width 11 height 9
radio input "true"
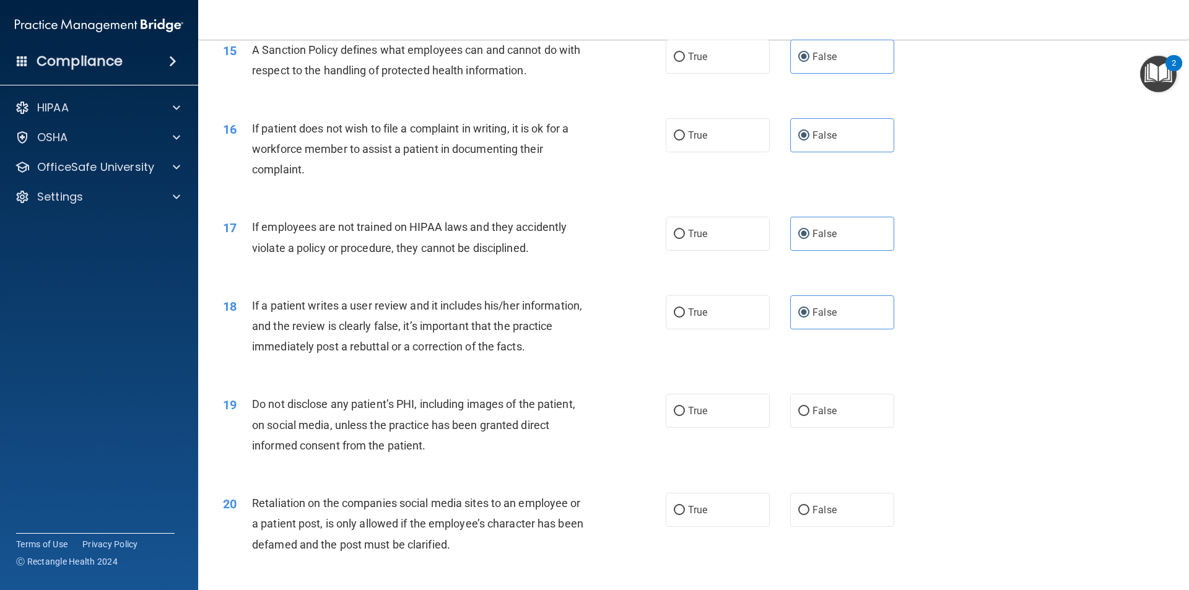
scroll to position [1535, 0]
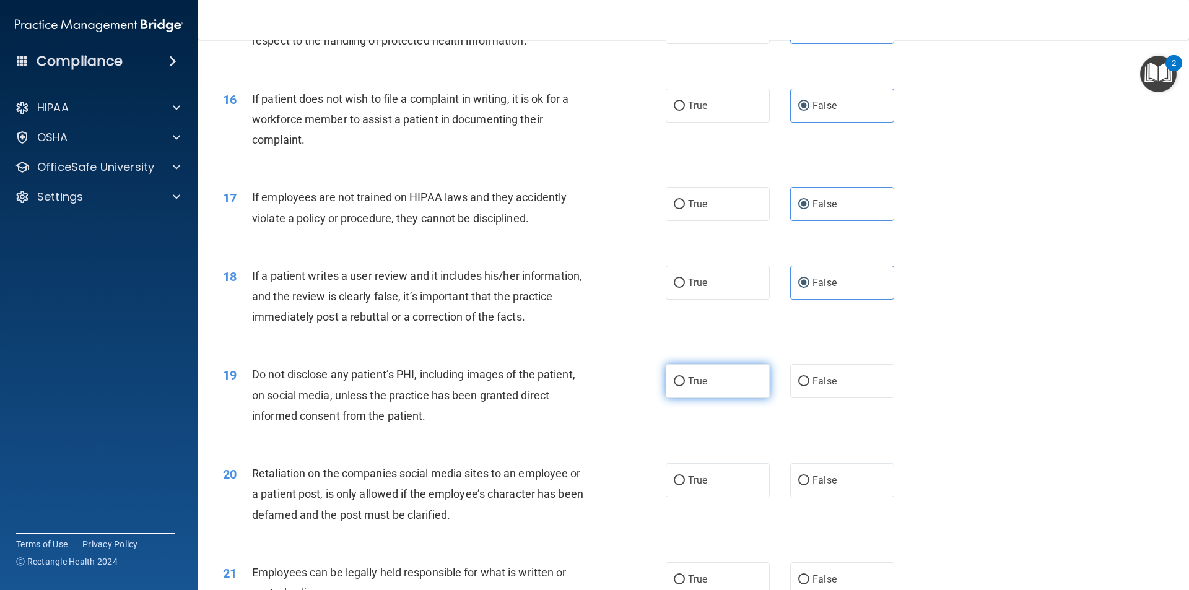
click at [730, 395] on label "True" at bounding box center [718, 381] width 104 height 34
click at [685, 387] on input "True" at bounding box center [679, 381] width 11 height 9
radio input "true"
click at [1075, 380] on div "19 Do not disclose any patient’s PHI, including images of the patient, on socia…" at bounding box center [694, 398] width 960 height 99
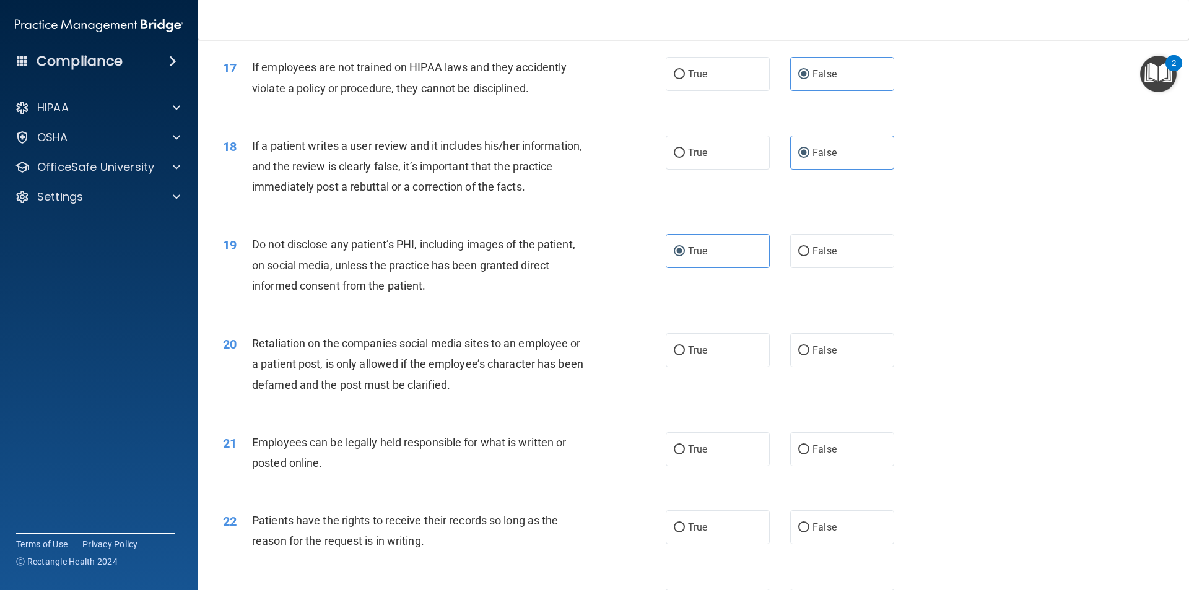
scroll to position [1720, 0]
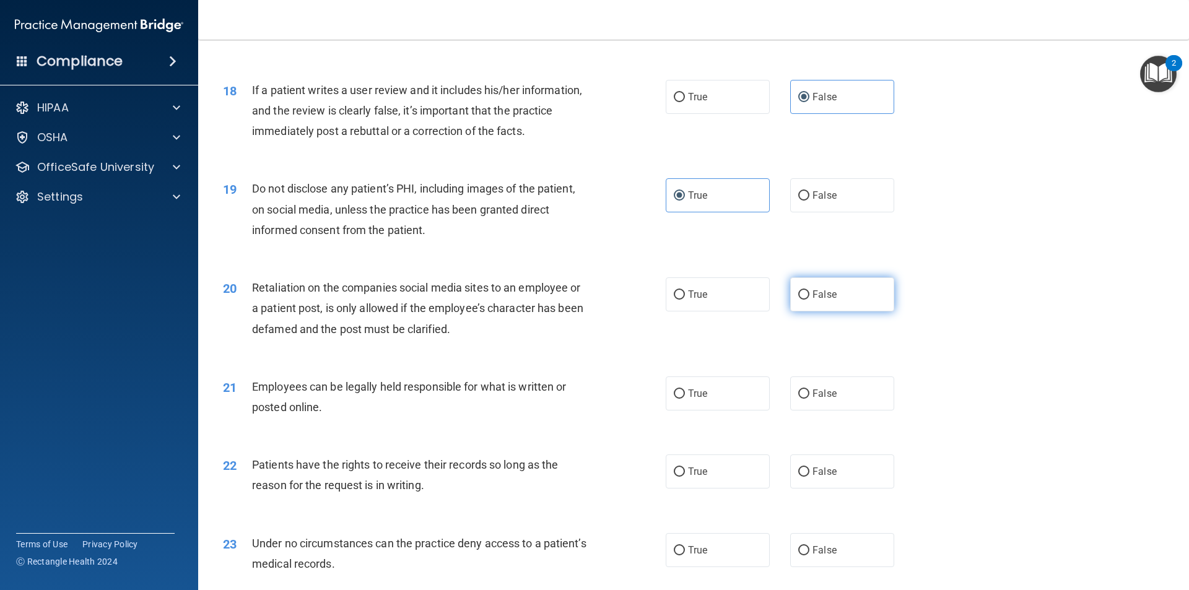
click at [853, 303] on label "False" at bounding box center [842, 295] width 104 height 34
click at [810, 300] on input "False" at bounding box center [804, 295] width 11 height 9
radio input "true"
click at [715, 411] on label "True" at bounding box center [718, 394] width 104 height 34
click at [685, 399] on input "True" at bounding box center [679, 394] width 11 height 9
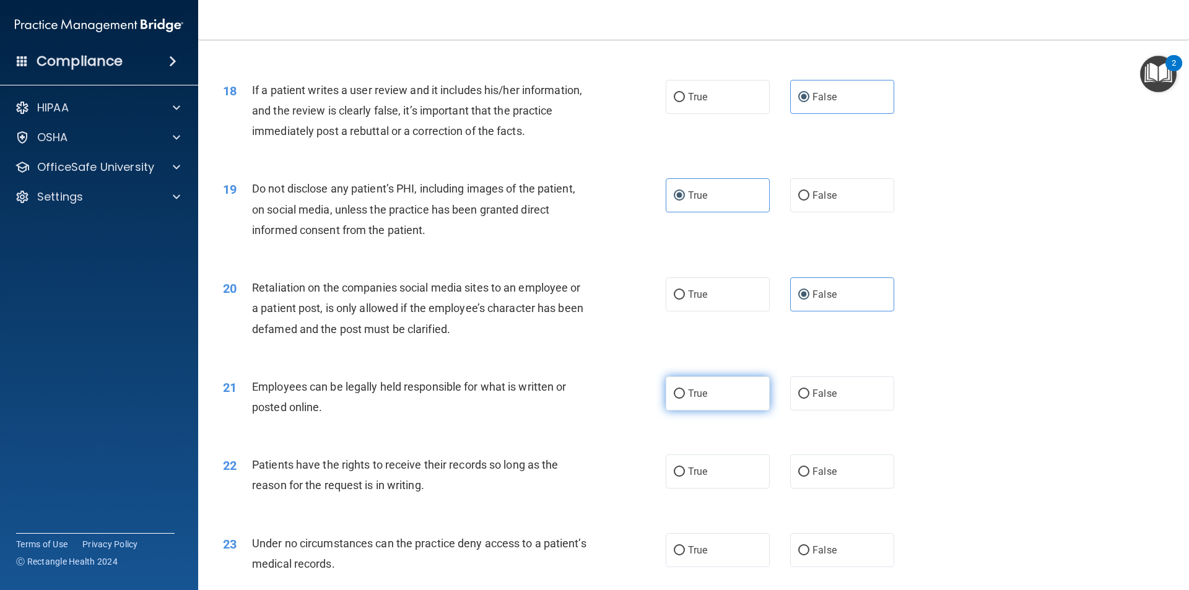
radio input "true"
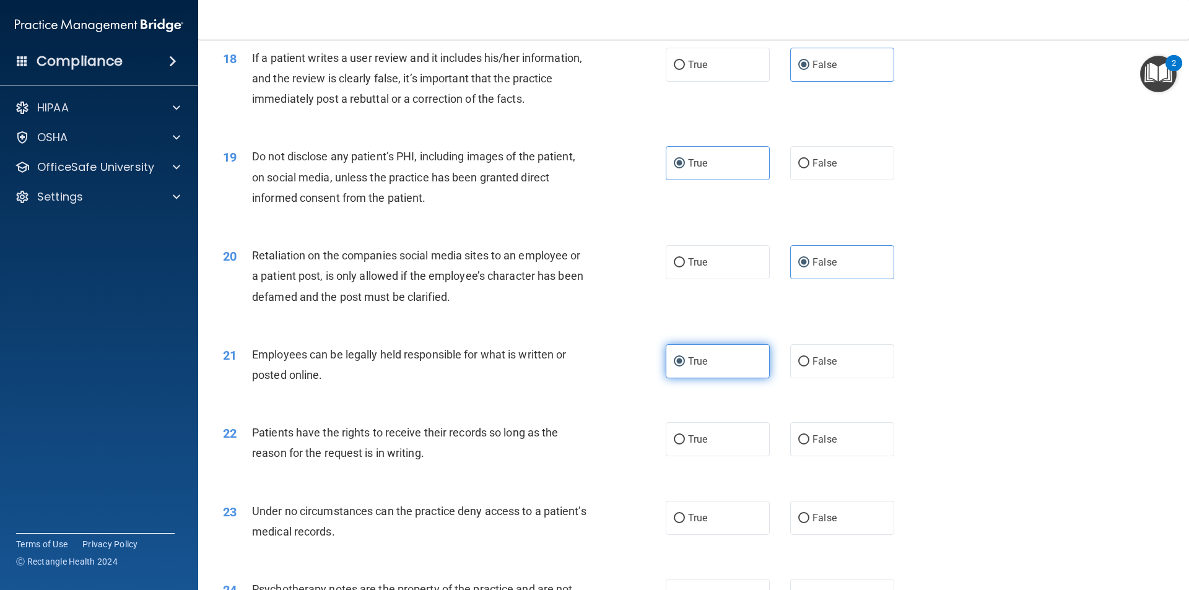
scroll to position [1782, 0]
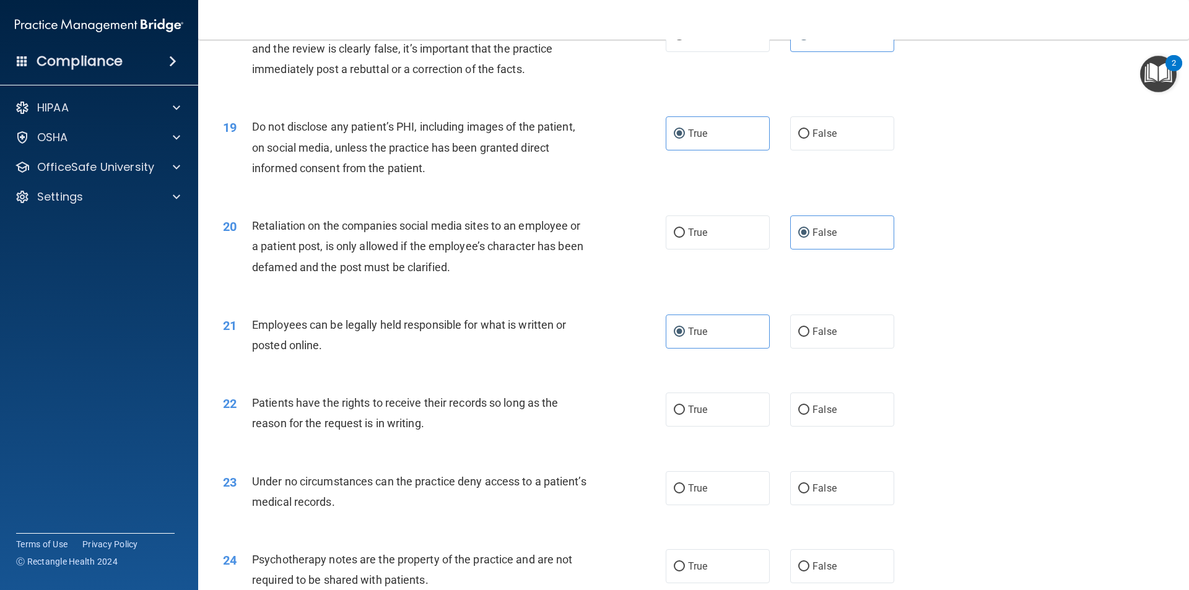
click at [600, 440] on div "22 Patients have the rights to receive their records so long as the reason for …" at bounding box center [444, 416] width 480 height 47
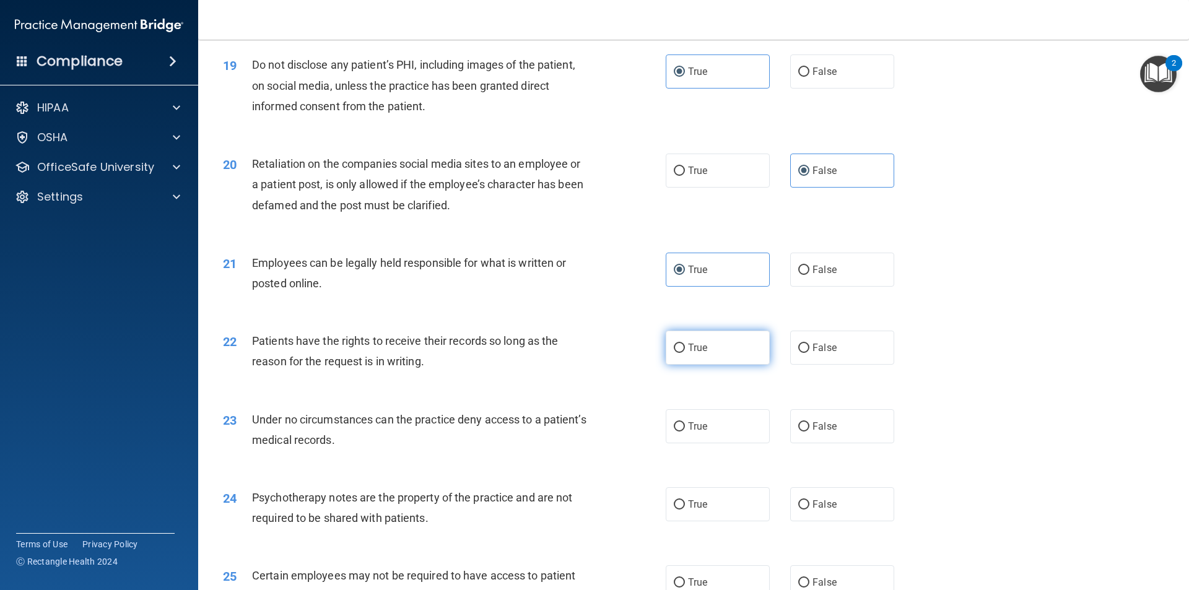
click at [720, 353] on label "True" at bounding box center [718, 348] width 104 height 34
click at [685, 353] on input "True" at bounding box center [679, 348] width 11 height 9
radio input "true"
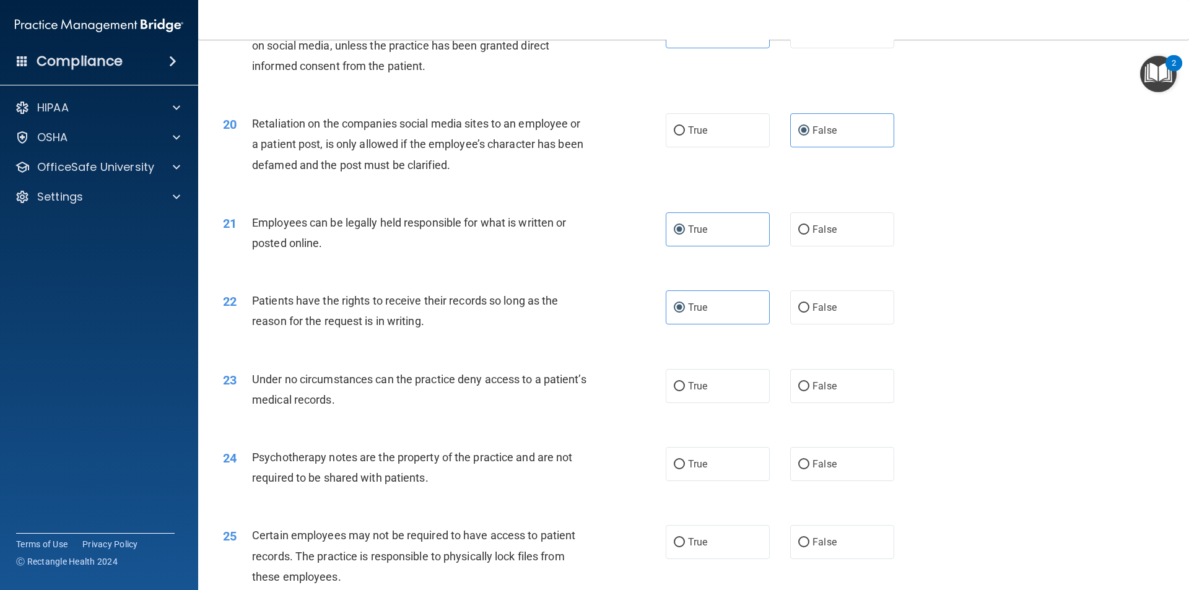
scroll to position [1906, 0]
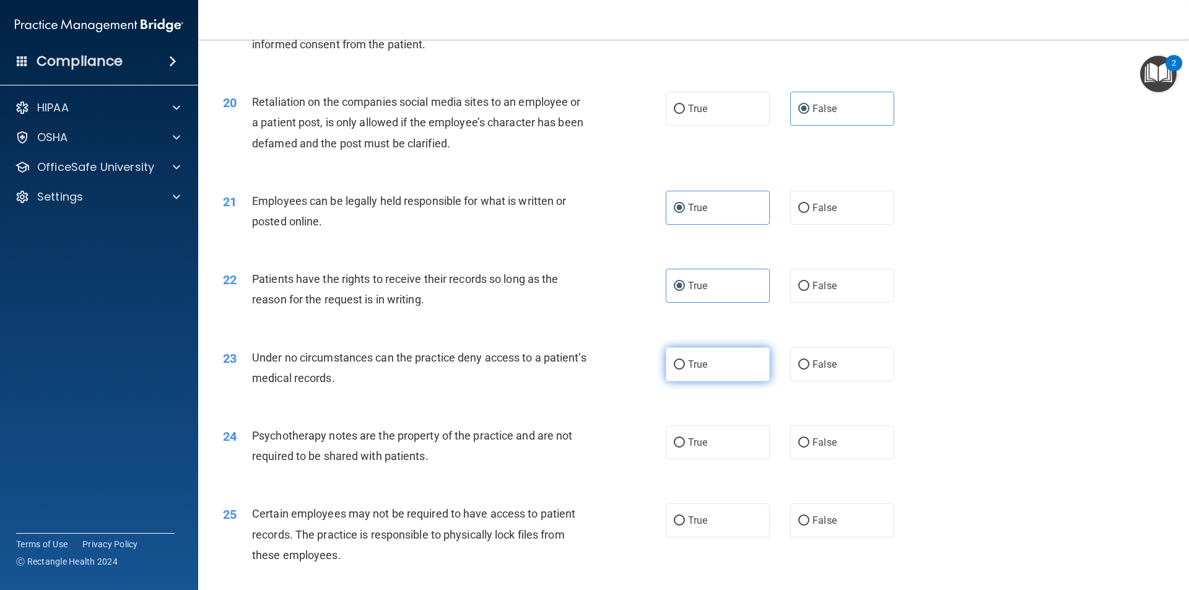
click at [675, 370] on input "True" at bounding box center [679, 365] width 11 height 9
radio input "true"
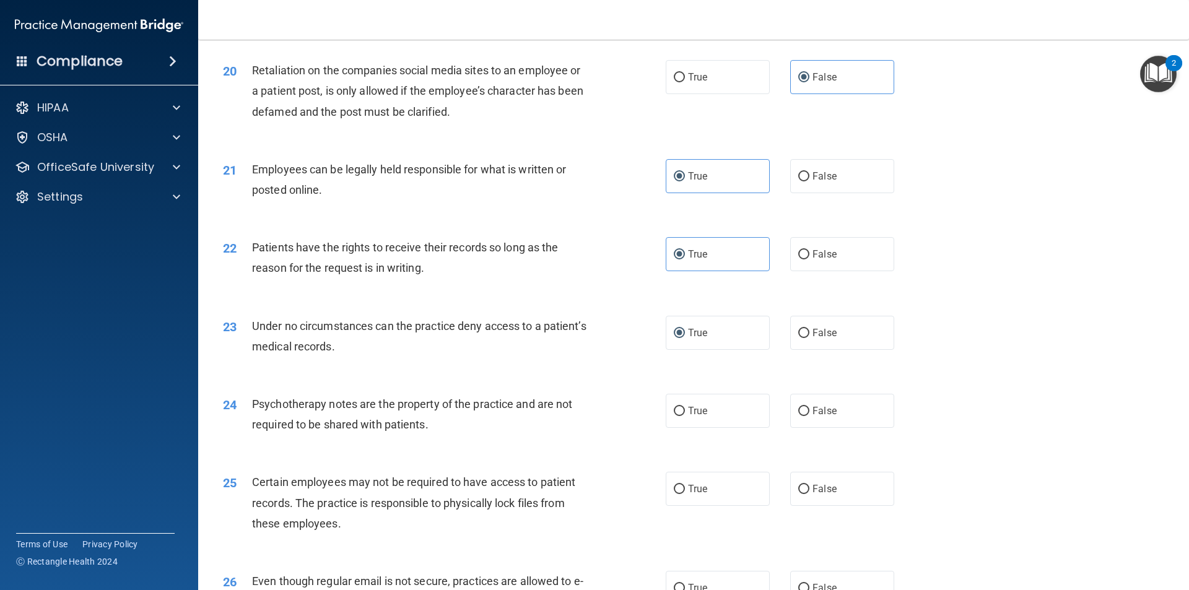
scroll to position [1968, 0]
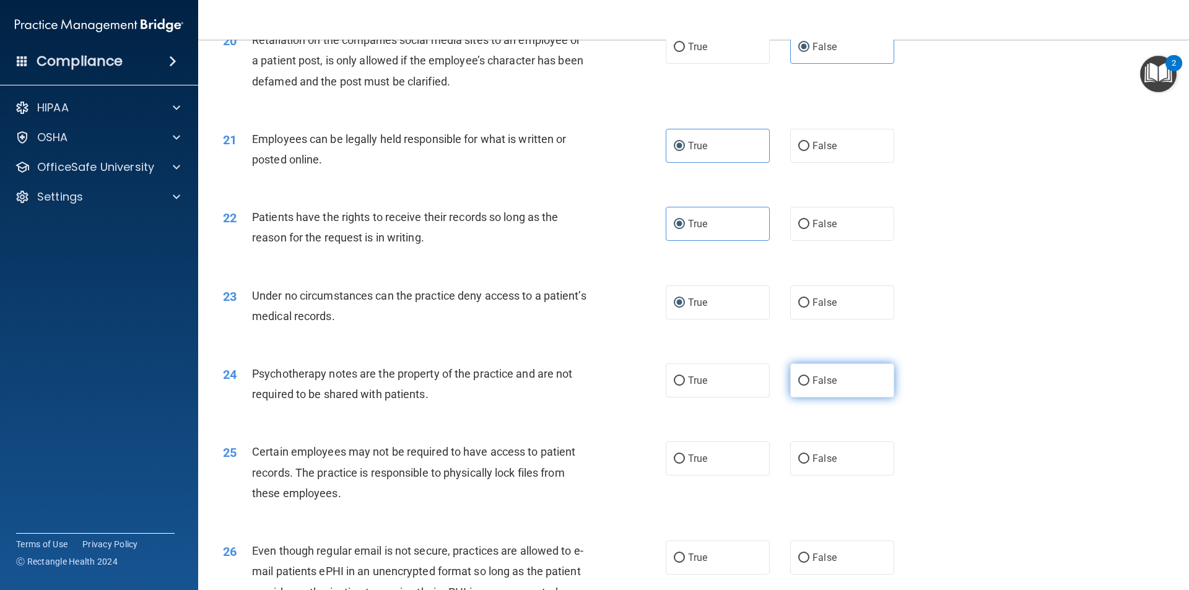
click at [855, 390] on label "False" at bounding box center [842, 381] width 104 height 34
click at [810, 386] on input "False" at bounding box center [804, 381] width 11 height 9
radio input "true"
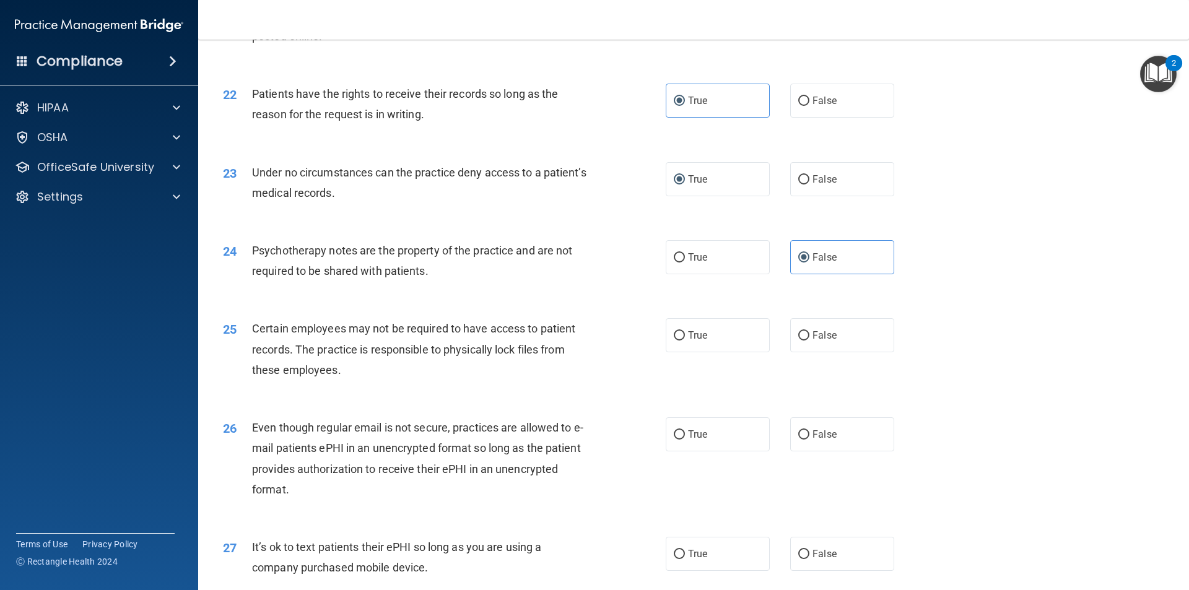
scroll to position [2092, 0]
click at [683, 352] on label "True" at bounding box center [718, 335] width 104 height 34
click at [683, 340] on input "True" at bounding box center [679, 335] width 11 height 9
radio input "true"
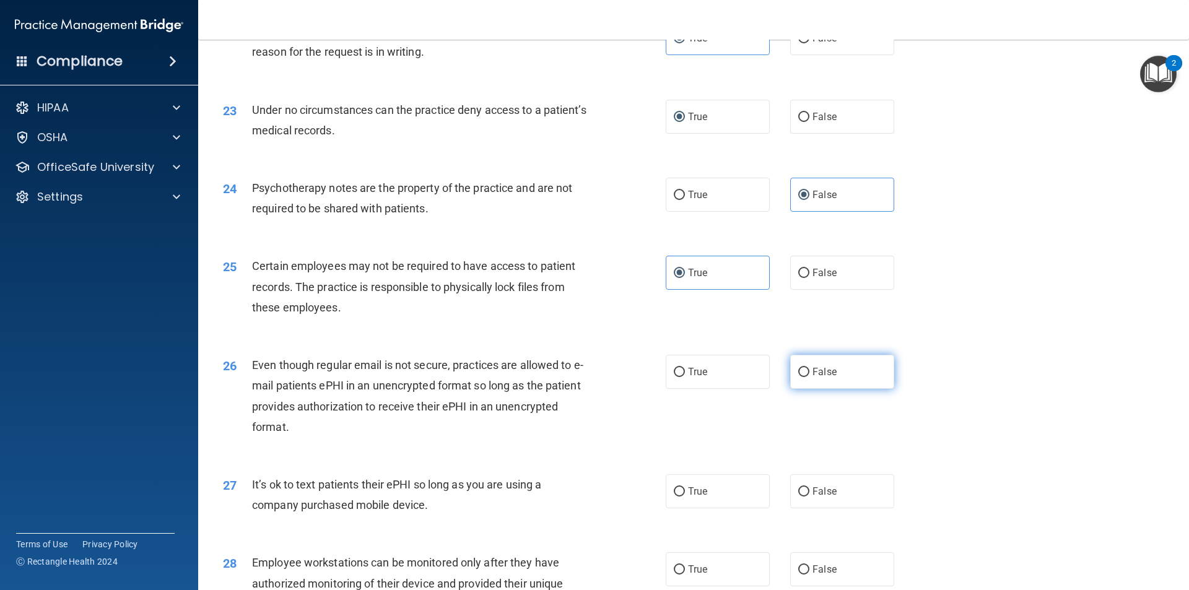
click at [813, 378] on span "False" at bounding box center [825, 372] width 24 height 12
click at [810, 377] on input "False" at bounding box center [804, 372] width 11 height 9
radio input "true"
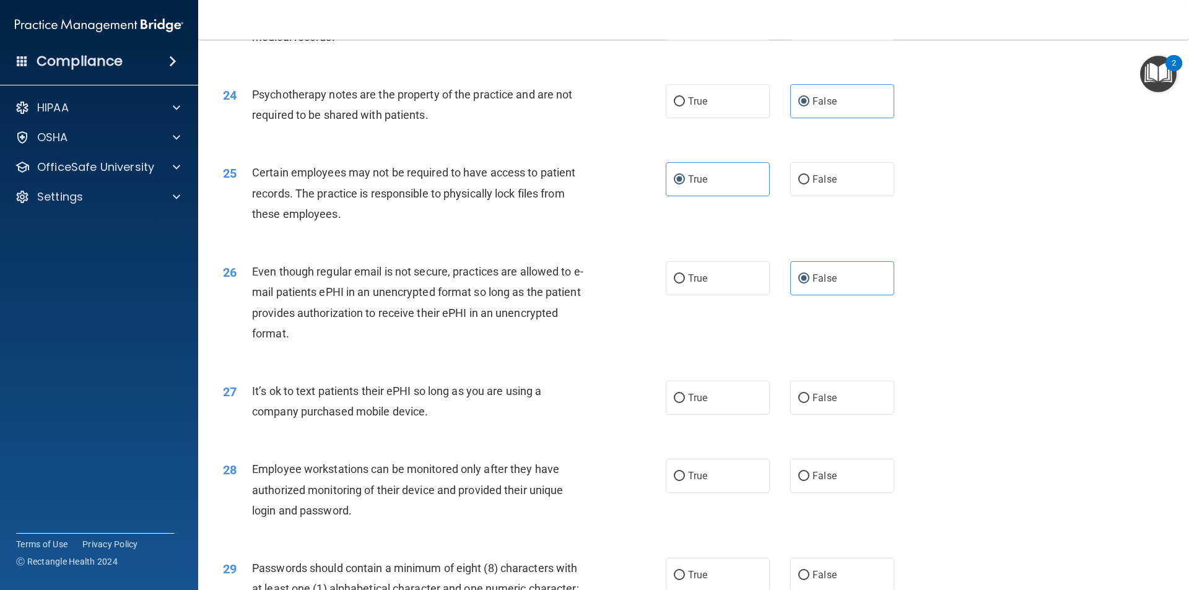
scroll to position [2278, 0]
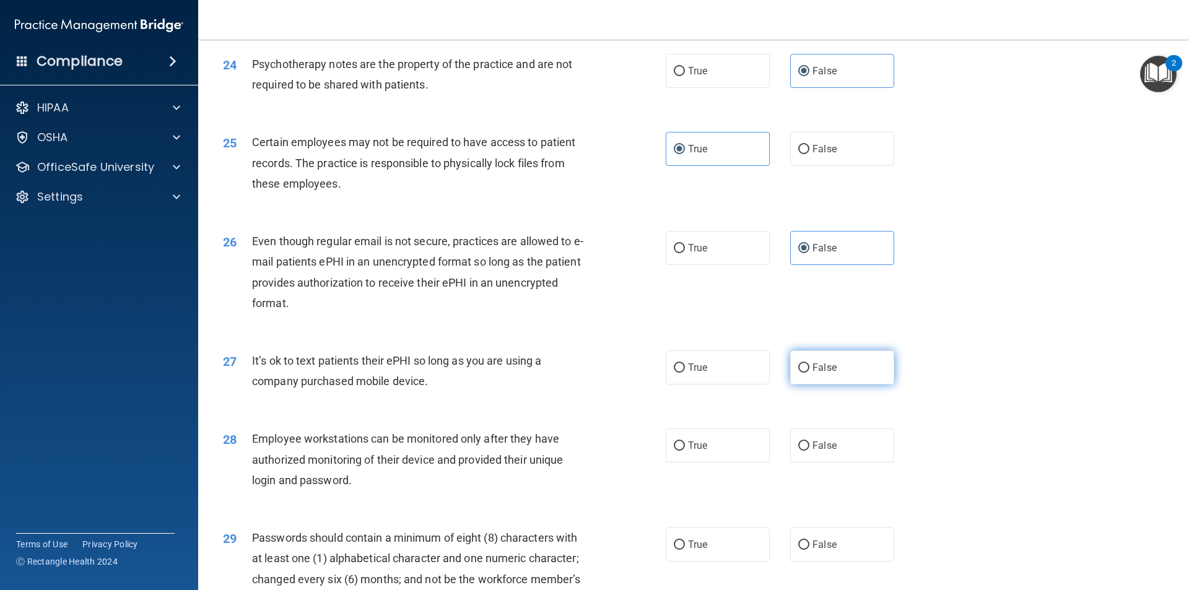
click at [850, 375] on label "False" at bounding box center [842, 368] width 104 height 34
click at [810, 373] on input "False" at bounding box center [804, 368] width 11 height 9
radio input "true"
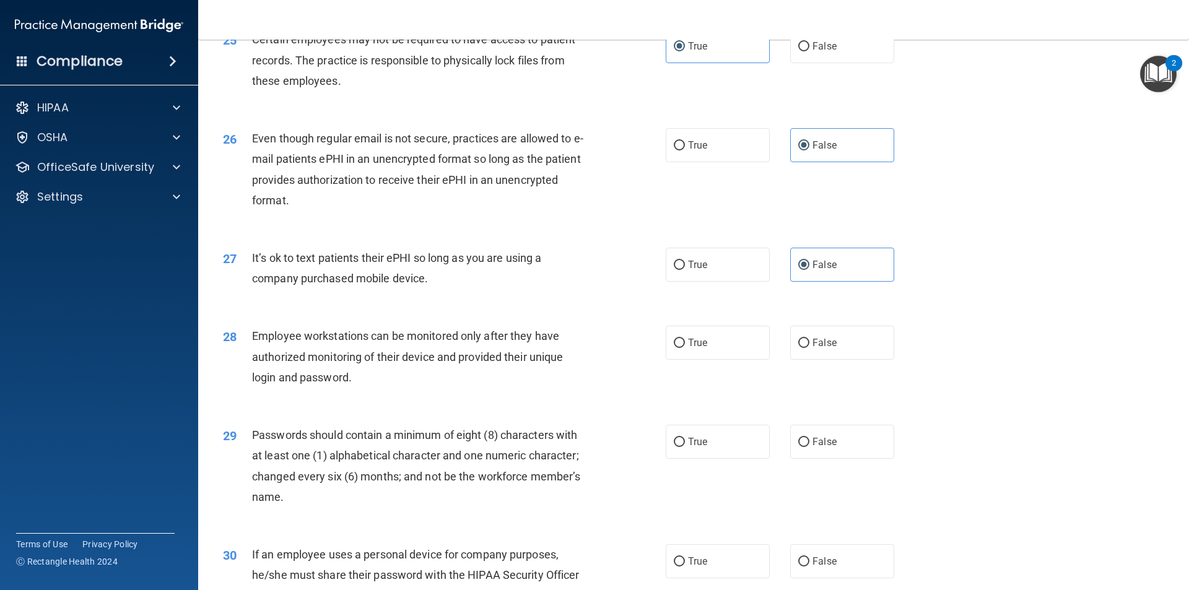
scroll to position [2402, 0]
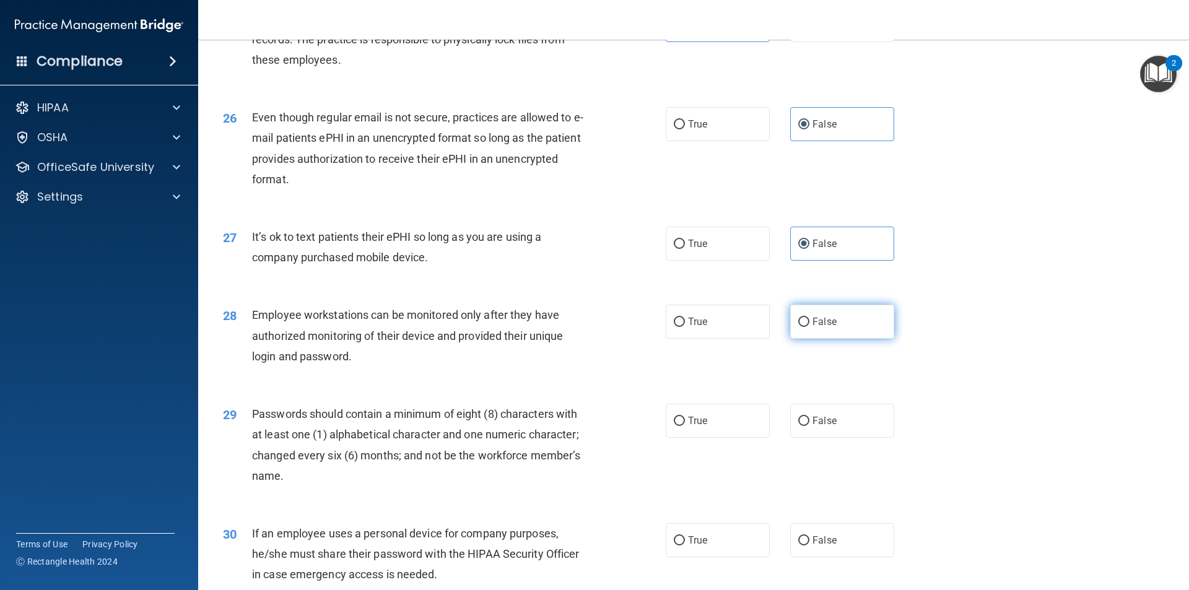
click at [838, 339] on label "False" at bounding box center [842, 322] width 104 height 34
click at [810, 327] on input "False" at bounding box center [804, 322] width 11 height 9
radio input "true"
click at [714, 438] on label "True" at bounding box center [718, 421] width 104 height 34
click at [685, 426] on input "True" at bounding box center [679, 421] width 11 height 9
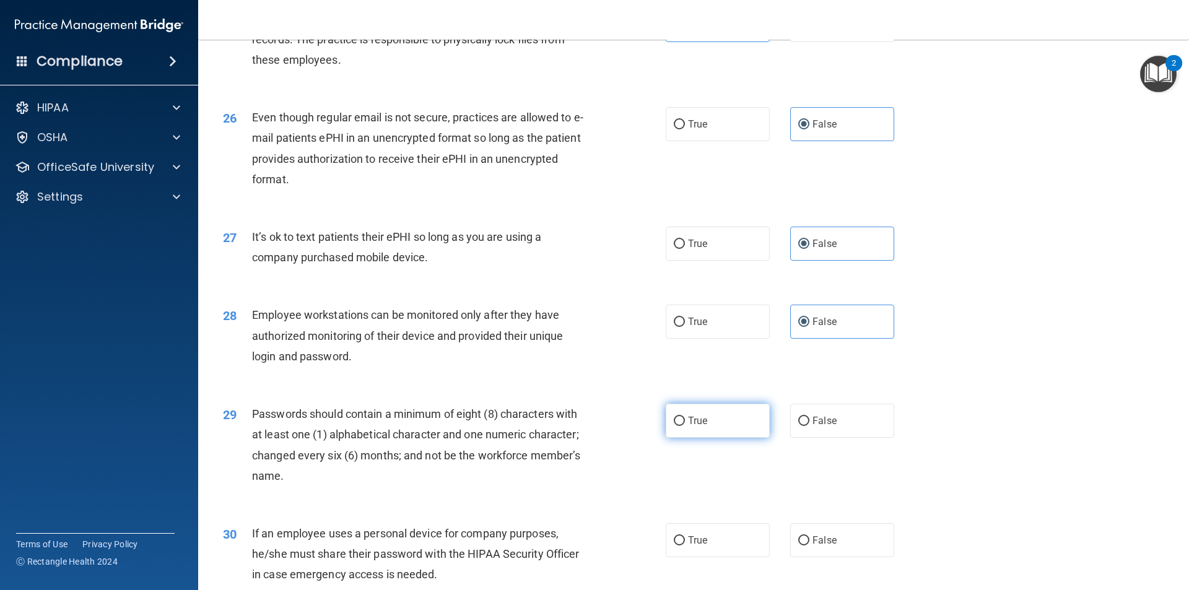
radio input "true"
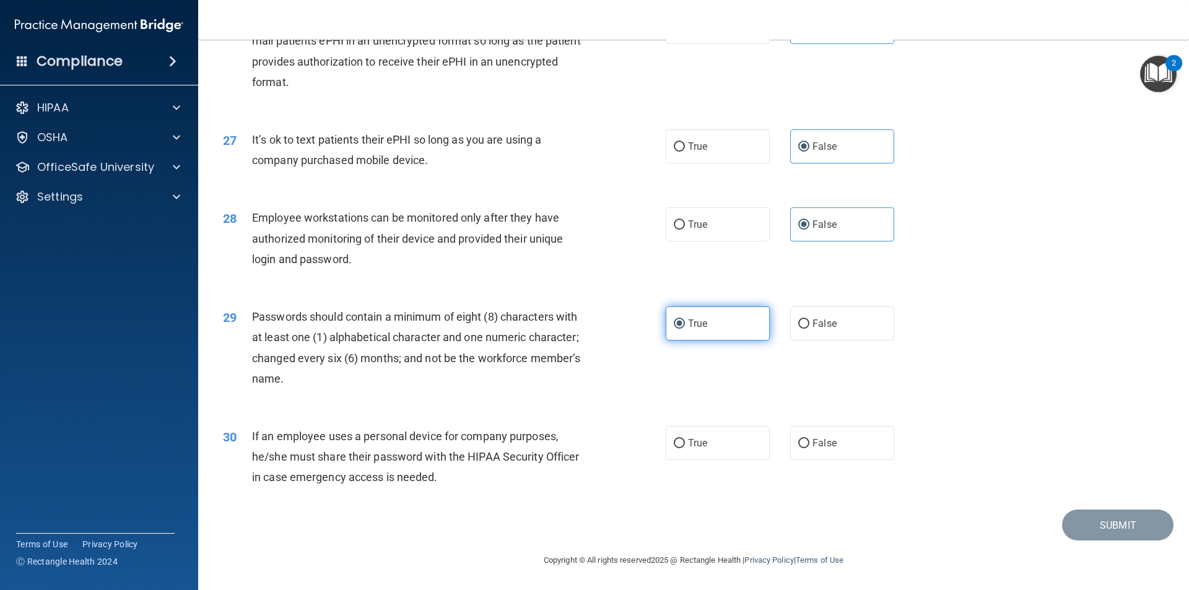
scroll to position [2520, 0]
click at [719, 445] on label "True" at bounding box center [718, 443] width 104 height 34
click at [685, 445] on input "True" at bounding box center [679, 443] width 11 height 9
radio input "true"
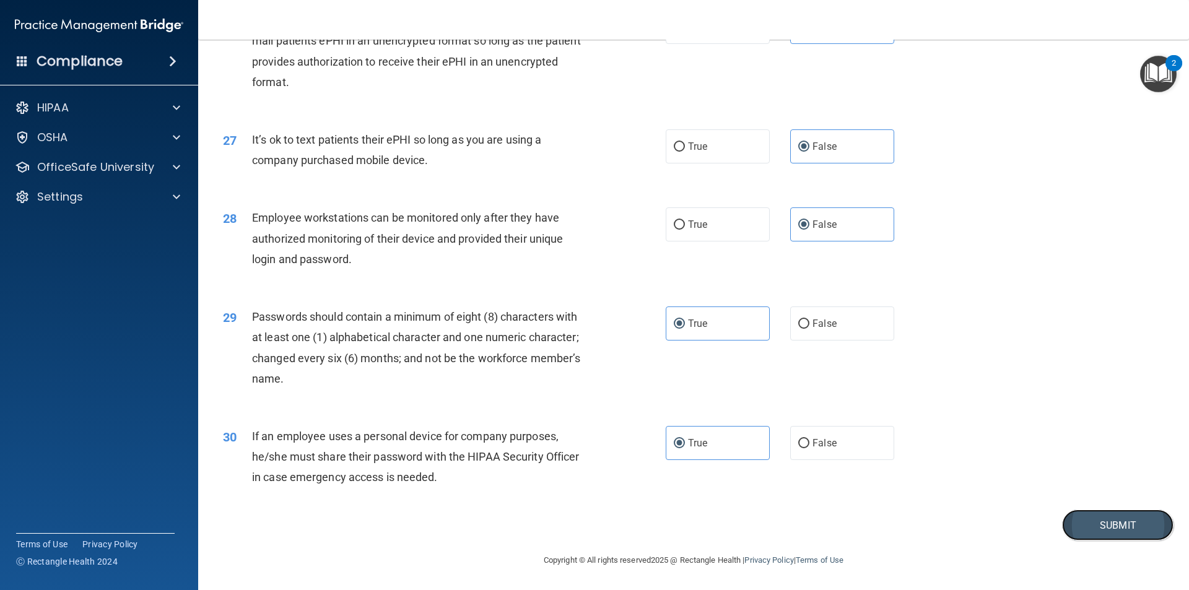
click at [1108, 529] on button "Submit" at bounding box center [1118, 526] width 112 height 32
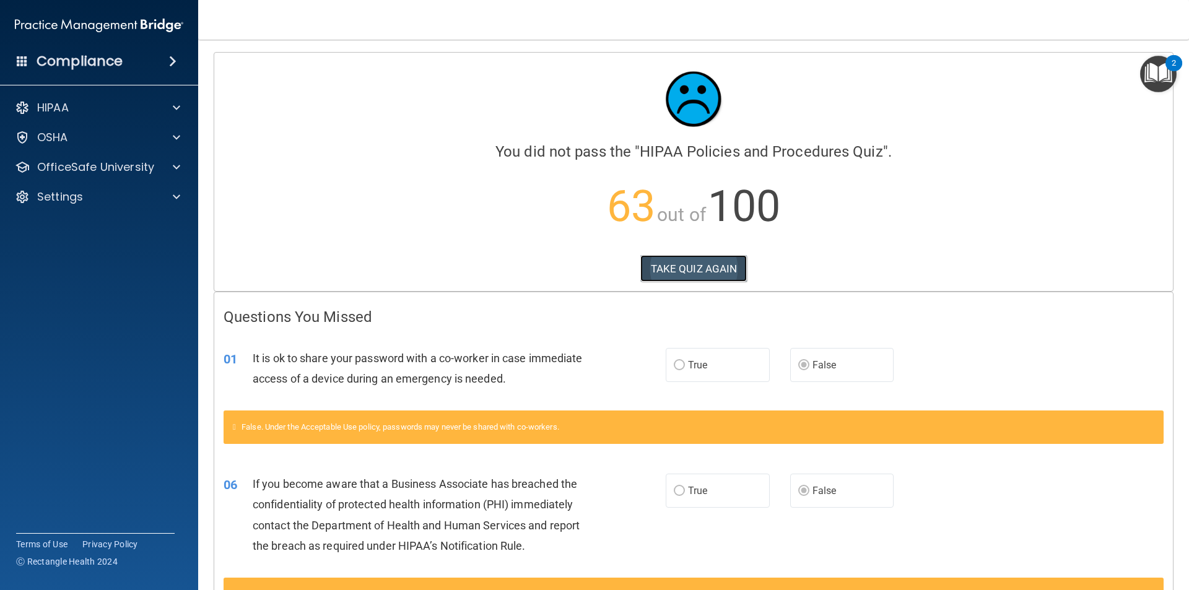
click at [695, 261] on button "TAKE QUIZ AGAIN" at bounding box center [694, 268] width 107 height 27
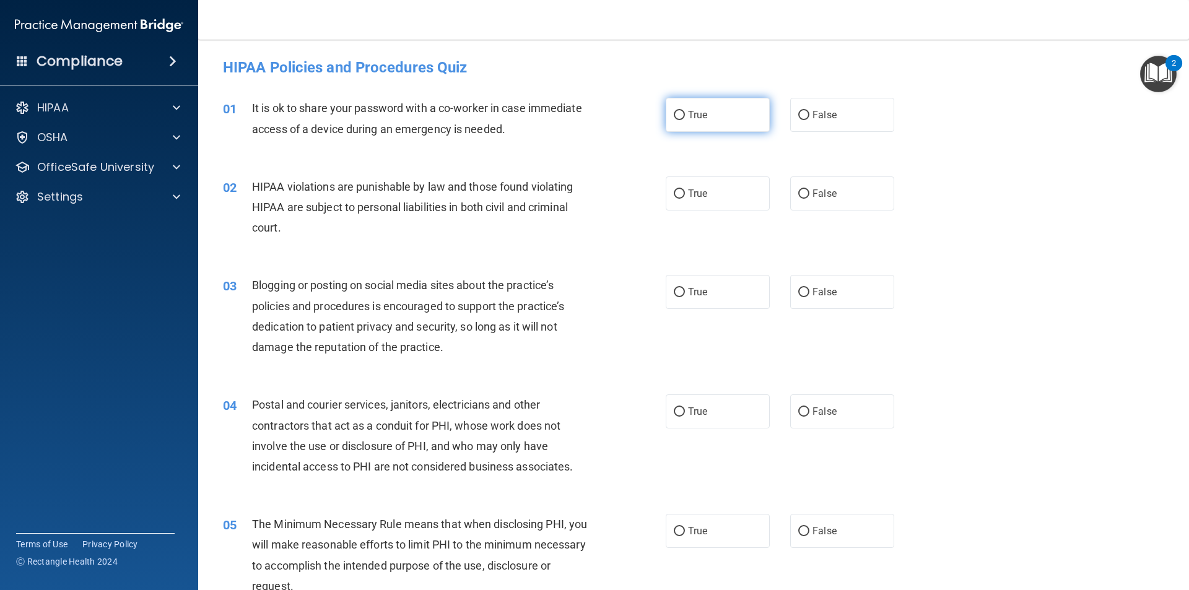
click at [723, 117] on label "True" at bounding box center [718, 115] width 104 height 34
click at [685, 117] on input "True" at bounding box center [679, 115] width 11 height 9
radio input "true"
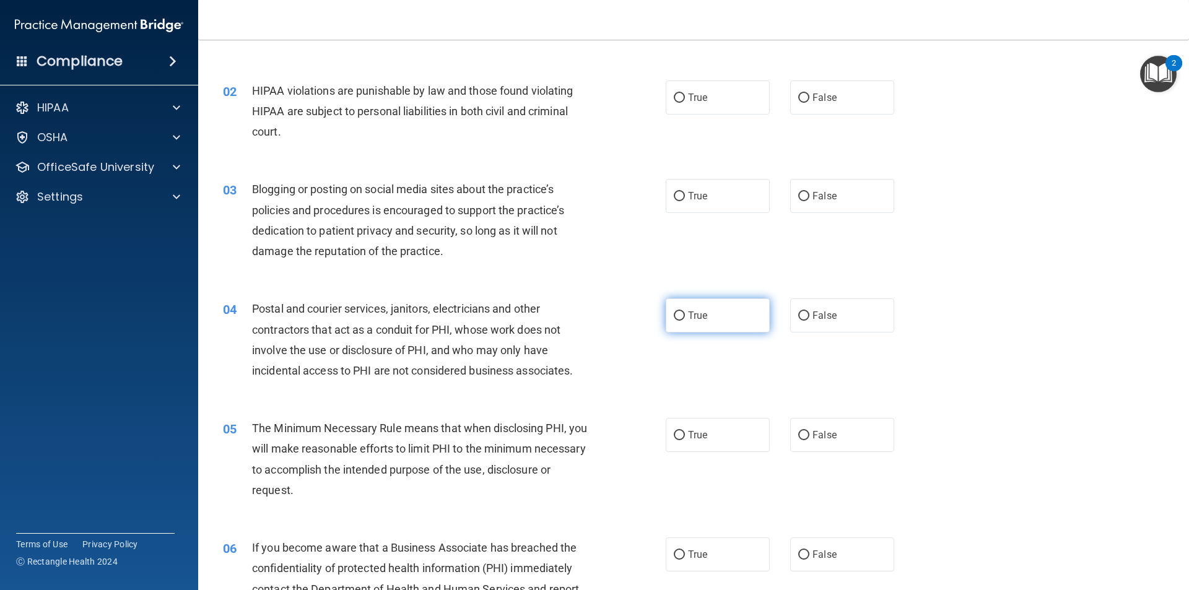
scroll to position [124, 0]
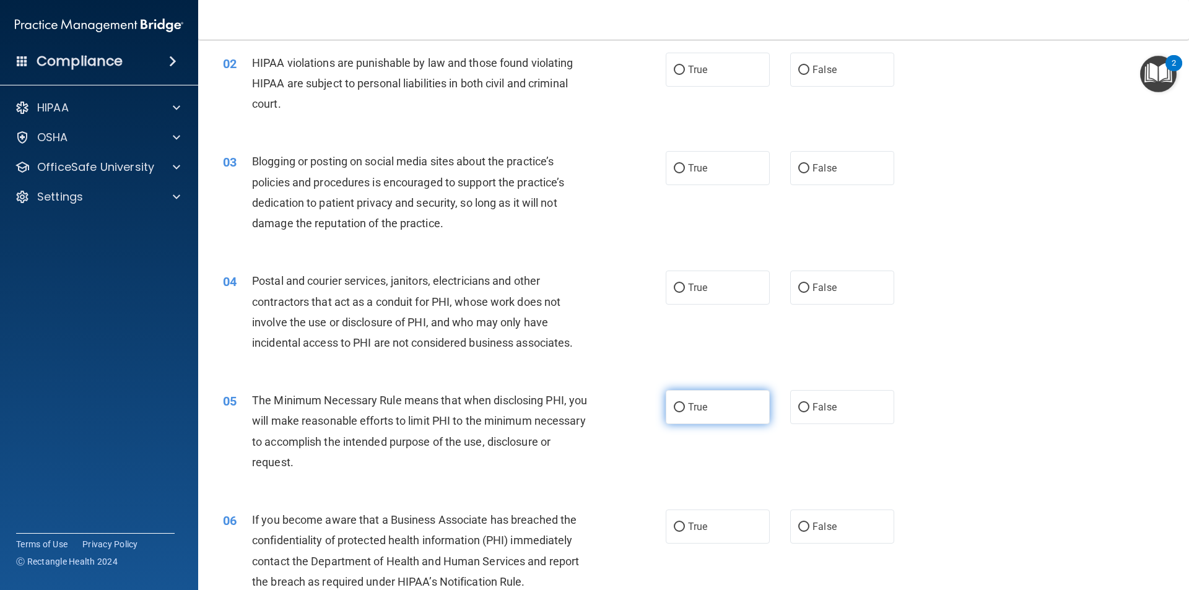
click at [700, 417] on label "True" at bounding box center [718, 407] width 104 height 34
click at [685, 413] on input "True" at bounding box center [679, 407] width 11 height 9
radio input "true"
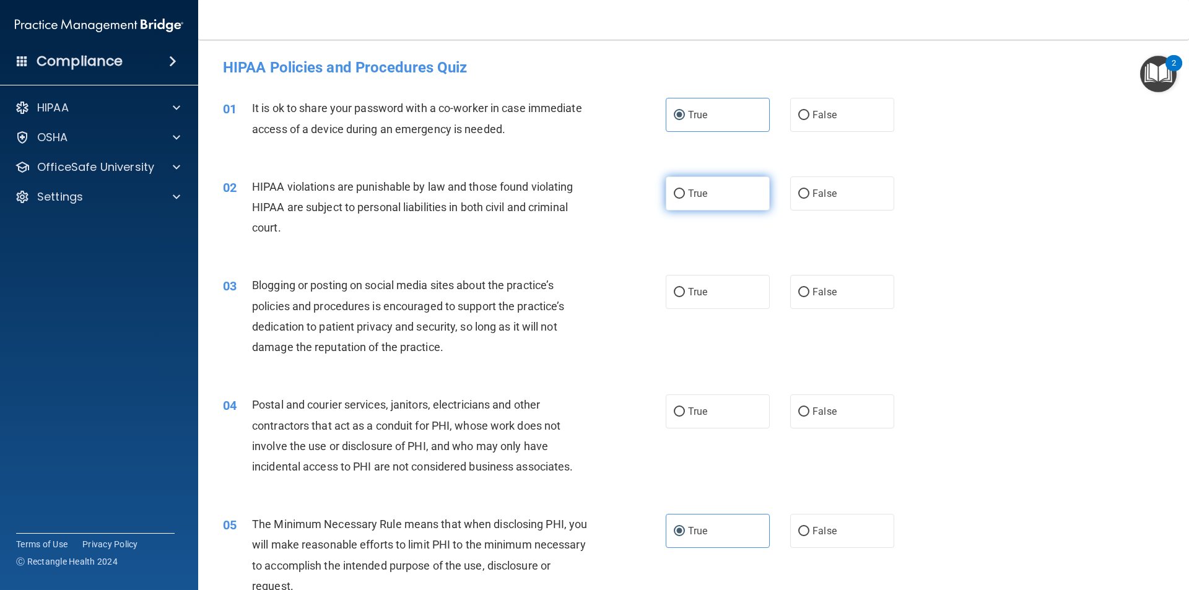
click at [711, 191] on label "True" at bounding box center [718, 194] width 104 height 34
click at [685, 191] on input "True" at bounding box center [679, 194] width 11 height 9
radio input "true"
click at [857, 284] on label "False" at bounding box center [842, 292] width 104 height 34
click at [810, 288] on input "False" at bounding box center [804, 292] width 11 height 9
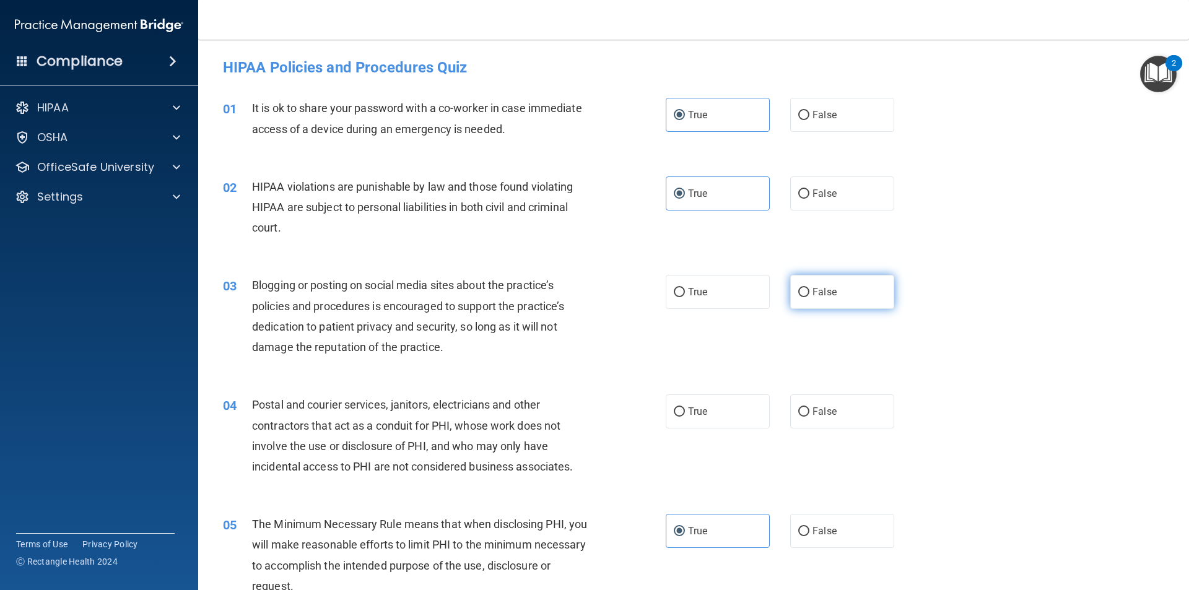
radio input "true"
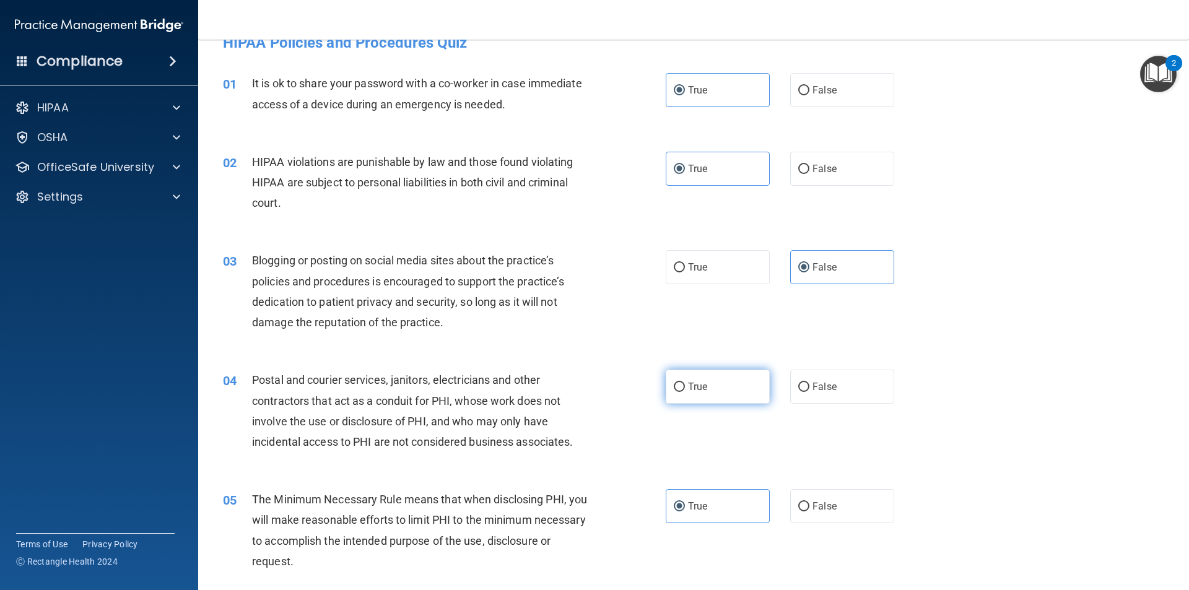
scroll to position [62, 0]
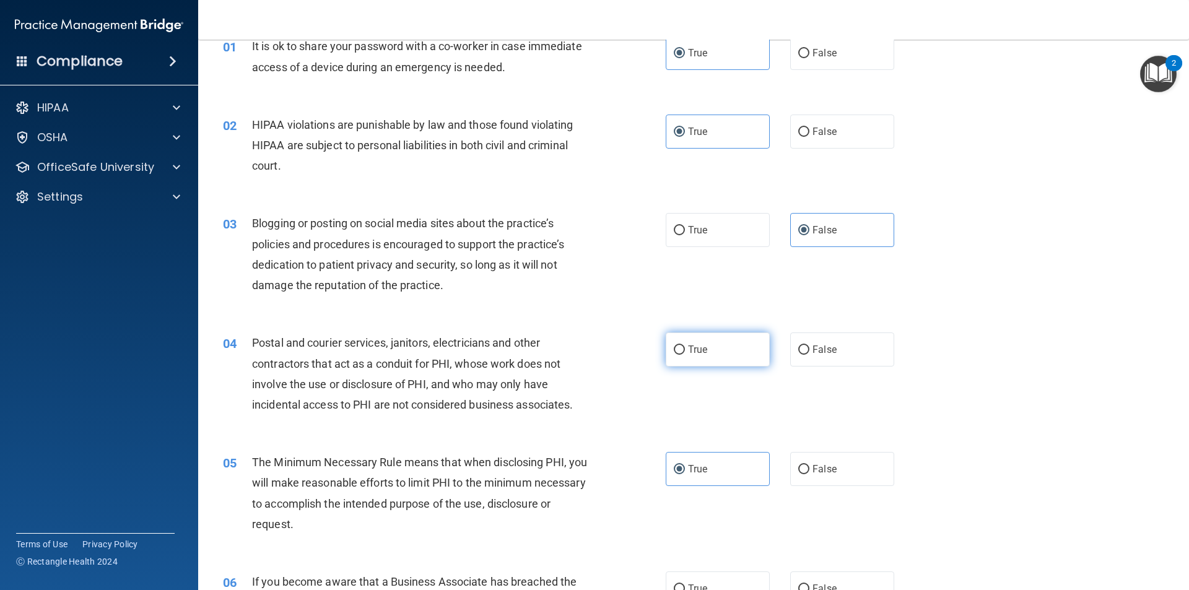
click at [746, 365] on label "True" at bounding box center [718, 350] width 104 height 34
click at [685, 355] on input "True" at bounding box center [679, 350] width 11 height 9
radio input "true"
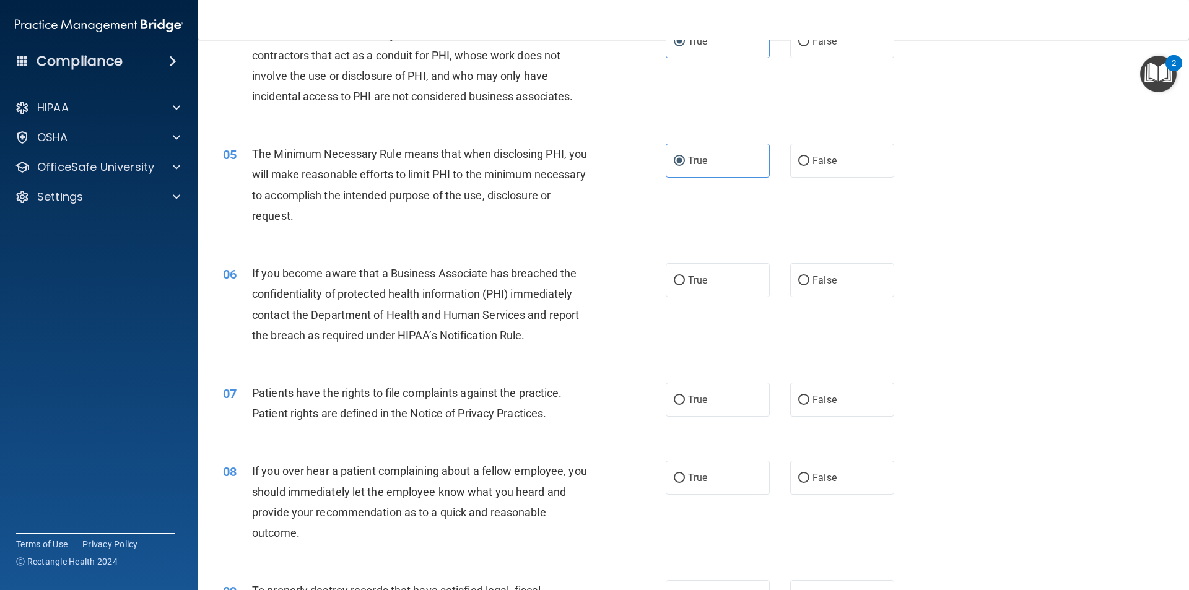
scroll to position [372, 0]
click at [818, 286] on label "False" at bounding box center [842, 279] width 104 height 34
click at [810, 284] on input "False" at bounding box center [804, 279] width 11 height 9
radio input "true"
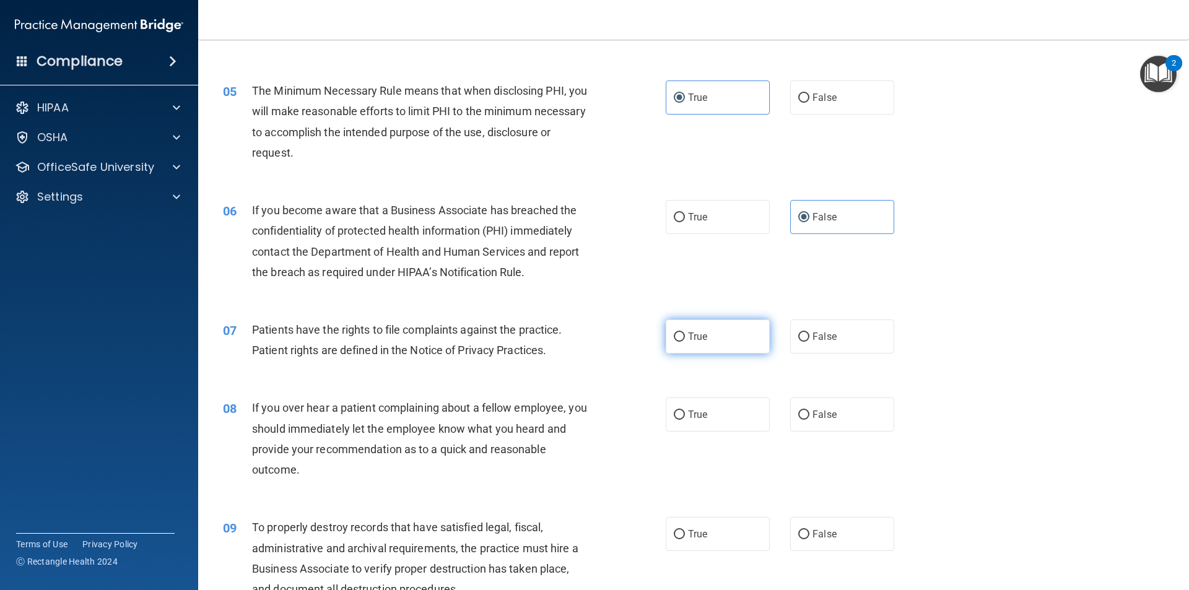
click at [712, 343] on label "True" at bounding box center [718, 337] width 104 height 34
click at [685, 342] on input "True" at bounding box center [679, 337] width 11 height 9
radio input "true"
click at [821, 411] on span "False" at bounding box center [825, 415] width 24 height 12
click at [810, 411] on input "False" at bounding box center [804, 415] width 11 height 9
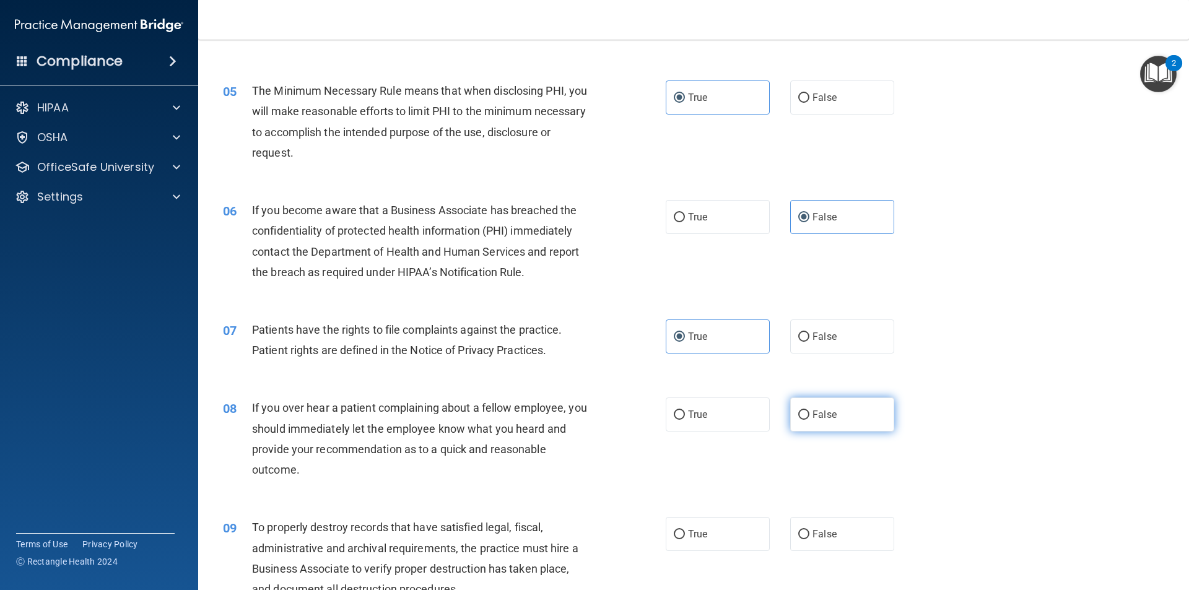
radio input "true"
click at [844, 530] on label "False" at bounding box center [842, 534] width 104 height 34
click at [810, 530] on input "False" at bounding box center [804, 534] width 11 height 9
radio input "true"
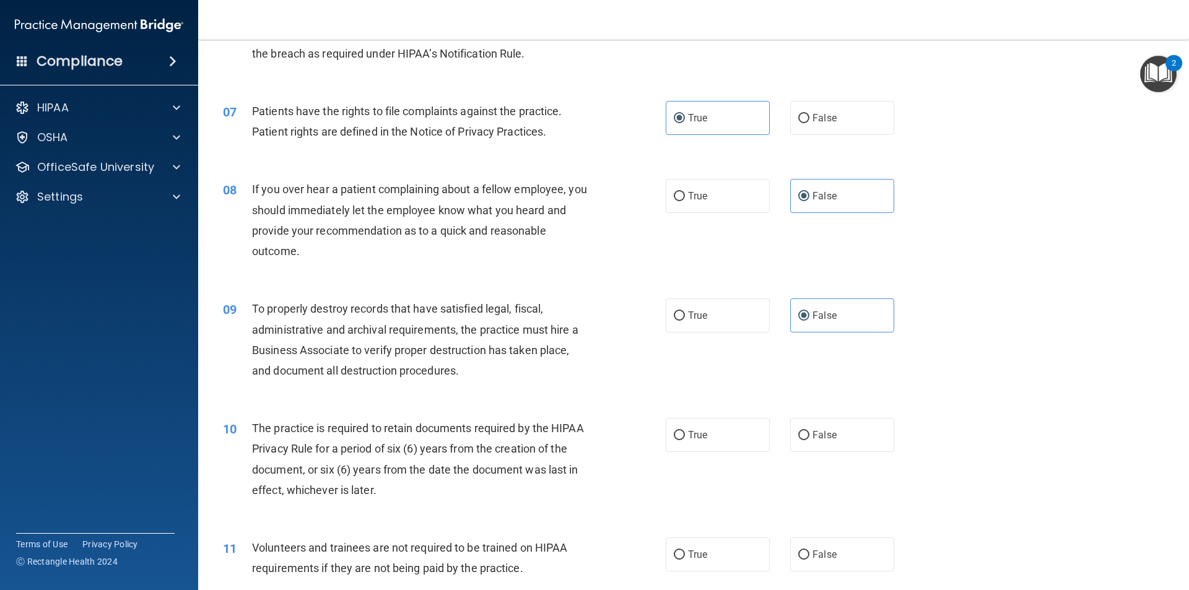
scroll to position [681, 0]
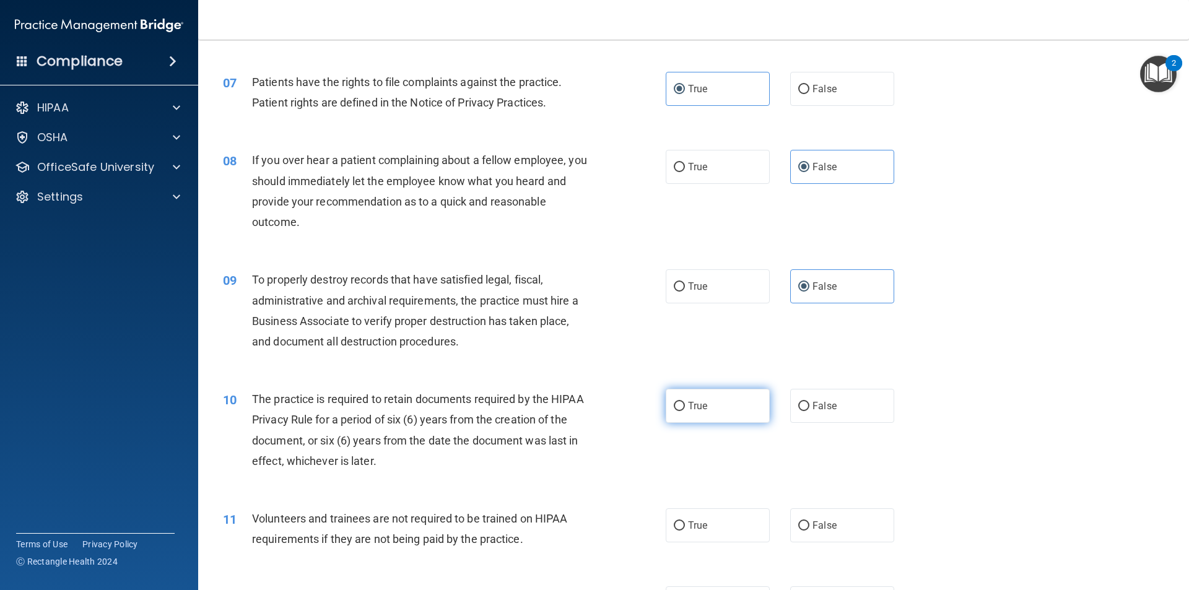
click at [694, 409] on span "True" at bounding box center [697, 406] width 19 height 12
click at [685, 409] on input "True" at bounding box center [679, 406] width 11 height 9
radio input "true"
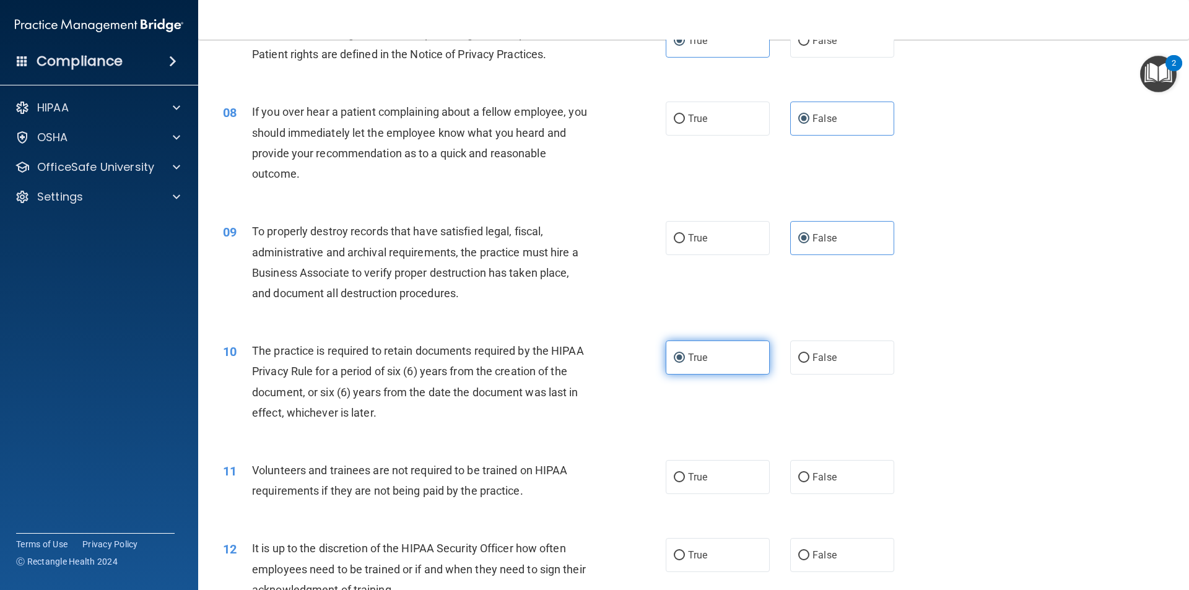
scroll to position [805, 0]
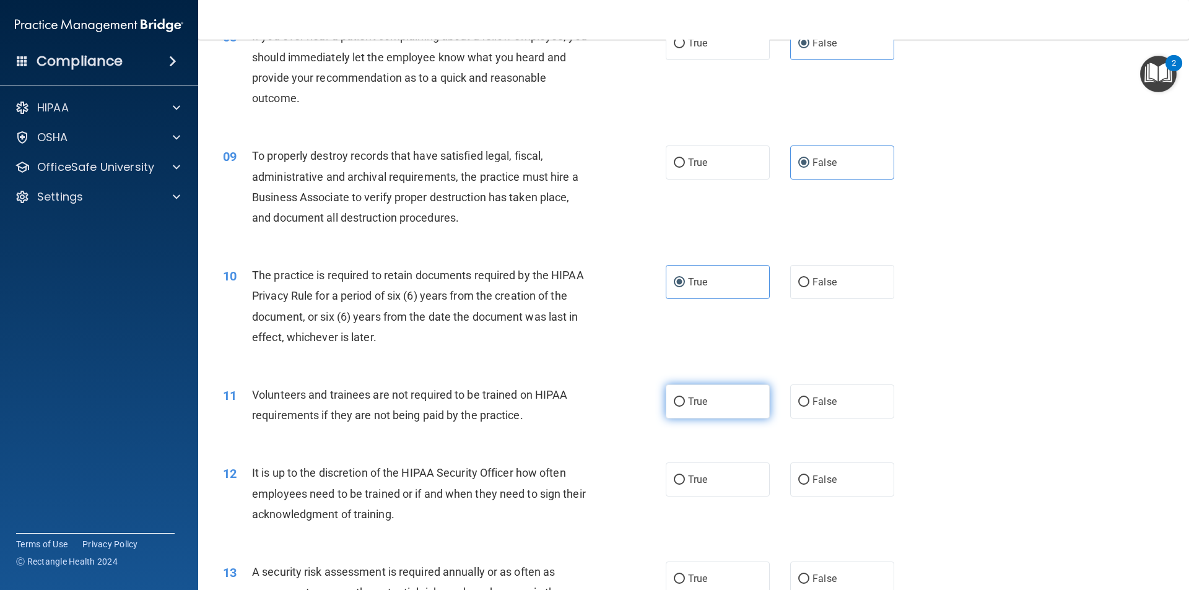
click at [690, 401] on span "True" at bounding box center [697, 402] width 19 height 12
click at [685, 401] on input "True" at bounding box center [679, 402] width 11 height 9
radio input "true"
click at [694, 484] on span "True" at bounding box center [697, 480] width 19 height 12
click at [685, 484] on input "True" at bounding box center [679, 480] width 11 height 9
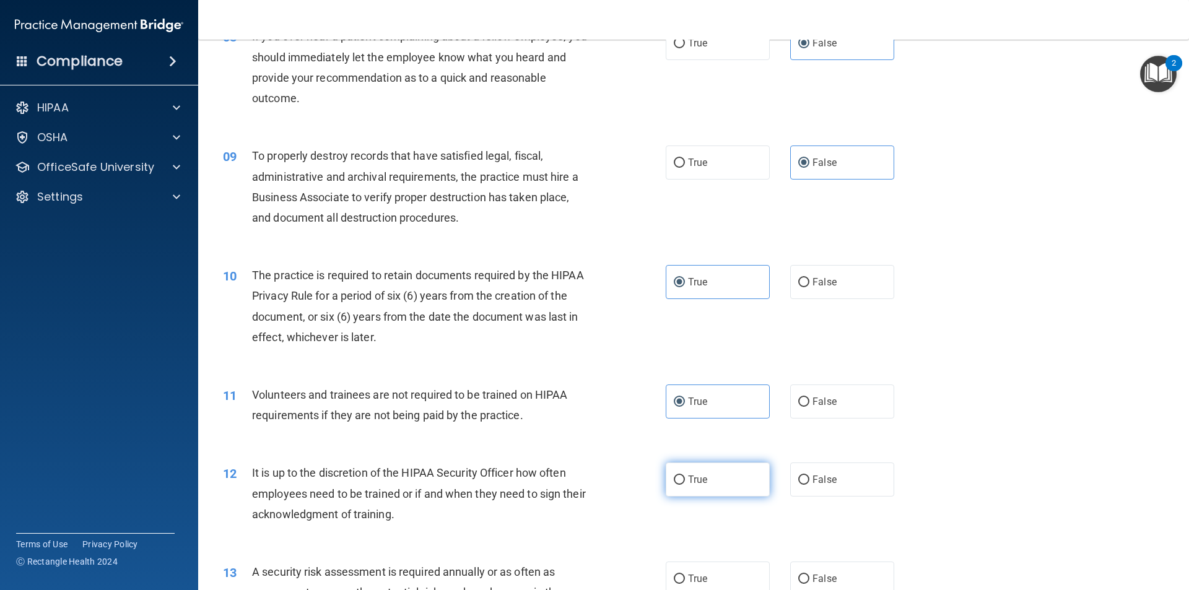
radio input "true"
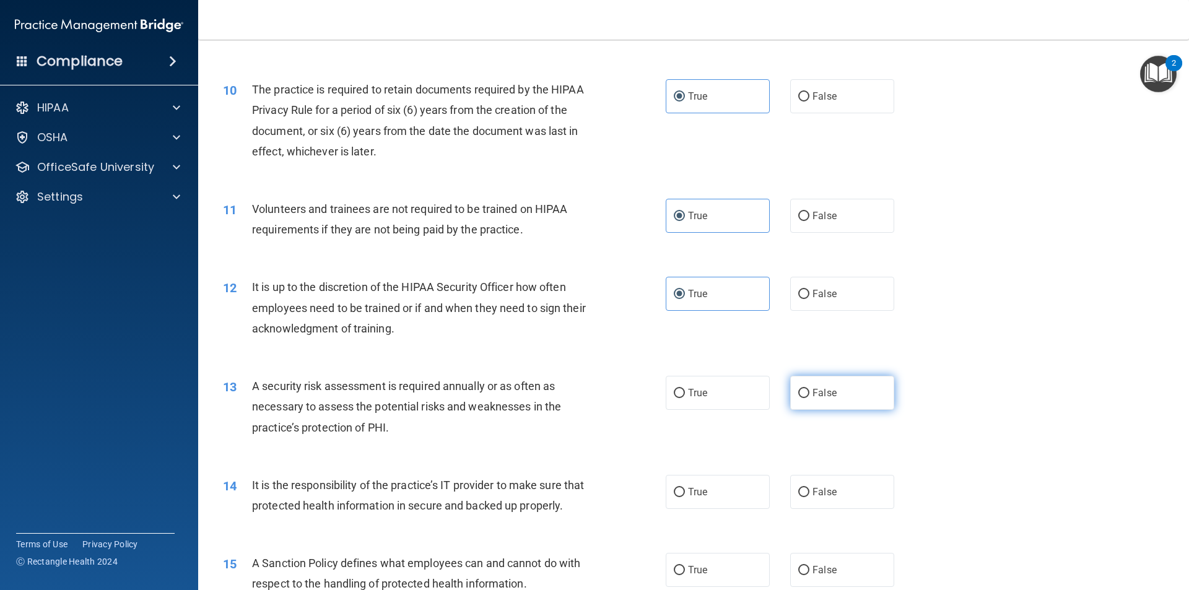
click at [841, 388] on label "False" at bounding box center [842, 393] width 104 height 34
click at [810, 389] on input "False" at bounding box center [804, 393] width 11 height 9
radio input "true"
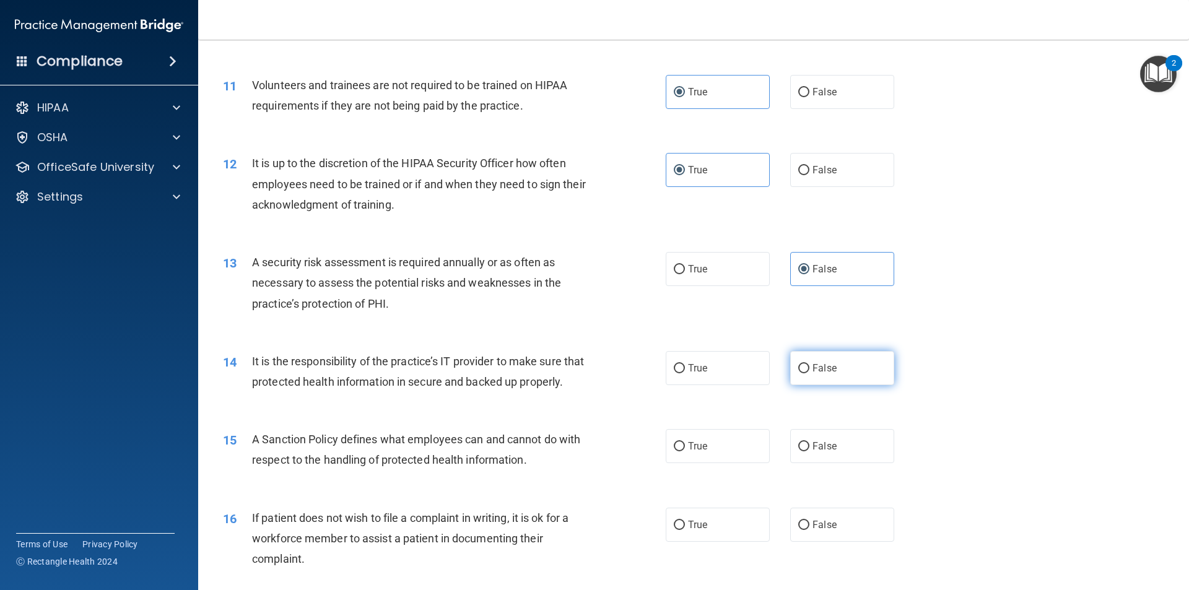
click at [843, 379] on label "False" at bounding box center [842, 368] width 104 height 34
click at [810, 374] on input "False" at bounding box center [804, 368] width 11 height 9
radio input "true"
click at [673, 460] on label "True" at bounding box center [718, 446] width 104 height 34
click at [674, 452] on input "True" at bounding box center [679, 446] width 11 height 9
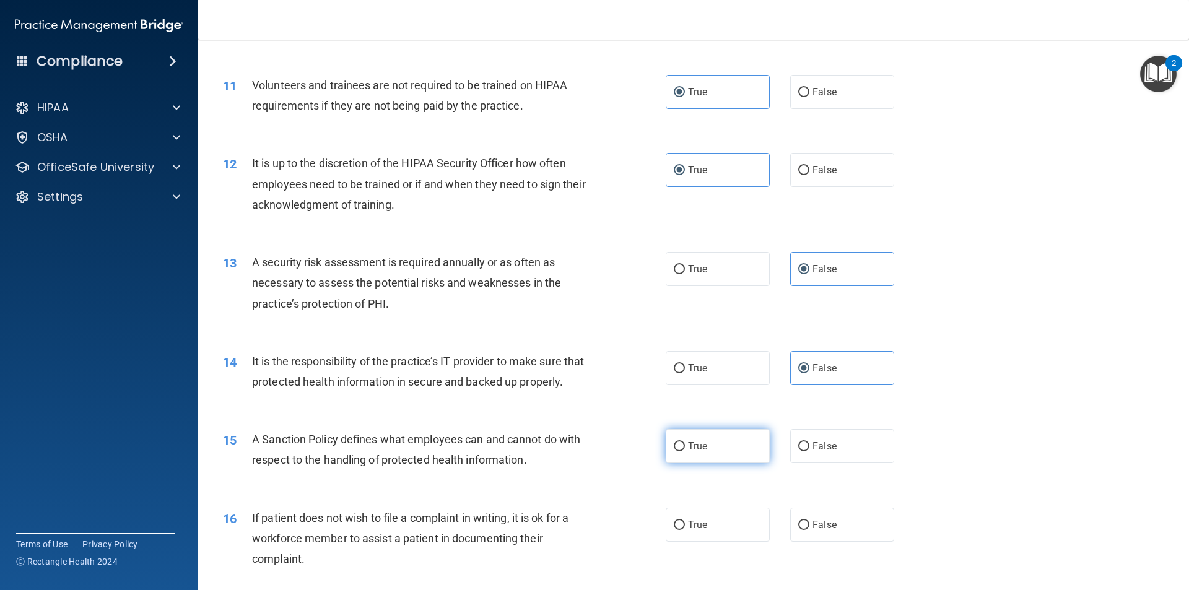
radio input "true"
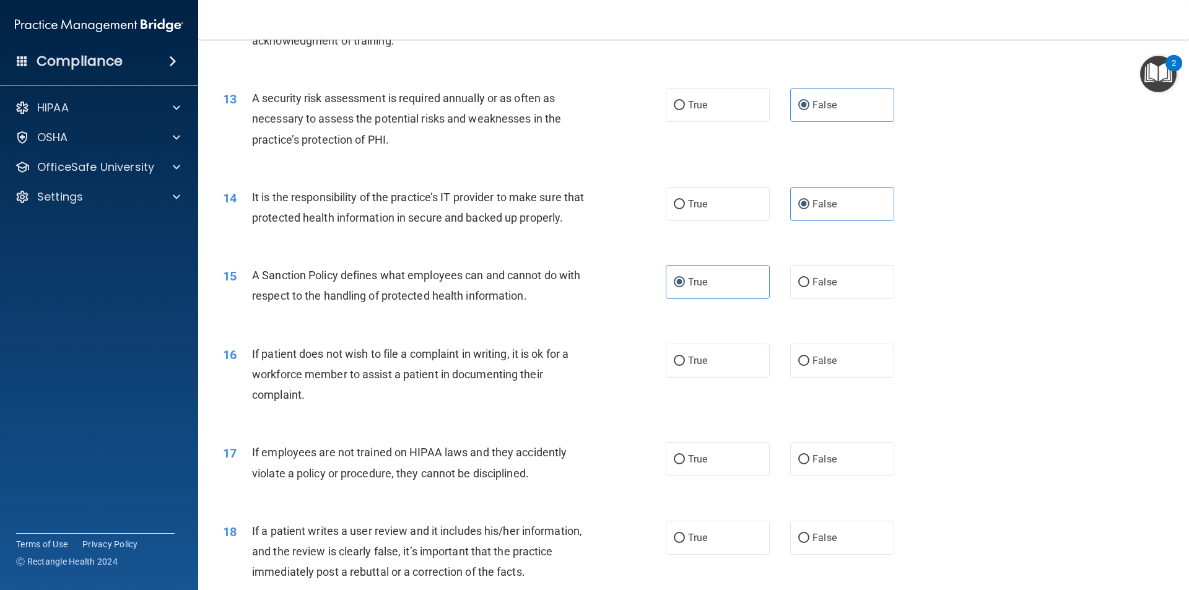
scroll to position [1301, 0]
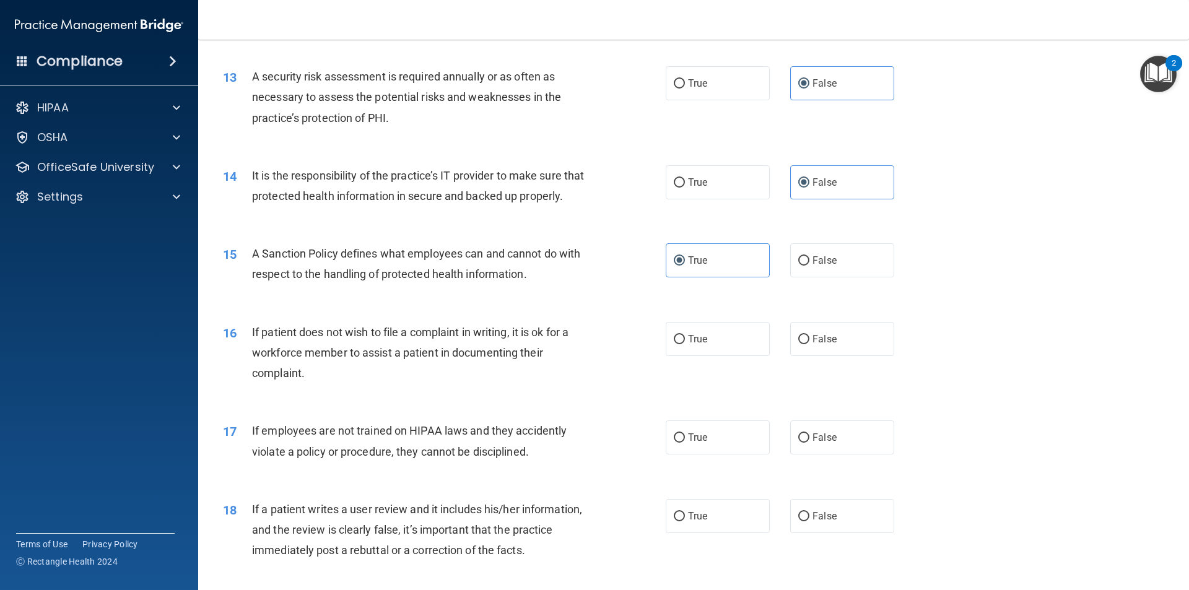
click at [894, 356] on div "True False" at bounding box center [791, 339] width 250 height 34
click at [859, 356] on label "False" at bounding box center [842, 339] width 104 height 34
click at [810, 344] on input "False" at bounding box center [804, 339] width 11 height 9
radio input "true"
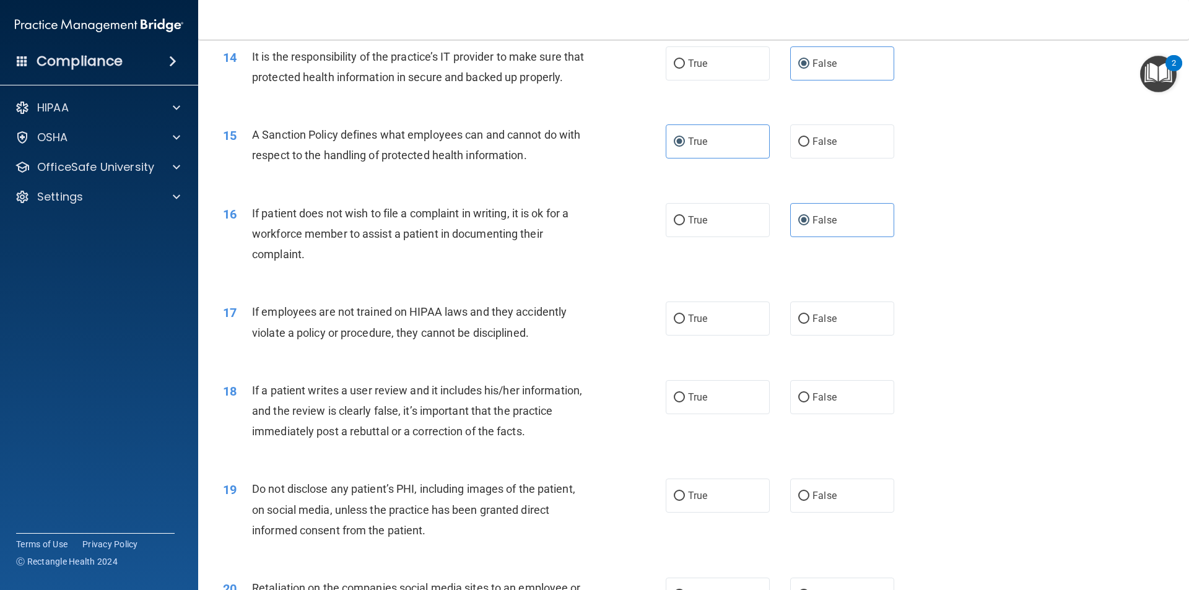
scroll to position [1425, 0]
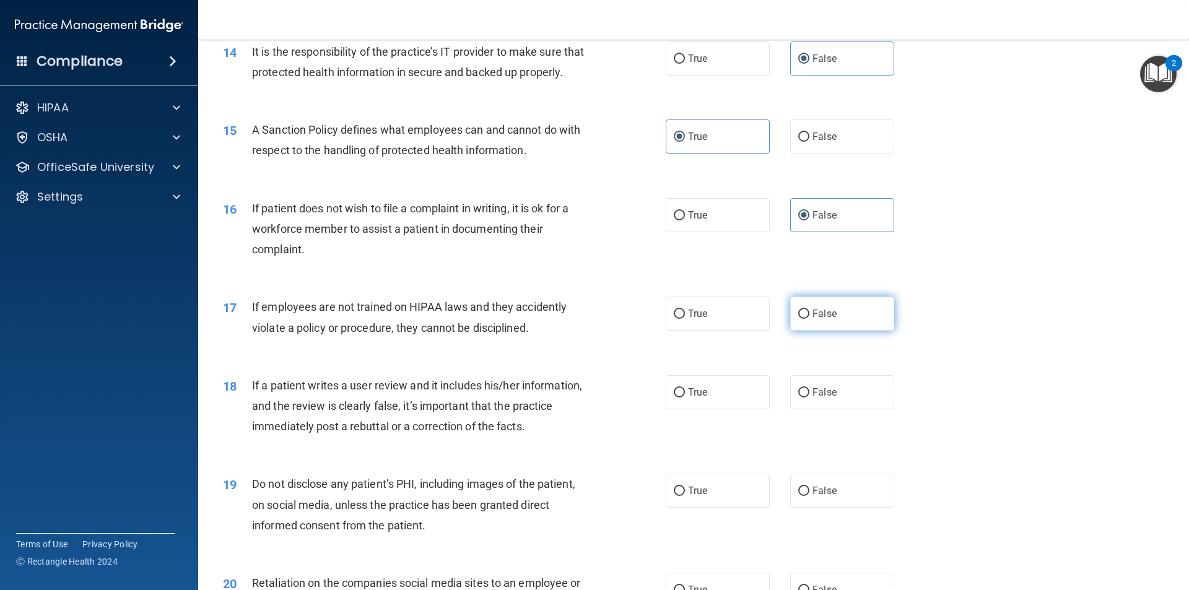
click at [856, 331] on label "False" at bounding box center [842, 314] width 104 height 34
click at [810, 319] on input "False" at bounding box center [804, 314] width 11 height 9
radio input "true"
click at [823, 402] on label "False" at bounding box center [842, 392] width 104 height 34
click at [810, 398] on input "False" at bounding box center [804, 392] width 11 height 9
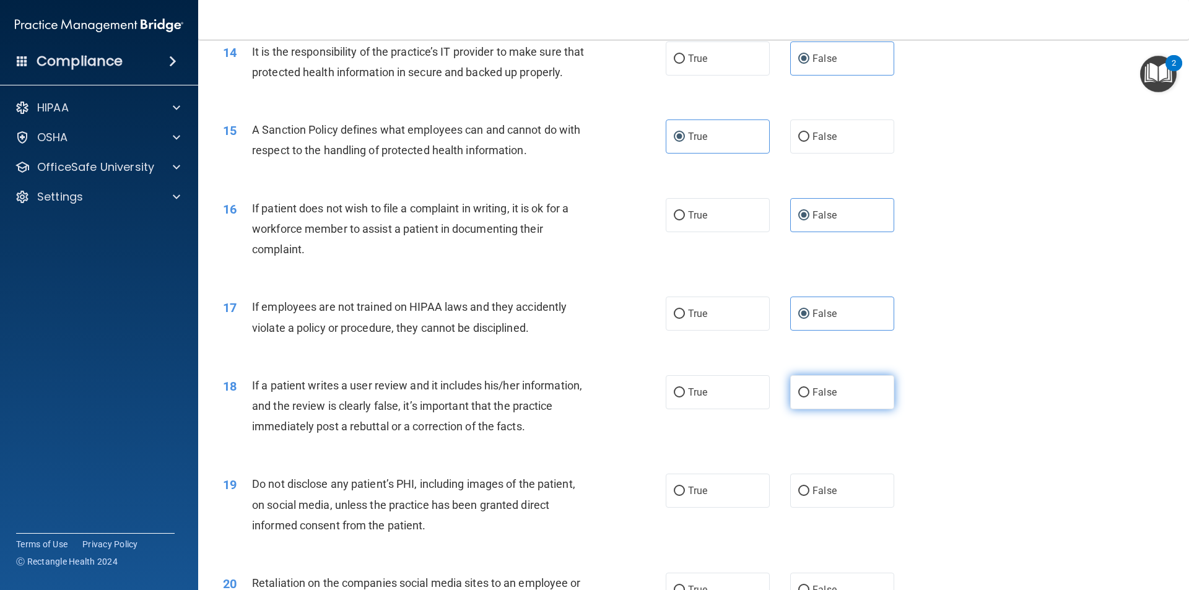
radio input "true"
click at [820, 531] on div "19 Do not disclose any patient’s PHI, including images of the patient, on socia…" at bounding box center [694, 507] width 960 height 99
click at [847, 508] on label "False" at bounding box center [842, 491] width 104 height 34
click at [810, 496] on input "False" at bounding box center [804, 491] width 11 height 9
radio input "true"
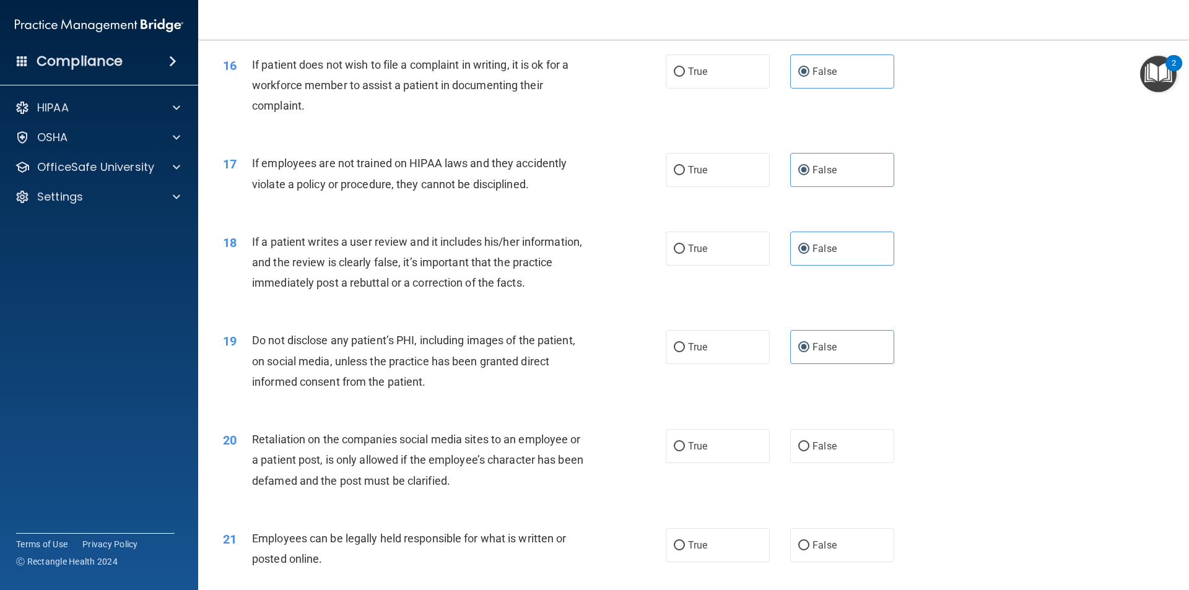
scroll to position [1673, 0]
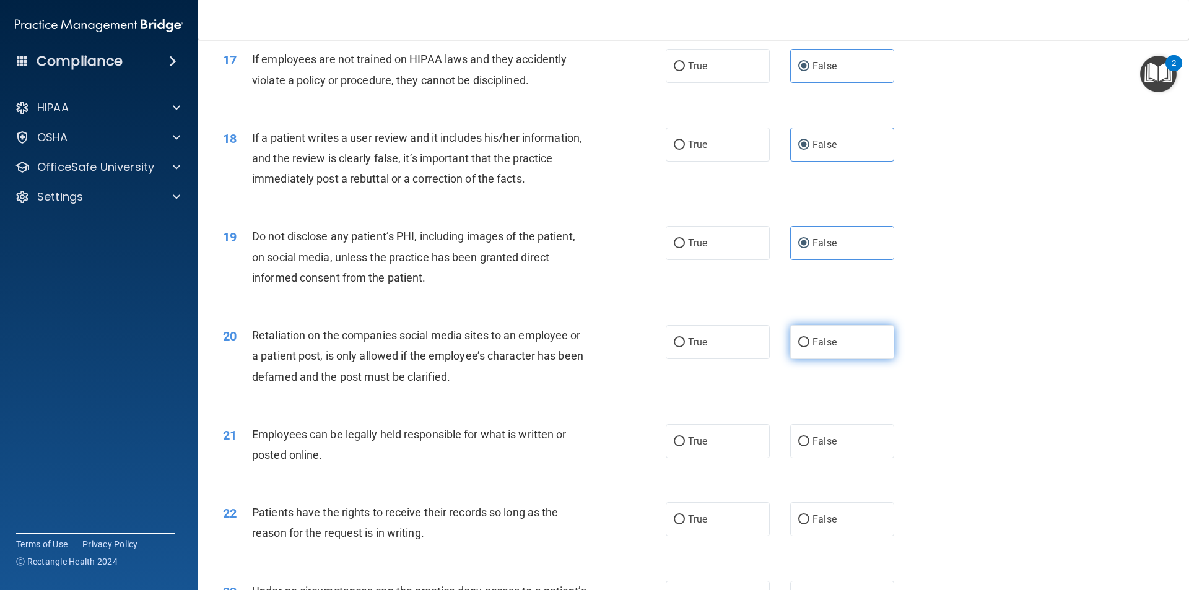
click at [871, 349] on label "False" at bounding box center [842, 342] width 104 height 34
click at [810, 348] on input "False" at bounding box center [804, 342] width 11 height 9
radio input "true"
click at [728, 458] on label "True" at bounding box center [718, 441] width 104 height 34
click at [685, 447] on input "True" at bounding box center [679, 441] width 11 height 9
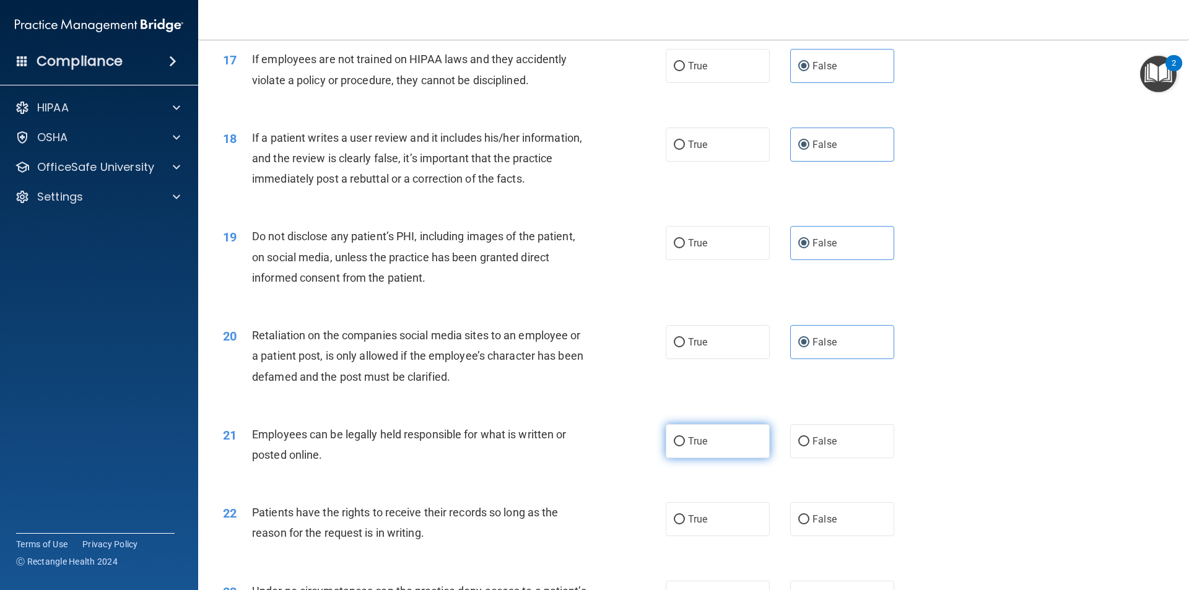
radio input "true"
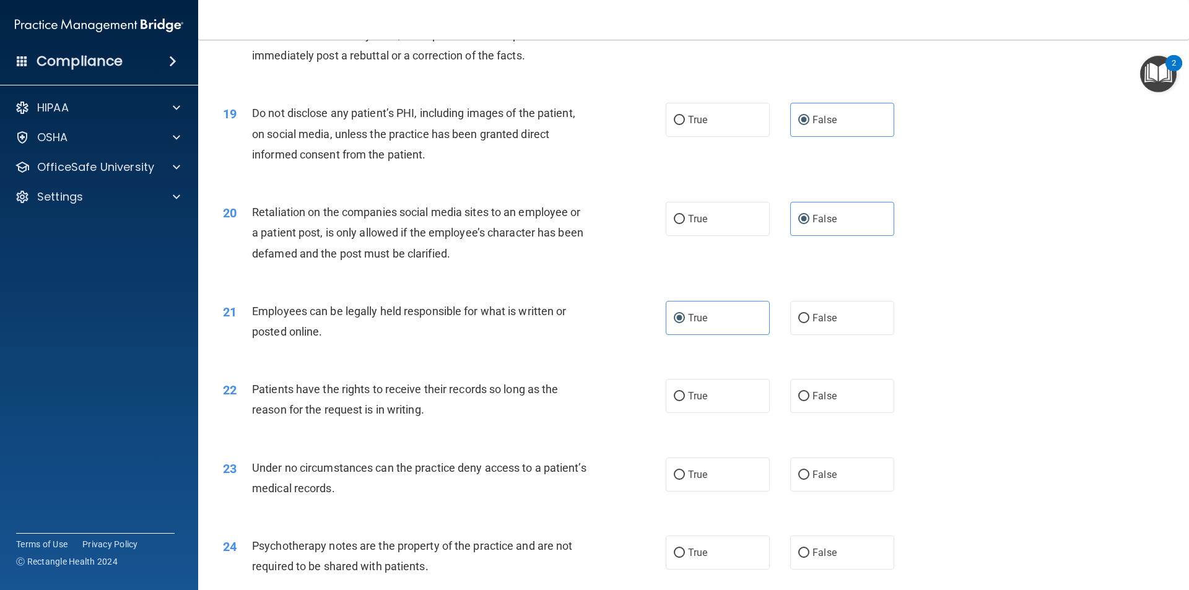
scroll to position [1797, 0]
click at [717, 413] on label "True" at bounding box center [718, 396] width 104 height 34
click at [685, 401] on input "True" at bounding box center [679, 396] width 11 height 9
radio input "true"
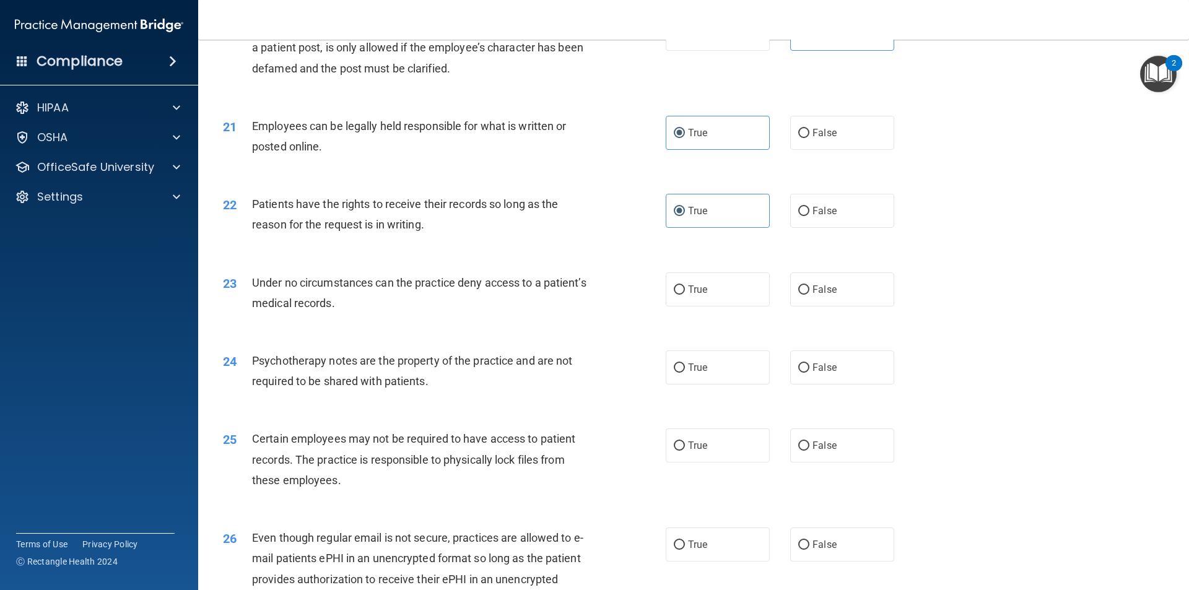
scroll to position [1982, 0]
drag, startPoint x: 822, startPoint y: 312, endPoint x: 824, endPoint y: 348, distance: 36.0
click at [823, 294] on span "False" at bounding box center [825, 288] width 24 height 12
click at [810, 294] on input "False" at bounding box center [804, 288] width 11 height 9
radio input "true"
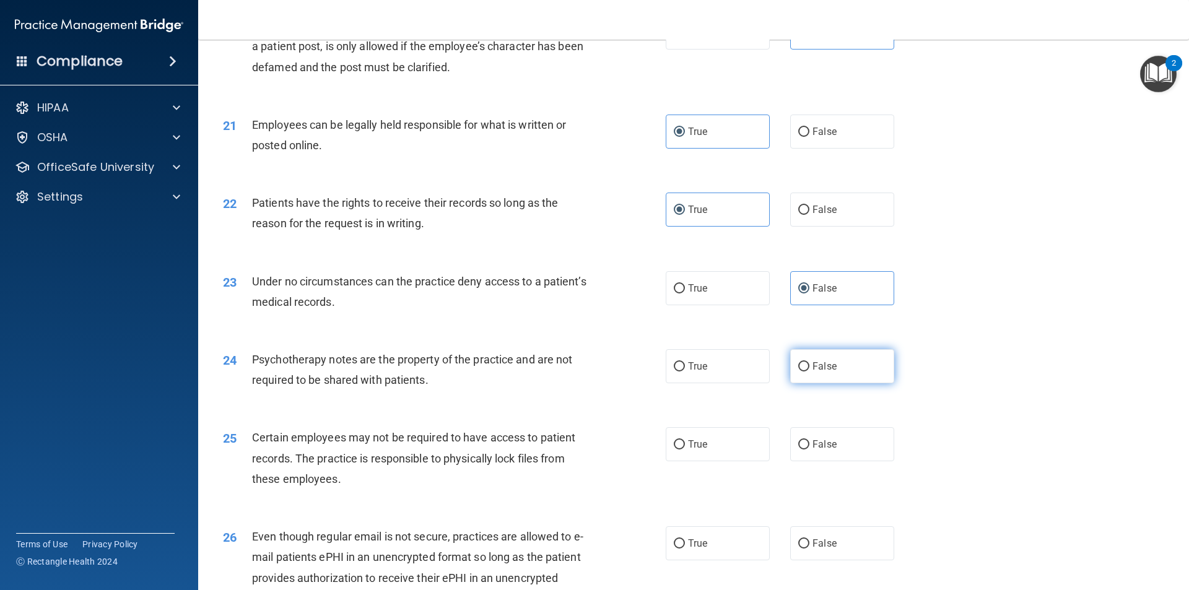
click at [831, 383] on label "False" at bounding box center [842, 366] width 104 height 34
click at [810, 372] on input "False" at bounding box center [804, 366] width 11 height 9
radio input "true"
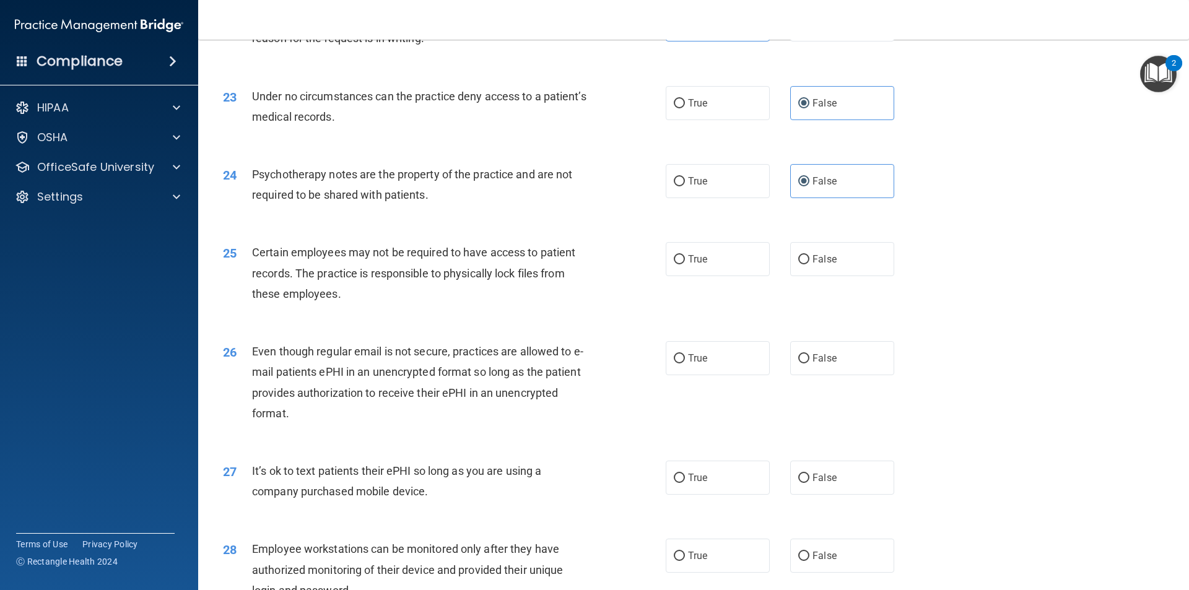
scroll to position [2168, 0]
click at [815, 364] on span "False" at bounding box center [825, 358] width 24 height 12
click at [810, 363] on input "False" at bounding box center [804, 358] width 11 height 9
radio input "true"
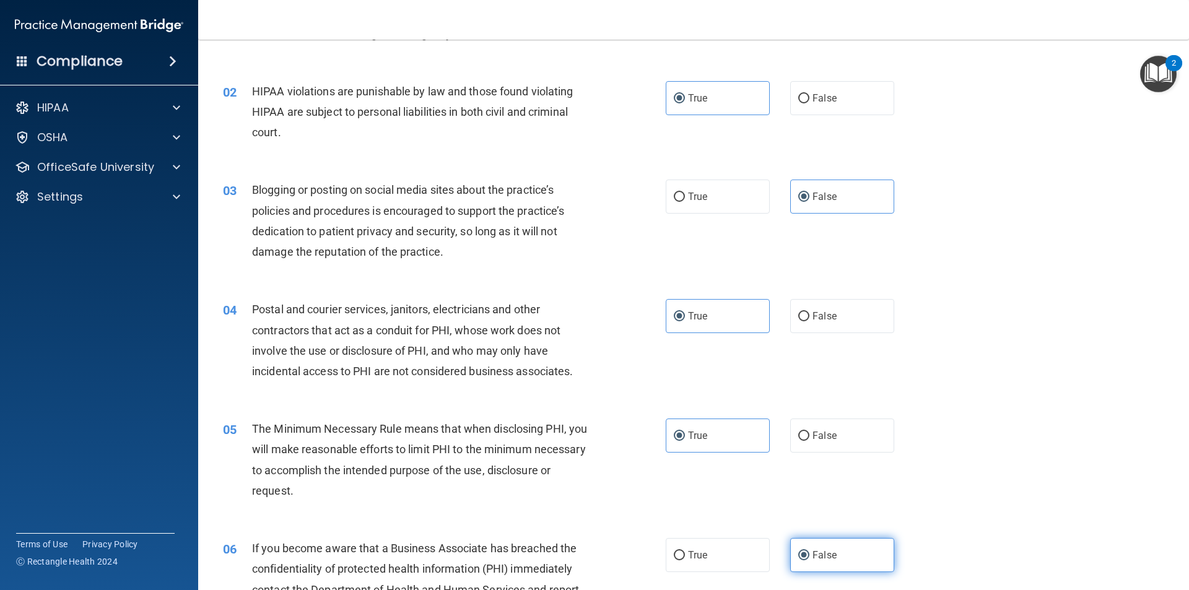
scroll to position [0, 0]
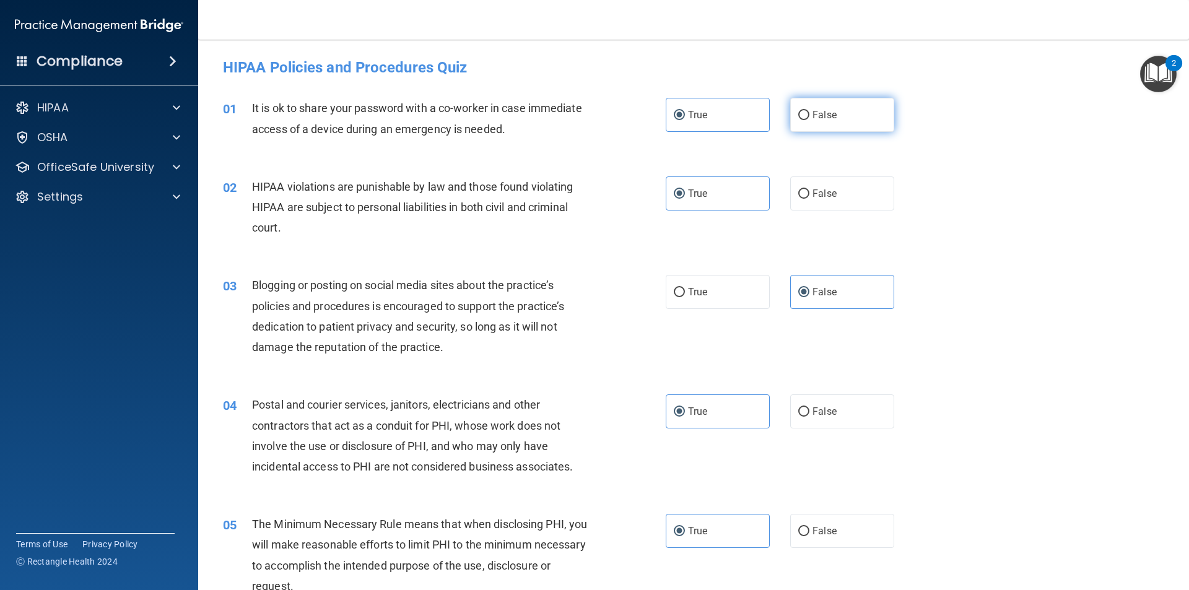
click at [846, 120] on label "False" at bounding box center [842, 115] width 104 height 34
click at [810, 120] on input "False" at bounding box center [804, 115] width 11 height 9
radio input "true"
radio input "false"
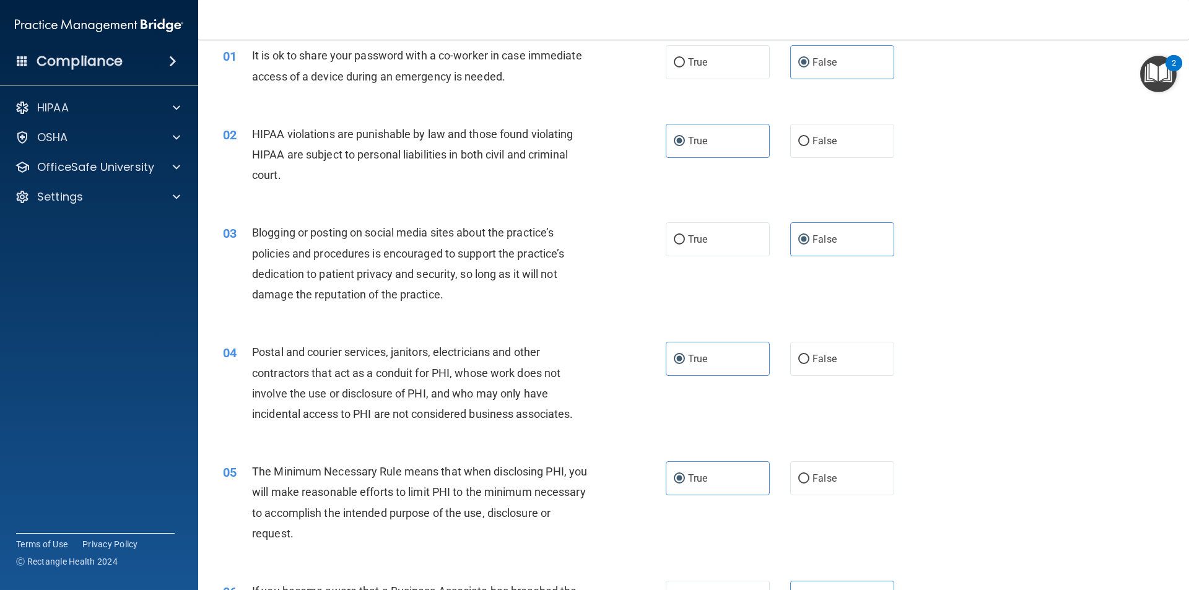
scroll to position [124, 0]
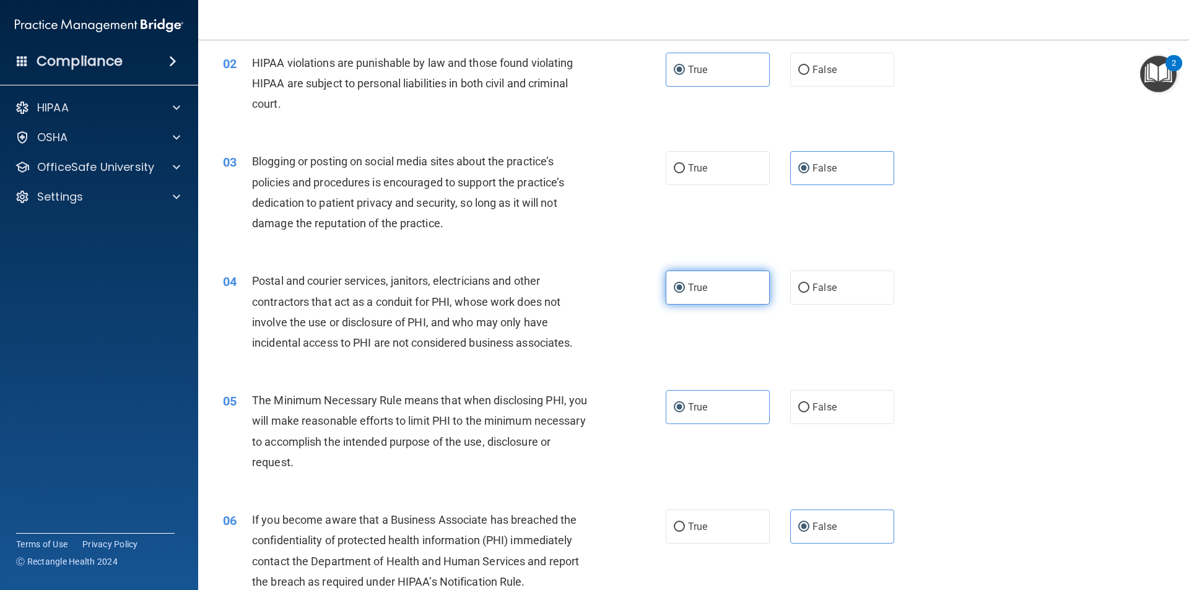
click at [714, 294] on label "True" at bounding box center [718, 288] width 104 height 34
click at [685, 293] on input "True" at bounding box center [679, 288] width 11 height 9
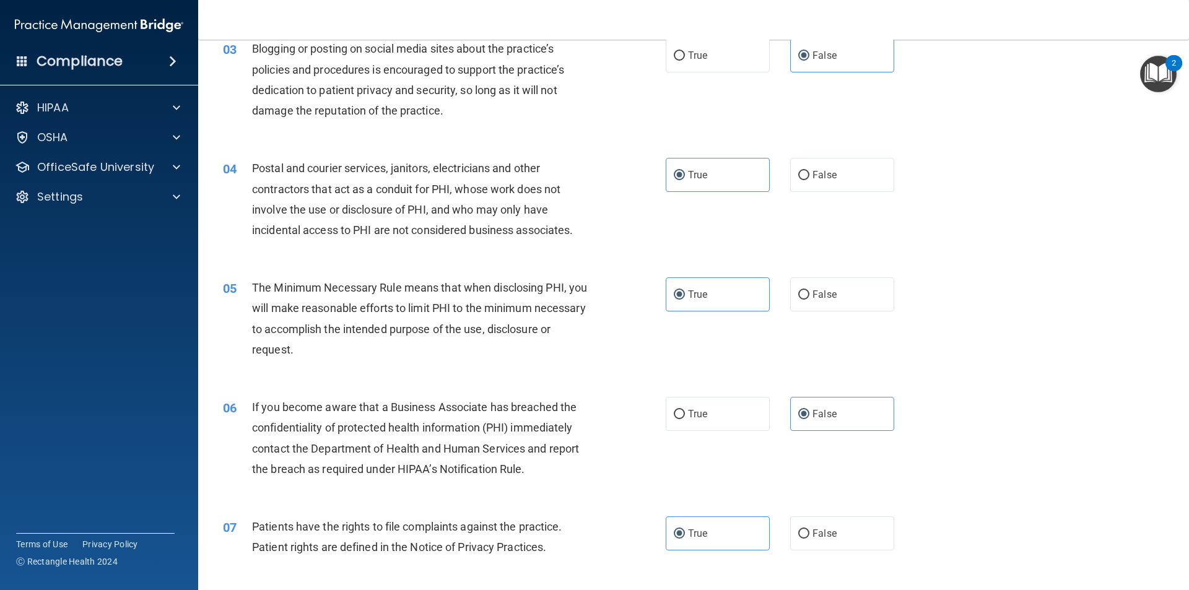
scroll to position [248, 0]
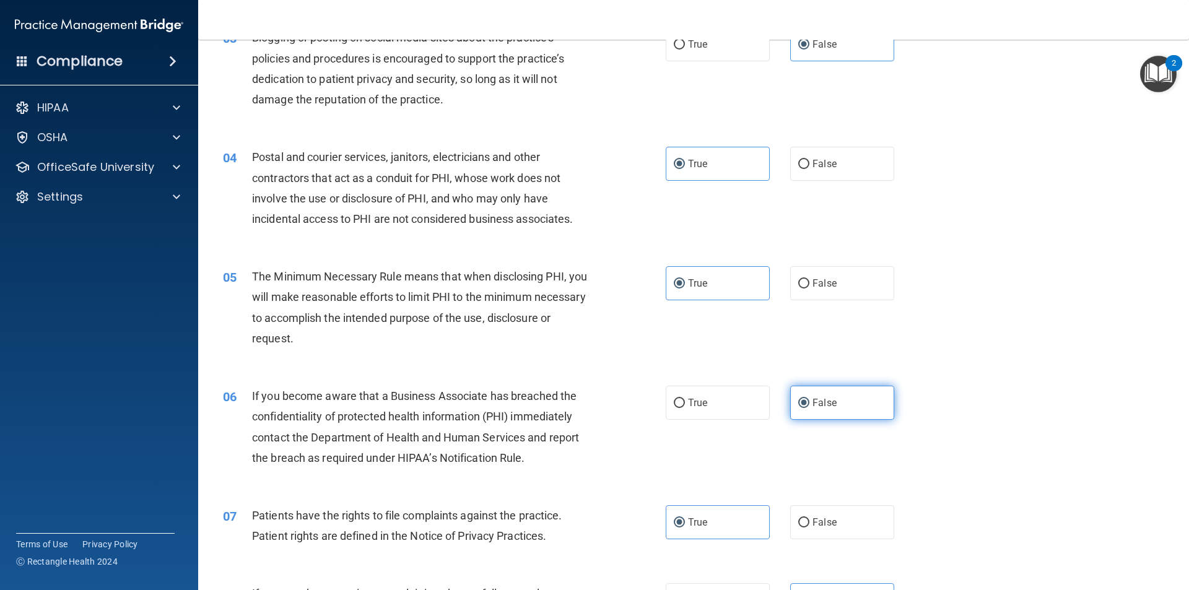
click at [814, 393] on label "False" at bounding box center [842, 403] width 104 height 34
click at [810, 399] on input "False" at bounding box center [804, 403] width 11 height 9
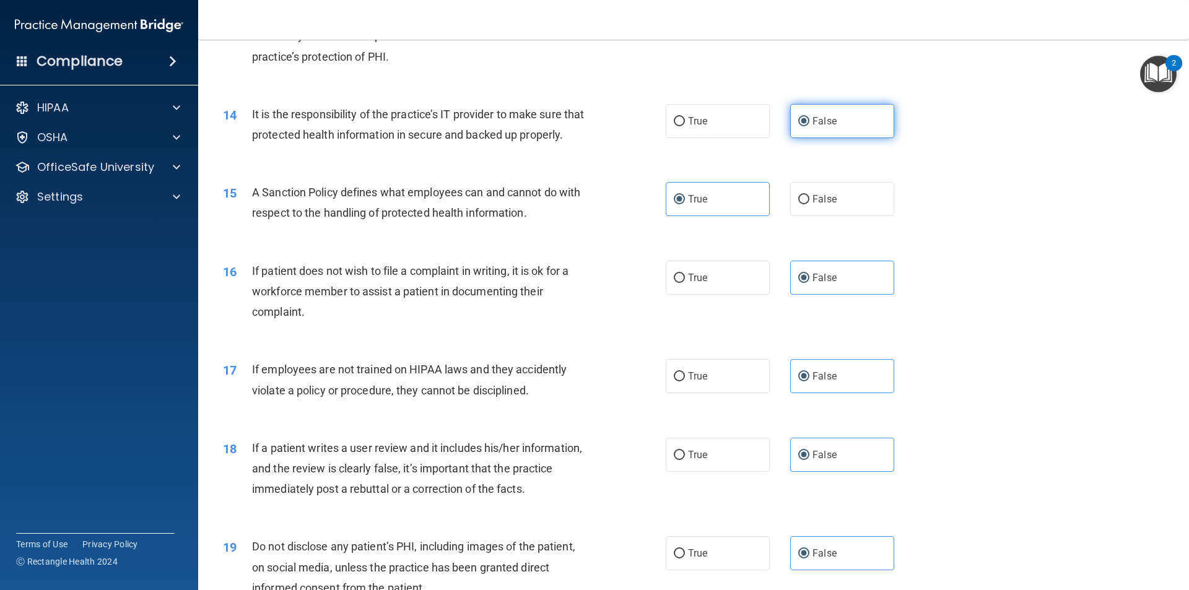
scroll to position [1363, 0]
click at [720, 294] on label "True" at bounding box center [718, 277] width 104 height 34
click at [685, 282] on input "True" at bounding box center [679, 277] width 11 height 9
radio input "true"
radio input "false"
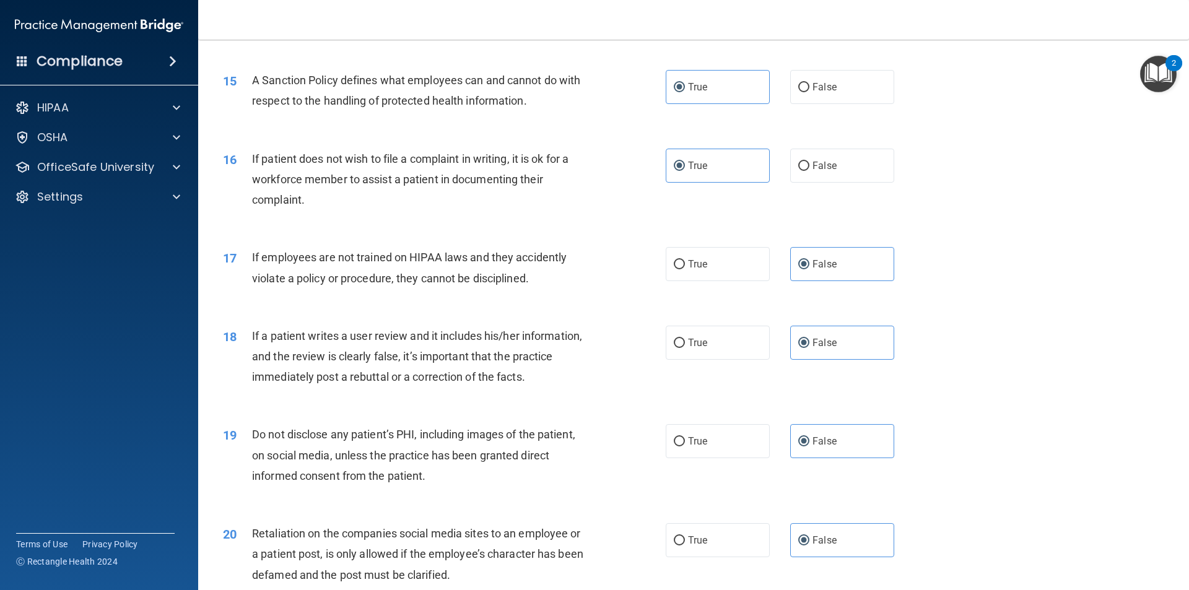
scroll to position [1549, 0]
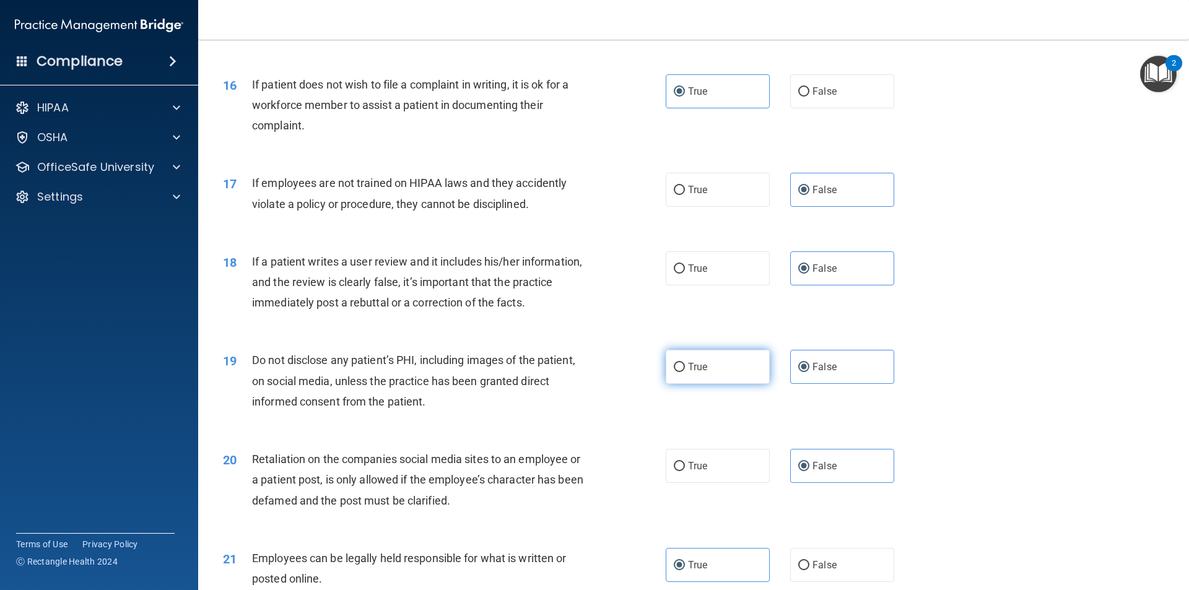
click at [676, 372] on input "True" at bounding box center [679, 367] width 11 height 9
radio input "true"
radio input "false"
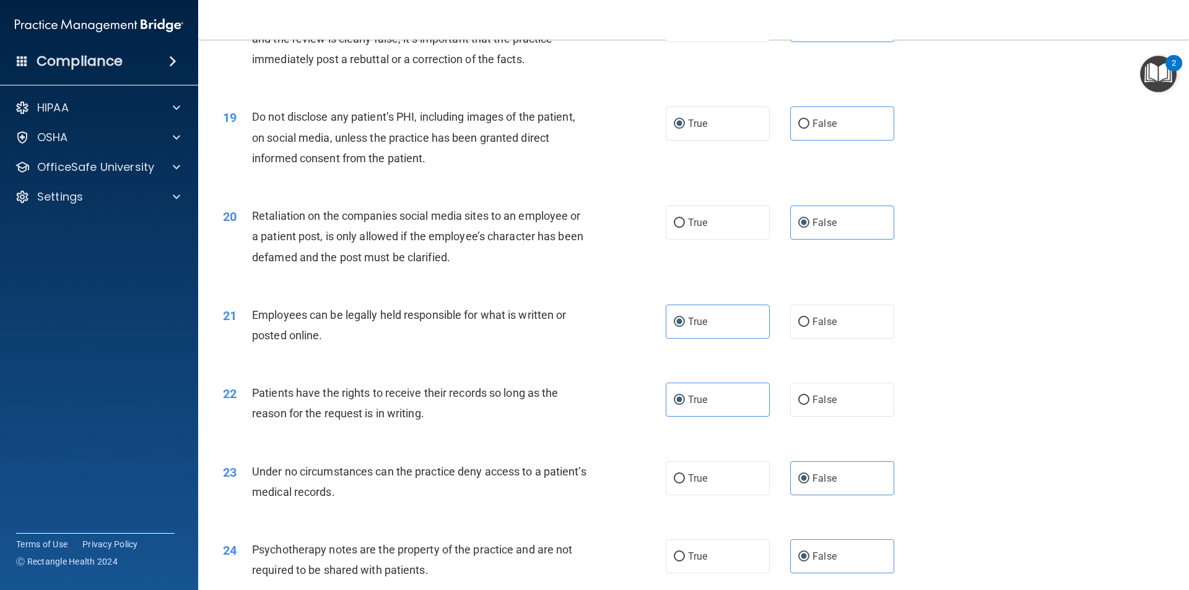
scroll to position [1797, 0]
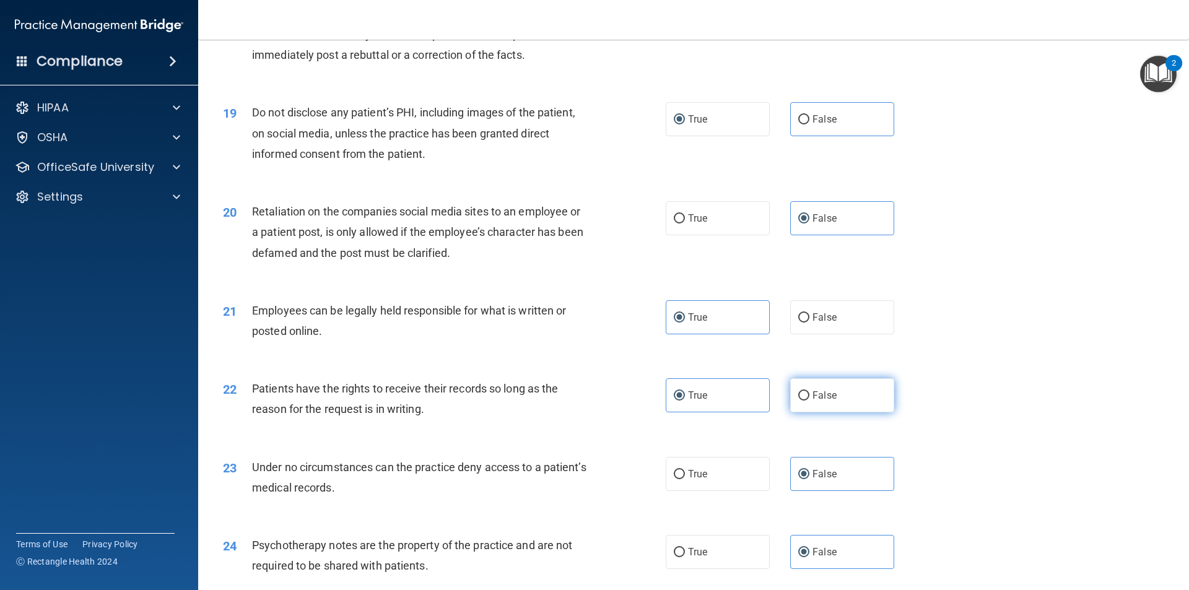
click at [820, 401] on span "False" at bounding box center [825, 396] width 24 height 12
click at [810, 401] on input "False" at bounding box center [804, 396] width 11 height 9
radio input "true"
radio input "false"
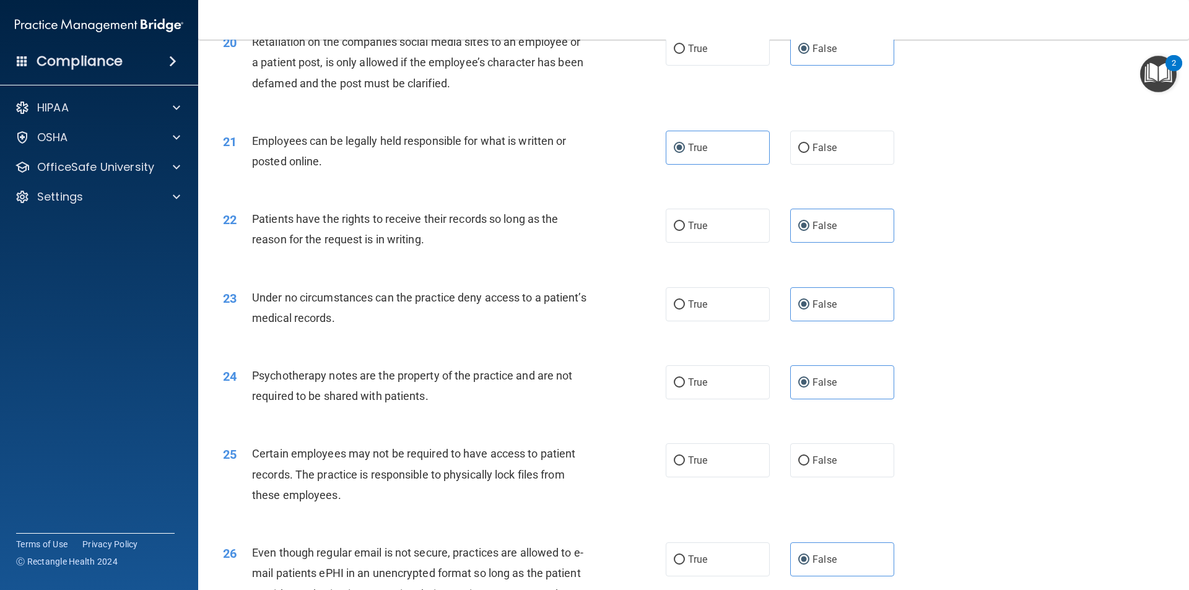
scroll to position [1982, 0]
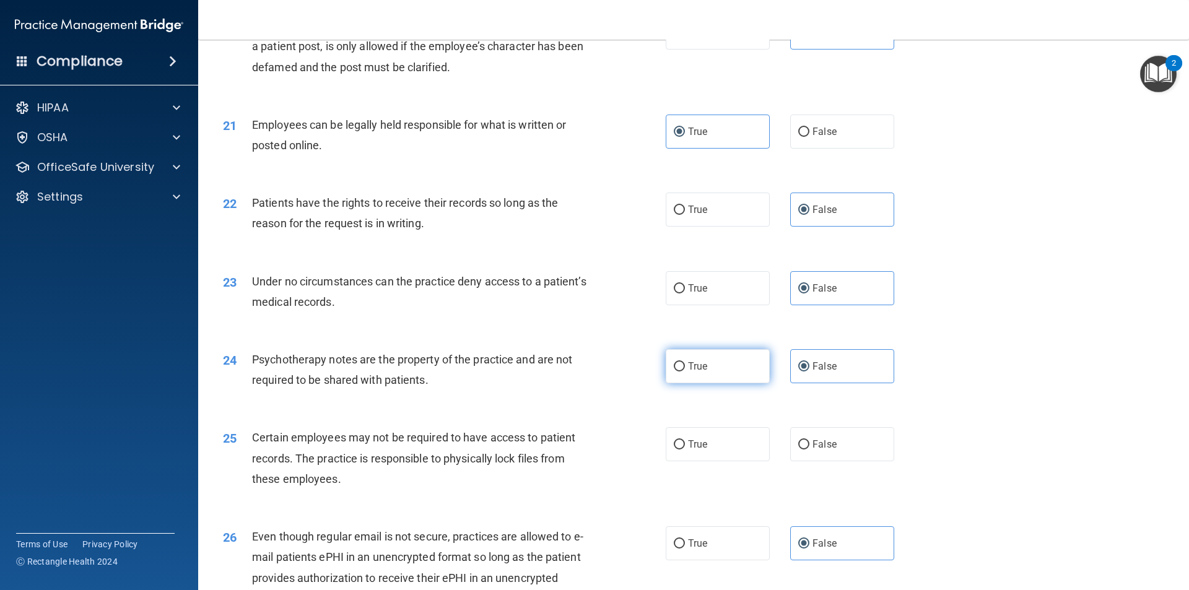
click at [714, 383] on label "True" at bounding box center [718, 366] width 104 height 34
click at [685, 372] on input "True" at bounding box center [679, 366] width 11 height 9
radio input "true"
radio input "false"
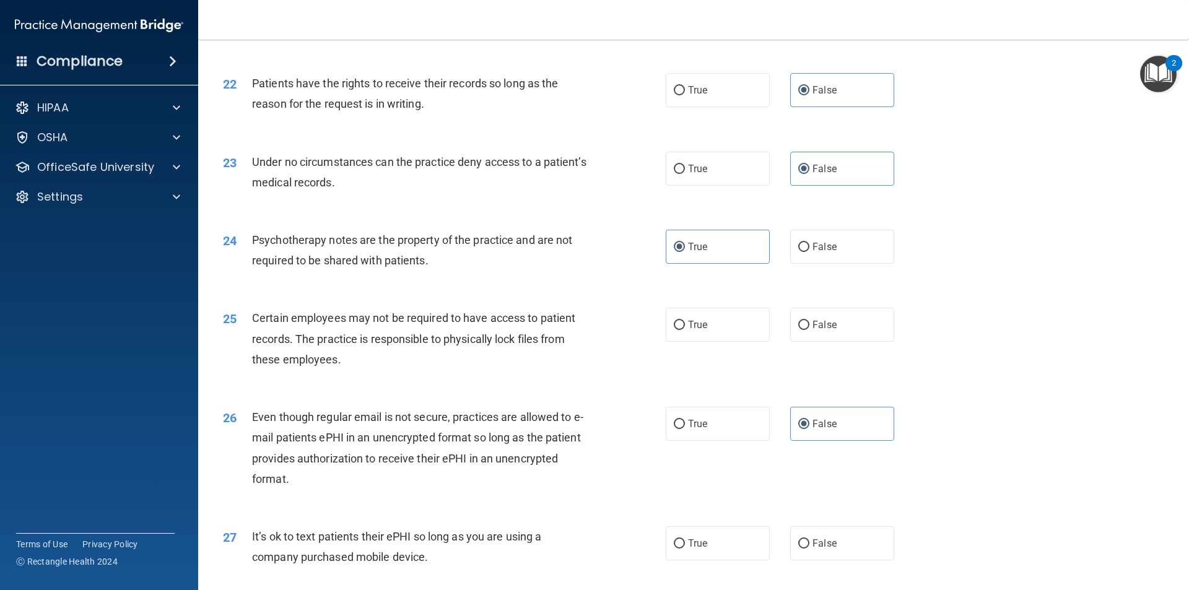
scroll to position [2106, 0]
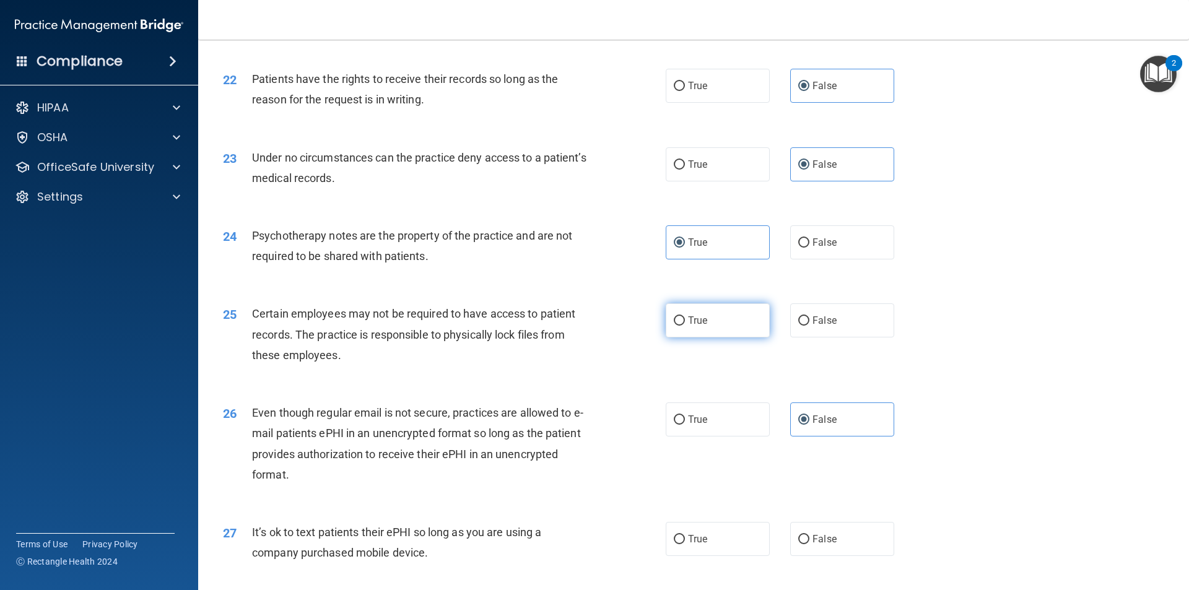
click at [748, 338] on label "True" at bounding box center [718, 321] width 104 height 34
click at [685, 326] on input "True" at bounding box center [679, 321] width 11 height 9
radio input "true"
click at [724, 437] on label "True" at bounding box center [718, 420] width 104 height 34
click at [685, 425] on input "True" at bounding box center [679, 420] width 11 height 9
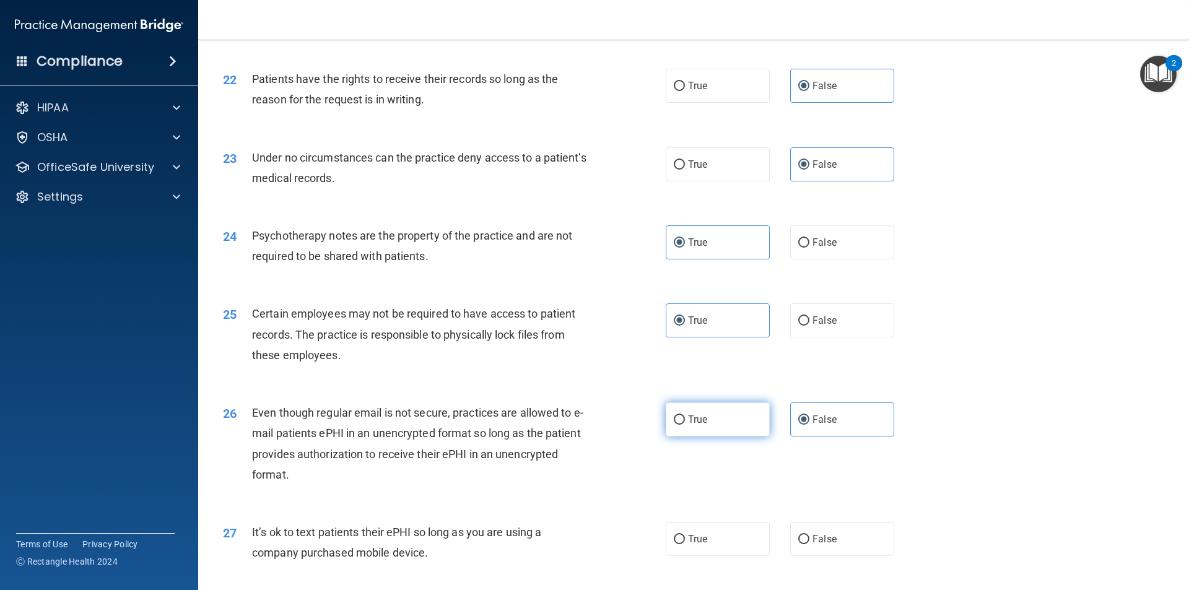
radio input "true"
radio input "false"
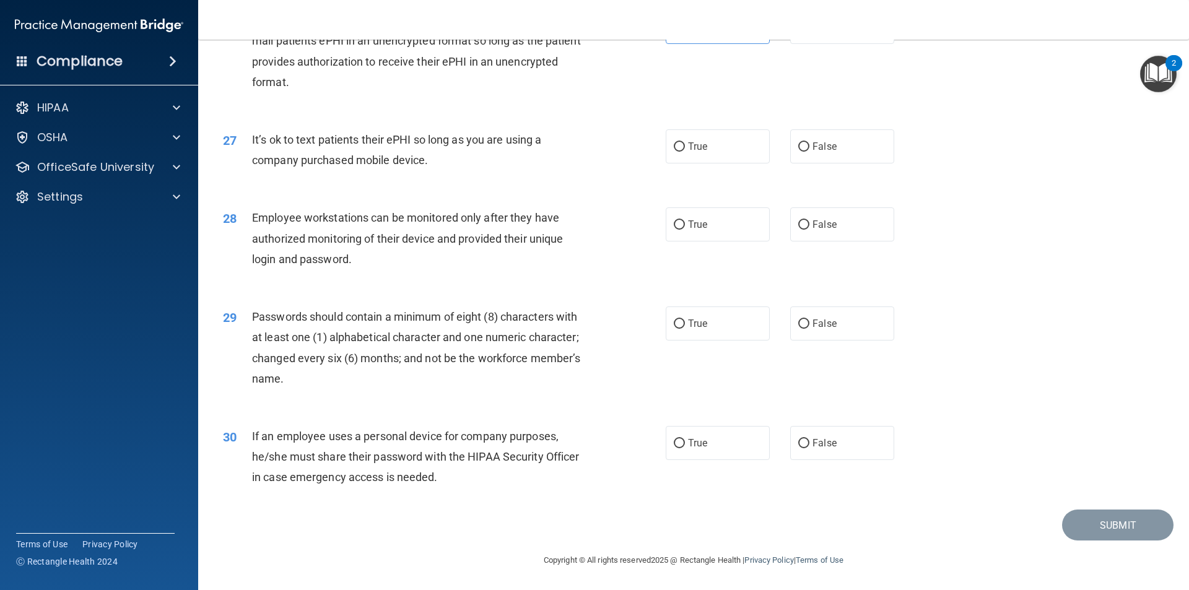
scroll to position [2520, 0]
click at [830, 446] on span "False" at bounding box center [825, 443] width 24 height 12
click at [810, 446] on input "False" at bounding box center [804, 443] width 11 height 9
radio input "true"
click at [679, 312] on label "True" at bounding box center [718, 324] width 104 height 34
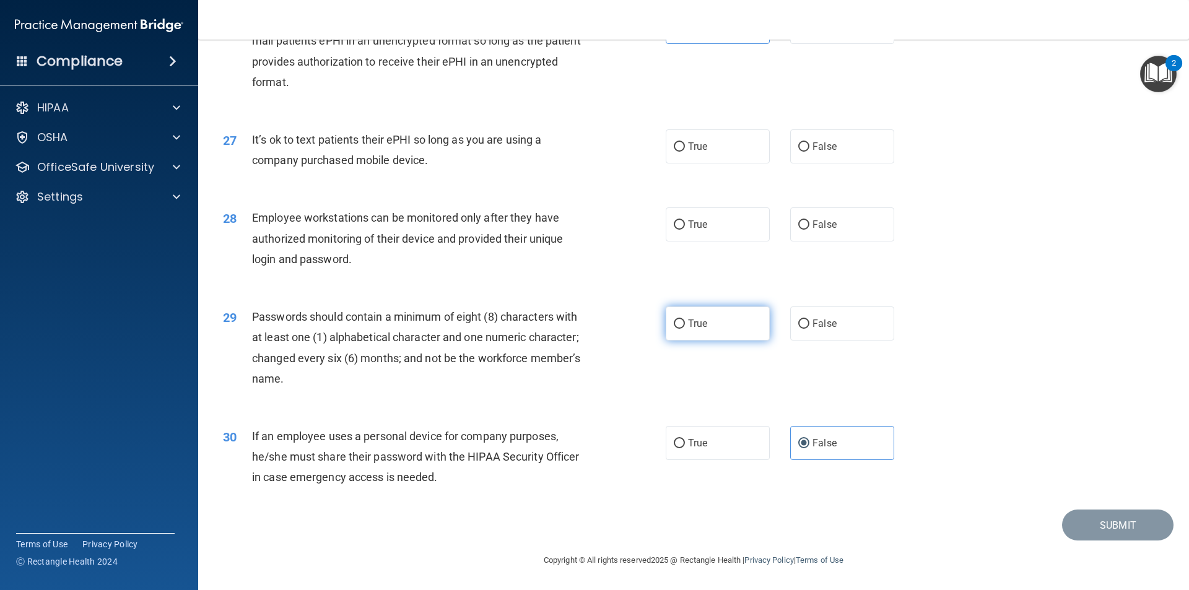
click at [679, 320] on input "True" at bounding box center [679, 324] width 11 height 9
radio input "true"
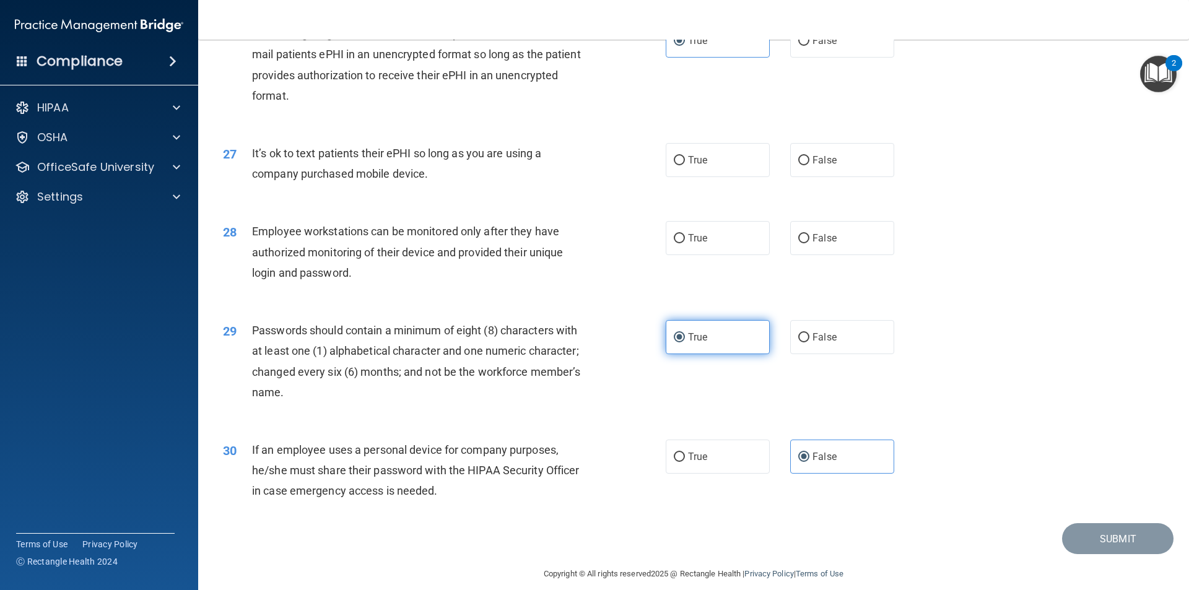
scroll to position [2458, 0]
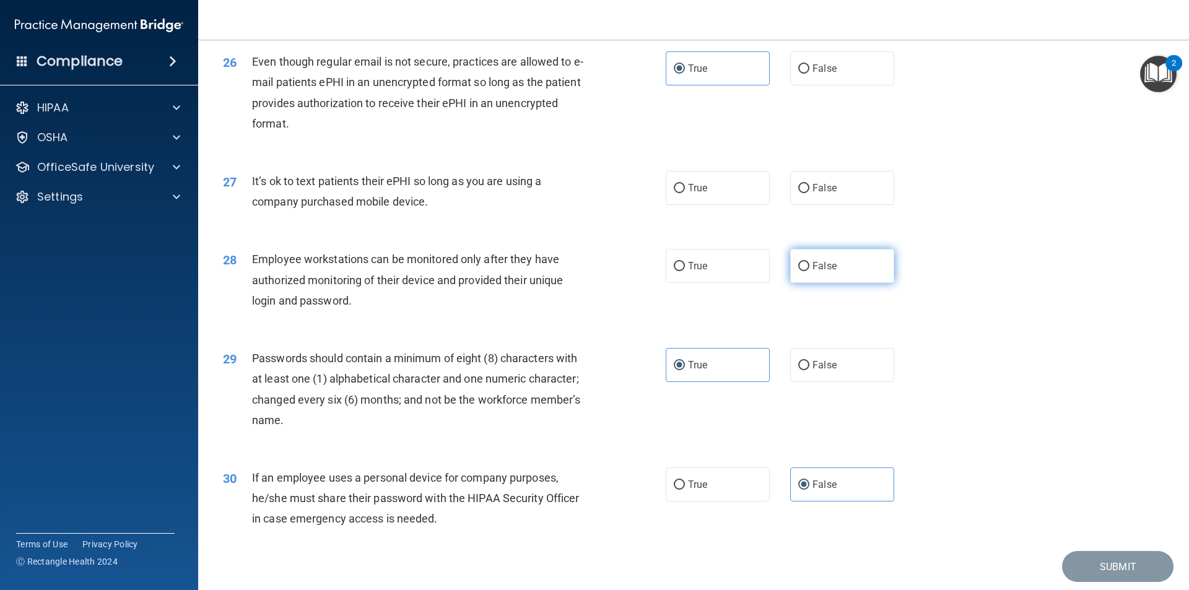
click at [813, 283] on label "False" at bounding box center [842, 266] width 104 height 34
click at [810, 271] on input "False" at bounding box center [804, 266] width 11 height 9
radio input "true"
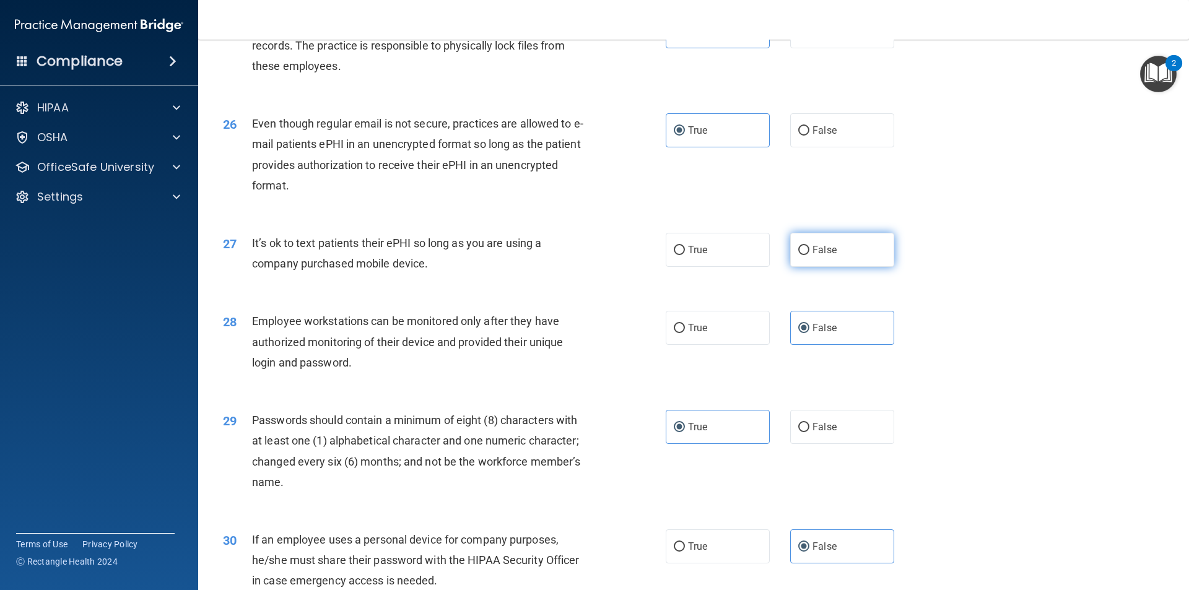
click at [803, 255] on input "False" at bounding box center [804, 250] width 11 height 9
radio input "true"
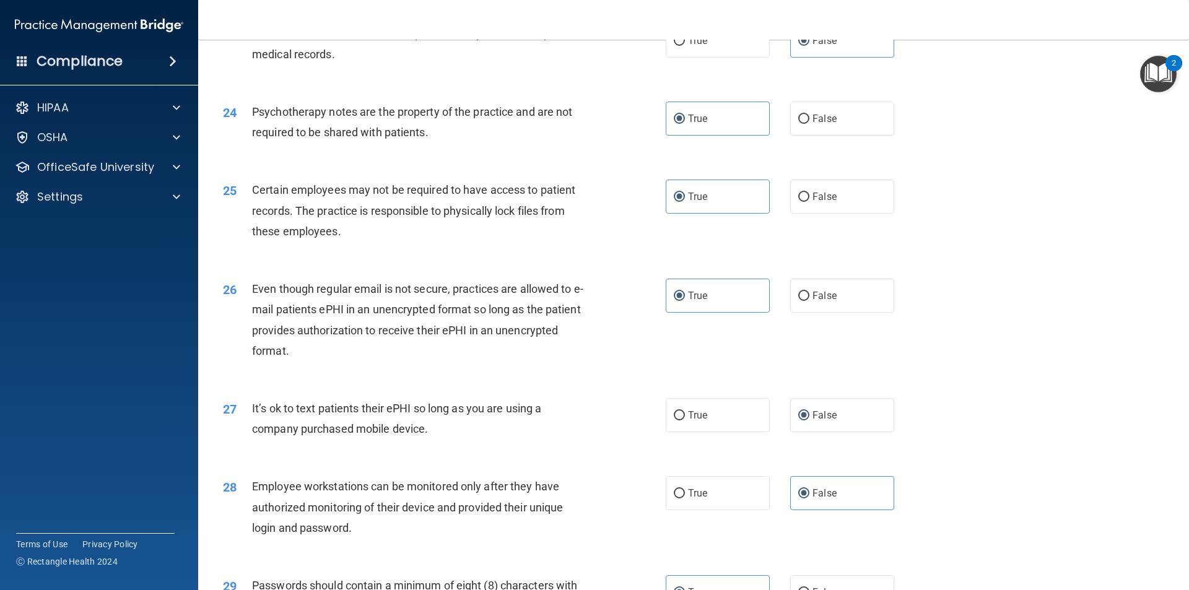
scroll to position [2520, 0]
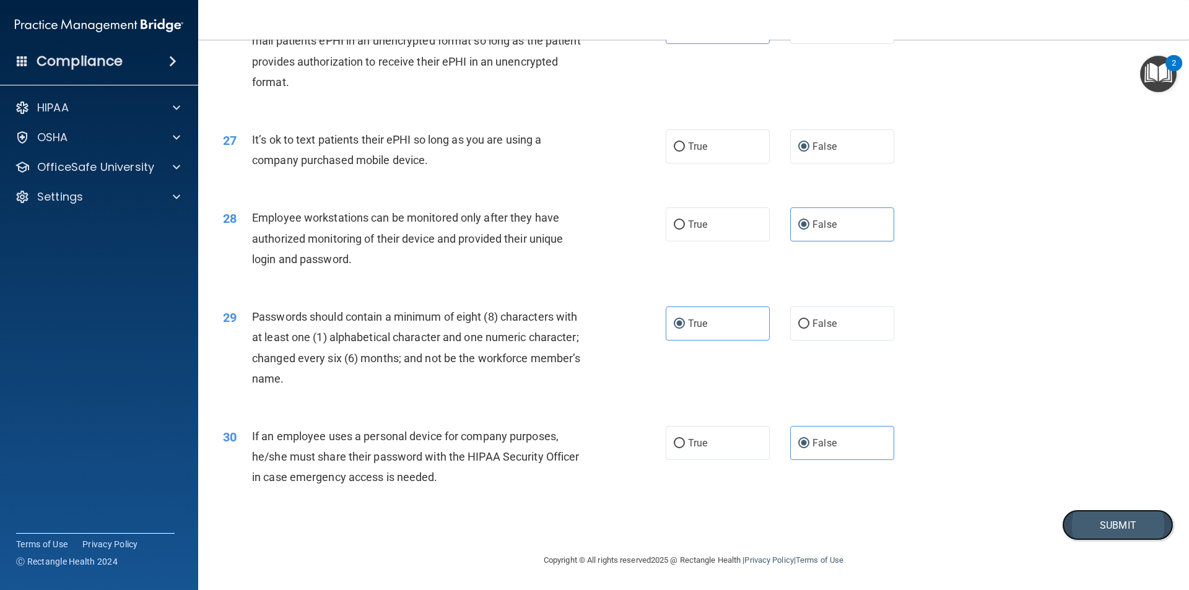
click at [1139, 516] on button "Submit" at bounding box center [1118, 526] width 112 height 32
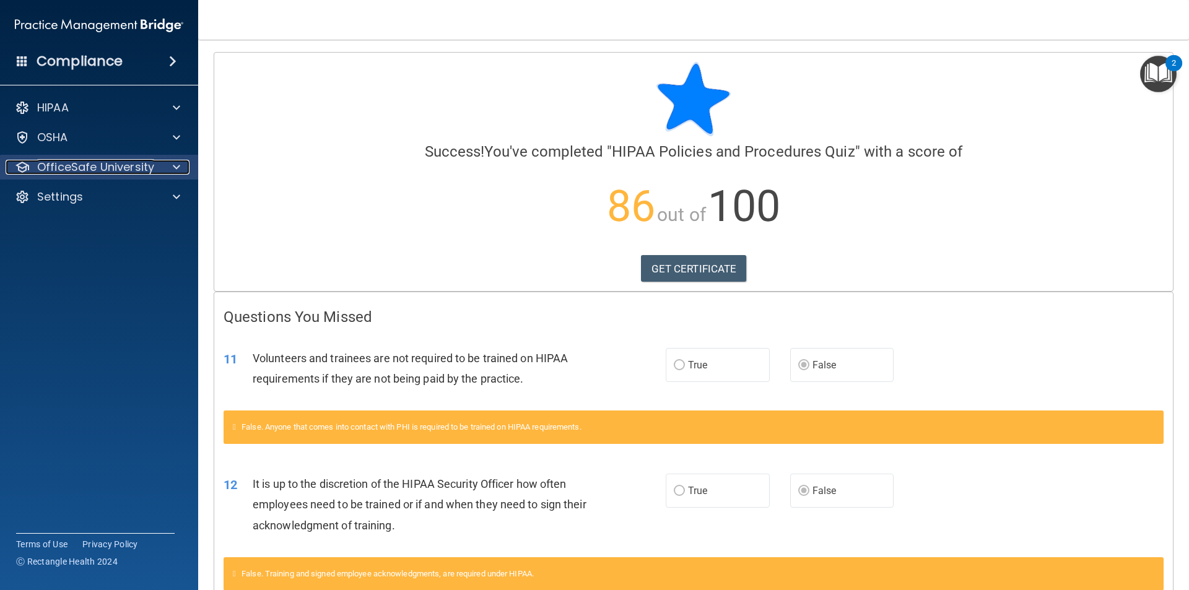
click at [61, 174] on p "OfficeSafe University" at bounding box center [95, 167] width 117 height 15
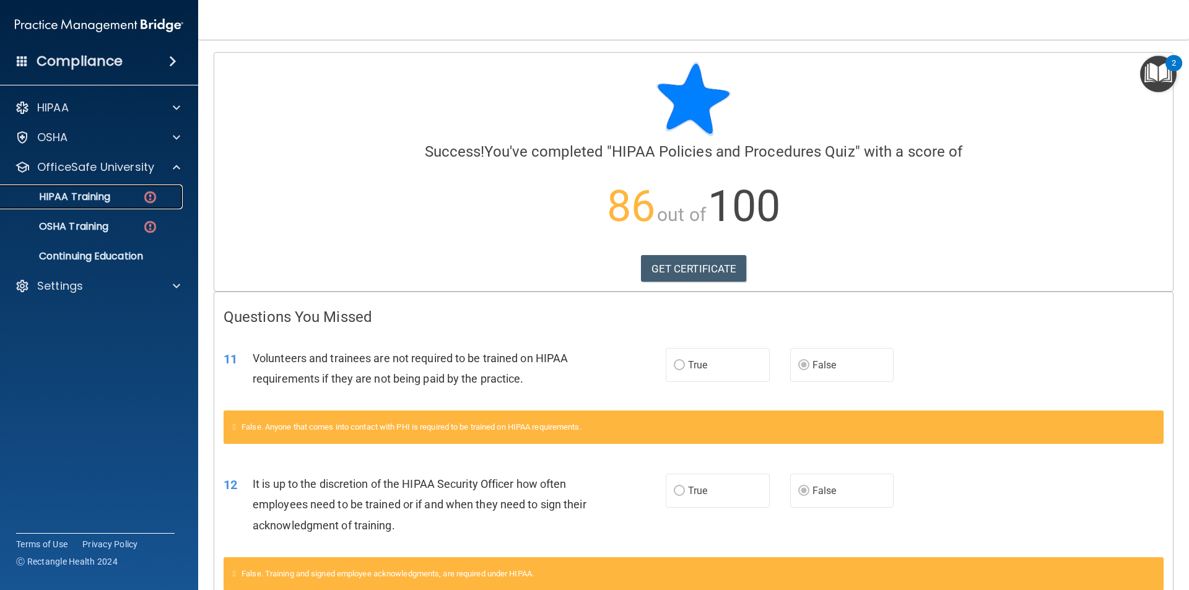
click at [99, 201] on p "HIPAA Training" at bounding box center [59, 197] width 102 height 12
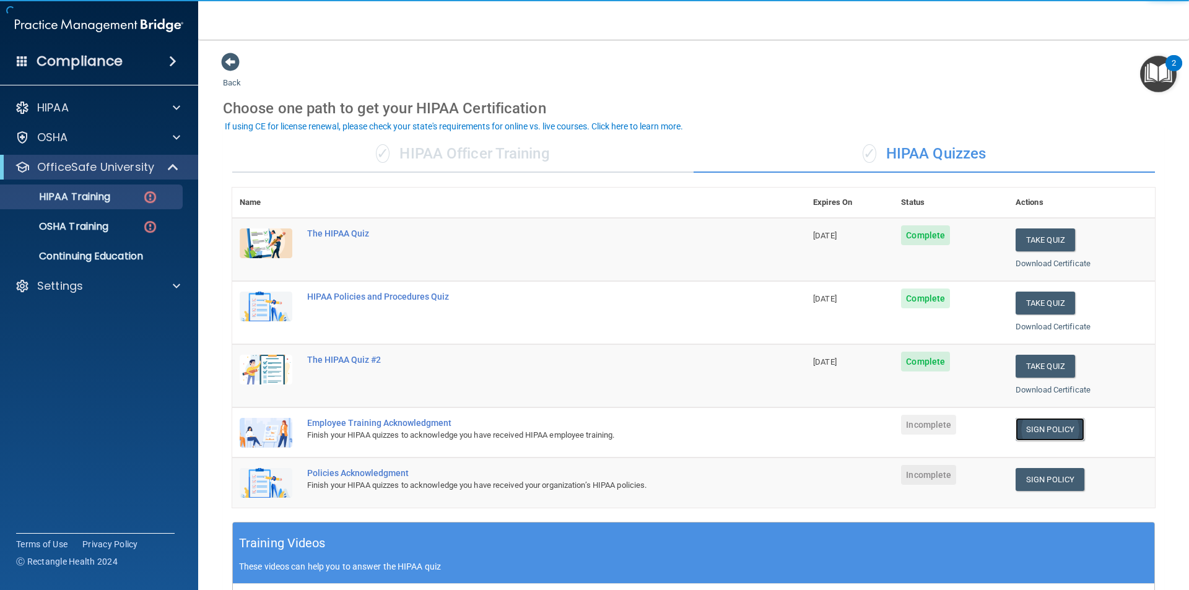
click at [1043, 429] on link "Sign Policy" at bounding box center [1050, 429] width 69 height 23
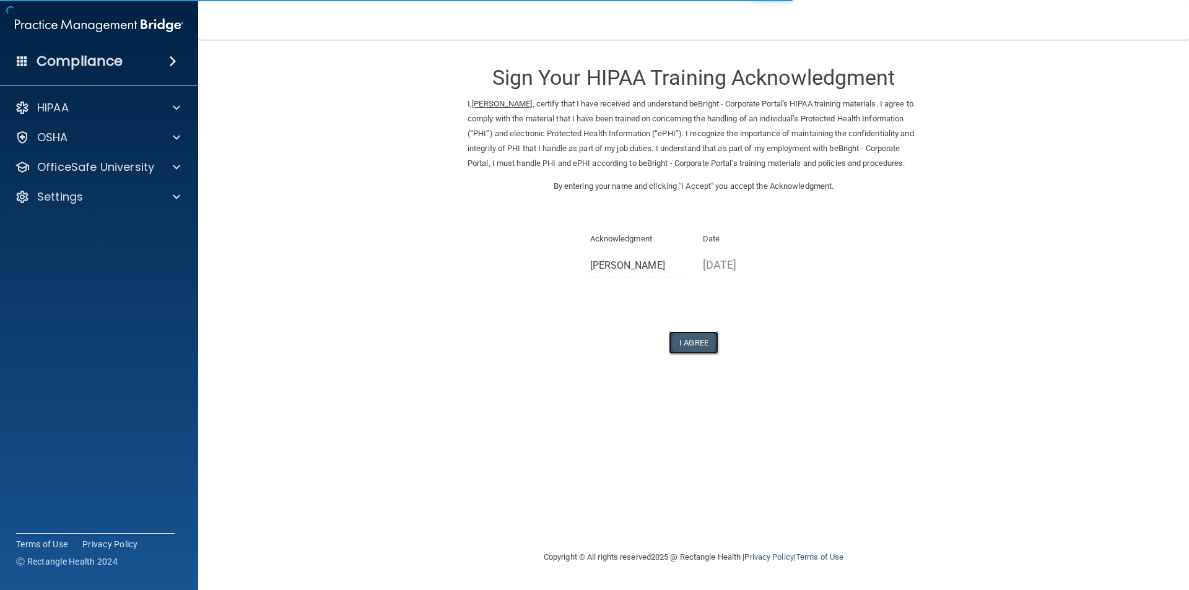
click at [689, 354] on button "I Agree" at bounding box center [694, 342] width 50 height 23
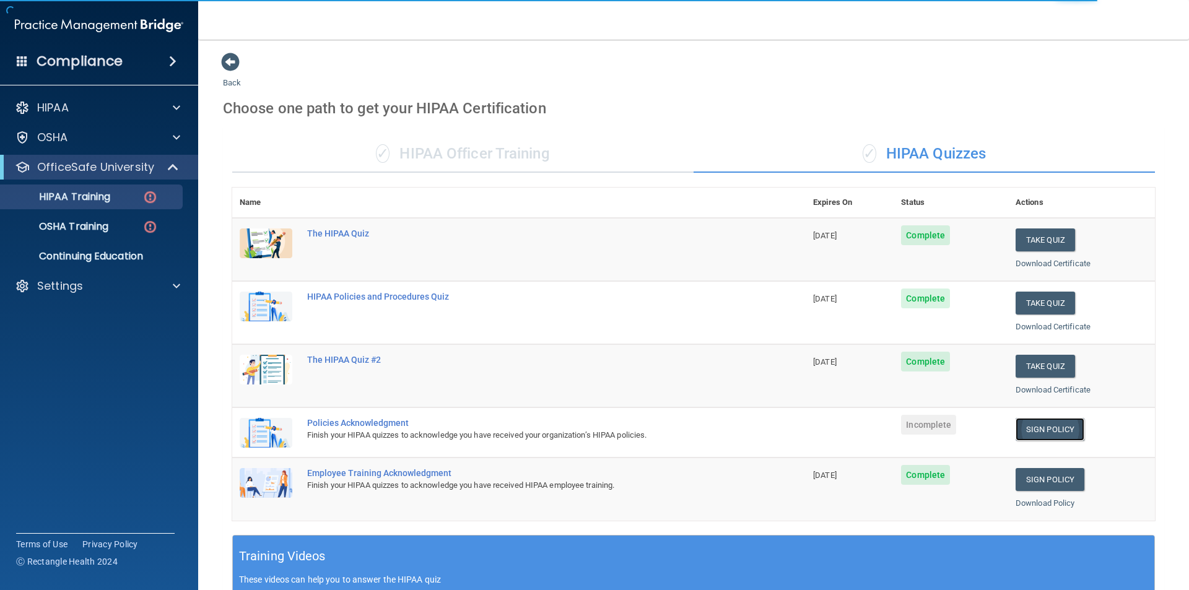
click at [1040, 425] on link "Sign Policy" at bounding box center [1050, 429] width 69 height 23
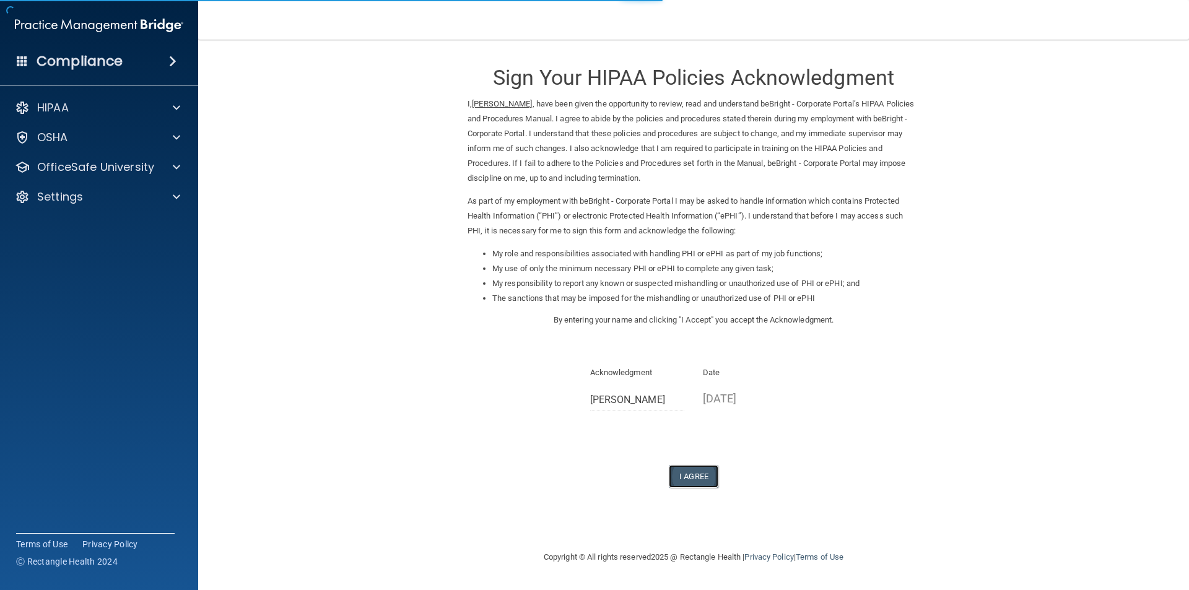
click at [696, 480] on button "I Agree" at bounding box center [694, 476] width 50 height 23
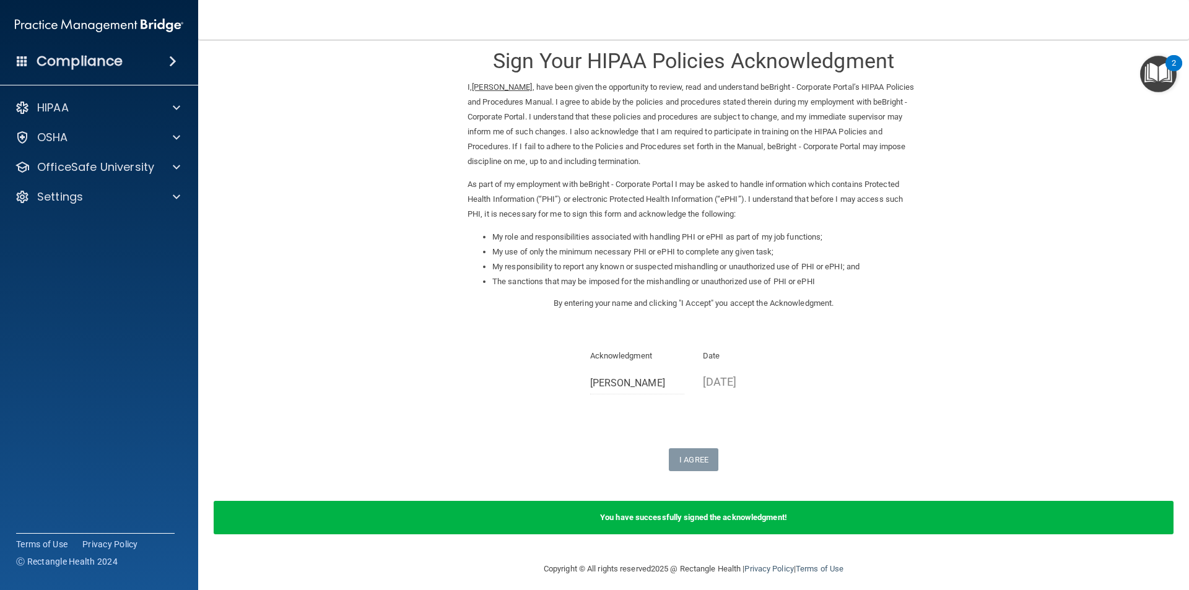
scroll to position [25, 0]
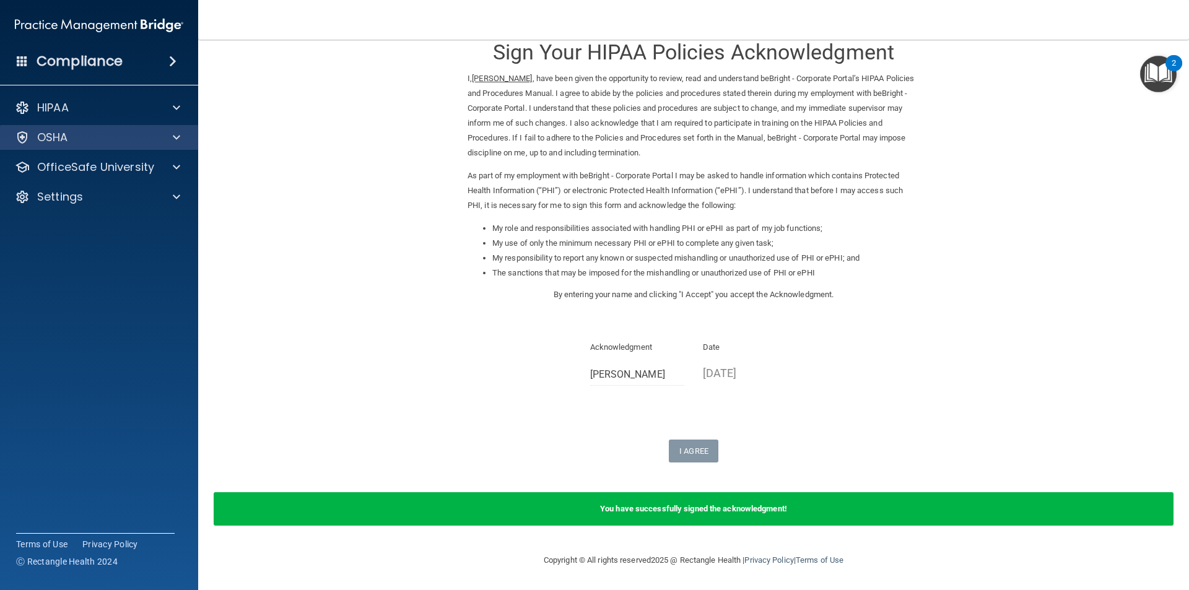
click at [127, 133] on div "OSHA" at bounding box center [99, 137] width 199 height 25
click at [131, 142] on div "OSHA" at bounding box center [83, 137] width 154 height 15
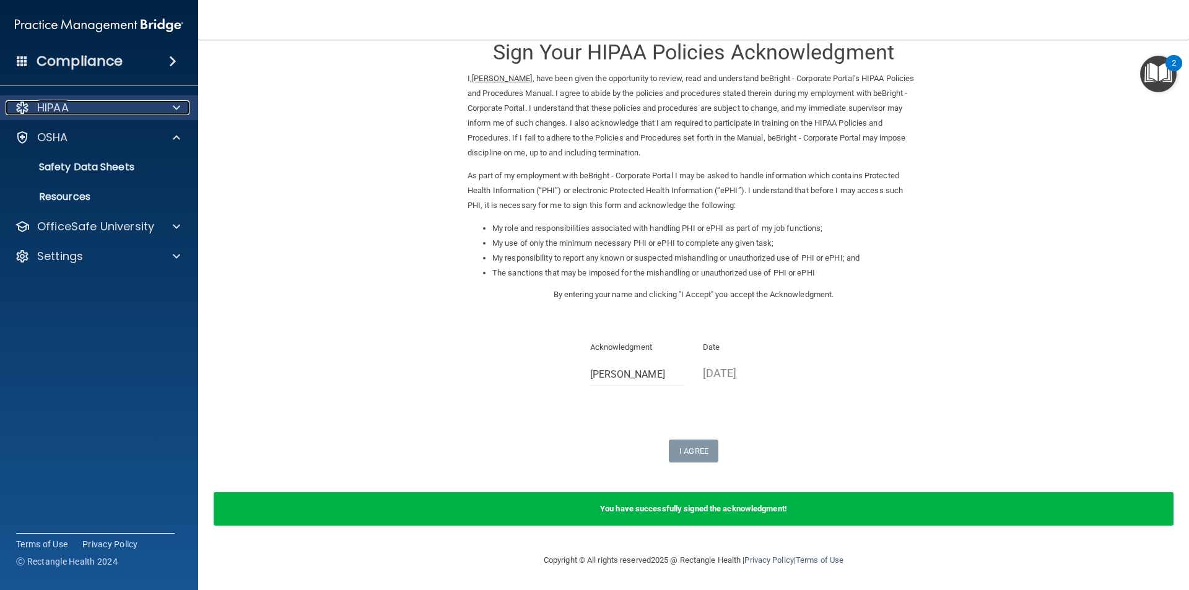
click at [126, 111] on div "HIPAA" at bounding box center [83, 107] width 154 height 15
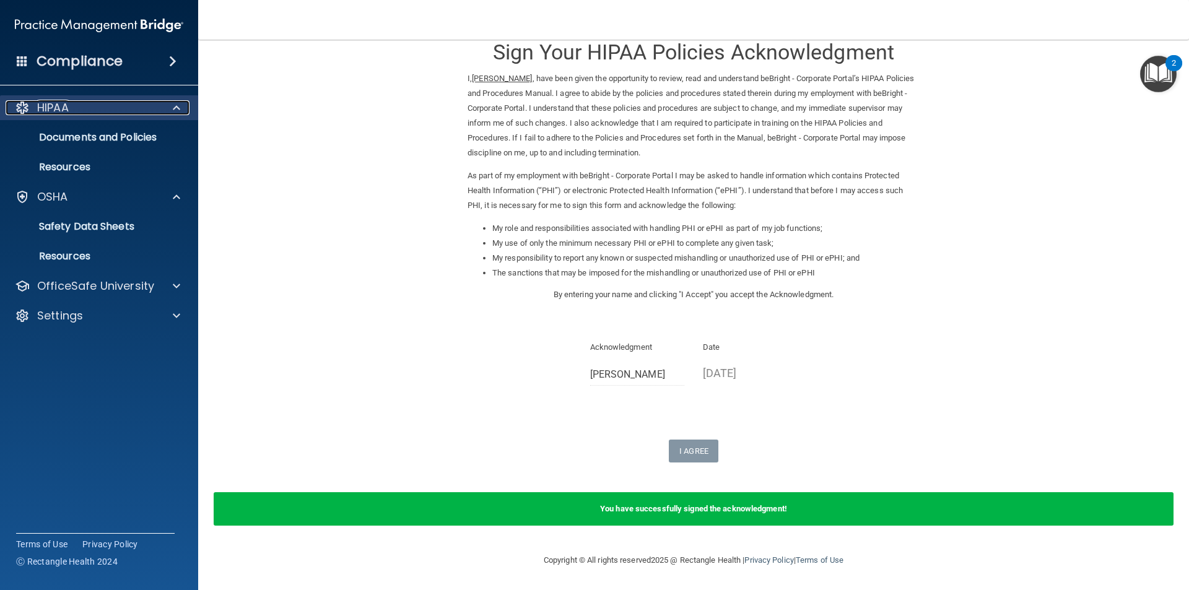
click at [126, 111] on div "HIPAA" at bounding box center [83, 107] width 154 height 15
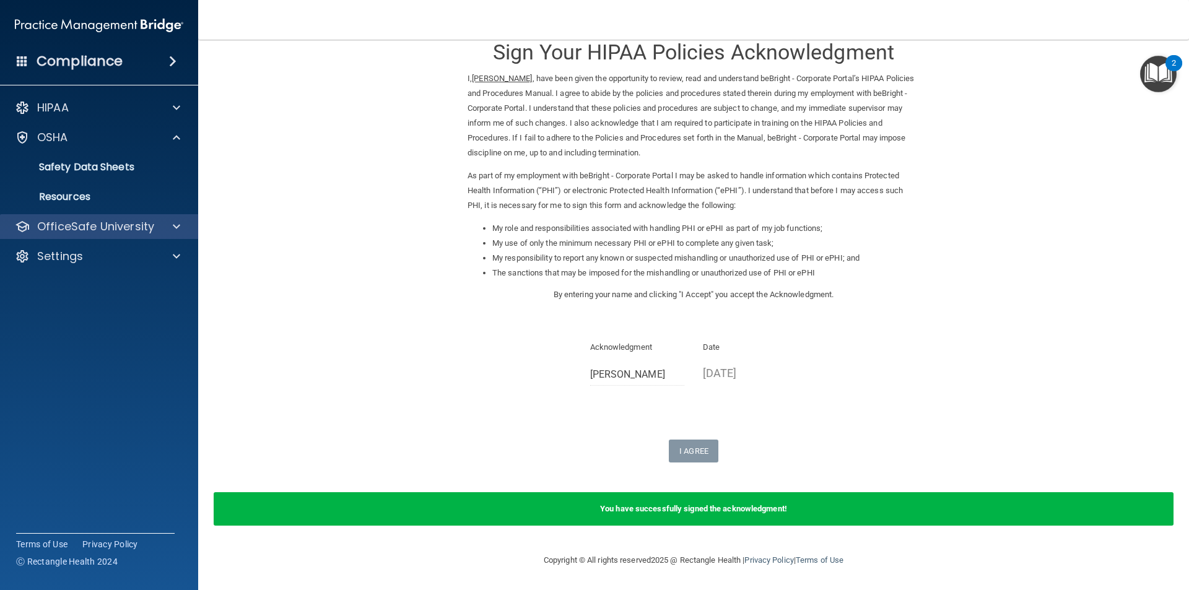
click at [123, 216] on div "OfficeSafe University" at bounding box center [99, 226] width 199 height 25
click at [121, 236] on div "OfficeSafe University" at bounding box center [99, 226] width 199 height 25
click at [143, 234] on div "OfficeSafe University" at bounding box center [99, 226] width 199 height 25
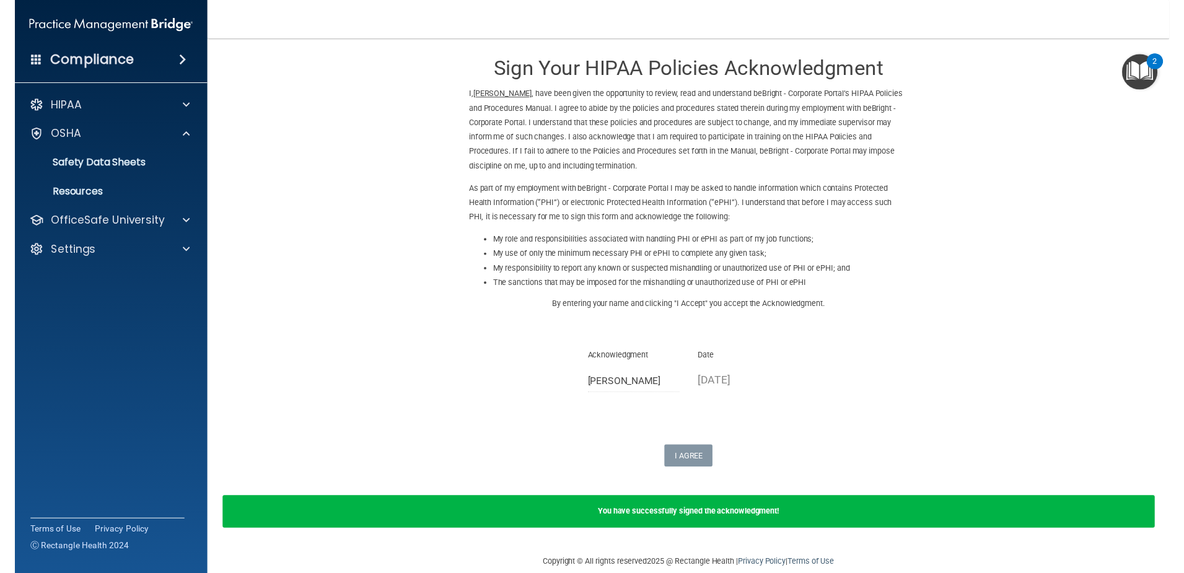
scroll to position [0, 0]
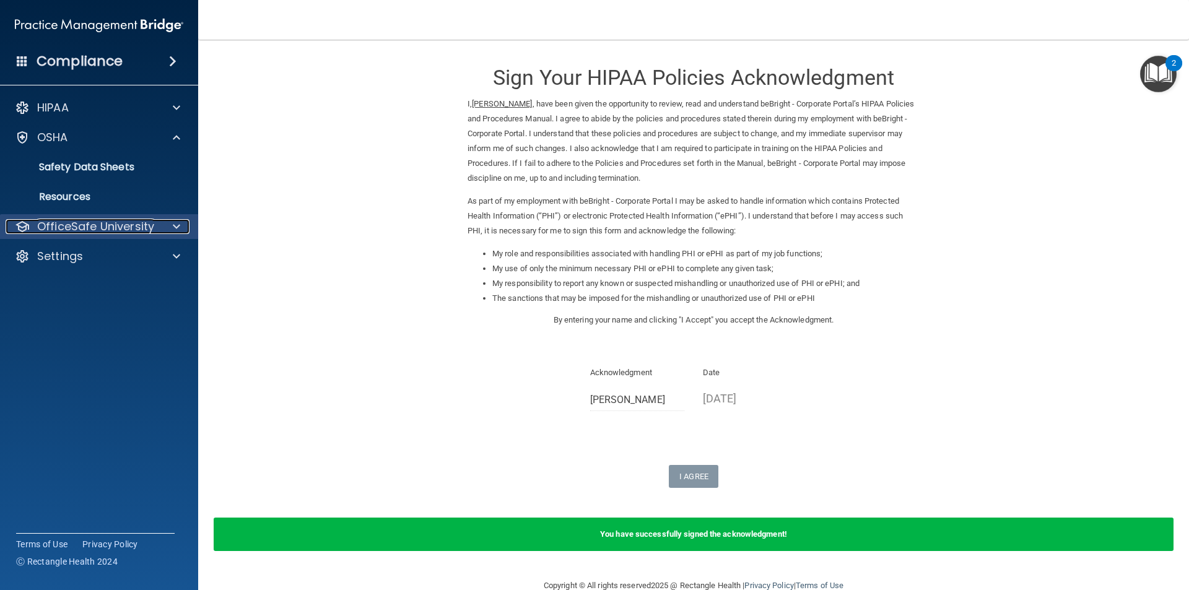
click at [146, 221] on p "OfficeSafe University" at bounding box center [95, 226] width 117 height 15
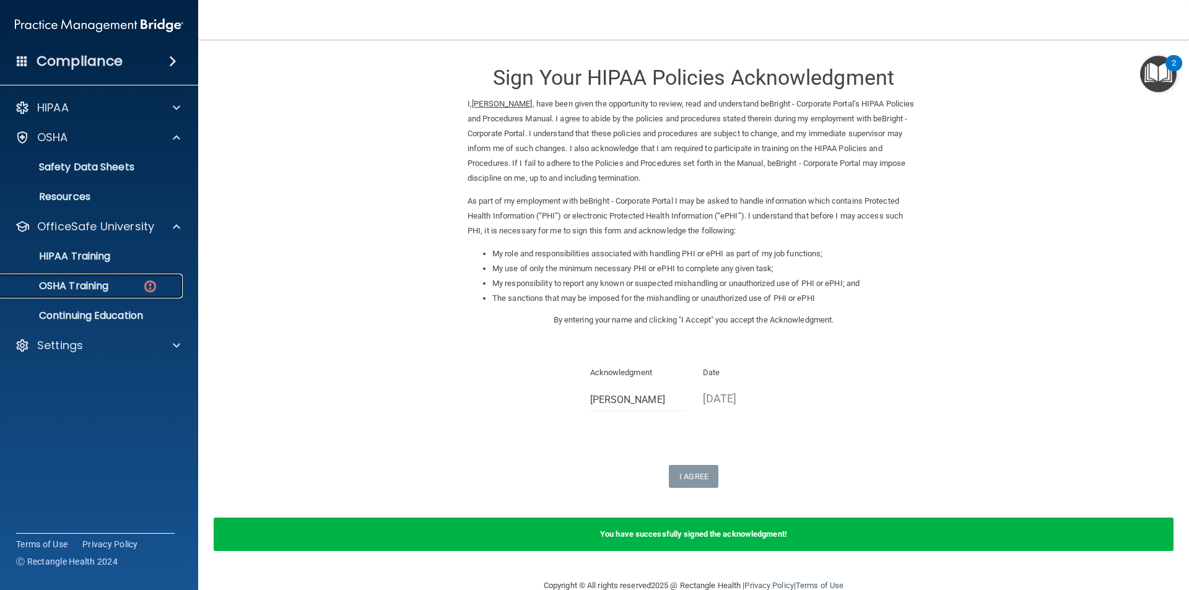
click at [111, 289] on div "OSHA Training" at bounding box center [92, 286] width 169 height 12
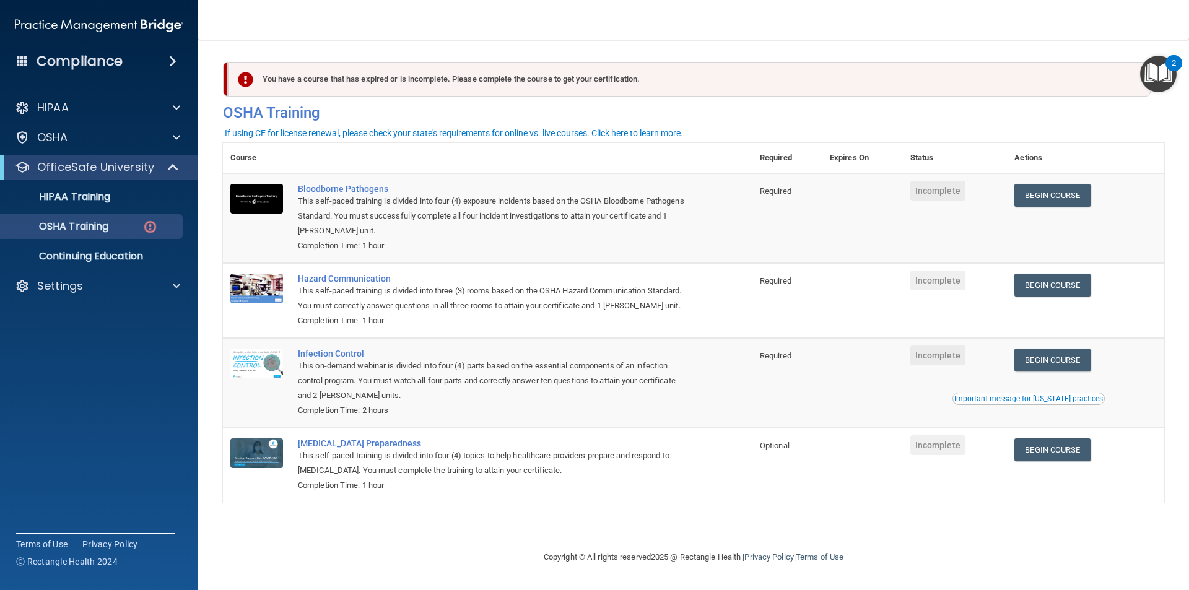
click at [95, 300] on div "HIPAA Documents and Policies Report an Incident Business Associates Emergency P…" at bounding box center [99, 199] width 199 height 218
click at [95, 297] on div "Settings" at bounding box center [99, 286] width 199 height 25
click at [156, 276] on div "Settings" at bounding box center [99, 286] width 199 height 25
click at [172, 281] on div at bounding box center [174, 286] width 31 height 15
click at [81, 354] on link "Sign Out" at bounding box center [85, 345] width 195 height 25
